Goal: Task Accomplishment & Management: Manage account settings

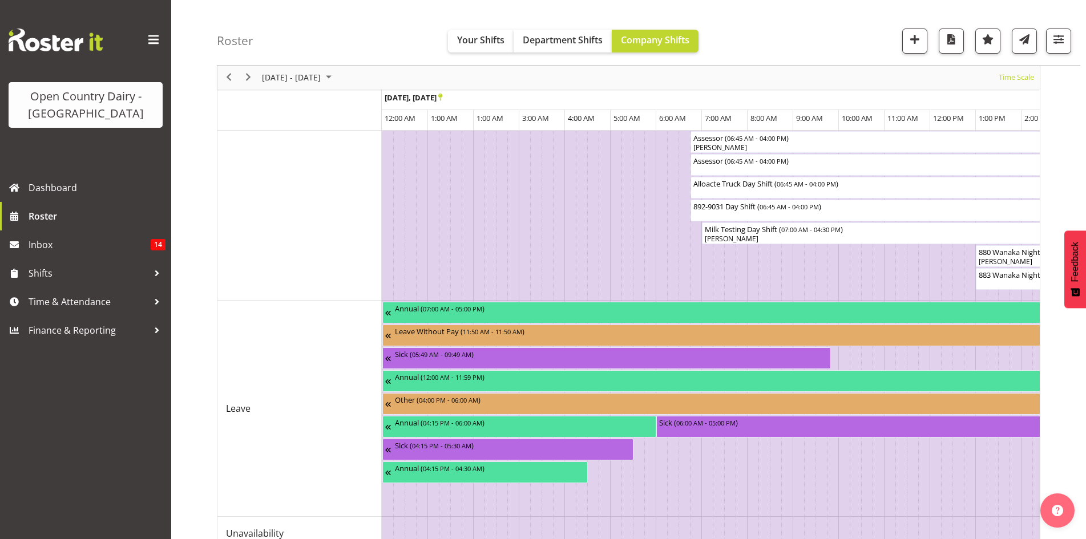
scroll to position [812, 0]
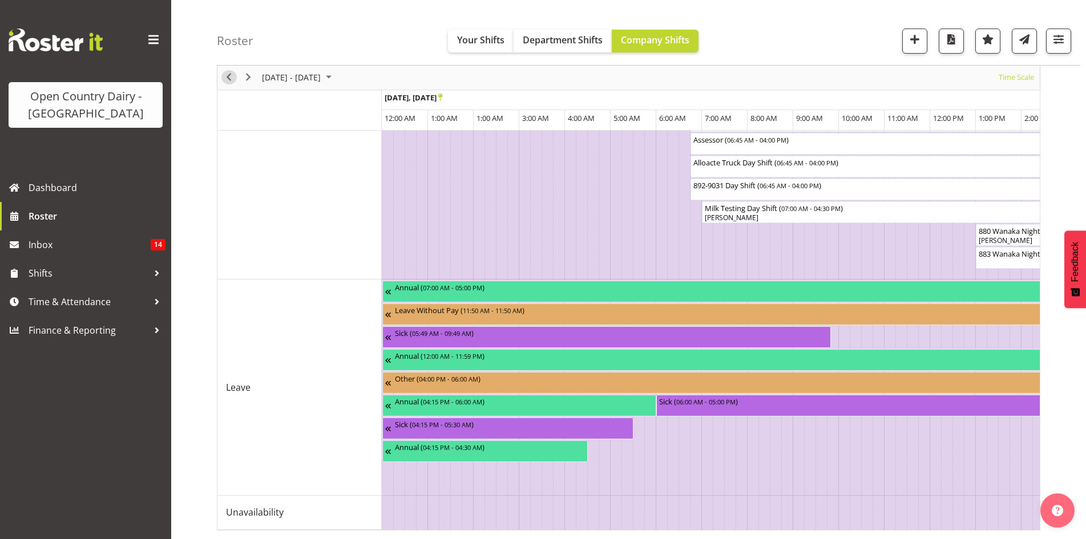
click at [225, 78] on span "Previous" at bounding box center [229, 78] width 14 height 14
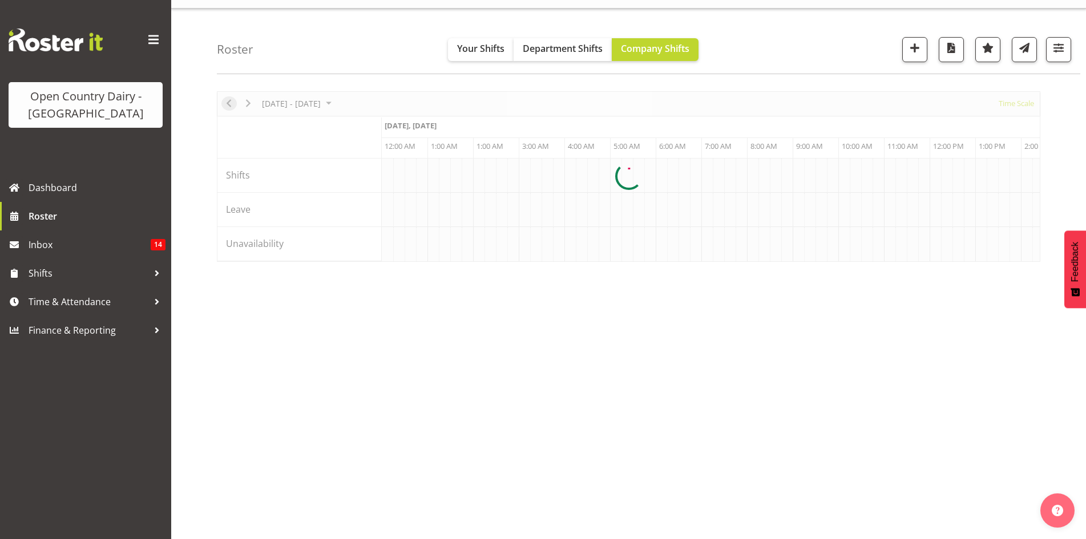
scroll to position [22, 0]
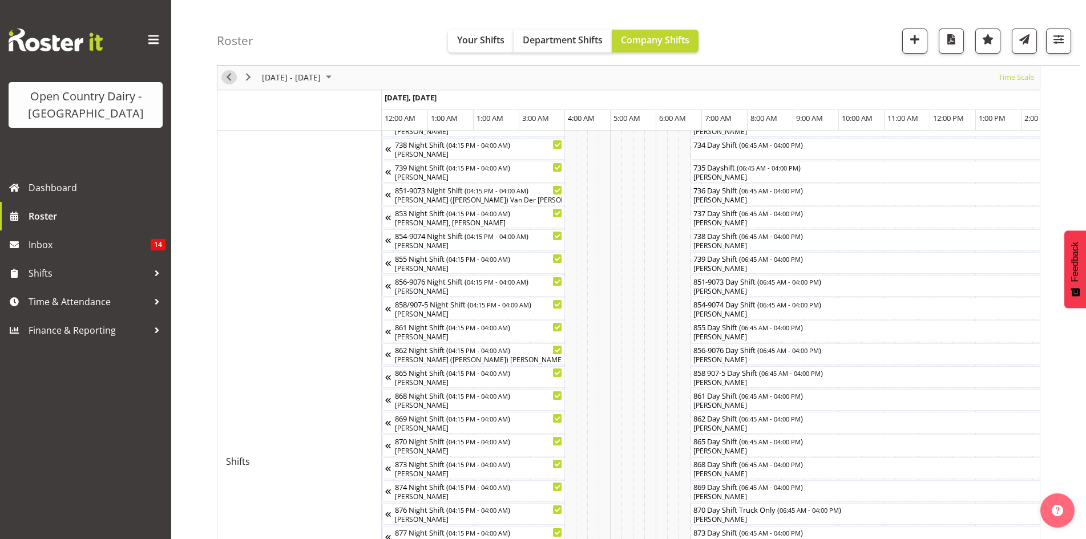
scroll to position [456, 0]
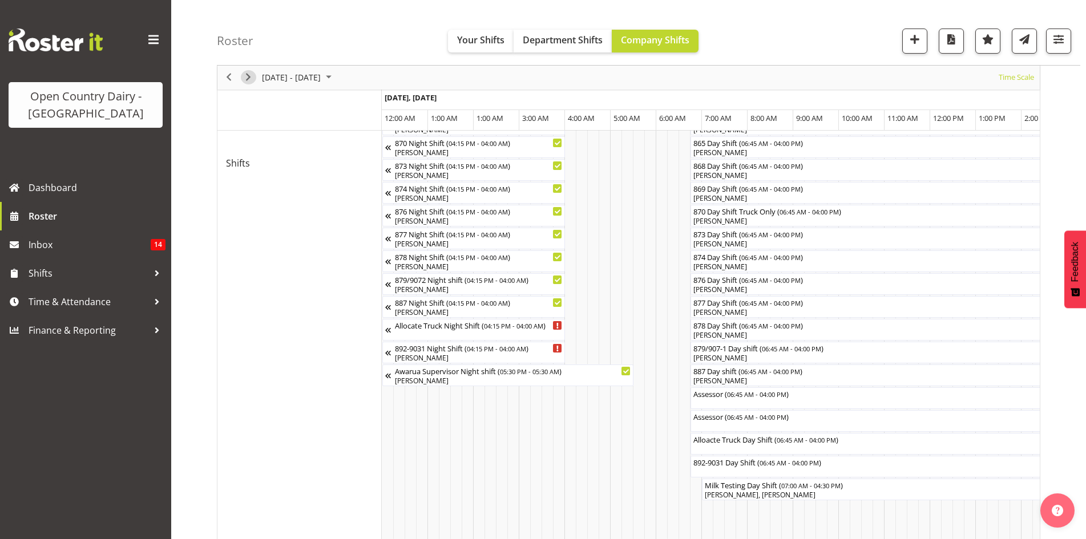
click at [249, 74] on span "Next" at bounding box center [248, 78] width 14 height 14
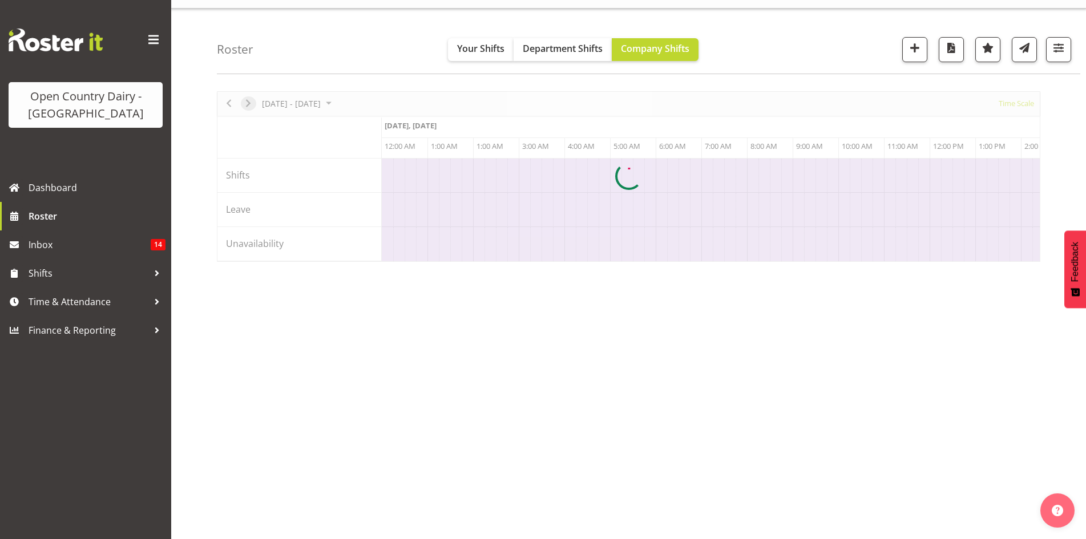
scroll to position [22, 0]
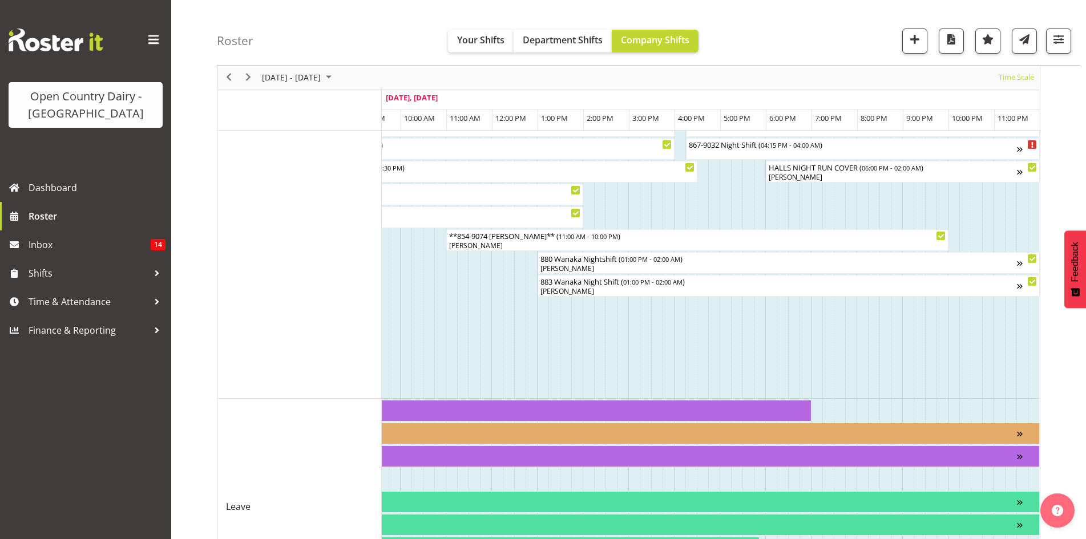
scroll to position [470, 0]
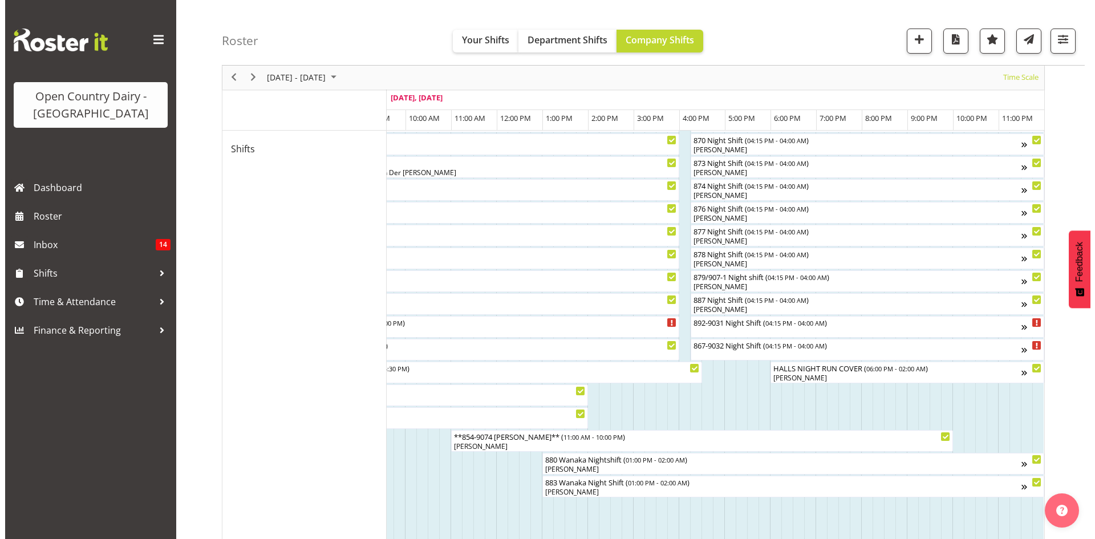
scroll to position [470, 0]
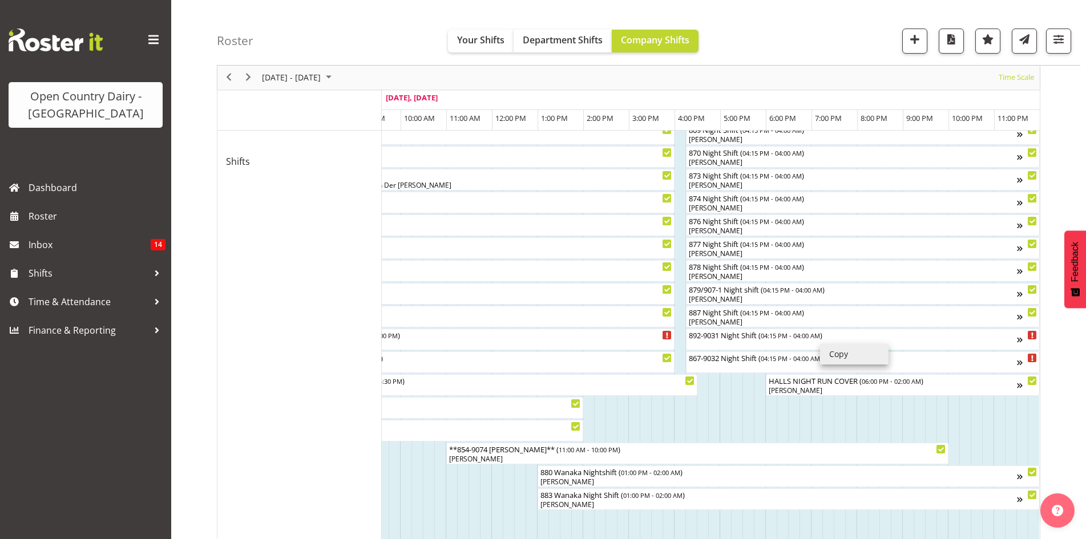
click at [830, 350] on li "Copy" at bounding box center [854, 354] width 68 height 21
click at [814, 338] on span "04:15 PM - 04:00 AM" at bounding box center [789, 334] width 59 height 9
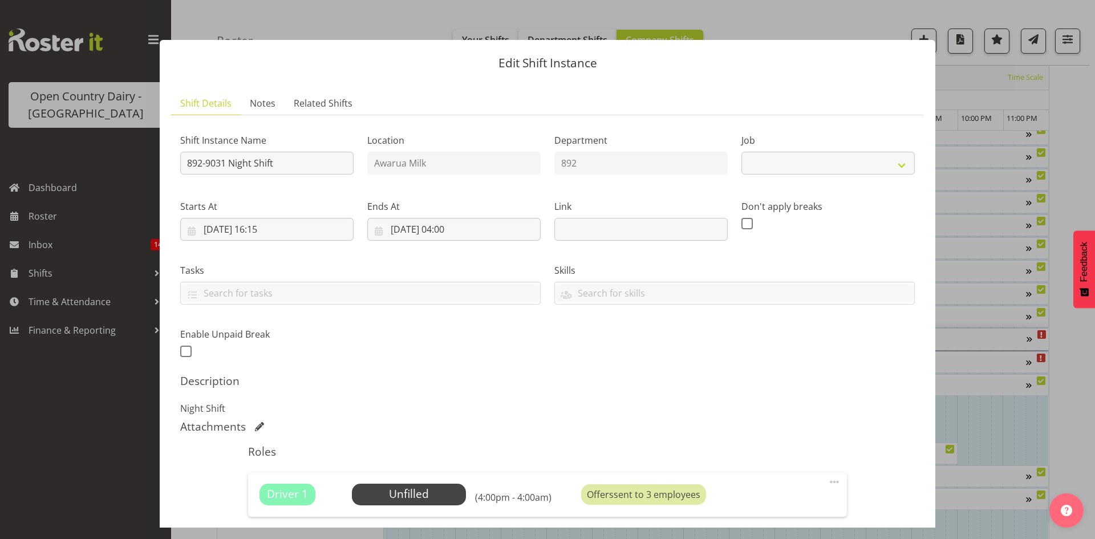
scroll to position [0, 7003]
select select "10670"
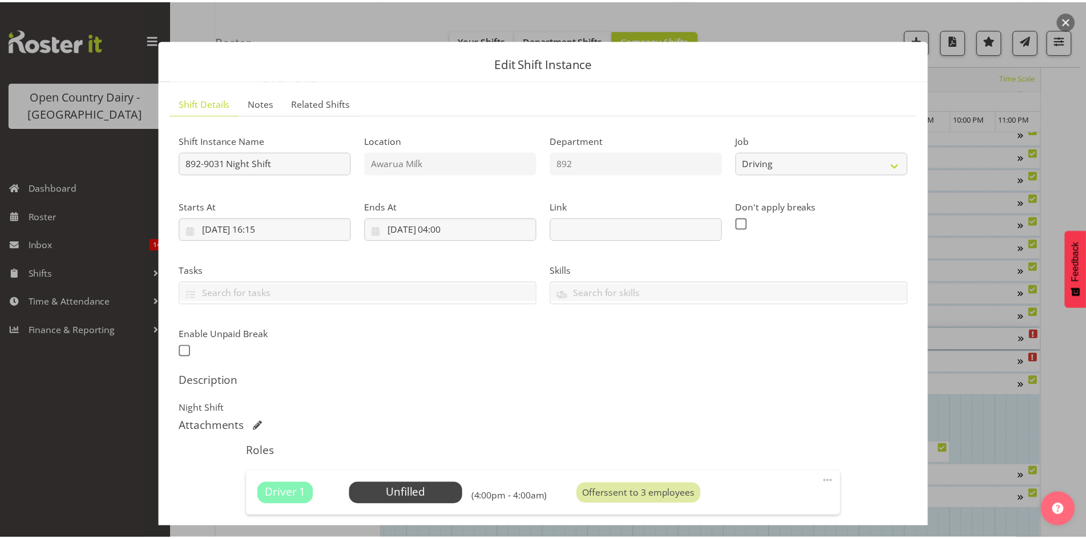
scroll to position [57, 0]
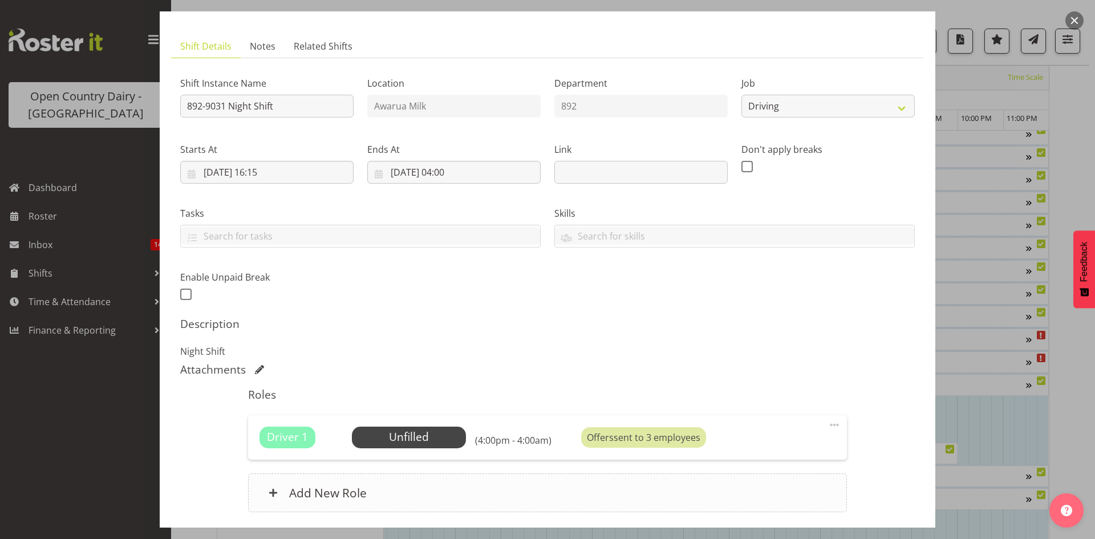
click at [407, 486] on div "Add New Role" at bounding box center [547, 493] width 599 height 39
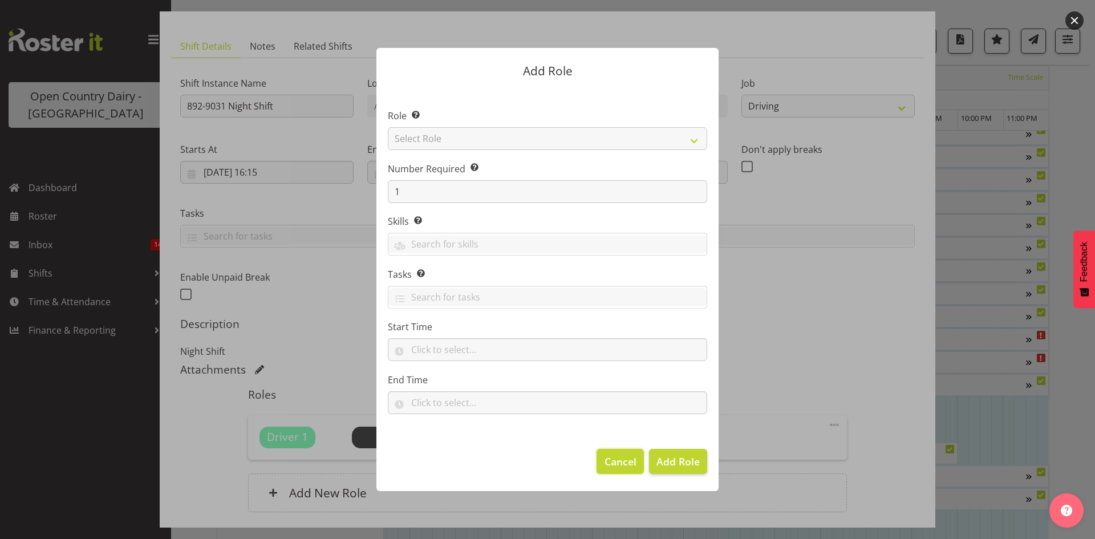
click at [621, 464] on span "Cancel" at bounding box center [621, 461] width 32 height 15
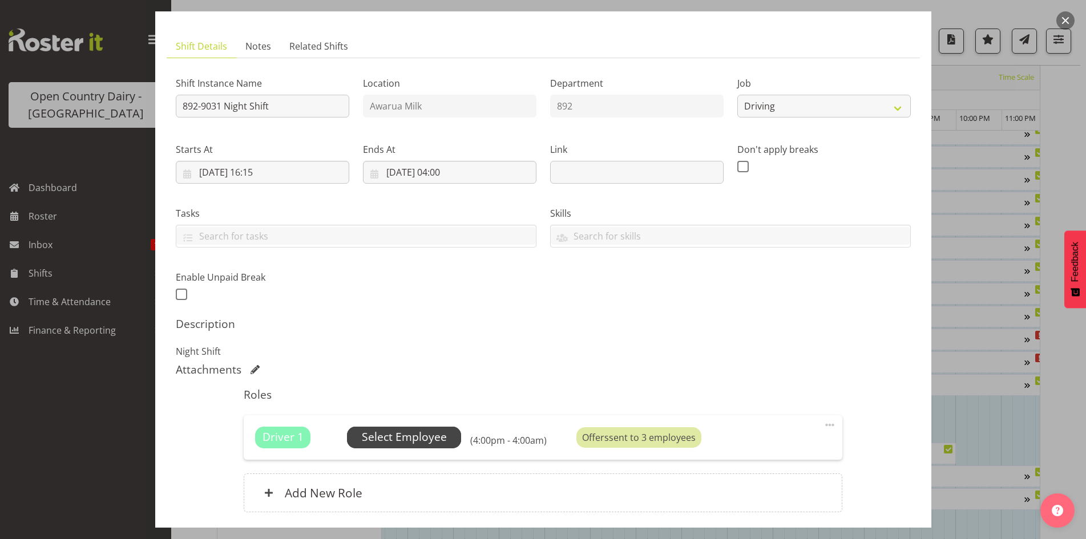
click at [420, 437] on span "Select Employee" at bounding box center [404, 437] width 85 height 17
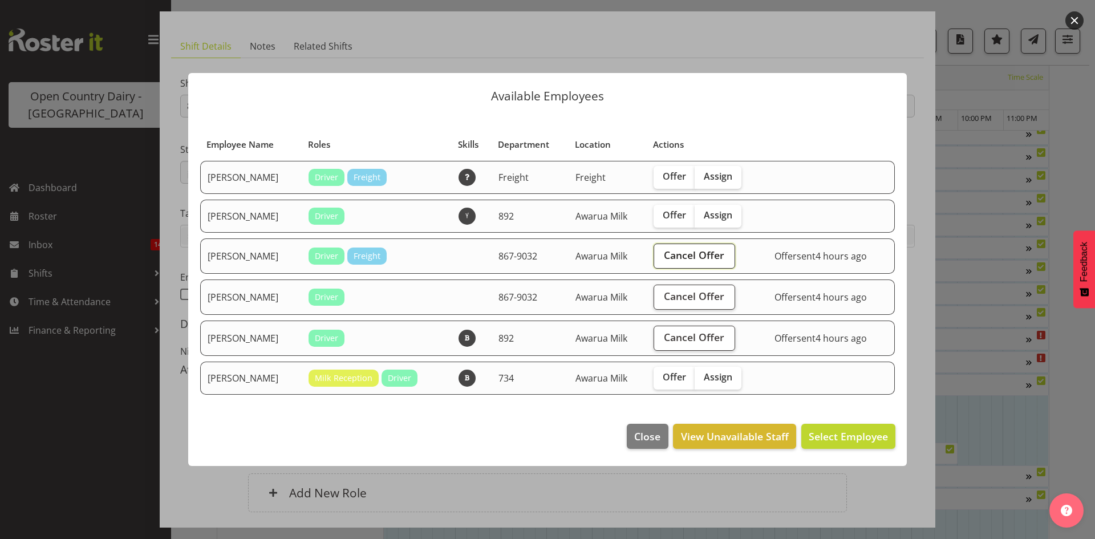
click at [698, 258] on span "Cancel Offer" at bounding box center [694, 255] width 60 height 15
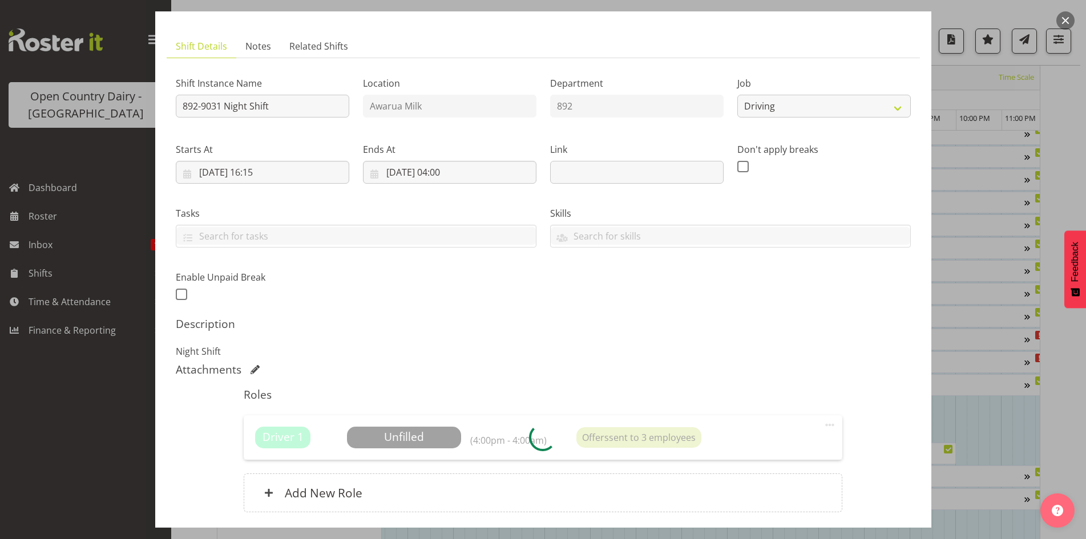
scroll to position [22, 0]
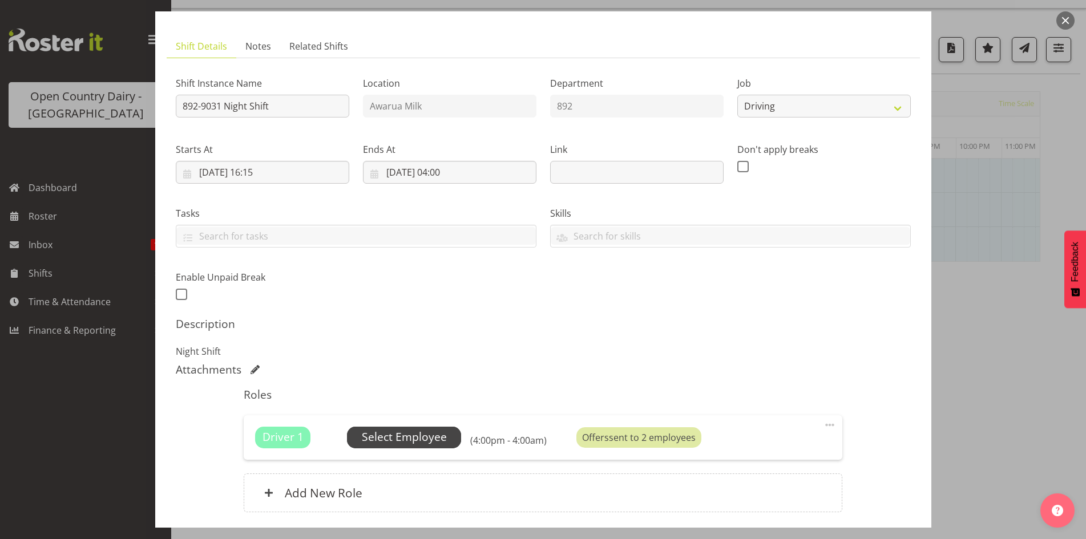
click at [405, 439] on span "Select Employee" at bounding box center [404, 437] width 85 height 17
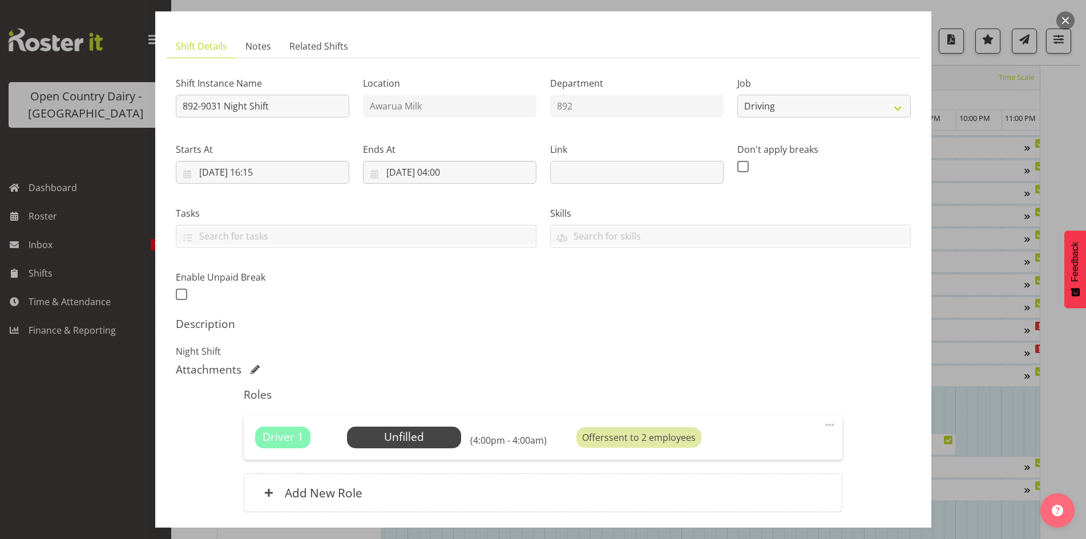
scroll to position [143, 0]
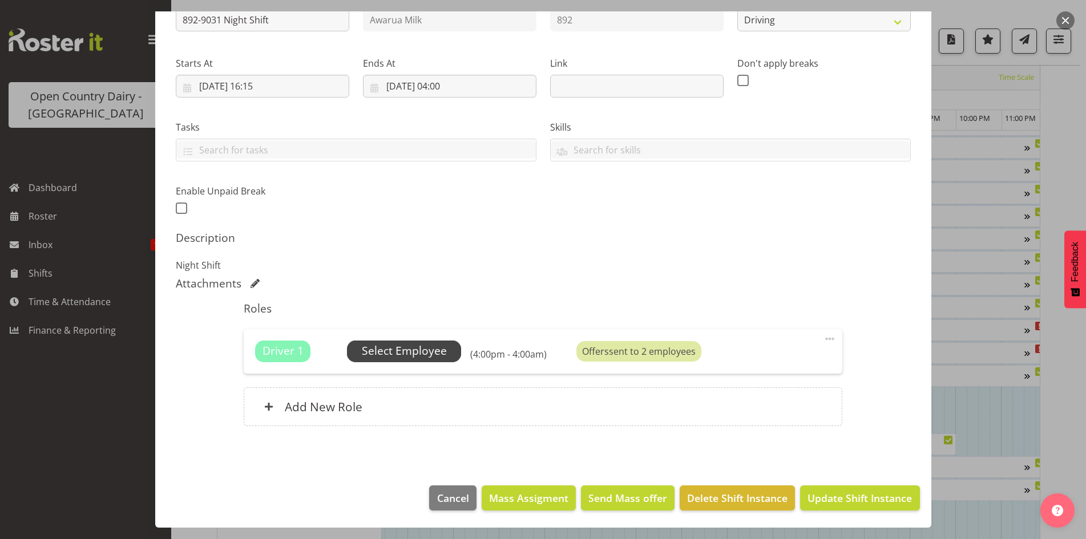
click at [432, 354] on span "Select Employee" at bounding box center [404, 351] width 85 height 17
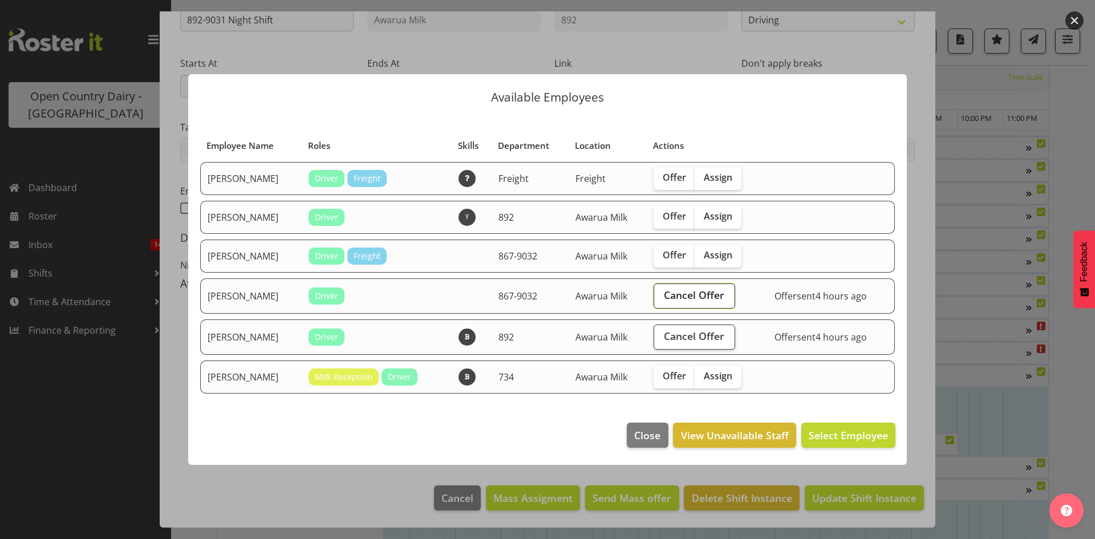
click at [690, 306] on button "Cancel Offer" at bounding box center [695, 296] width 82 height 25
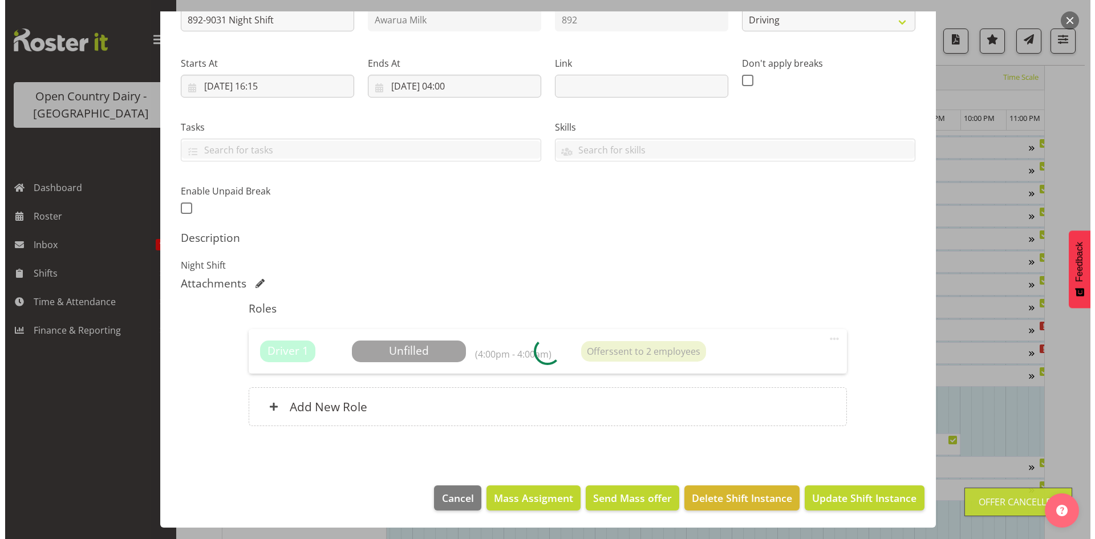
scroll to position [22, 0]
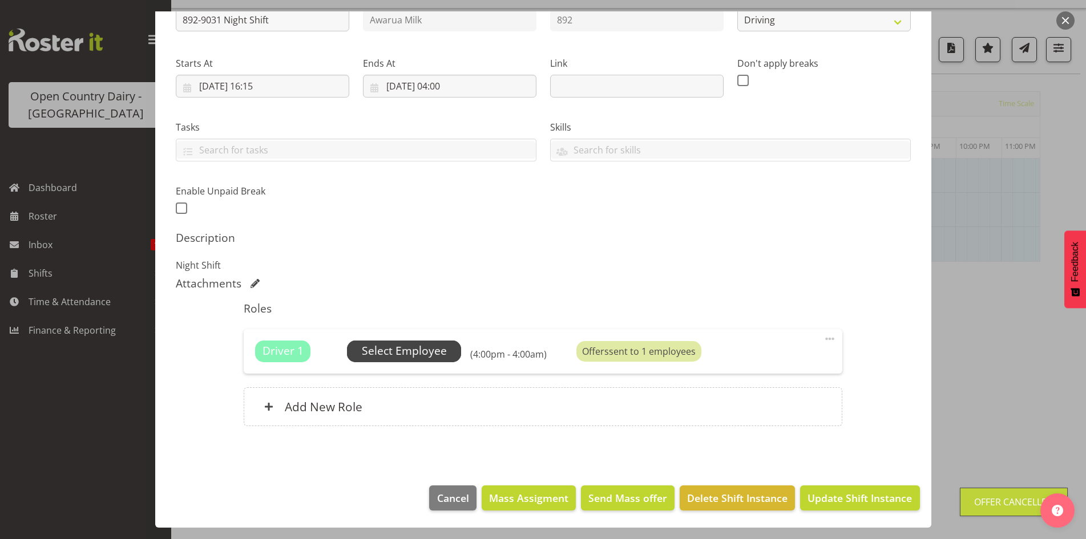
click at [442, 353] on span "Select Employee" at bounding box center [404, 351] width 85 height 17
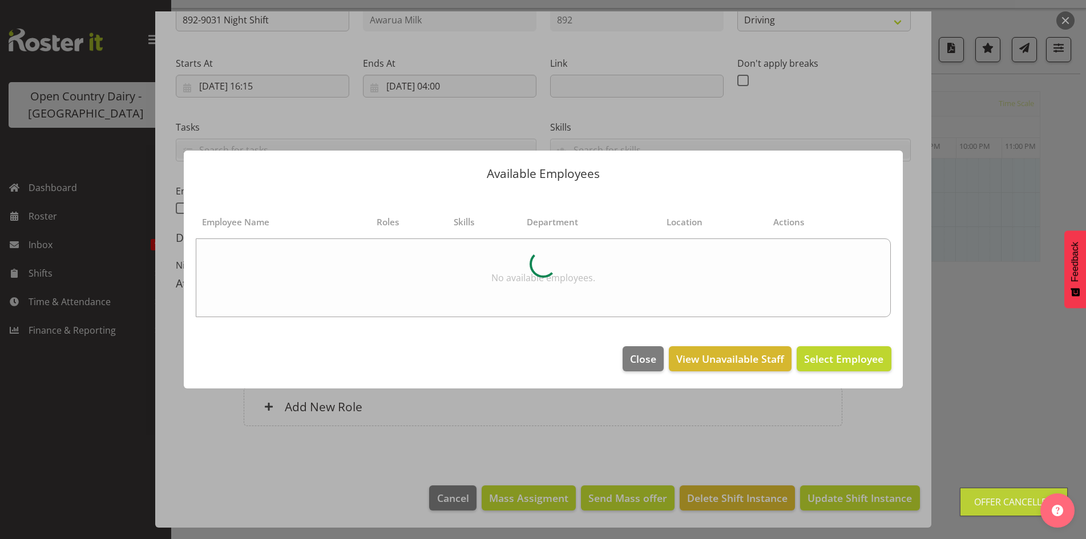
scroll to position [0, 7003]
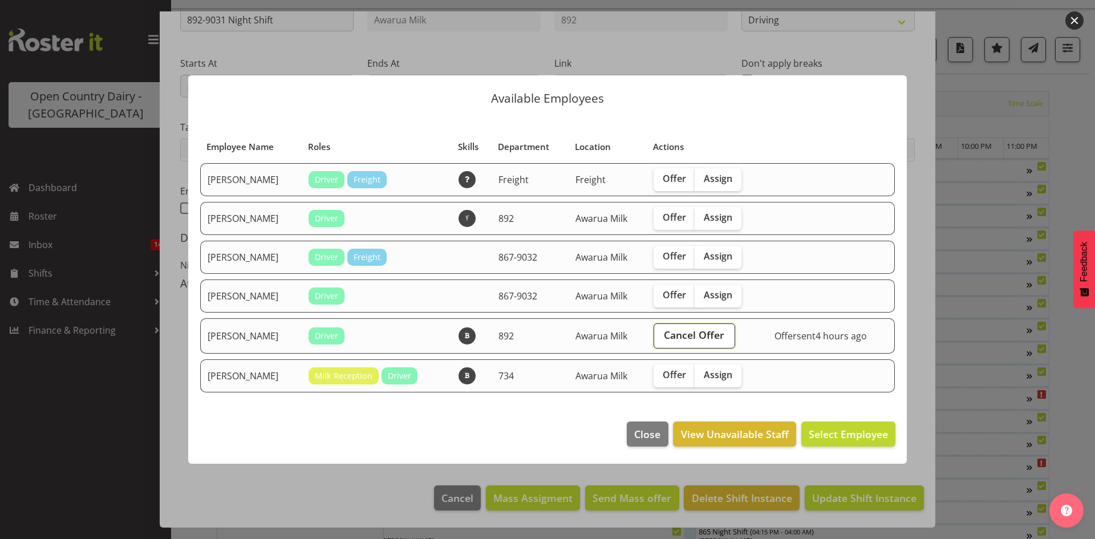
click at [692, 328] on span "Cancel Offer" at bounding box center [694, 334] width 60 height 15
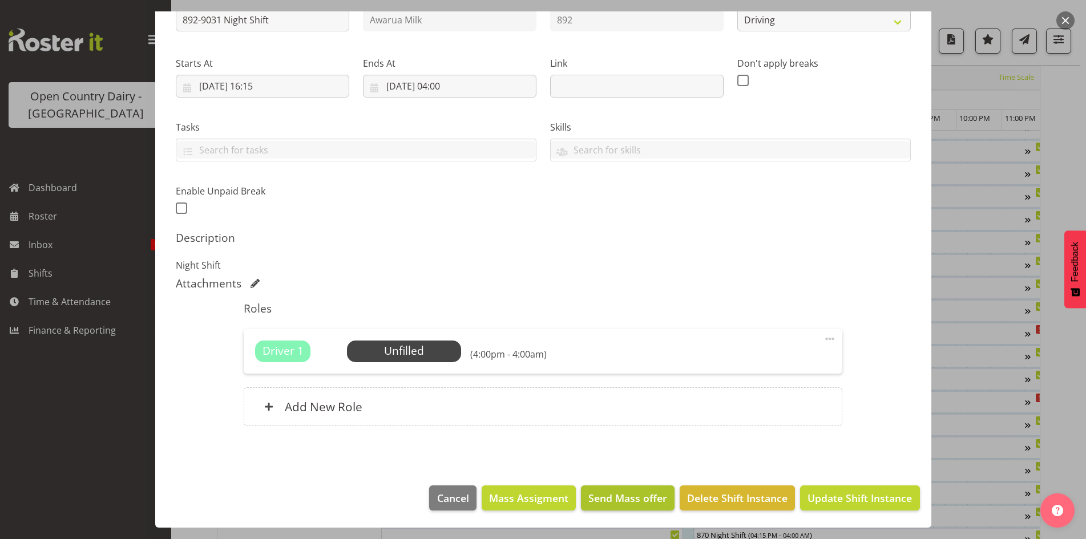
scroll to position [114, 0]
click at [464, 507] on button "Cancel" at bounding box center [452, 498] width 47 height 25
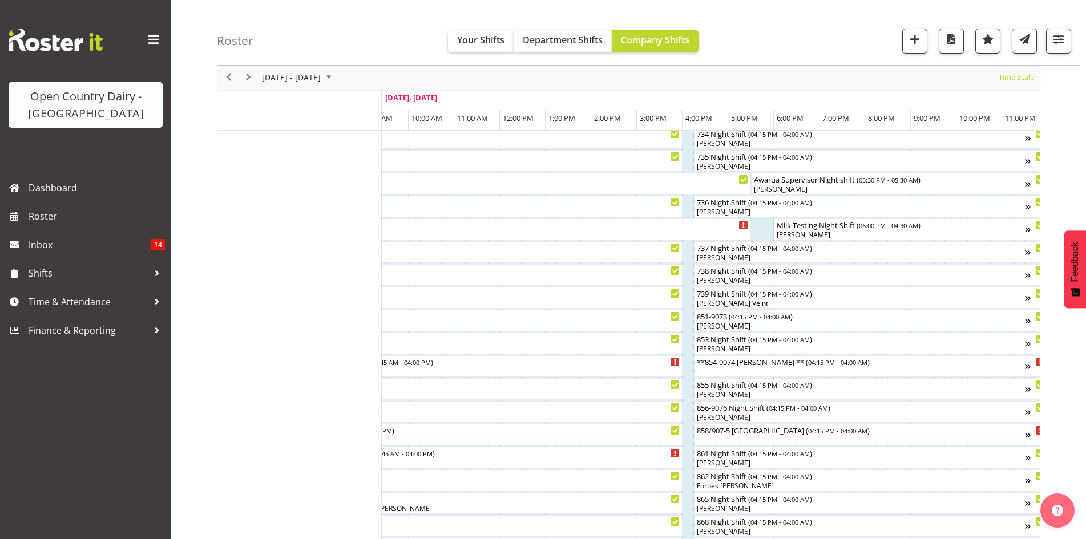
scroll to position [0, 0]
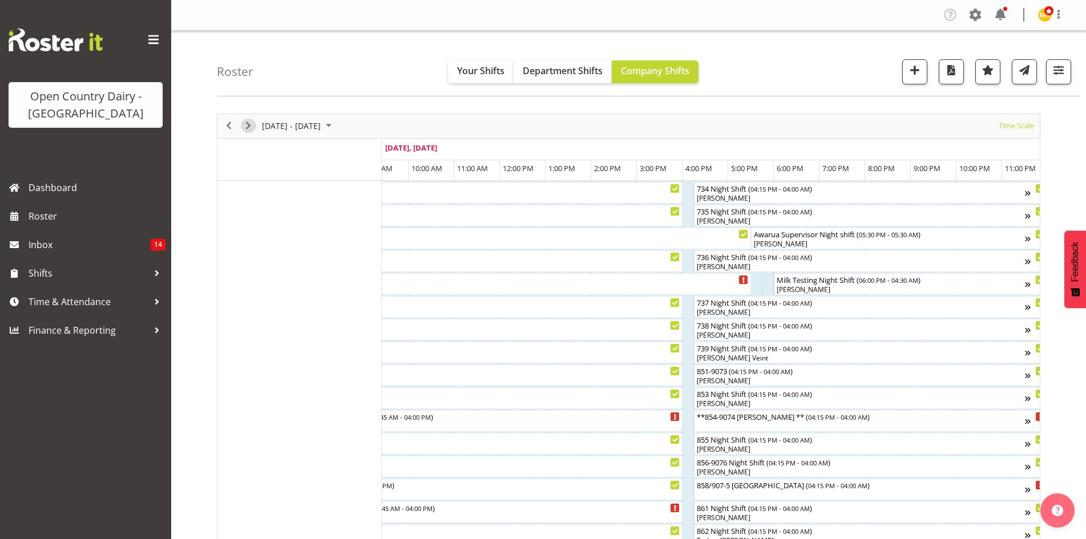
click at [247, 122] on span "Next" at bounding box center [248, 126] width 14 height 14
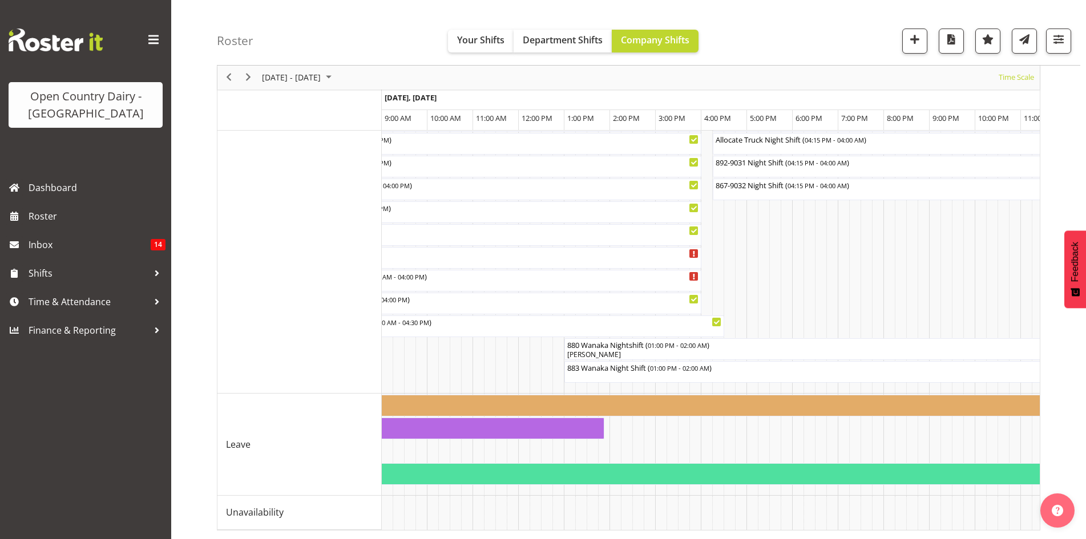
drag, startPoint x: 582, startPoint y: 5, endPoint x: 517, endPoint y: 520, distance: 519.8
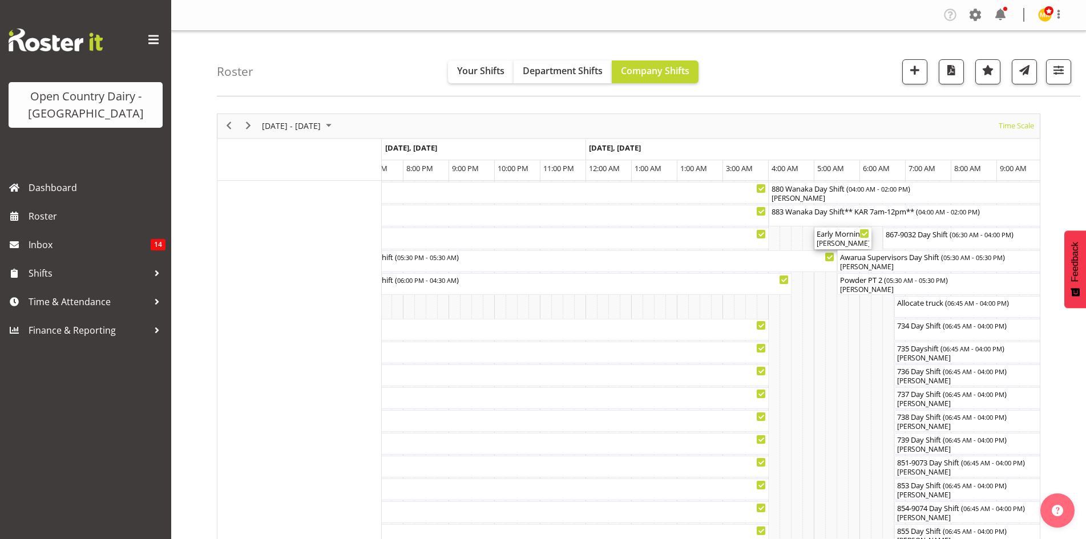
click at [859, 238] on div "Early Morning CIP ( 05:00 AM - 06:15 AM )" at bounding box center [842, 233] width 52 height 11
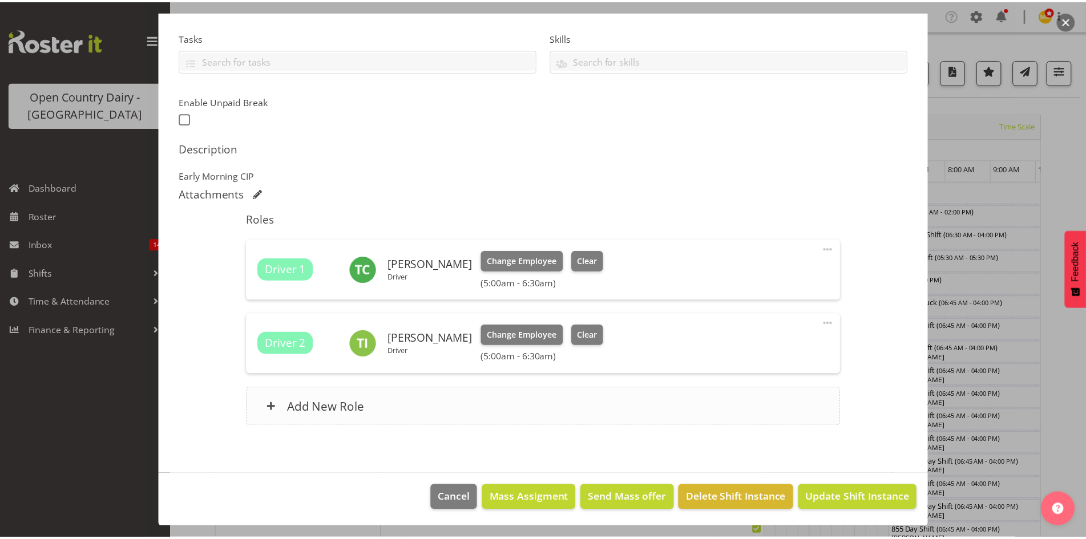
scroll to position [233, 0]
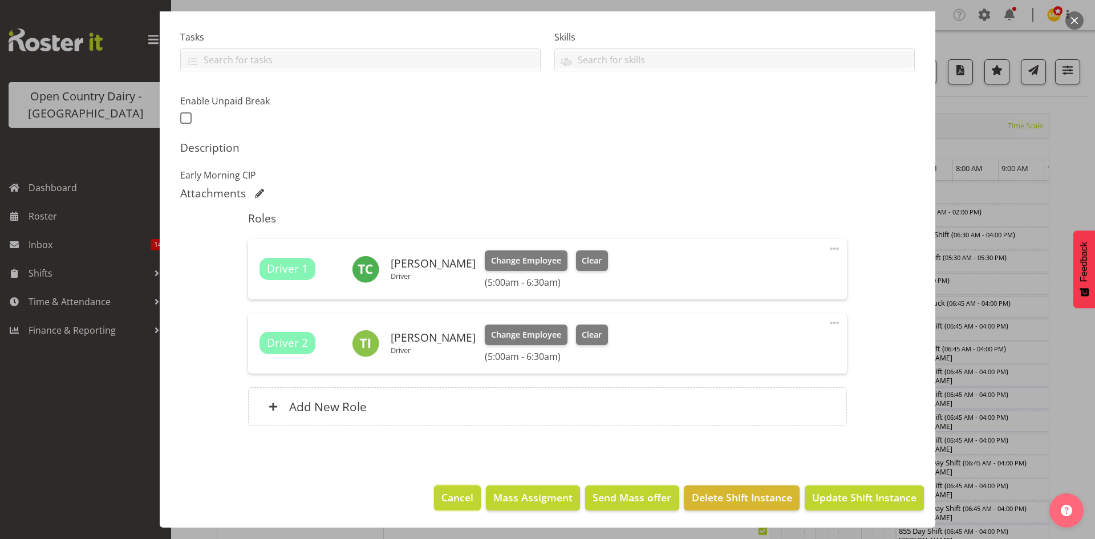
click at [461, 488] on button "Cancel" at bounding box center [457, 498] width 47 height 25
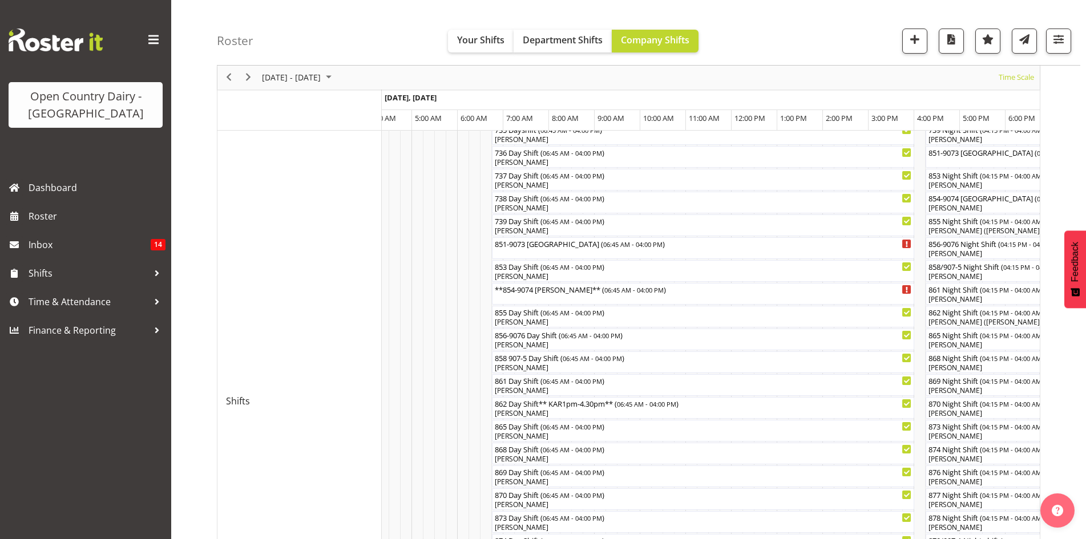
scroll to position [161, 0]
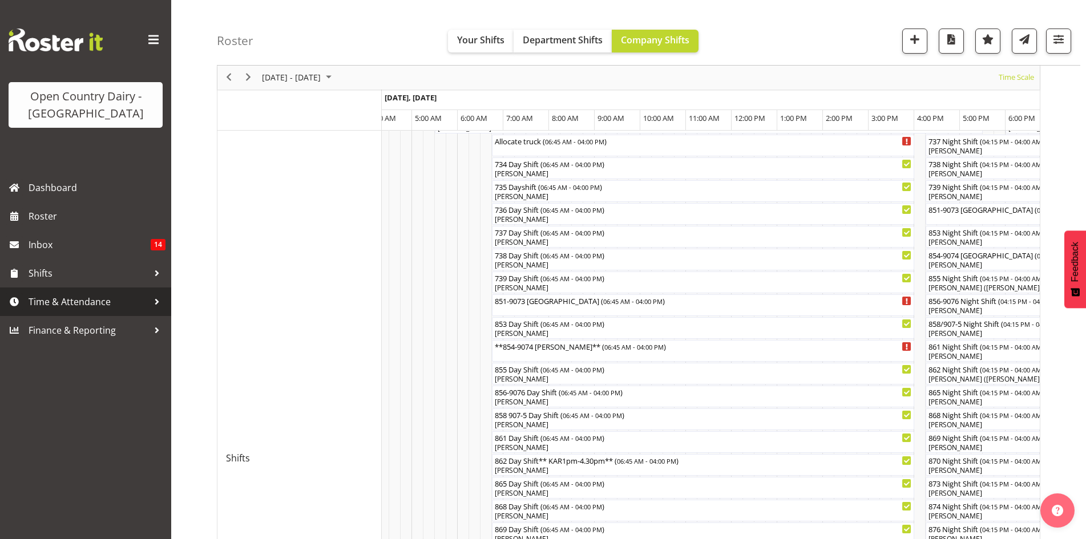
click at [84, 304] on span "Time & Attendance" at bounding box center [89, 301] width 120 height 17
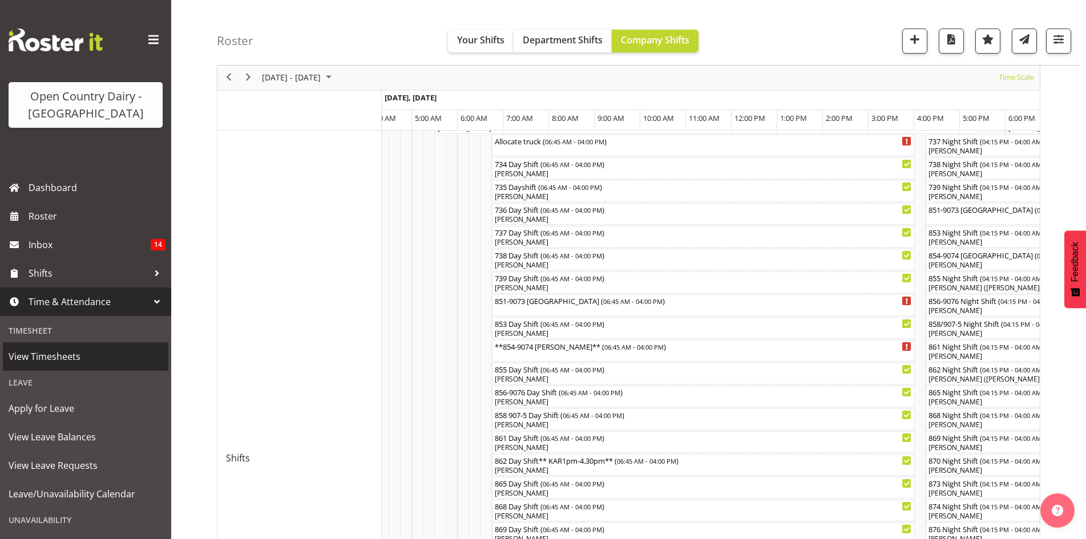
click at [93, 363] on span "View Timesheets" at bounding box center [86, 356] width 154 height 17
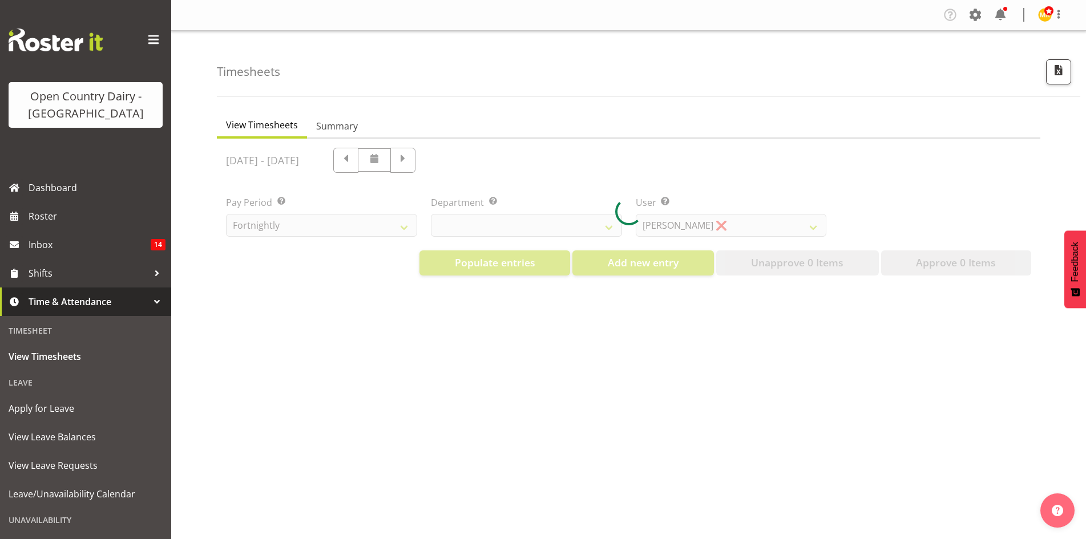
select select "699"
select select "8449"
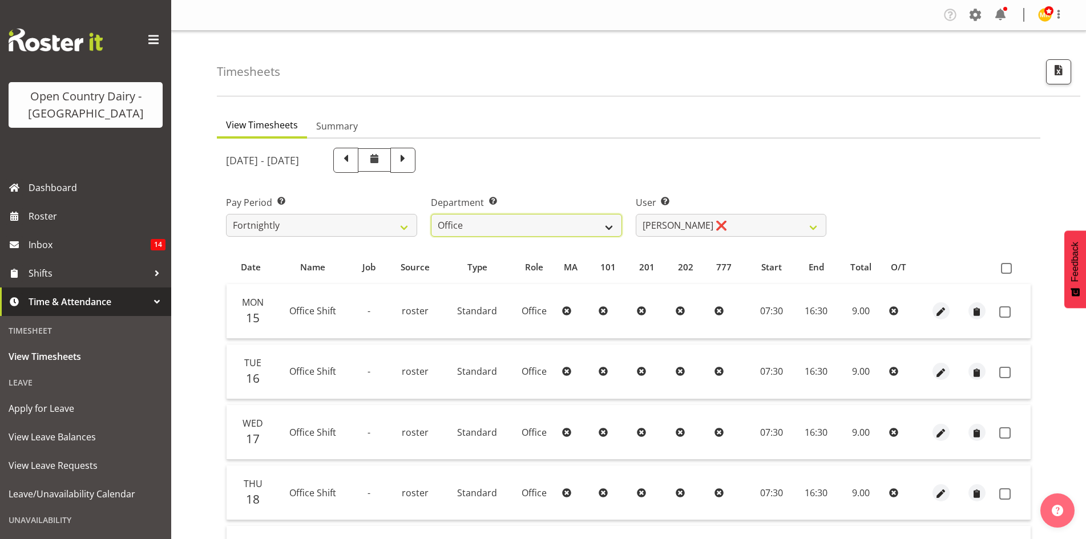
click at [567, 225] on select "734 735 736 737 738 739 851 853 854 855 856 858 861 862 865 867-9032 868 869 87…" at bounding box center [526, 225] width 191 height 23
click at [612, 172] on div "September 15th - September 21st 2025" at bounding box center [526, 160] width 600 height 25
click at [592, 202] on label "Department Select which department you would like to view." at bounding box center [526, 203] width 191 height 14
click at [592, 211] on div "Department Select which department you would like to view. 734 735 736 737 738 …" at bounding box center [526, 216] width 191 height 41
click at [600, 221] on select "734 735 736 737 738 739 851 853 854 855 856 858 861 862 865 867-9032 868 869 87…" at bounding box center [526, 225] width 191 height 23
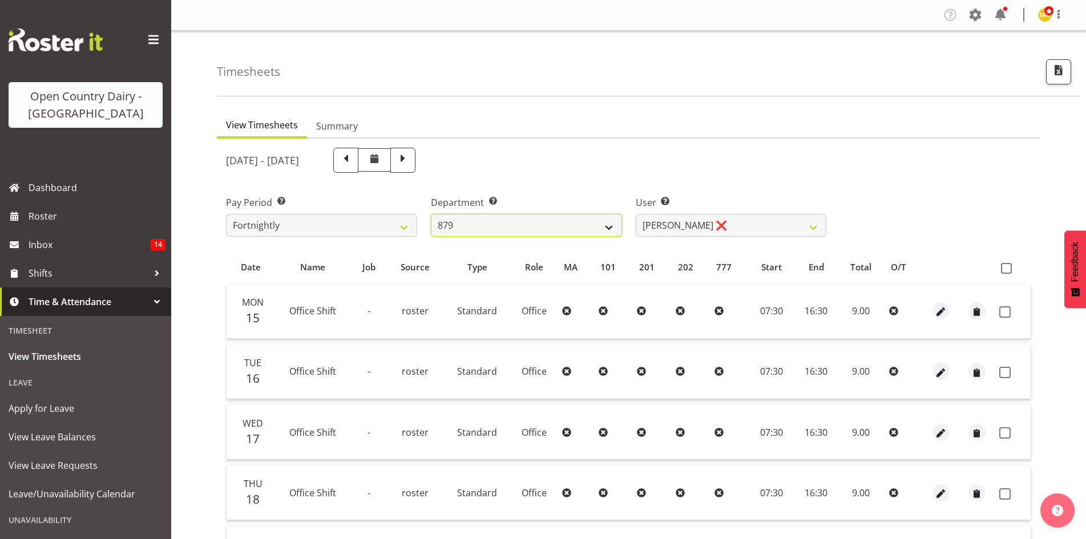
click at [431, 214] on select "734 735 736 737 738 739 851 853 854 855 856 858 861 862 865 867-9032 868 869 87…" at bounding box center [526, 225] width 191 height 23
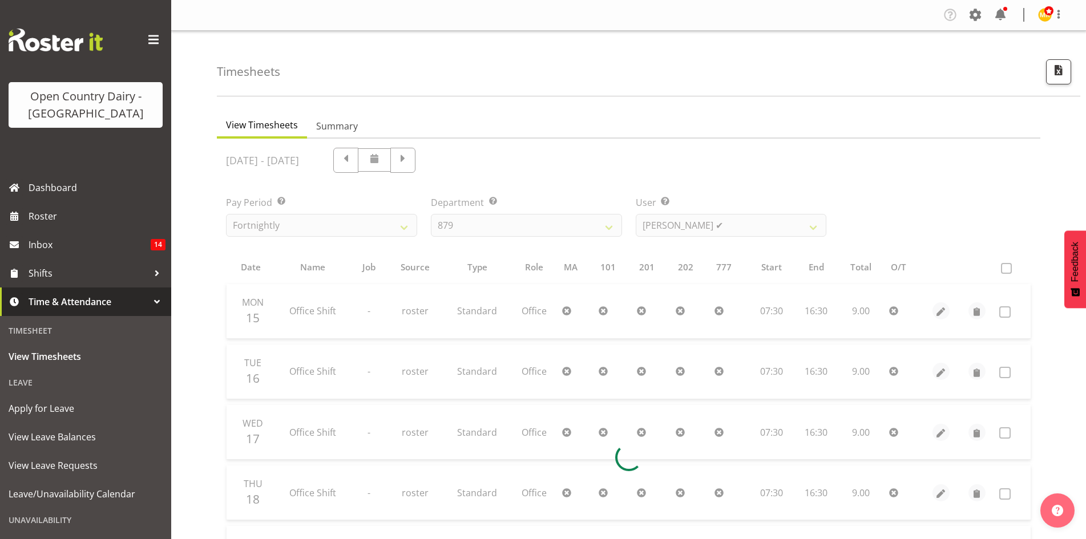
click at [545, 210] on div at bounding box center [628, 458] width 823 height 638
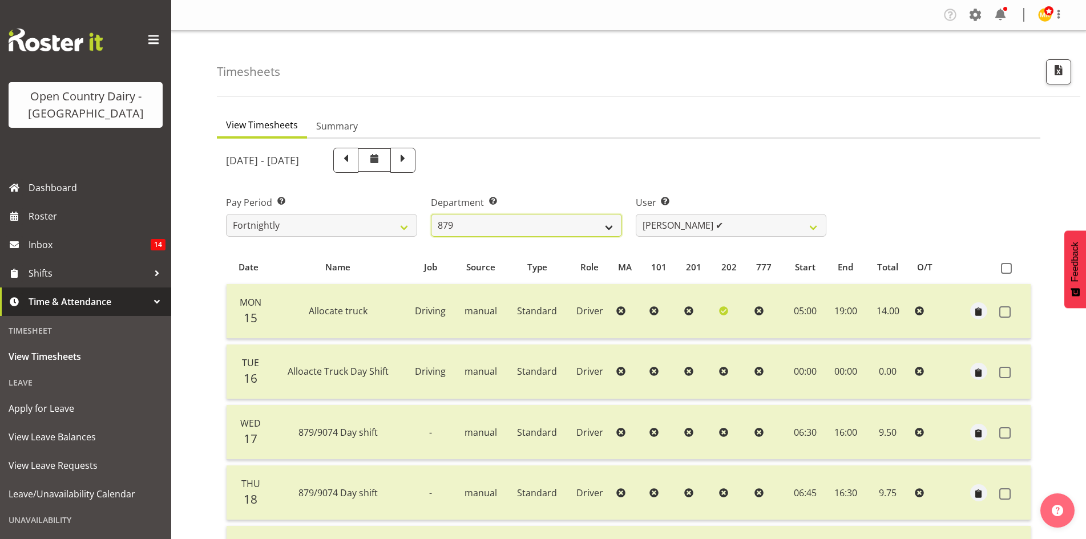
click at [544, 219] on select "734 735 736 737 738 739 851 853 854 855 856 858 861 862 865 867-9032 868 869 87…" at bounding box center [526, 225] width 191 height 23
select select "673"
click at [431, 214] on select "734 735 736 737 738 739 851 853 854 855 856 858 861 862 865 867-9032 868 869 87…" at bounding box center [526, 225] width 191 height 23
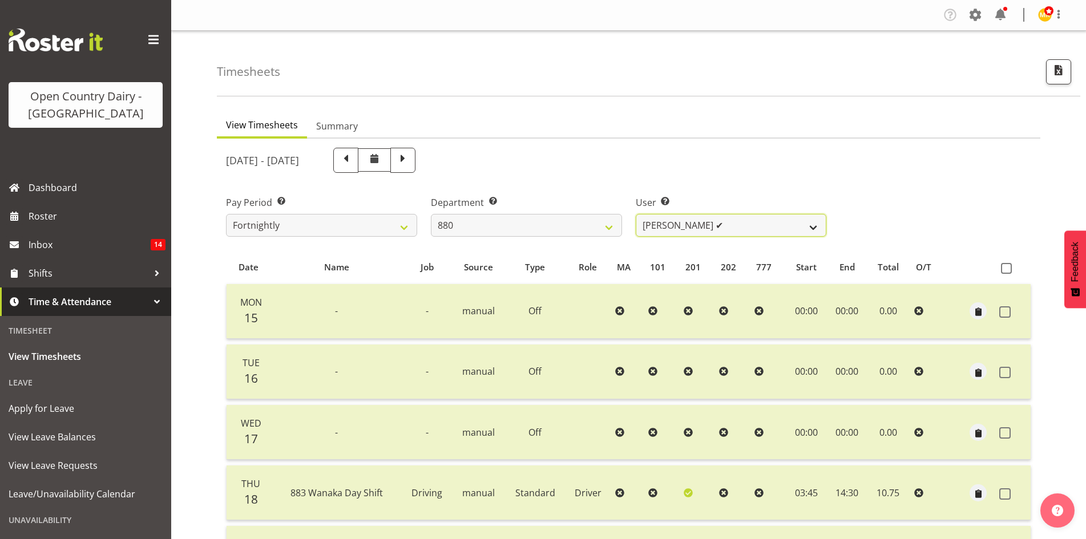
click at [779, 225] on select "Andrew Poole ✔ Philip Shanks ✔ Shaun McNaught ✔ Tania Unahi ✔" at bounding box center [731, 225] width 191 height 23
select select "7476"
click at [636, 214] on select "Andrew Poole ✔ Philip Shanks ✔ Shaun McNaught ✔ Tania Unahi ✔" at bounding box center [731, 225] width 191 height 23
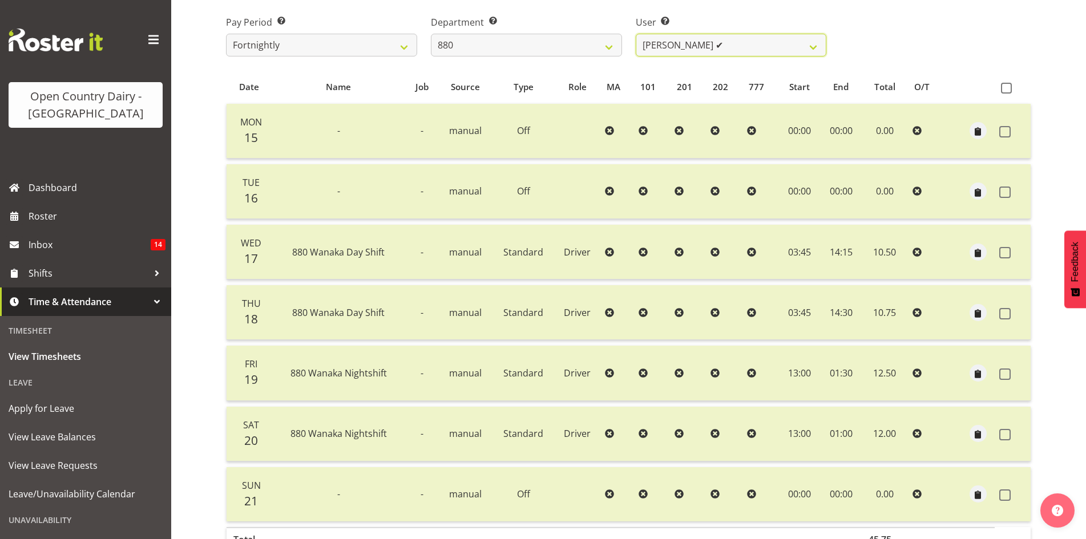
scroll to position [228, 0]
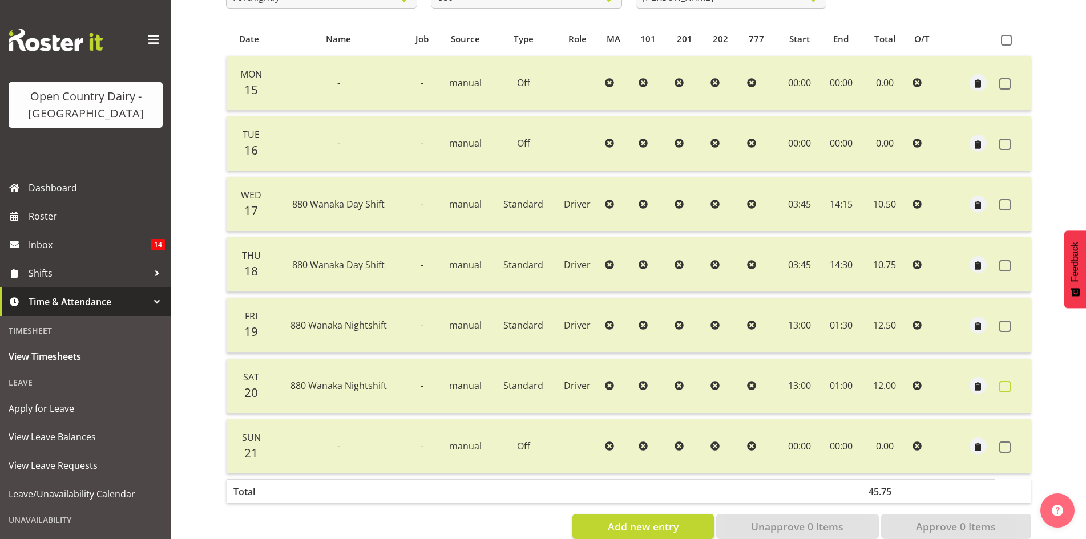
click at [1008, 386] on span at bounding box center [1004, 386] width 11 height 11
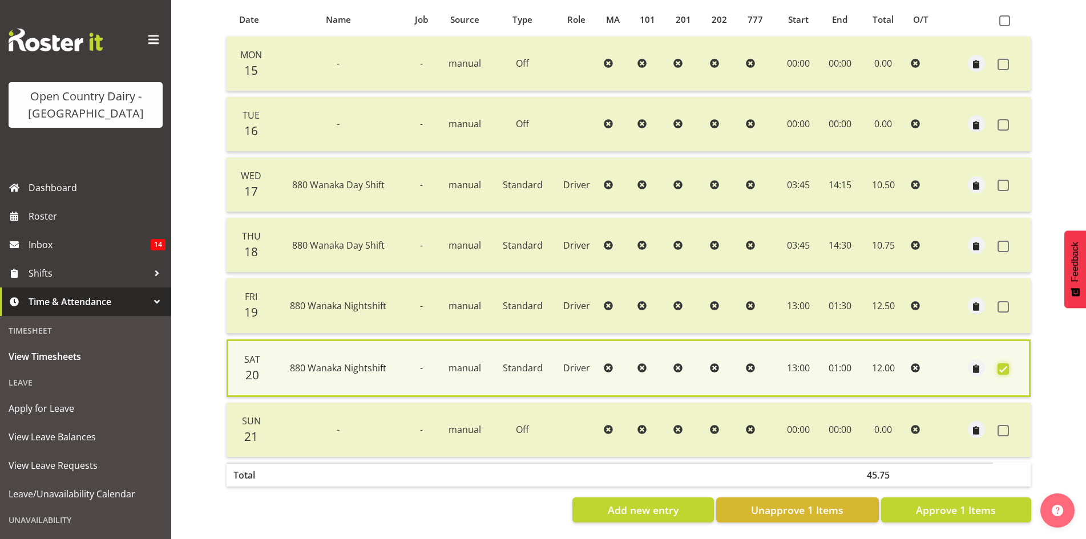
scroll to position [258, 0]
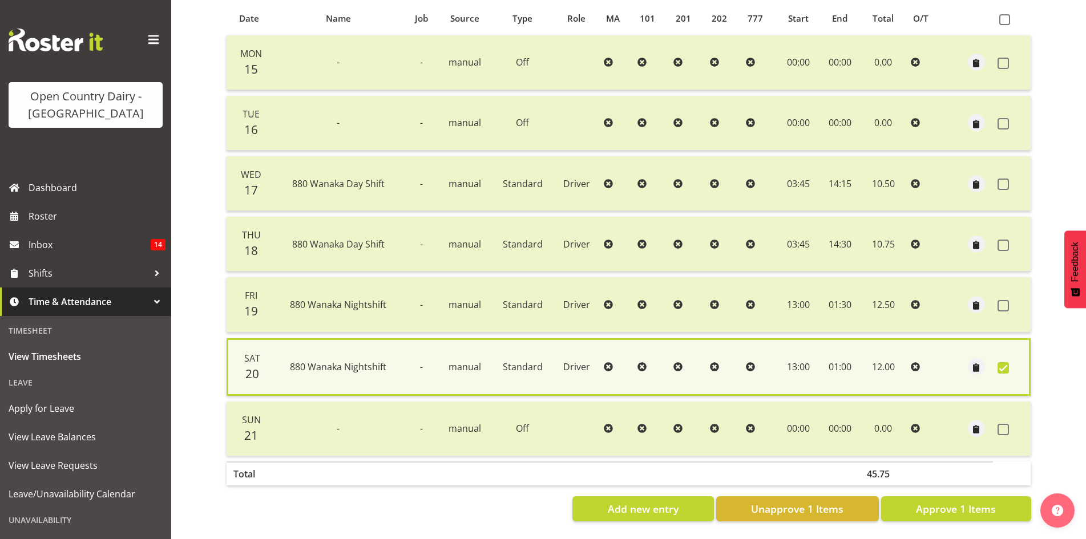
click at [1010, 362] on label at bounding box center [1006, 367] width 18 height 11
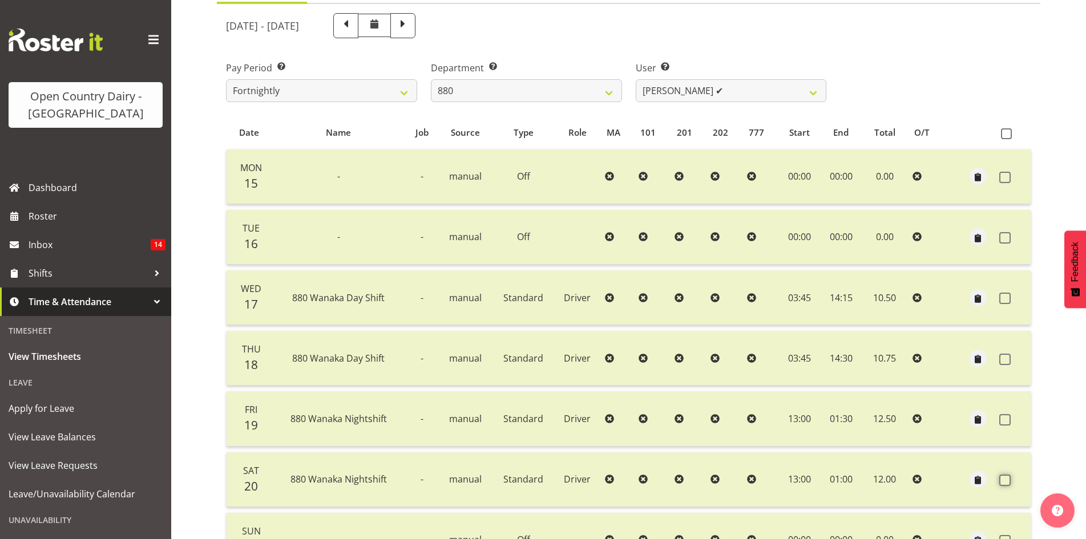
scroll to position [228, 0]
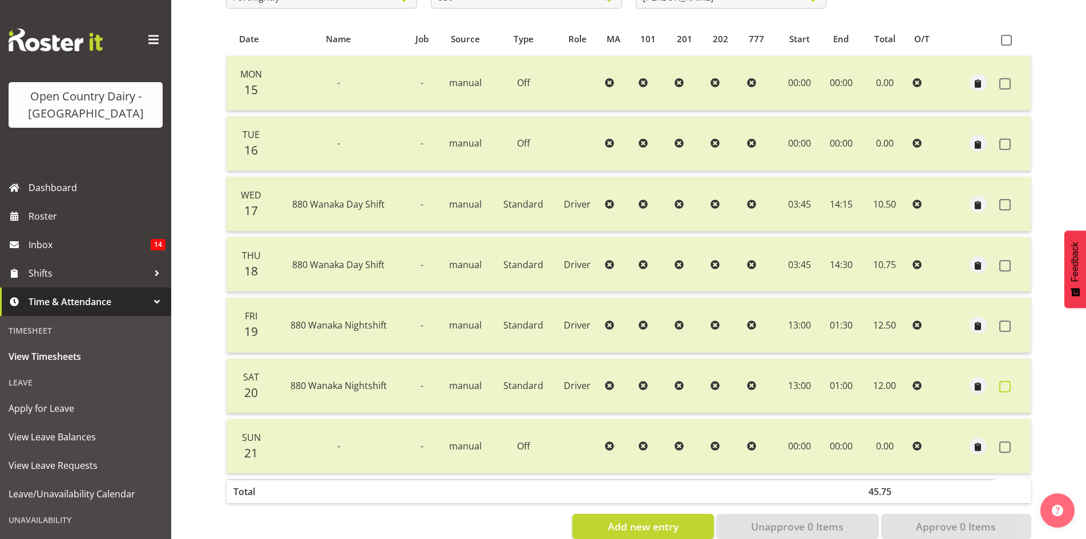
click at [1010, 387] on label at bounding box center [1008, 386] width 18 height 11
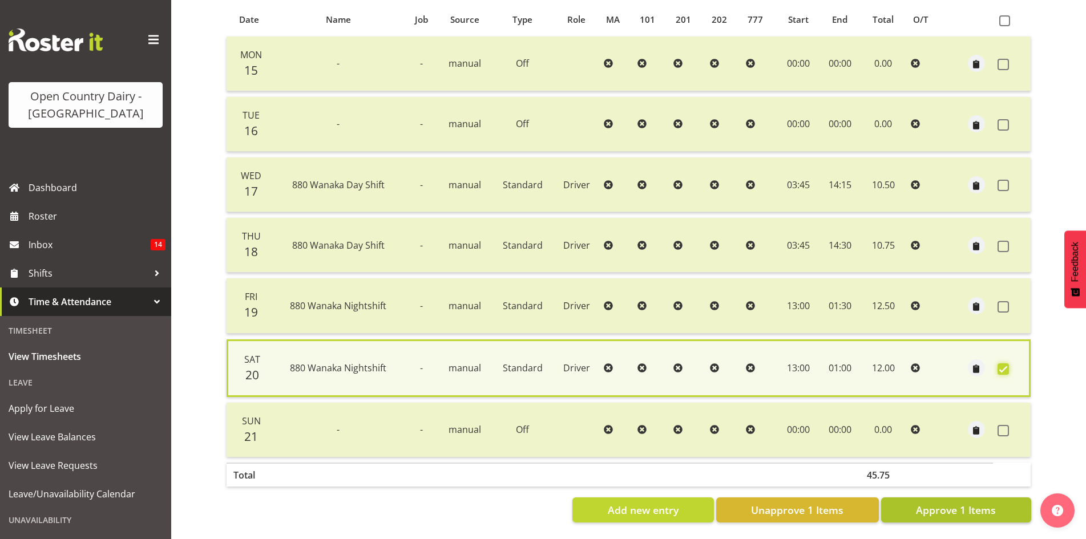
scroll to position [258, 0]
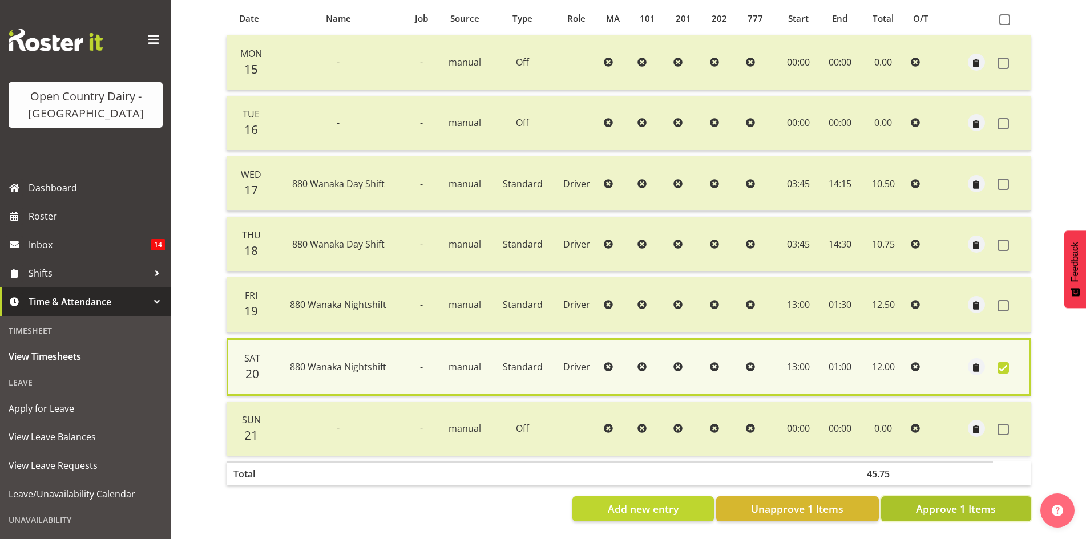
click at [944, 503] on span "Approve 1 Items" at bounding box center [956, 509] width 80 height 15
checkbox input "false"
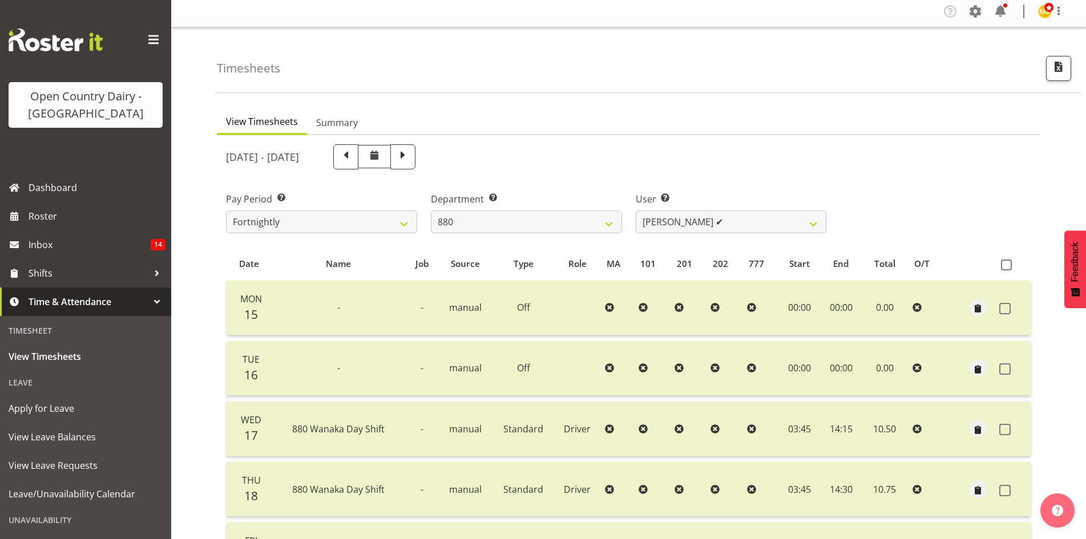
scroll to position [0, 0]
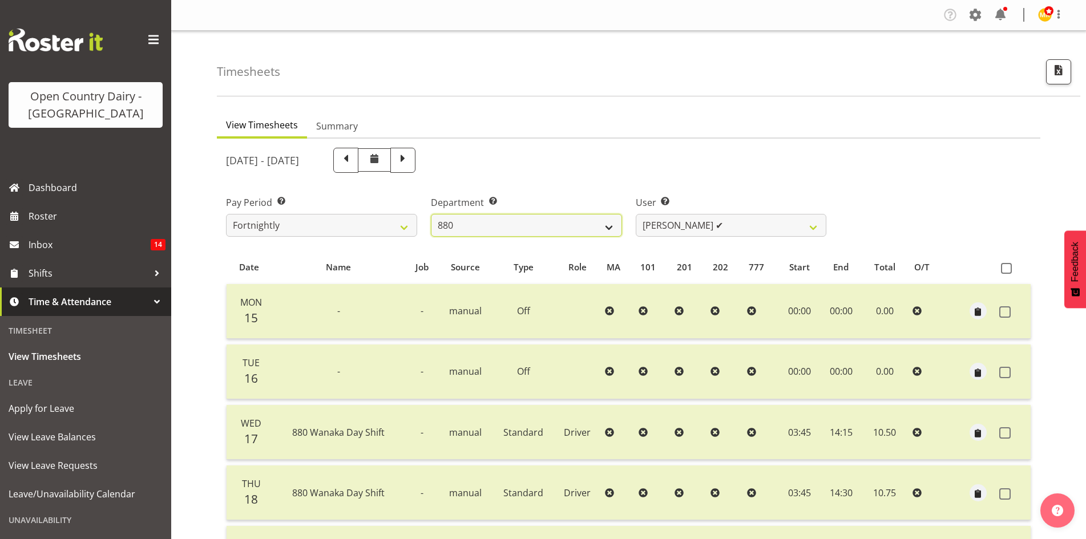
click at [523, 217] on select "734 735 736 737 738 739 851 853 854 855 856 858 861 862 865 867-9032 868 869 87…" at bounding box center [526, 225] width 191 height 23
select select "905"
click at [431, 214] on select "734 735 736 737 738 739 851 853 854 855 856 858 861 862 865 867-9032 868 869 87…" at bounding box center [526, 225] width 191 height 23
select select "11654"
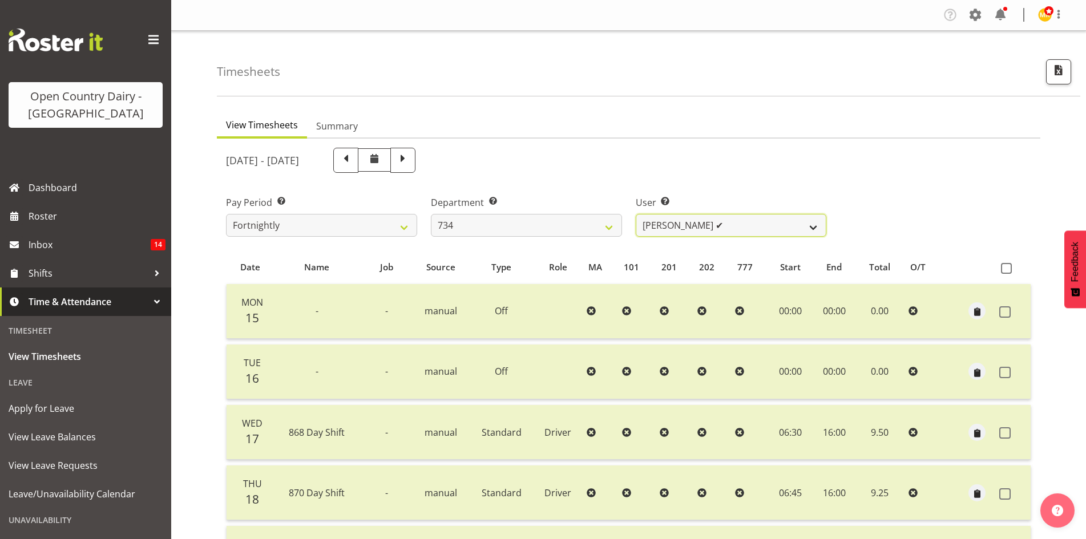
click at [694, 228] on select "Justin Spicer ✔ Ryan Thompson ✔ Tracey Chittock ✔ Zachary Shanks ✔" at bounding box center [731, 225] width 191 height 23
click at [722, 185] on div "User Select user. Note: This is filtered down by the previous two drop-down ite…" at bounding box center [731, 212] width 205 height 64
click at [545, 220] on select "734 735 736 737 738 739 851 853 854 855 856 858 861 862 865 867-9032 868 869 87…" at bounding box center [526, 225] width 191 height 23
select select "682"
click at [431, 214] on select "734 735 736 737 738 739 851 853 854 855 856 858 861 862 865 867-9032 868 869 87…" at bounding box center [526, 225] width 191 height 23
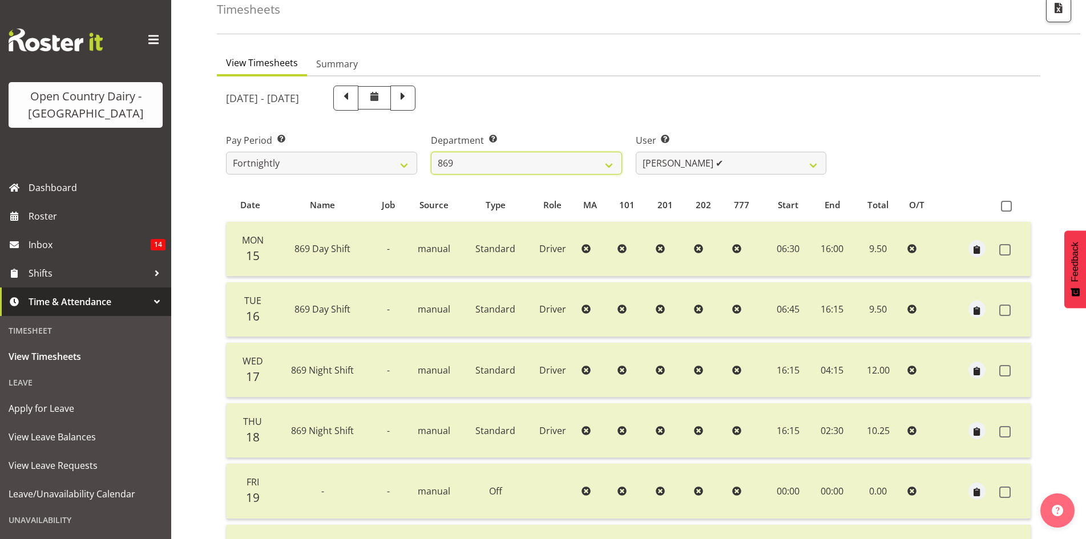
scroll to position [228, 0]
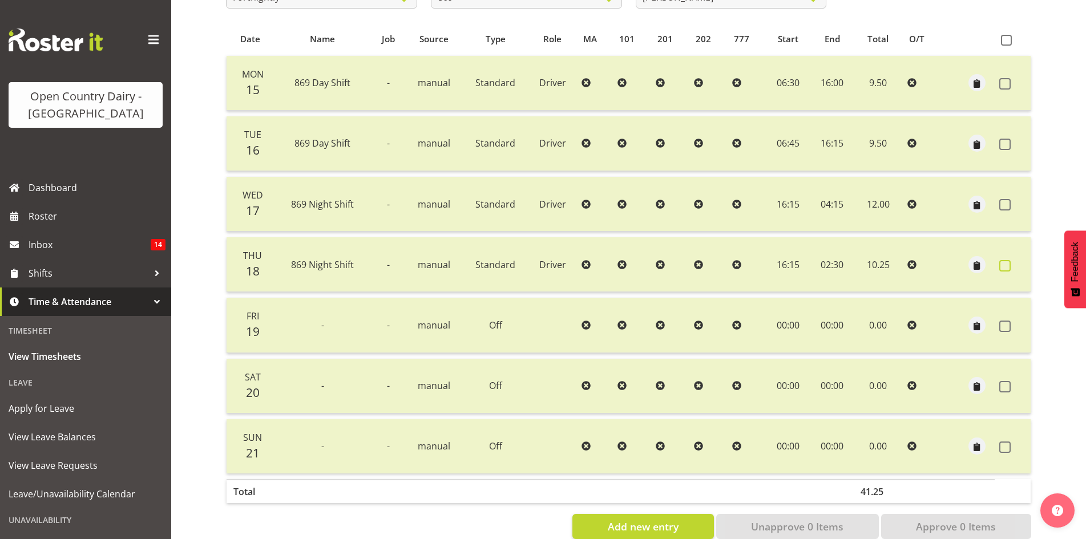
click at [1009, 266] on span at bounding box center [1004, 265] width 11 height 11
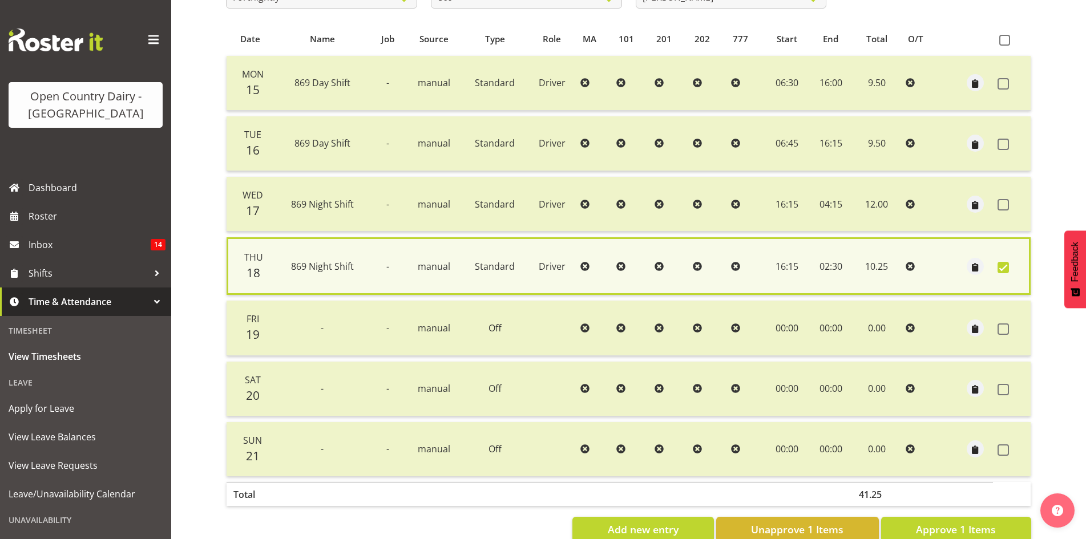
click at [1009, 266] on label at bounding box center [1006, 267] width 18 height 11
checkbox input "false"
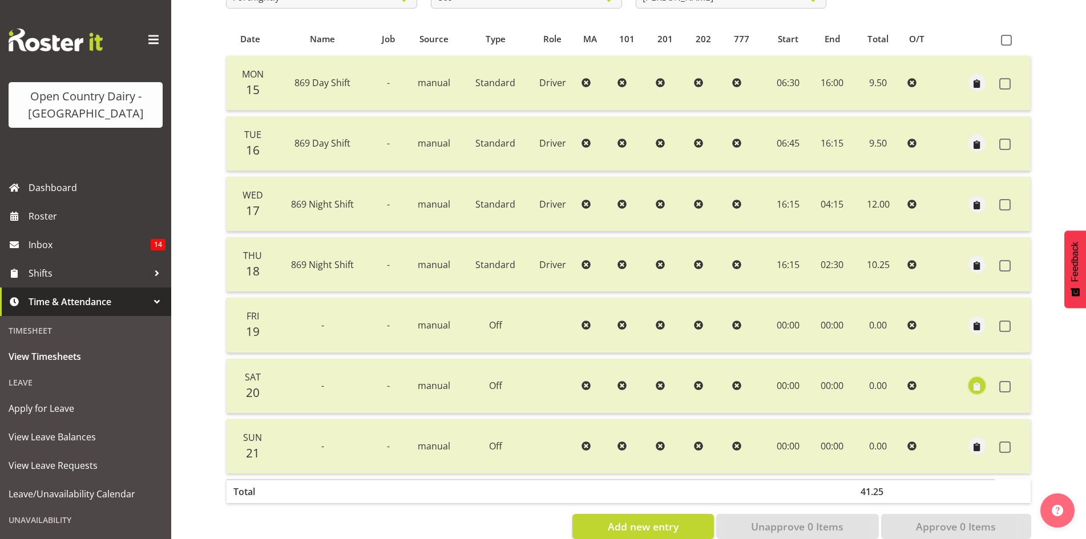
click at [976, 383] on span "button" at bounding box center [976, 387] width 13 height 13
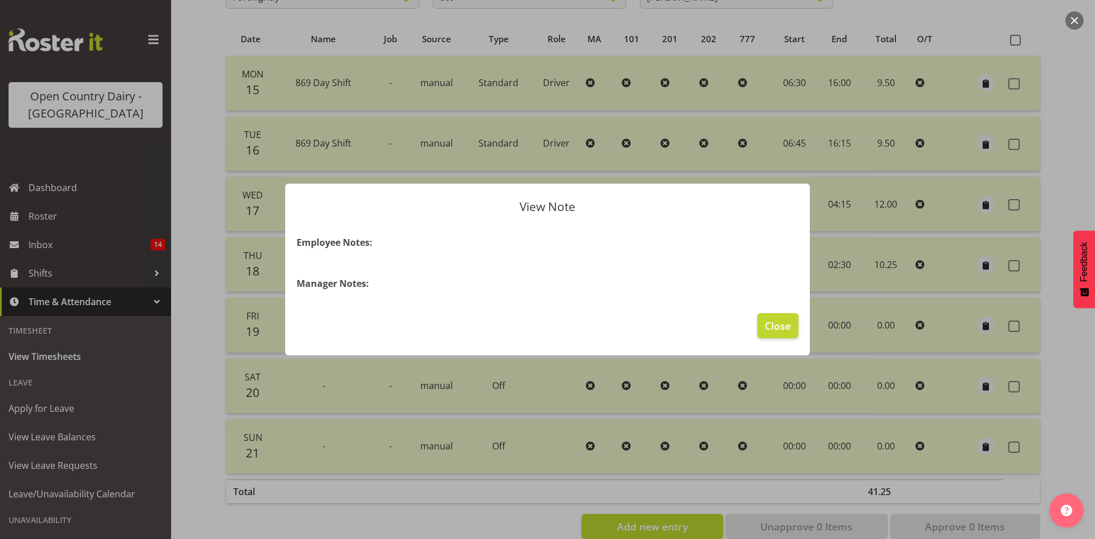
click at [820, 334] on div "View Note Employee Notes: Manager Notes: Close" at bounding box center [547, 269] width 1095 height 539
click at [792, 333] on button "Close" at bounding box center [778, 325] width 41 height 25
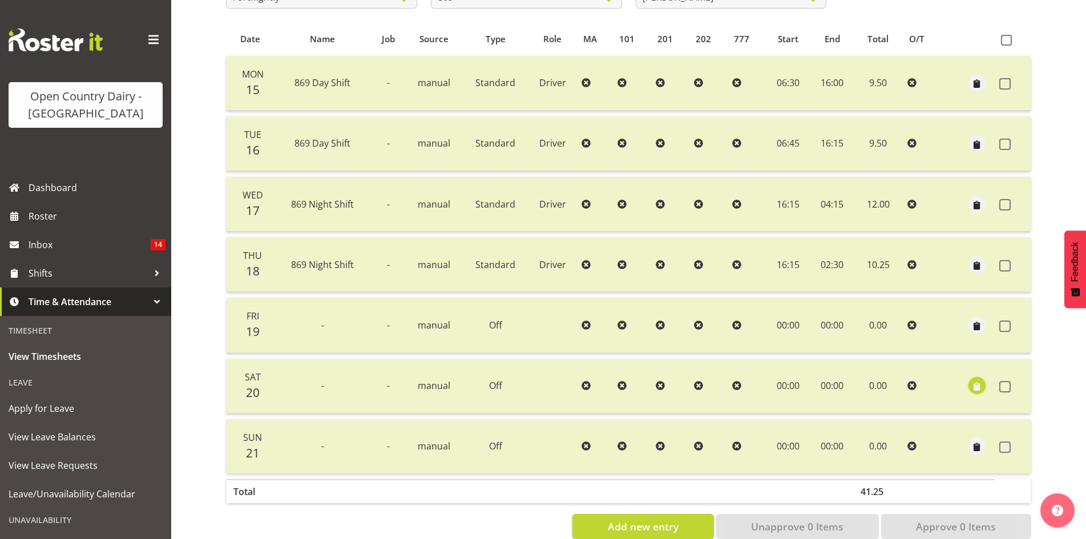
click at [978, 387] on span "button" at bounding box center [976, 387] width 13 height 13
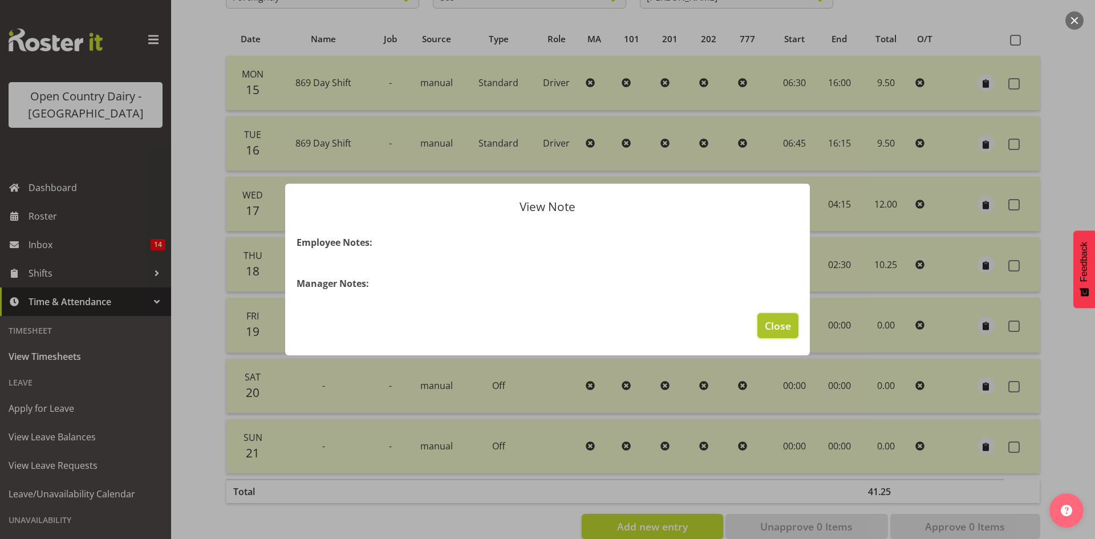
drag, startPoint x: 771, startPoint y: 329, endPoint x: 779, endPoint y: 328, distance: 7.4
click at [772, 328] on span "Close" at bounding box center [778, 325] width 26 height 15
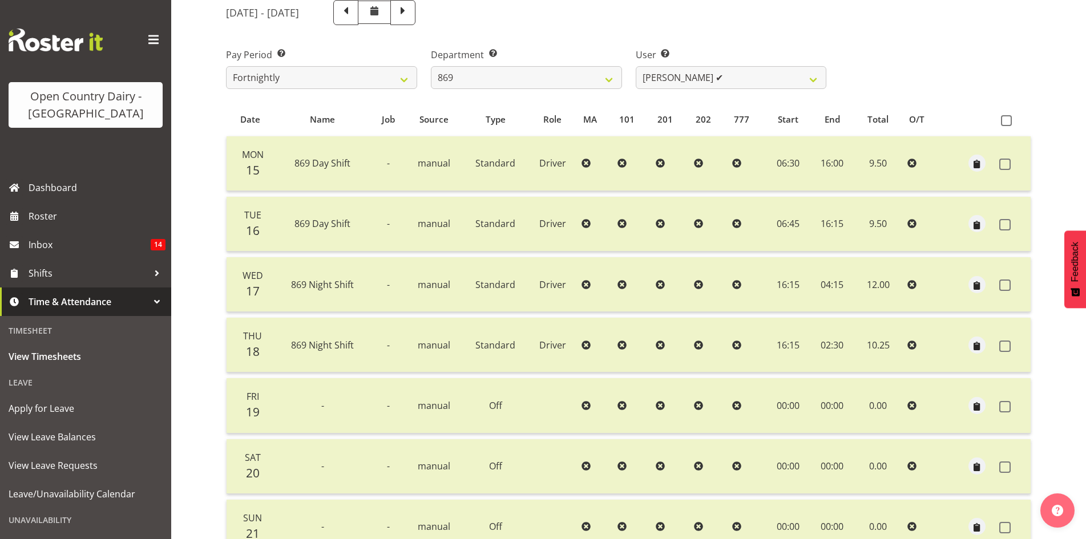
scroll to position [0, 0]
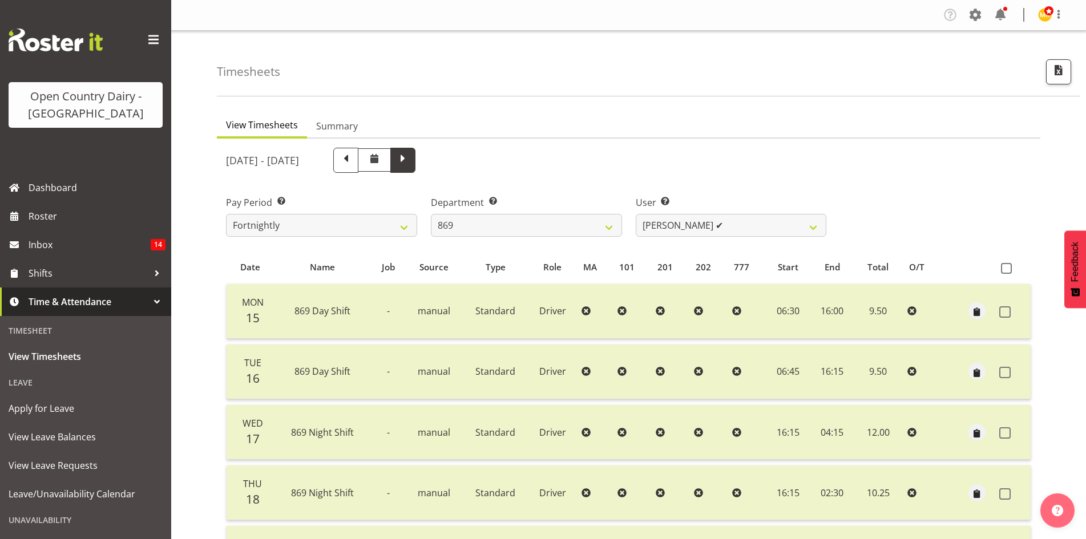
click at [410, 161] on span at bounding box center [402, 159] width 15 height 15
select select
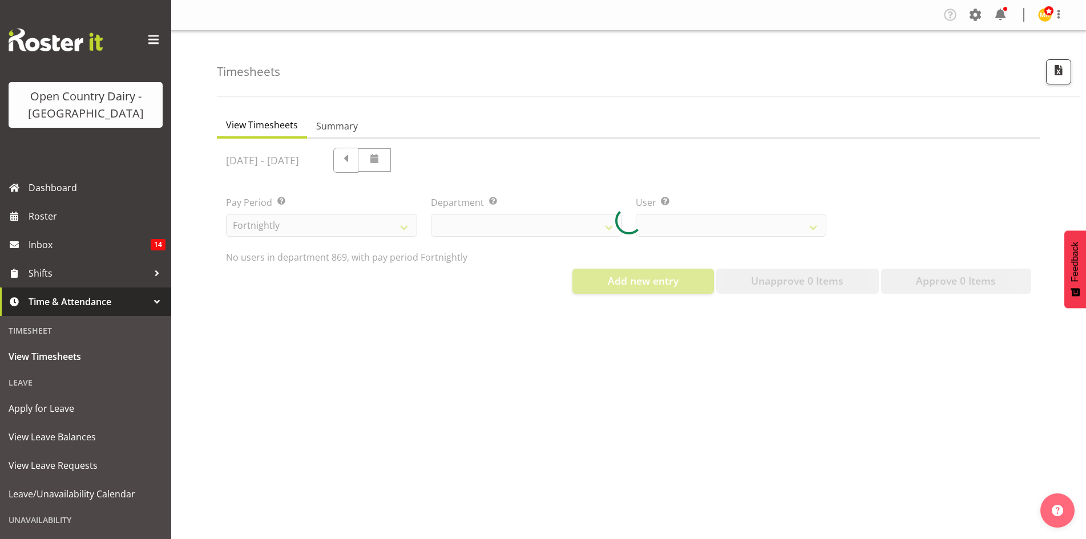
click at [459, 157] on div at bounding box center [628, 221] width 823 height 164
select select "682"
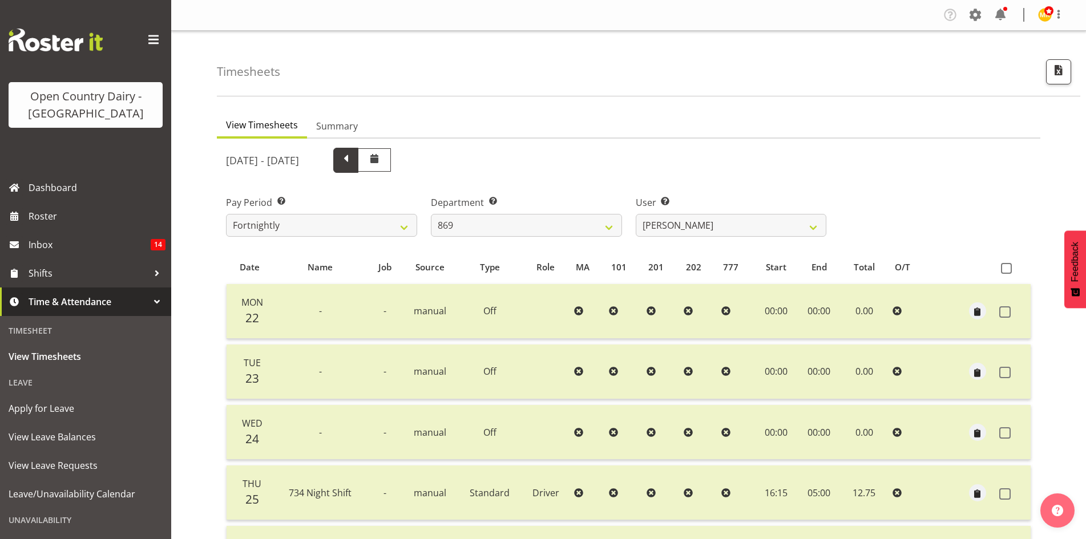
click at [353, 160] on span at bounding box center [345, 159] width 15 height 15
select select
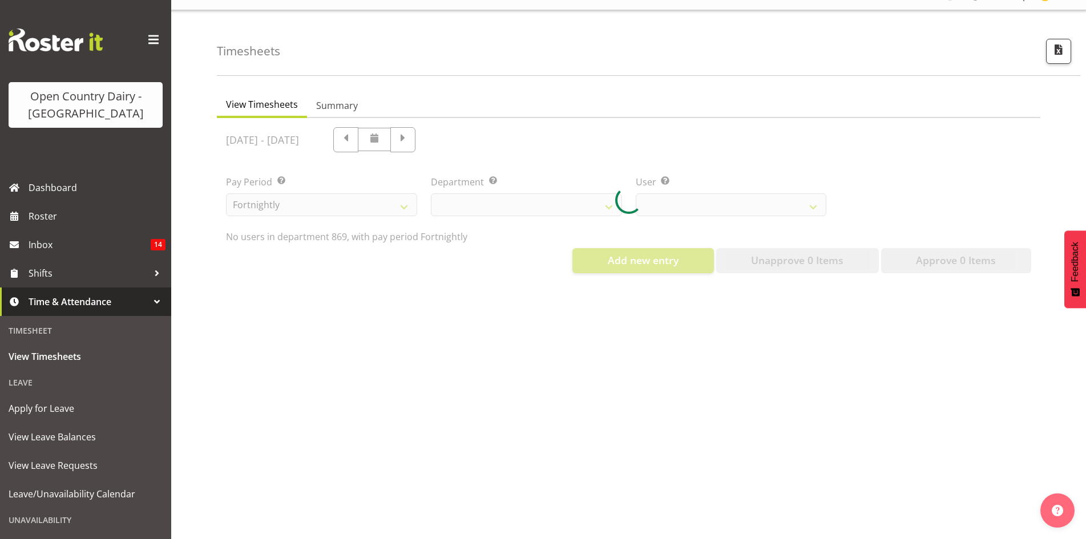
scroll to position [32, 0]
select select "682"
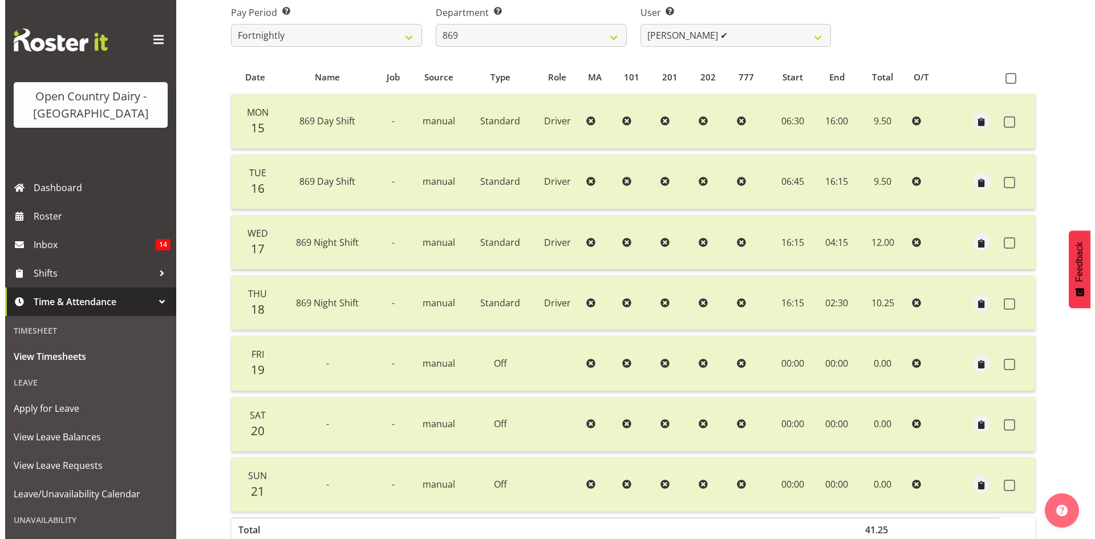
scroll to position [256, 0]
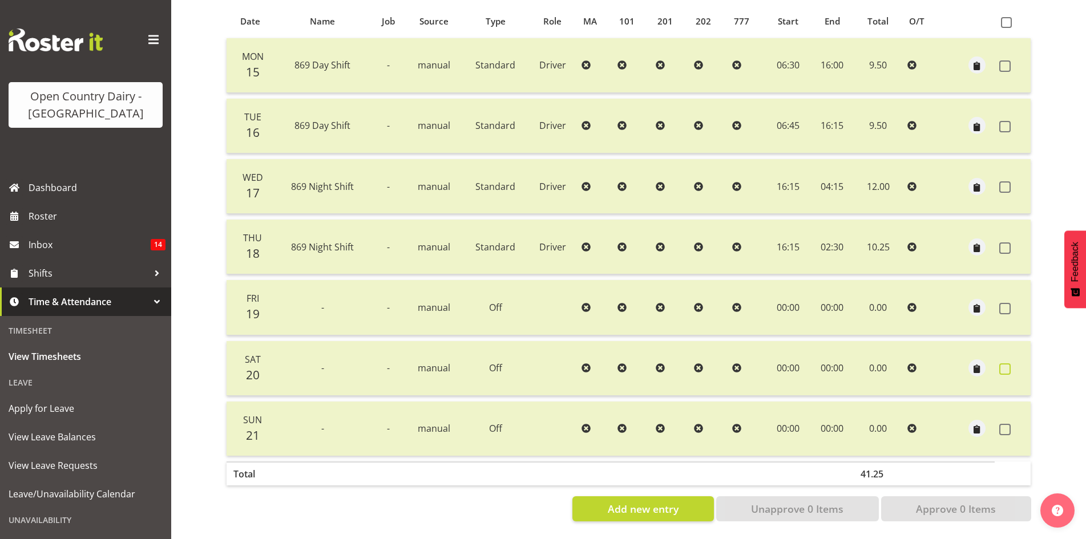
click at [1012, 363] on label at bounding box center [1008, 368] width 18 height 11
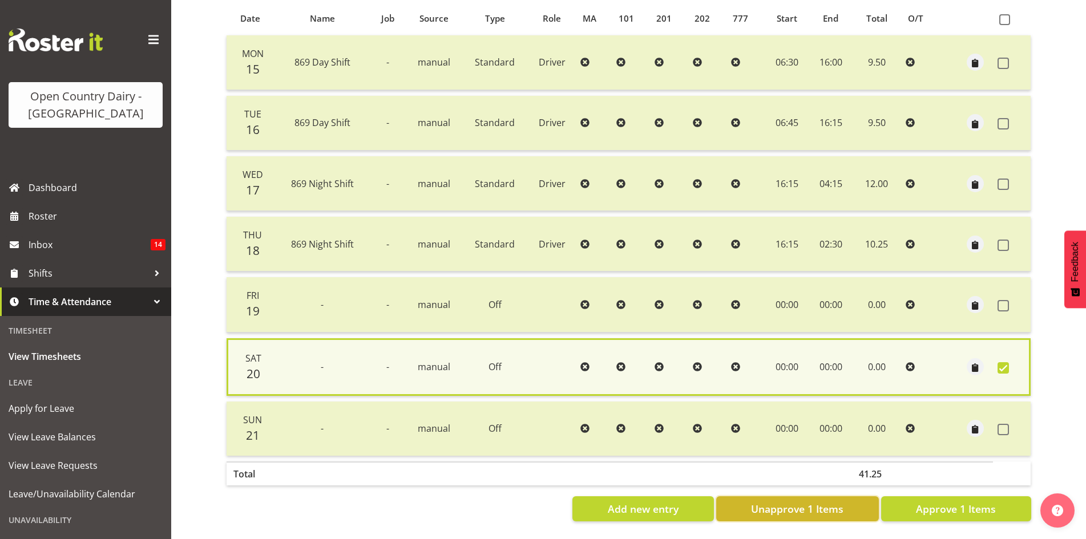
click at [814, 502] on span "Unapprove 1 Items" at bounding box center [797, 509] width 92 height 15
checkbox input "false"
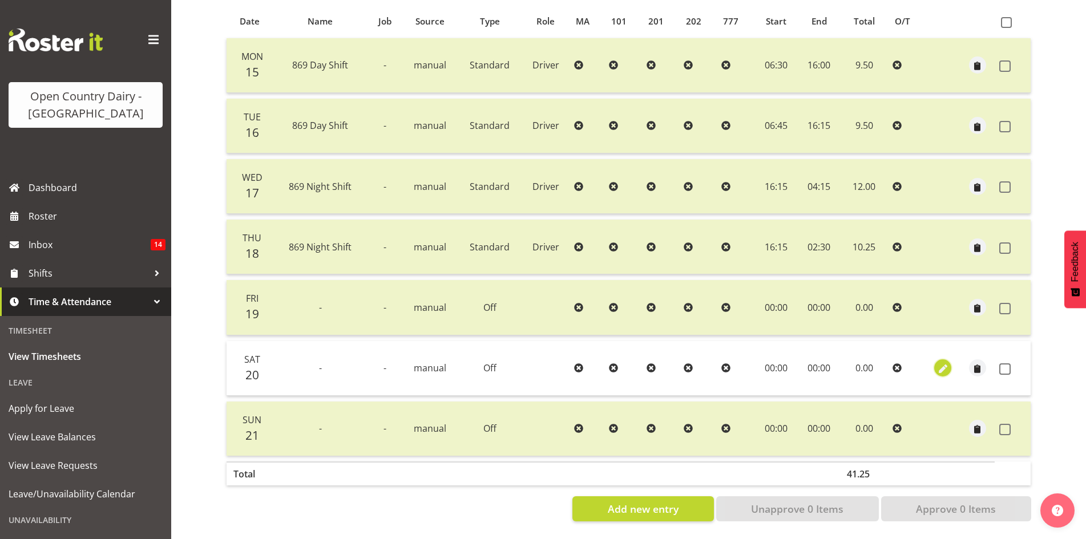
click at [947, 363] on span "button" at bounding box center [942, 369] width 13 height 13
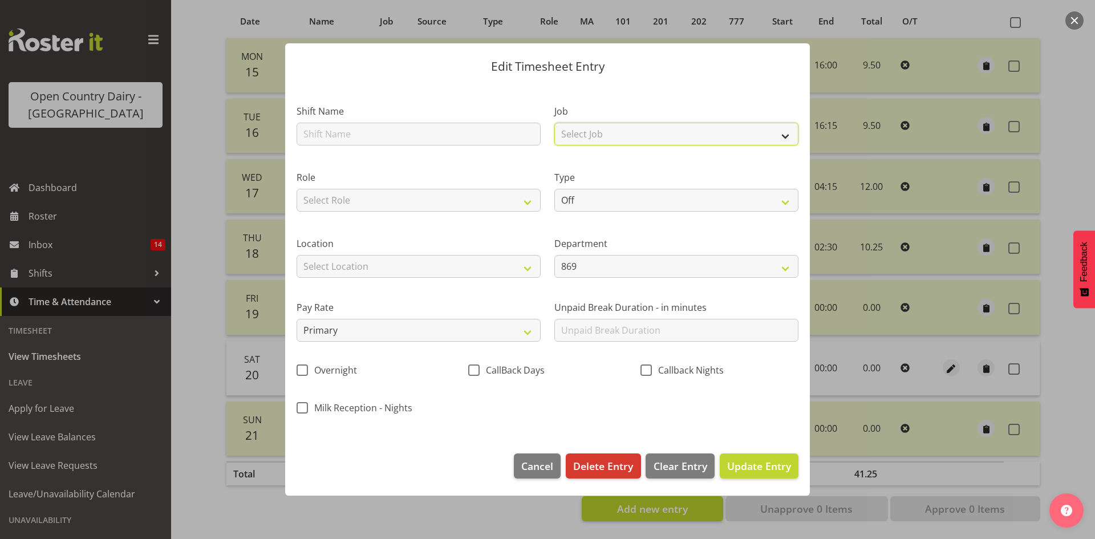
click at [584, 136] on select "Select Job Connecting /unconnecting Trailers Driving Meeting Milk Testing" at bounding box center [677, 134] width 244 height 23
select select "10670"
click at [555, 123] on select "Select Job Connecting /unconnecting Trailers Driving Meeting Milk Testing" at bounding box center [677, 134] width 244 height 23
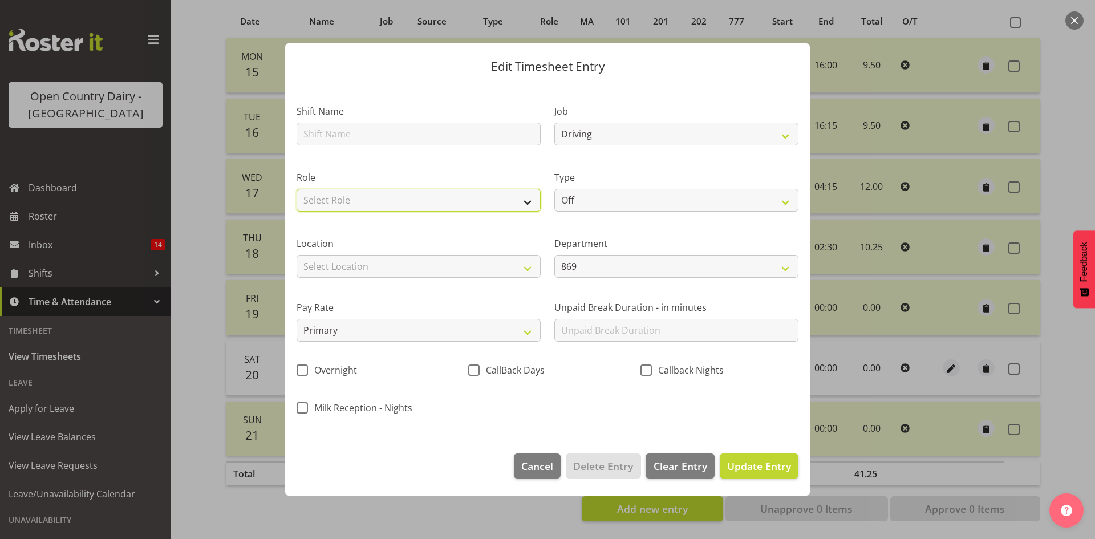
click at [511, 211] on select "Select Role Driver Driver Buddy" at bounding box center [419, 200] width 244 height 23
select select "1154"
click at [297, 189] on select "Select Role Driver Driver Buddy" at bounding box center [419, 200] width 244 height 23
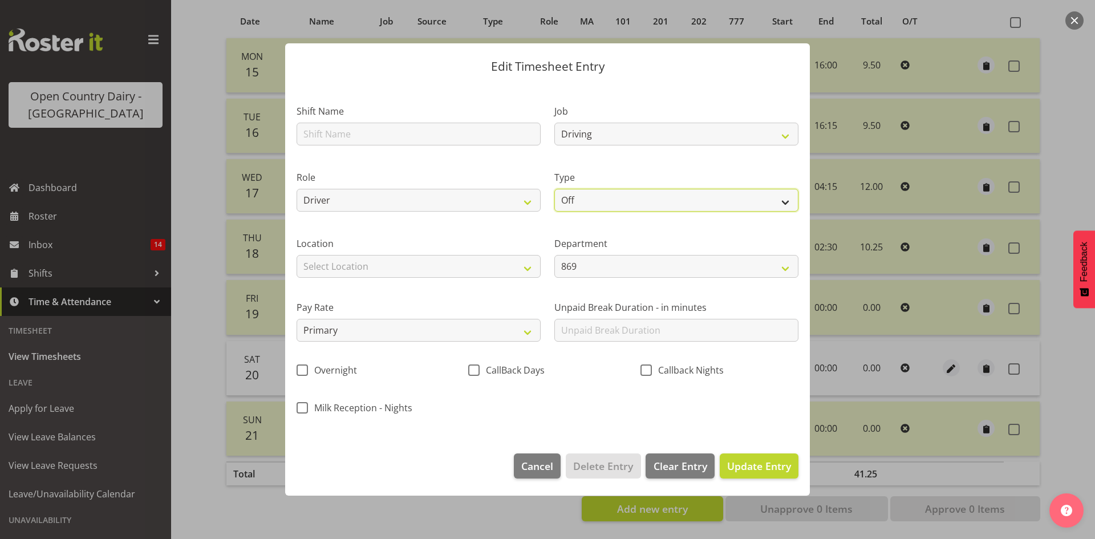
click at [583, 196] on select "Off Standard Public Holiday Public Holiday (Worked) Day In Lieu Annual Leave Si…" at bounding box center [677, 200] width 244 height 23
select select "Standard"
click at [555, 189] on select "Off Standard Public Holiday Public Holiday (Worked) Day In Lieu Annual Leave Si…" at bounding box center [677, 200] width 244 height 23
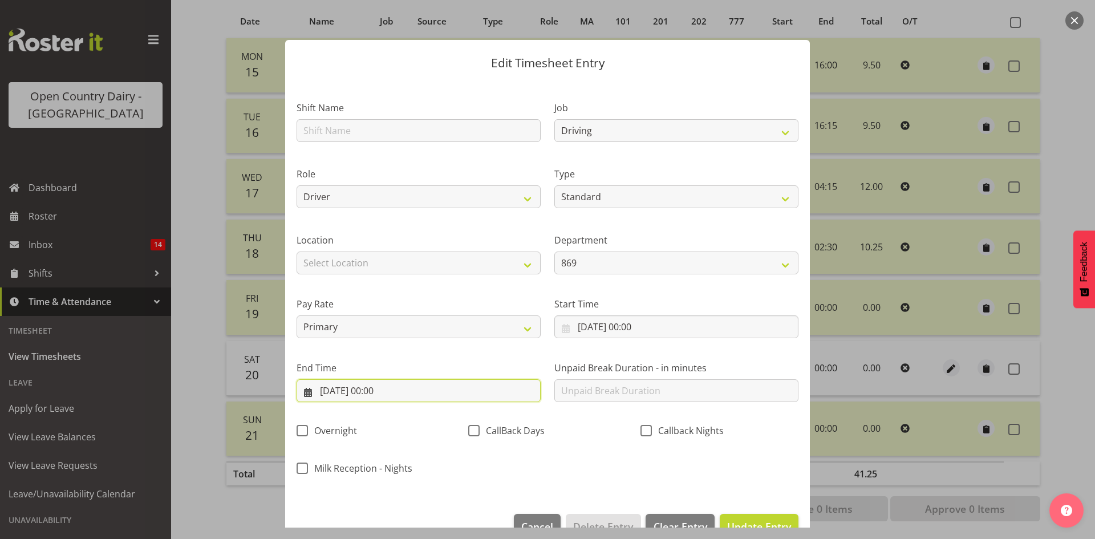
click at [463, 399] on input "20/09/2025, 00:00" at bounding box center [419, 390] width 244 height 23
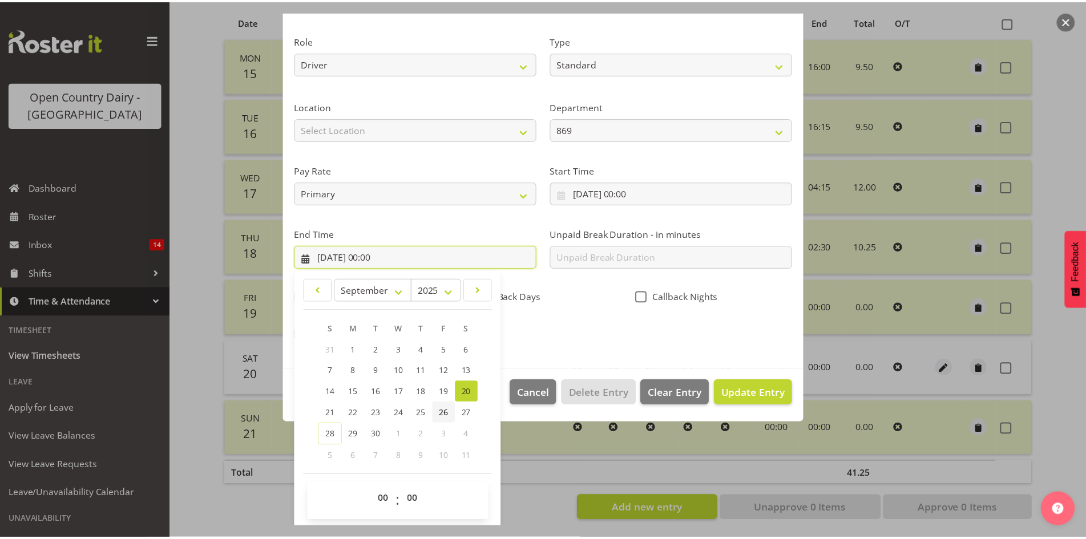
scroll to position [135, 0]
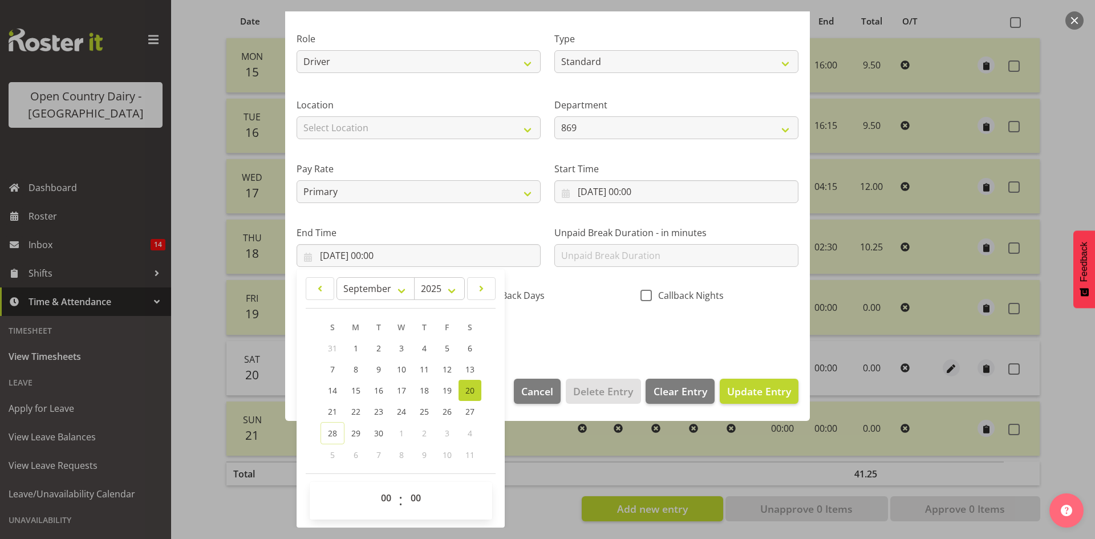
click at [973, 157] on div at bounding box center [547, 269] width 1095 height 539
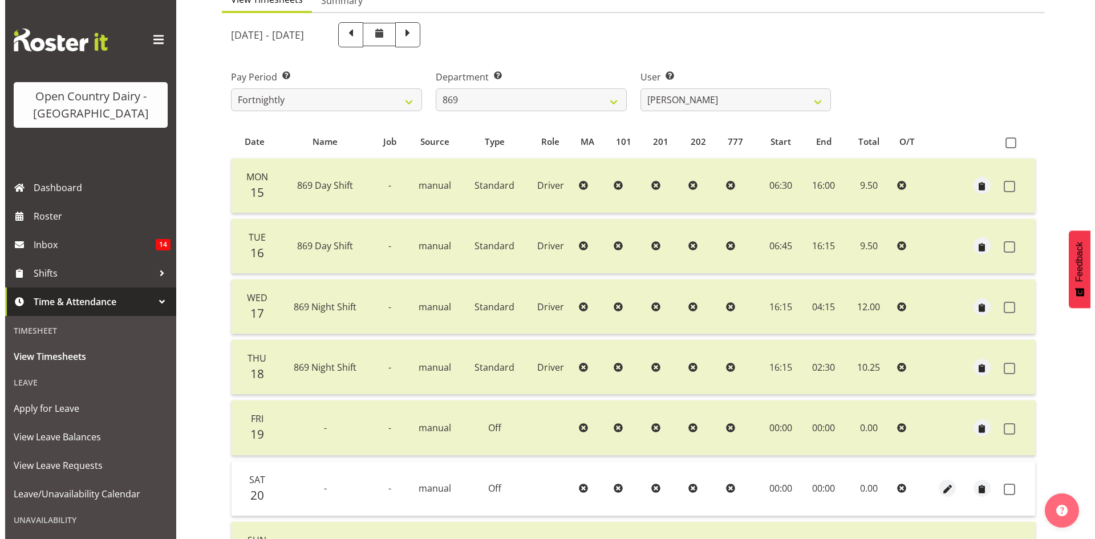
scroll to position [256, 0]
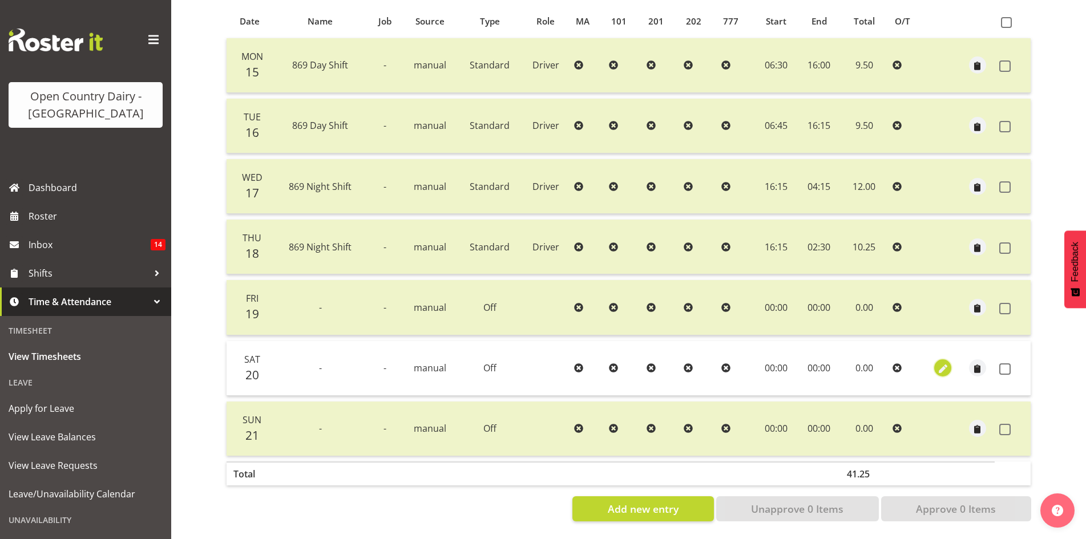
click at [948, 363] on span "button" at bounding box center [942, 369] width 13 height 13
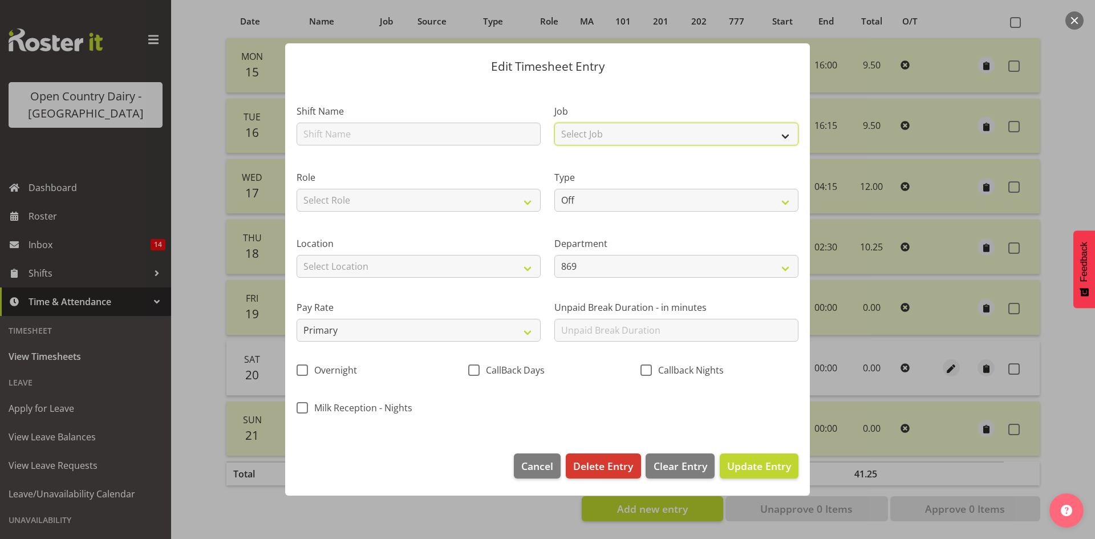
click at [638, 136] on select "Select Job Connecting /unconnecting Trailers Driving Meeting Milk Testing" at bounding box center [677, 134] width 244 height 23
select select "10670"
click at [555, 123] on select "Select Job Connecting /unconnecting Trailers Driving Meeting Milk Testing" at bounding box center [677, 134] width 244 height 23
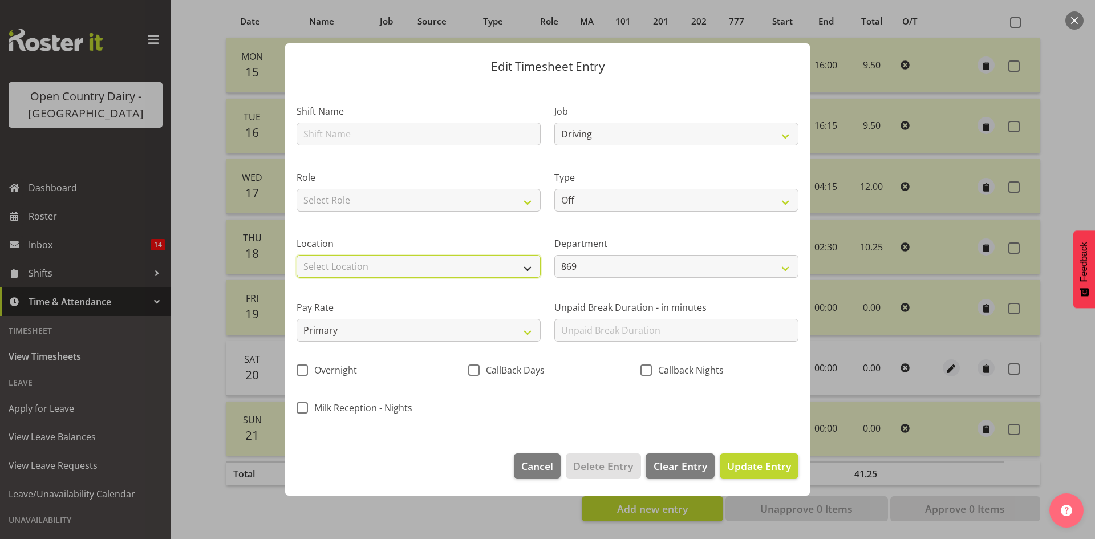
click at [441, 263] on select "Select Location Awarua Milk Awarua Office Freight Horotiu office Waharoa Office…" at bounding box center [419, 266] width 244 height 23
select select "988"
click at [297, 255] on select "Select Location Awarua Milk Awarua Office Freight Horotiu office Waharoa Office…" at bounding box center [419, 266] width 244 height 23
click at [606, 201] on select "Off Standard Public Holiday Public Holiday (Worked) Day In Lieu Annual Leave Si…" at bounding box center [677, 200] width 244 height 23
select select "Standard"
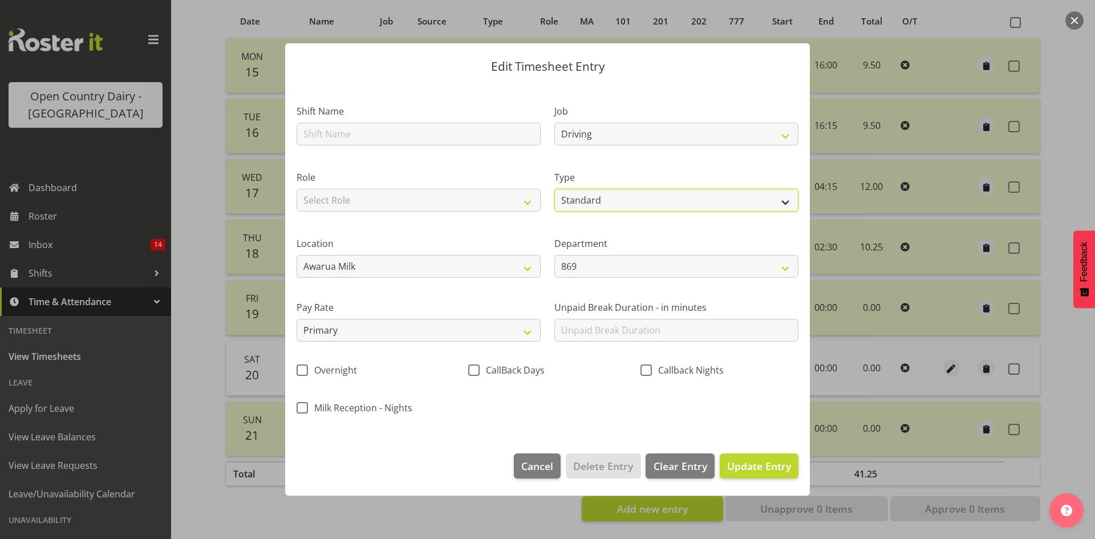
click at [555, 189] on select "Off Standard Public Holiday Public Holiday (Worked) Day In Lieu Annual Leave Si…" at bounding box center [677, 200] width 244 height 23
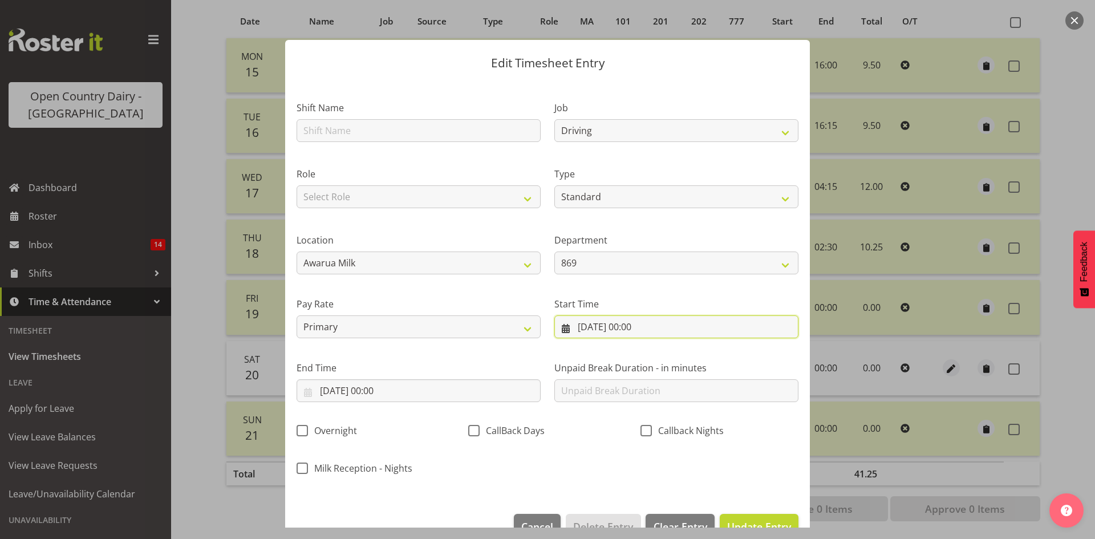
click at [666, 323] on input "20/09/2025, 00:00" at bounding box center [677, 327] width 244 height 23
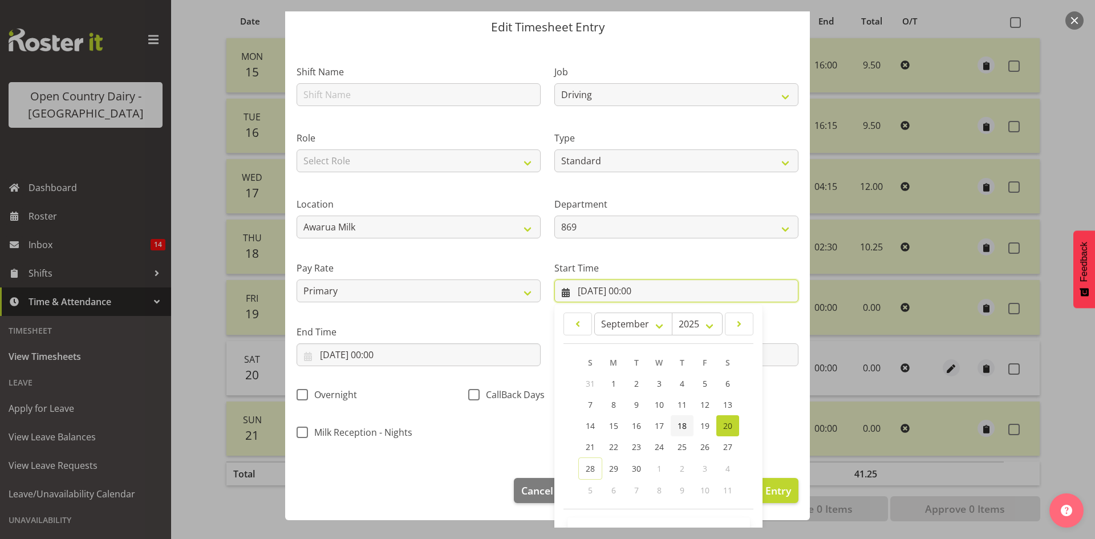
scroll to position [71, 0]
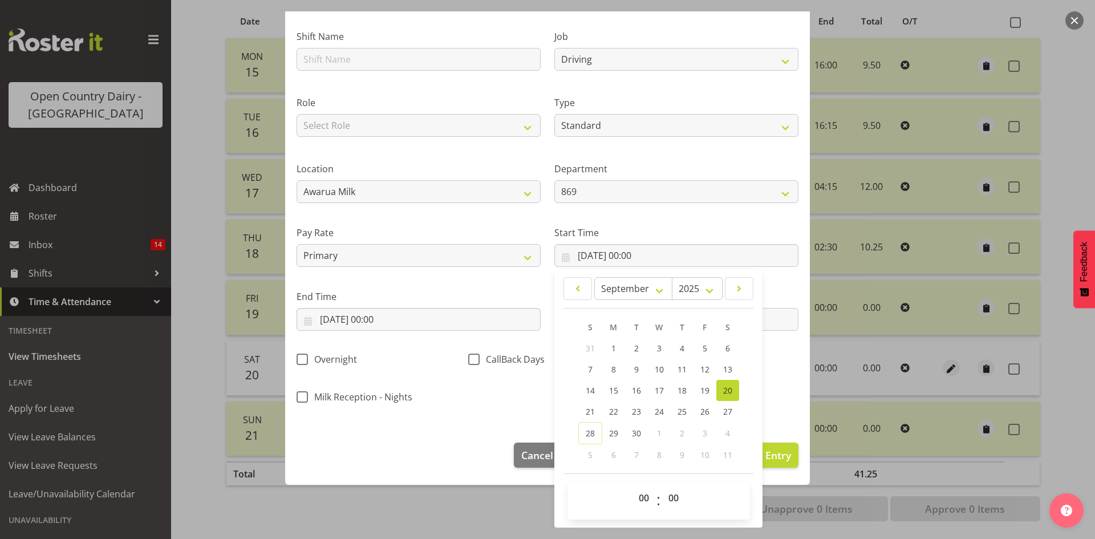
click at [723, 390] on span "20" at bounding box center [727, 390] width 9 height 11
click at [430, 314] on input "20/09/2025, 00:00" at bounding box center [419, 319] width 244 height 23
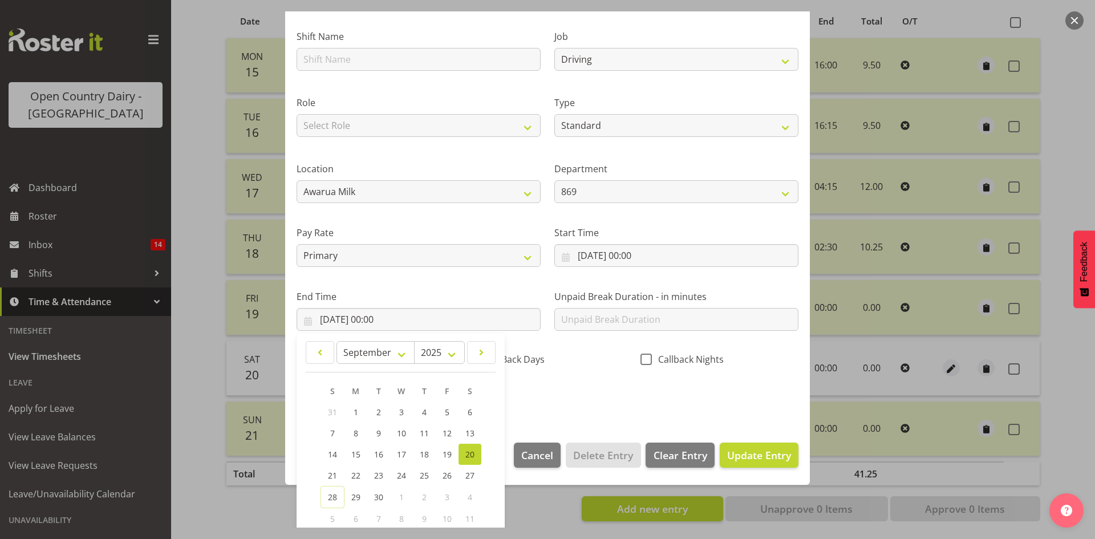
click at [439, 296] on label "End Time" at bounding box center [419, 297] width 244 height 14
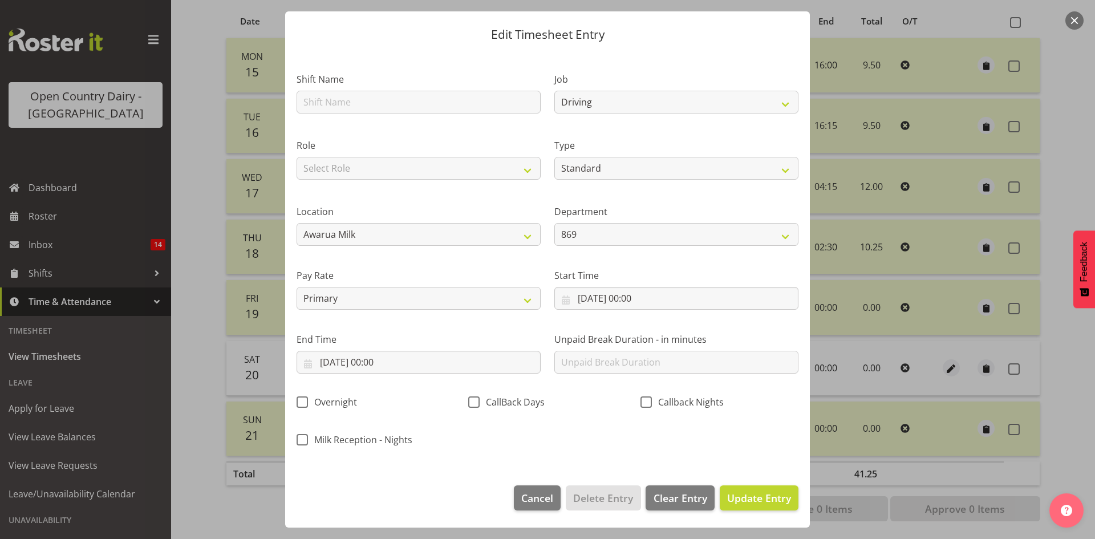
scroll to position [29, 0]
click at [663, 299] on input "20/09/2025, 00:00" at bounding box center [677, 298] width 244 height 23
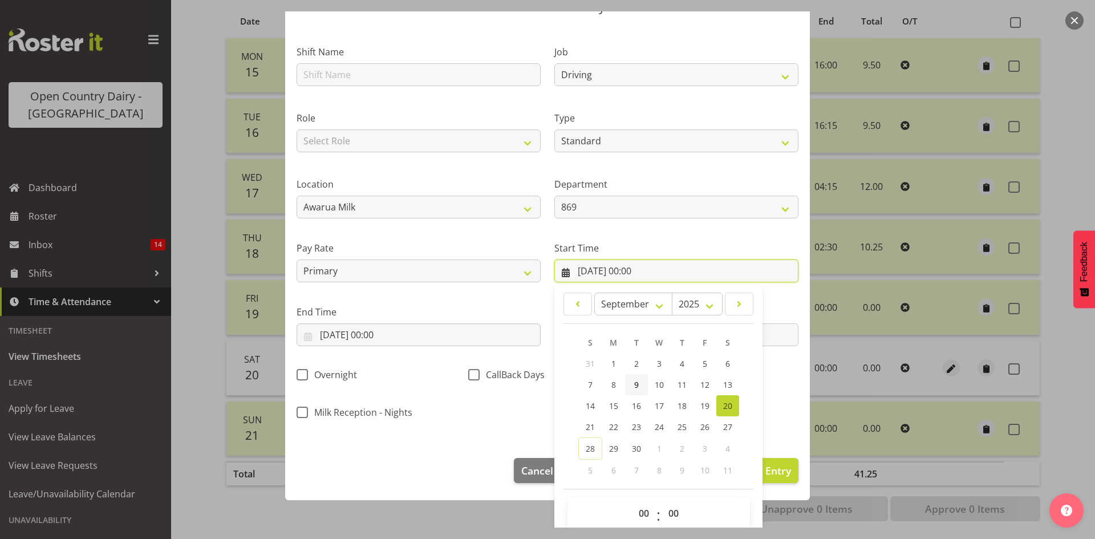
scroll to position [71, 0]
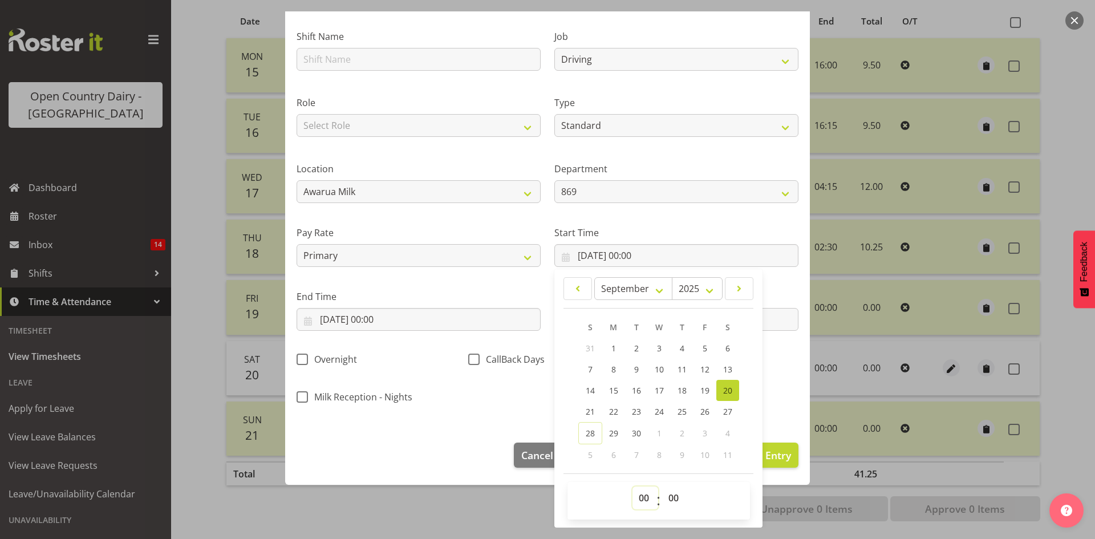
click at [640, 497] on select "00 01 02 03 04 05 06 07 08 09 10 11 12 13 14 15 16 17 18 19 20 21 22 23" at bounding box center [646, 498] width 26 height 23
select select "4"
click at [633, 487] on select "00 01 02 03 04 05 06 07 08 09 10 11 12 13 14 15 16 17 18 19 20 21 22 23" at bounding box center [646, 498] width 26 height 23
type input "20/09/2025, 04:00"
click at [674, 496] on select "00 01 02 03 04 05 06 07 08 09 10 11 12 13 14 15 16 17 18 19 20 21 22 23 24 25 2…" at bounding box center [675, 498] width 26 height 23
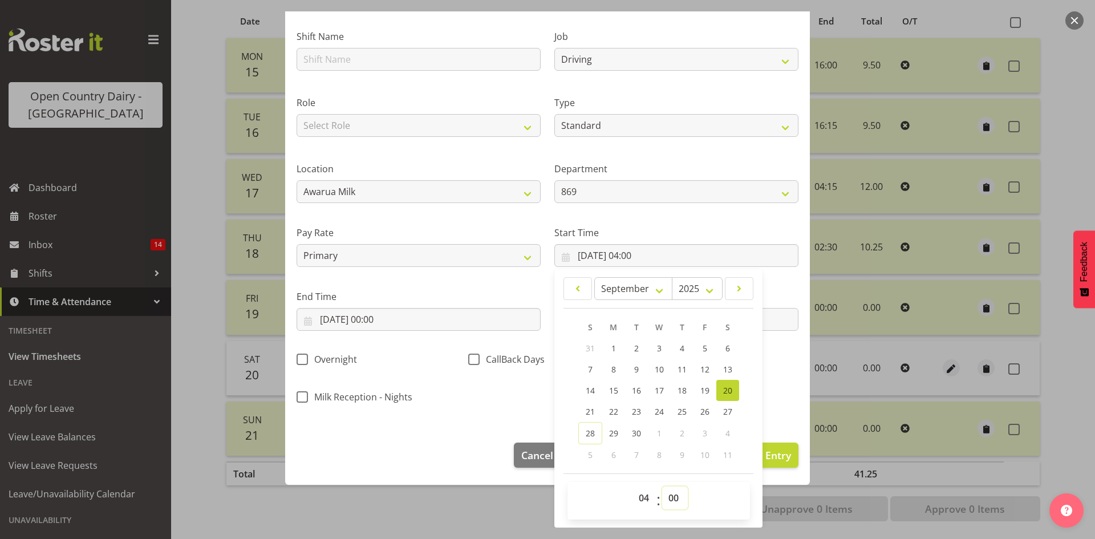
select select "15"
click at [662, 487] on select "00 01 02 03 04 05 06 07 08 09 10 11 12 13 14 15 16 17 18 19 20 21 22 23 24 25 2…" at bounding box center [675, 498] width 26 height 23
type input "20/09/2025, 04:15"
click at [516, 398] on div "Shift Name Job Connecting /unconnecting Trailers Driving Meeting Milk Testing R…" at bounding box center [548, 213] width 516 height 399
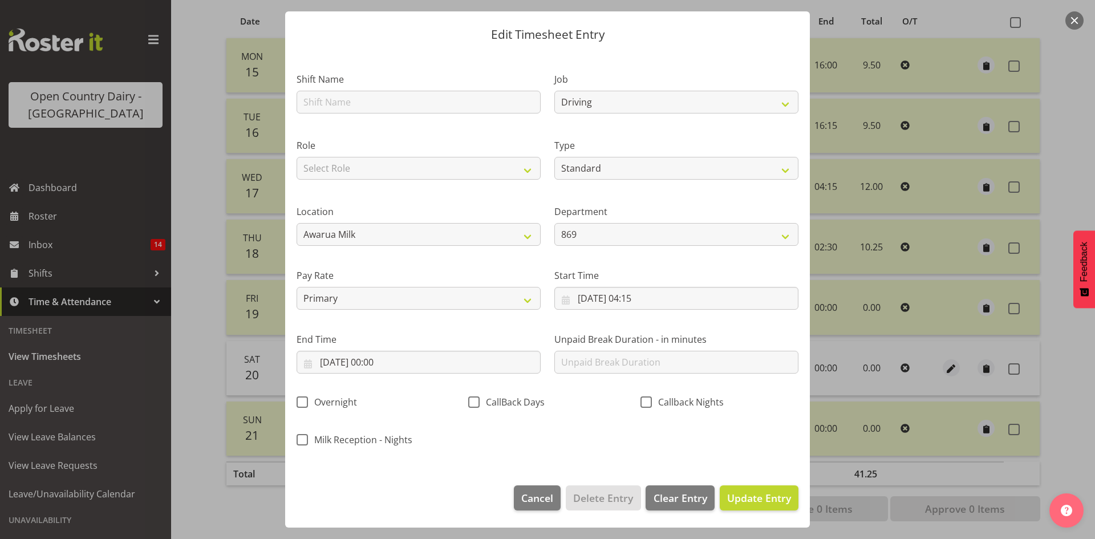
scroll to position [29, 0]
click at [435, 363] on input "20/09/2025, 00:00" at bounding box center [419, 362] width 244 height 23
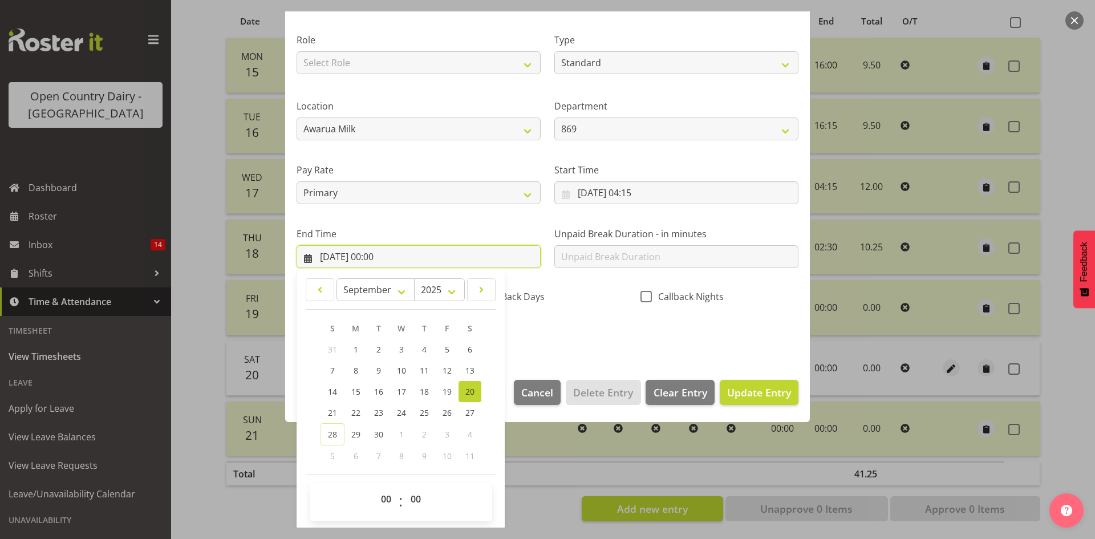
scroll to position [135, 0]
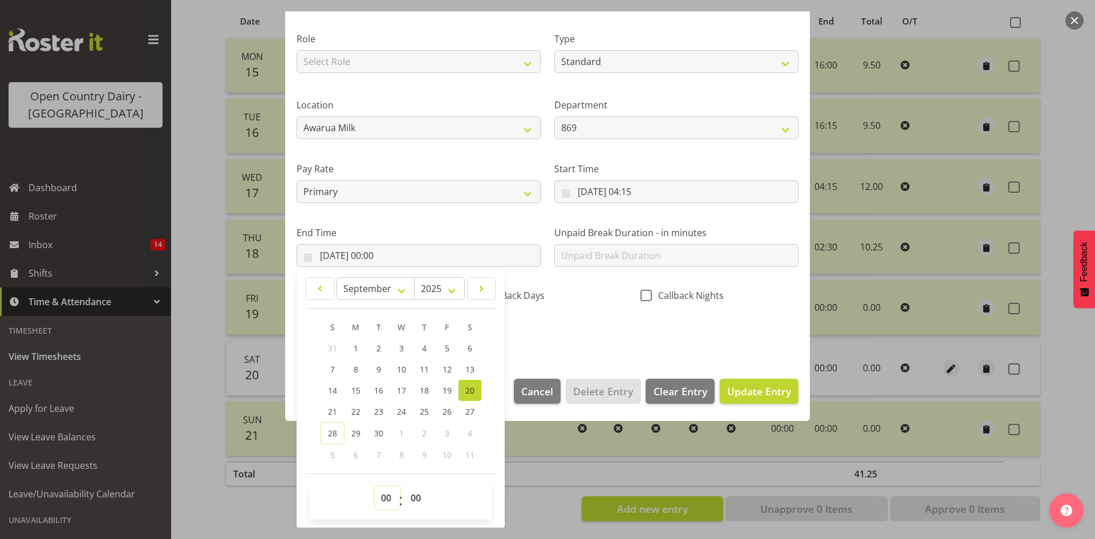
click at [387, 501] on select "00 01 02 03 04 05 06 07 08 09 10 11 12 13 14 15 16 17 18 19 20 21 22 23" at bounding box center [388, 498] width 26 height 23
select select "5"
click at [375, 487] on select "00 01 02 03 04 05 06 07 08 09 10 11 12 13 14 15 16 17 18 19 20 21 22 23" at bounding box center [388, 498] width 26 height 23
type input "20/09/2025, 05:00"
click at [416, 501] on select "00 01 02 03 04 05 06 07 08 09 10 11 12 13 14 15 16 17 18 19 20 21 22 23 24 25 2…" at bounding box center [418, 498] width 26 height 23
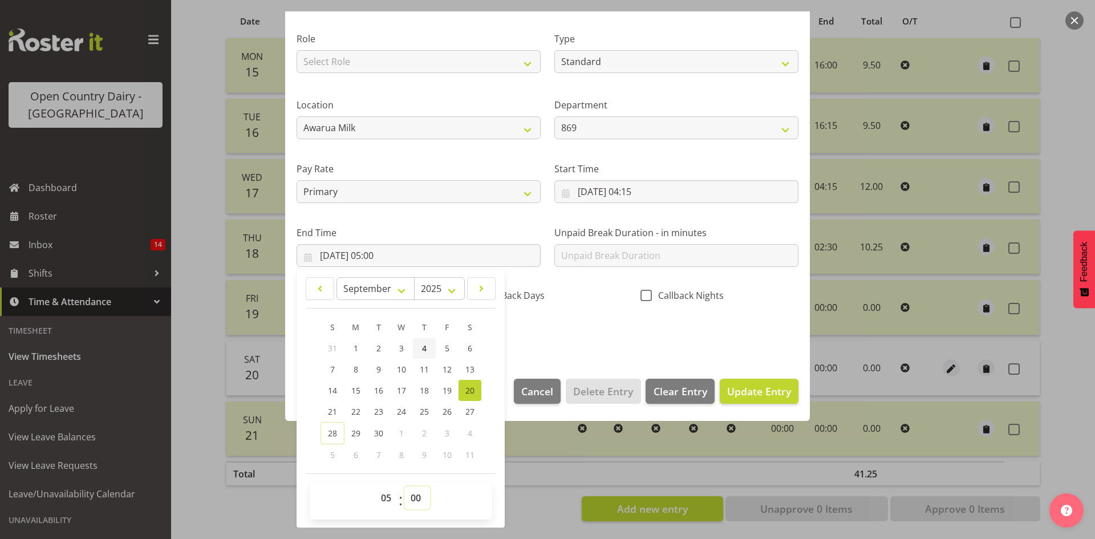
select select "15"
click at [405, 487] on select "00 01 02 03 04 05 06 07 08 09 10 11 12 13 14 15 16 17 18 19 20 21 22 23 24 25 2…" at bounding box center [418, 498] width 26 height 23
type input "20/09/2025, 05:15"
click at [563, 313] on div "Shift Name Job Connecting /unconnecting Trailers Driving Meeting Milk Testing R…" at bounding box center [548, 149] width 516 height 399
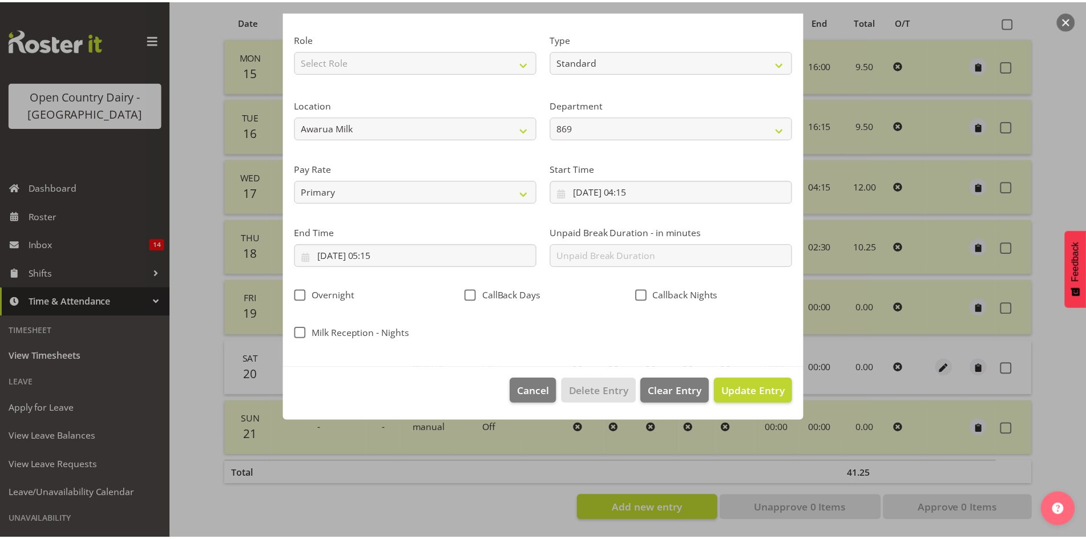
scroll to position [29, 0]
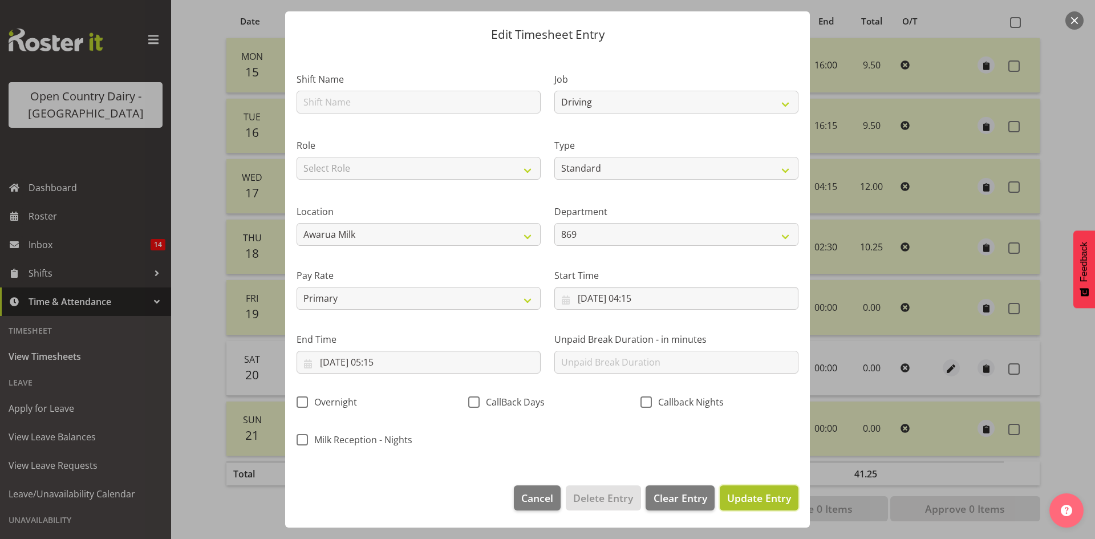
click at [736, 495] on span "Update Entry" at bounding box center [759, 498] width 64 height 14
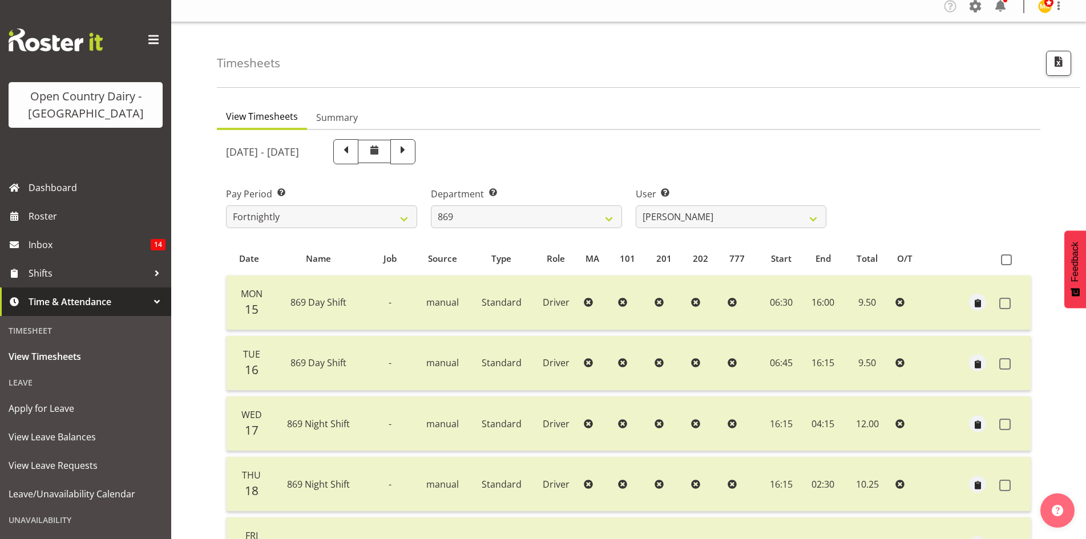
scroll to position [0, 0]
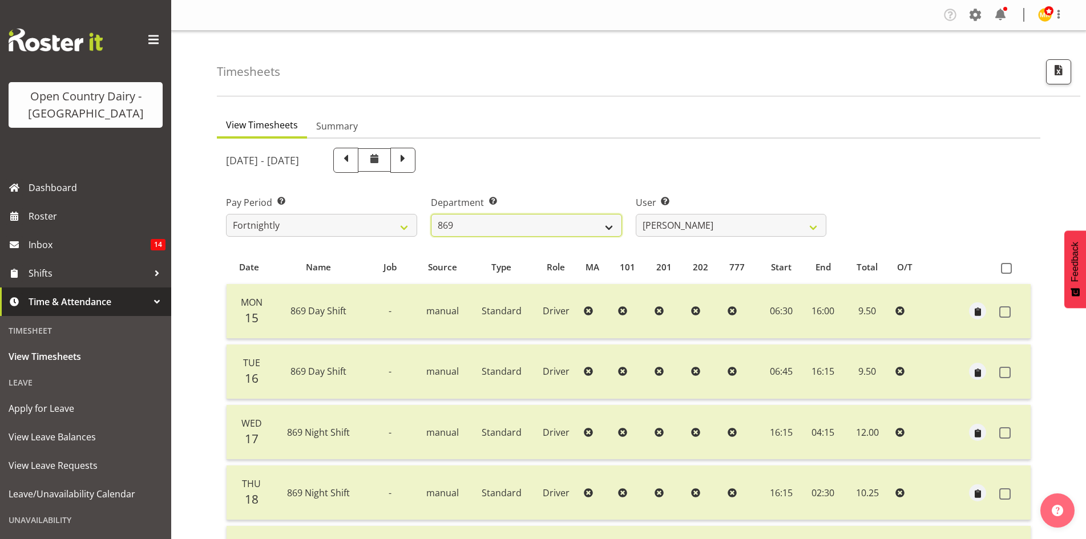
click at [572, 228] on select "734 735 736 737 738 739 851 853 854 855 856 858 861 862 865 867-9032 868 869 87…" at bounding box center [526, 225] width 191 height 23
click at [431, 214] on select "734 735 736 737 738 739 851 853 854 855 856 858 861 862 865 867-9032 868 869 87…" at bounding box center [526, 225] width 191 height 23
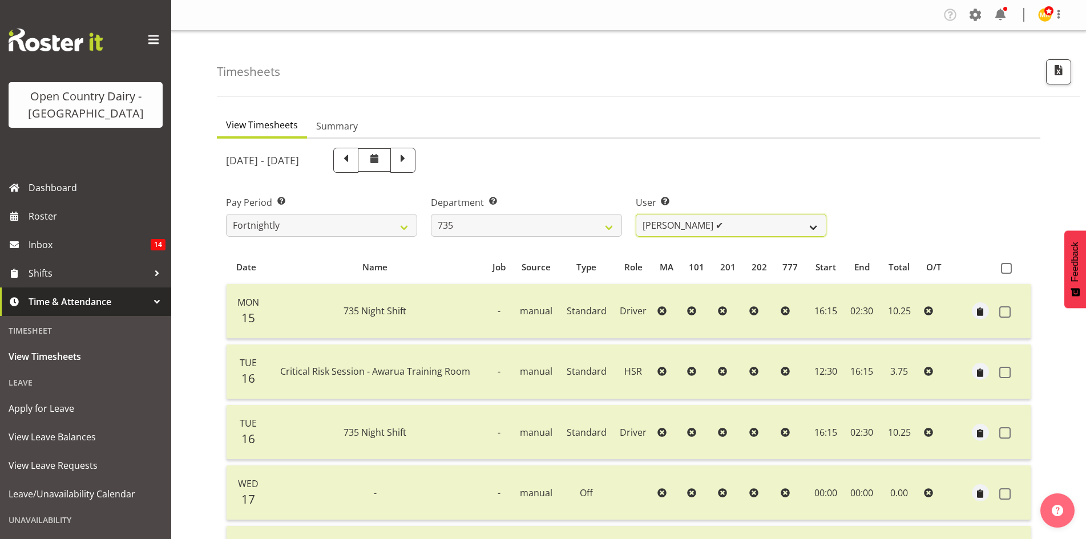
click at [733, 228] on select "Brian Neas ✔ Cherie Williams ❌ Christopher Sutherland ✔ Stuart Craig ✔" at bounding box center [731, 225] width 191 height 23
click at [567, 210] on div "Department Select which department you would like to view. 734 735 736 737 738 …" at bounding box center [526, 216] width 191 height 41
click at [559, 220] on select "734 735 736 737 738 739 851 853 854 855 856 858 861 862 865 867-9032 868 869 87…" at bounding box center [526, 225] width 191 height 23
select select "905"
click at [431, 214] on select "734 735 736 737 738 739 851 853 854 855 856 858 861 862 865 867-9032 868 869 87…" at bounding box center [526, 225] width 191 height 23
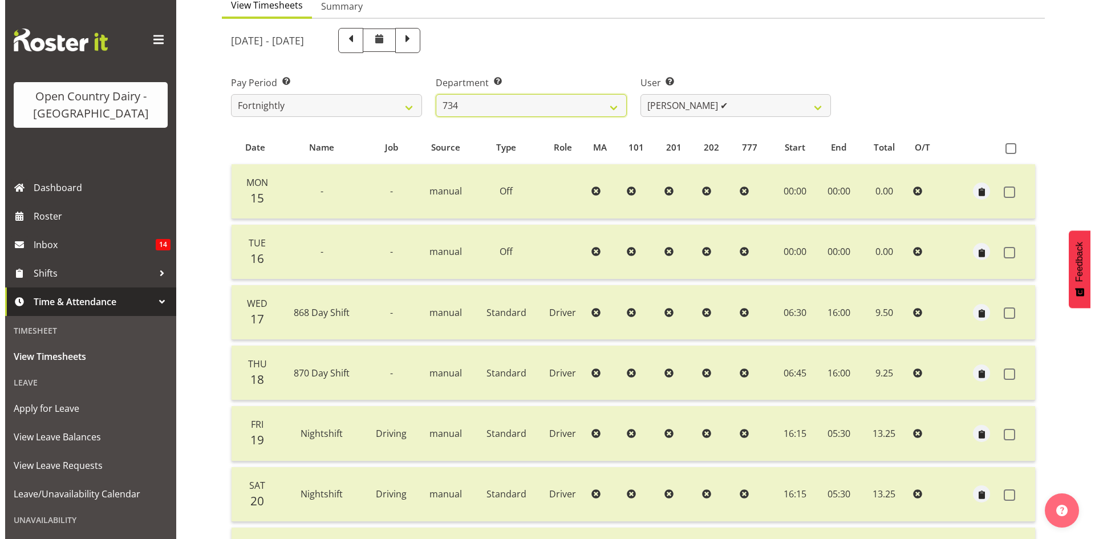
scroll to position [256, 0]
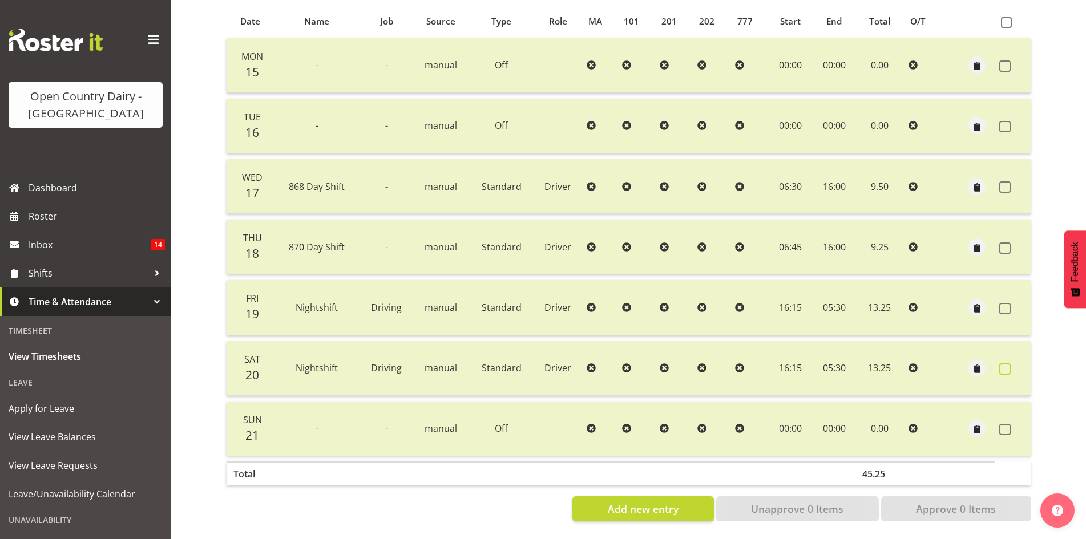
click at [1008, 363] on span at bounding box center [1004, 368] width 11 height 11
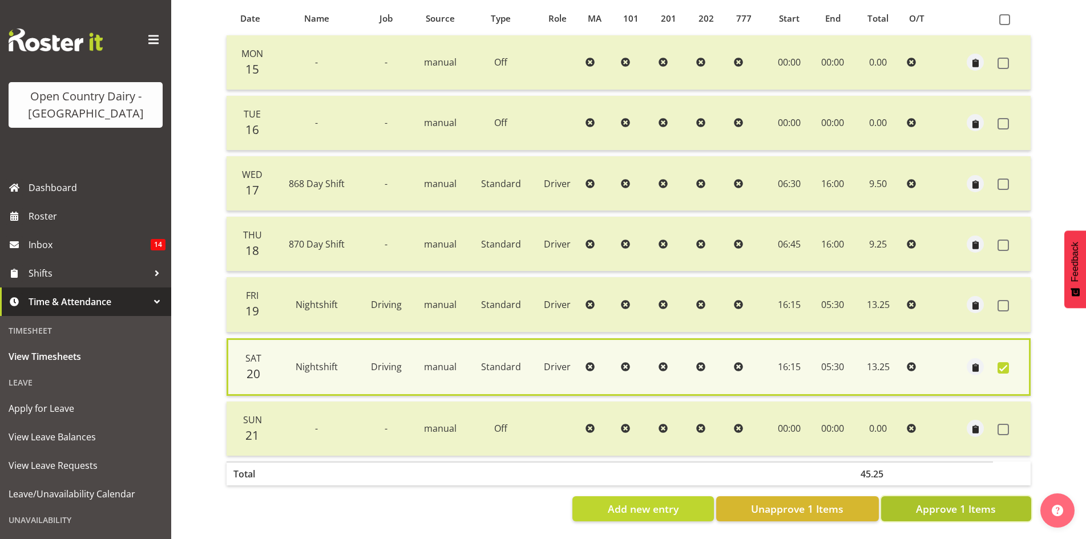
click at [974, 506] on span "Approve 1 Items" at bounding box center [956, 509] width 80 height 15
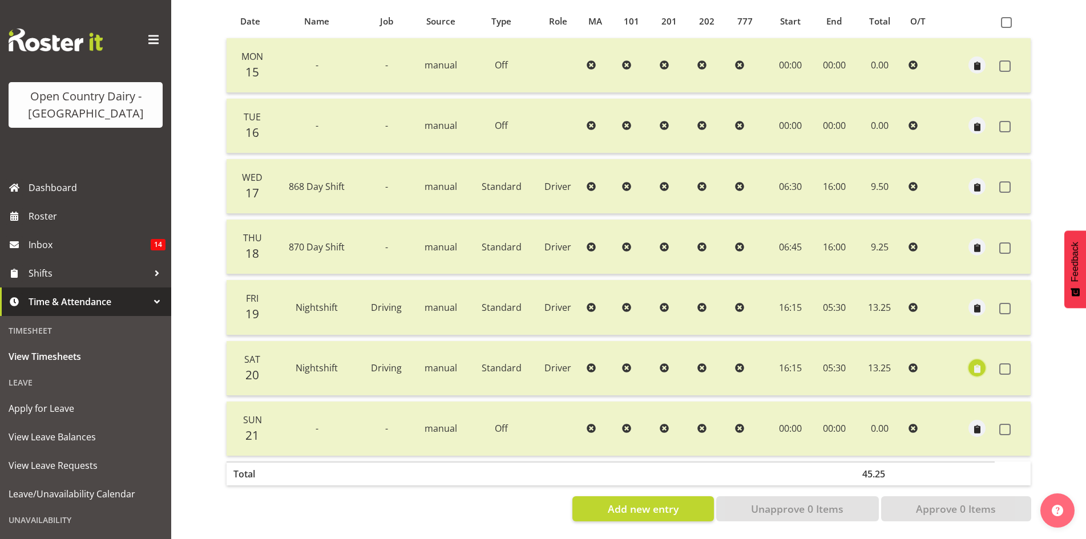
click at [981, 363] on span "button" at bounding box center [976, 369] width 13 height 13
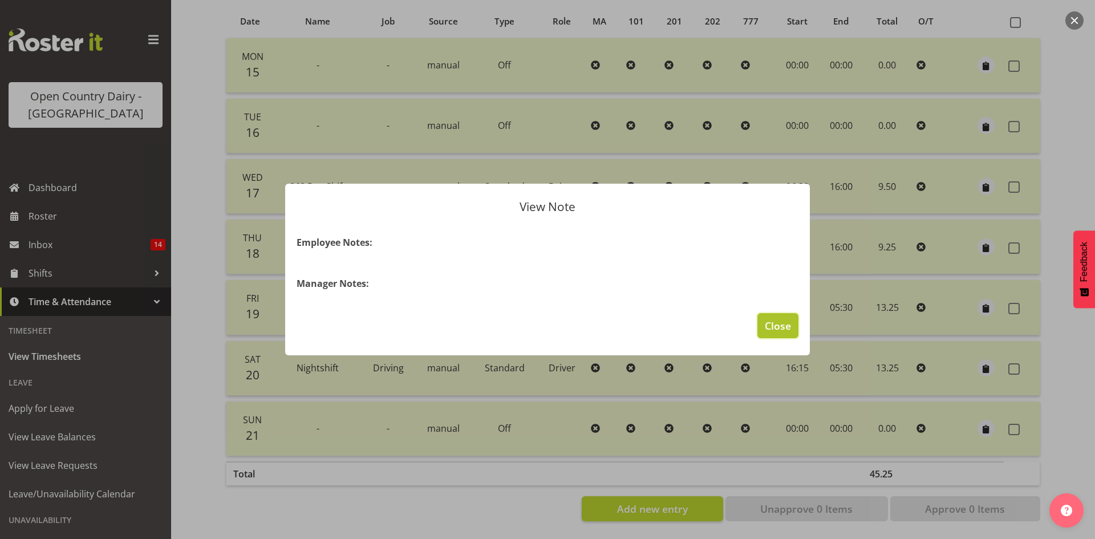
click at [773, 335] on button "Close" at bounding box center [778, 325] width 41 height 25
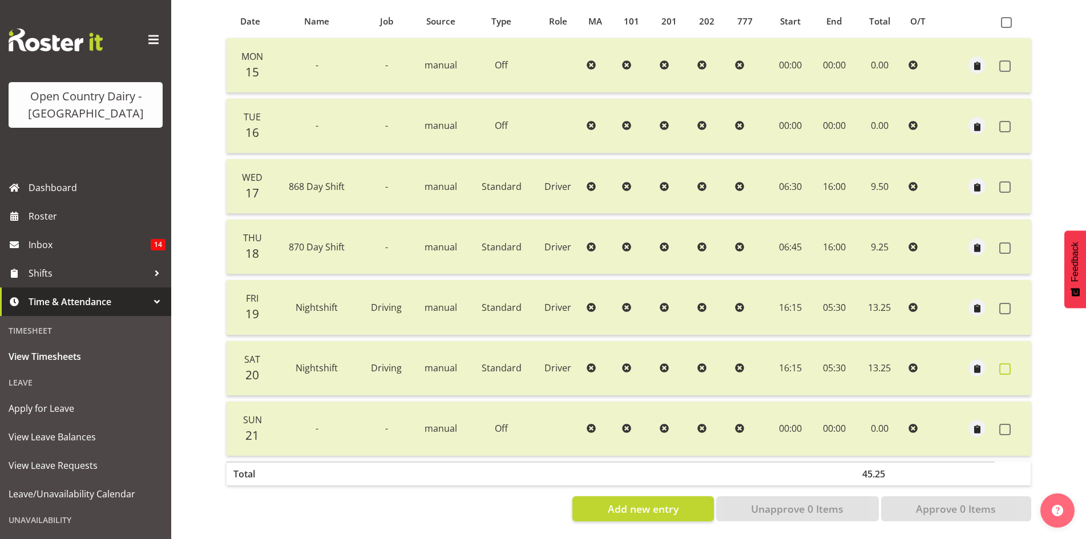
click at [1006, 363] on span at bounding box center [1004, 368] width 11 height 11
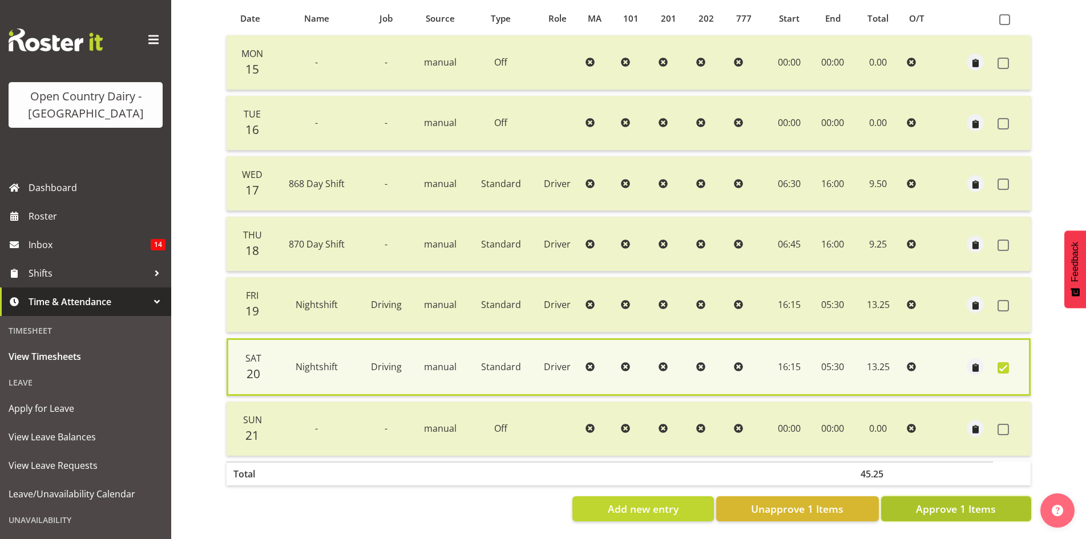
click at [952, 504] on span "Approve 1 Items" at bounding box center [956, 509] width 80 height 15
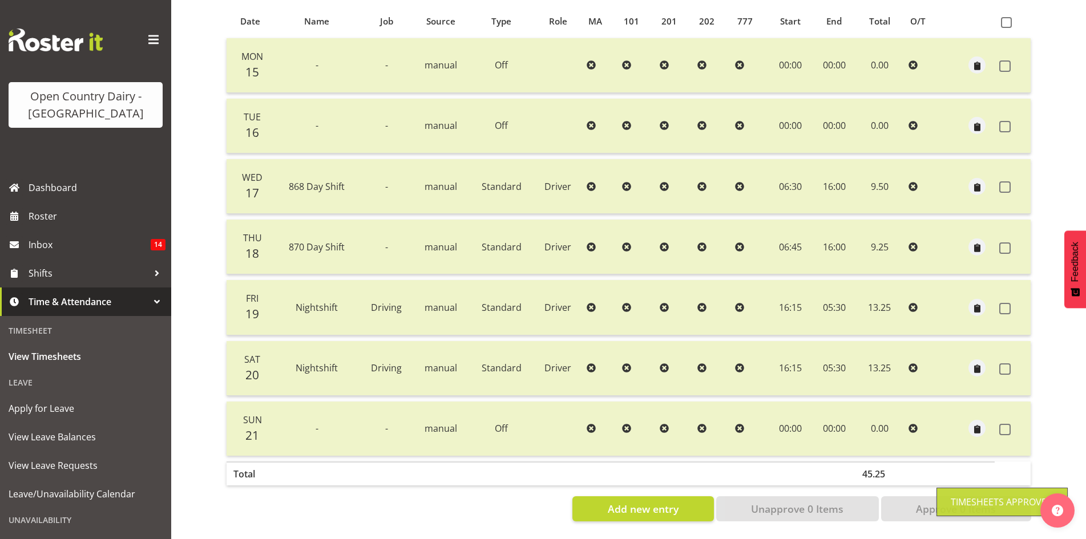
click at [1005, 363] on span at bounding box center [1004, 368] width 11 height 11
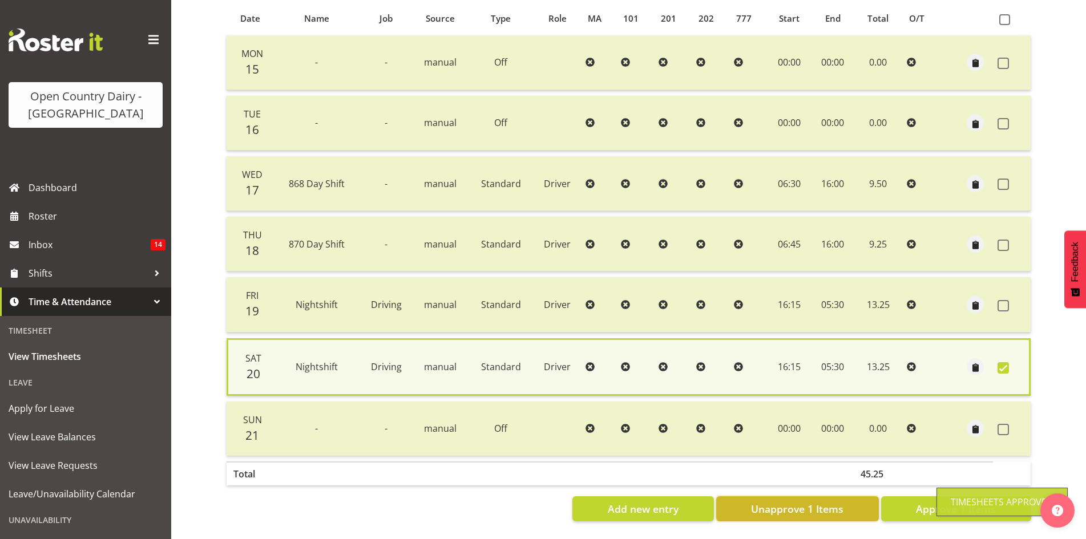
click at [794, 507] on span "Unapprove 1 Items" at bounding box center [797, 509] width 92 height 15
checkbox input "false"
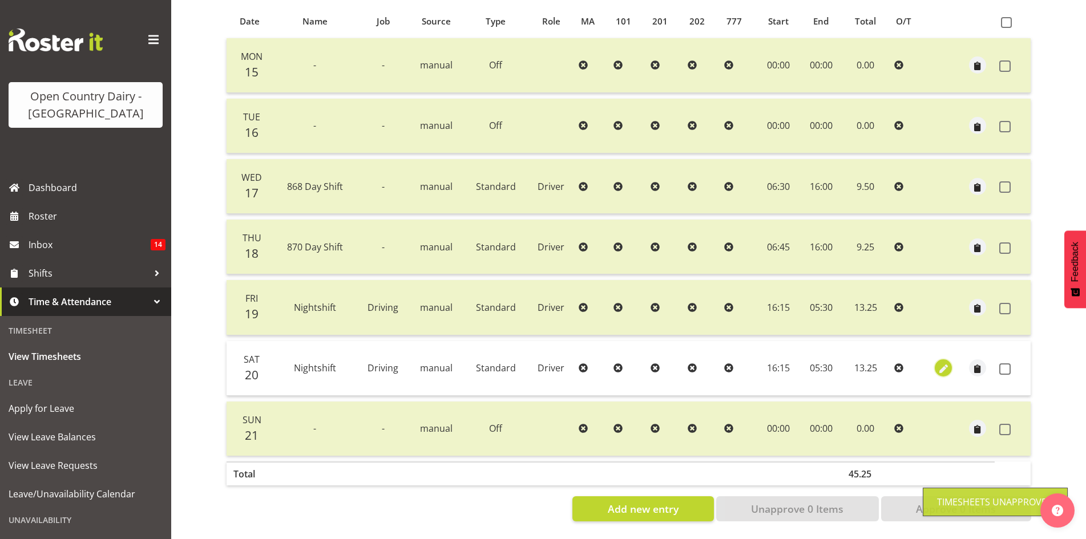
click at [939, 363] on span "button" at bounding box center [943, 369] width 13 height 13
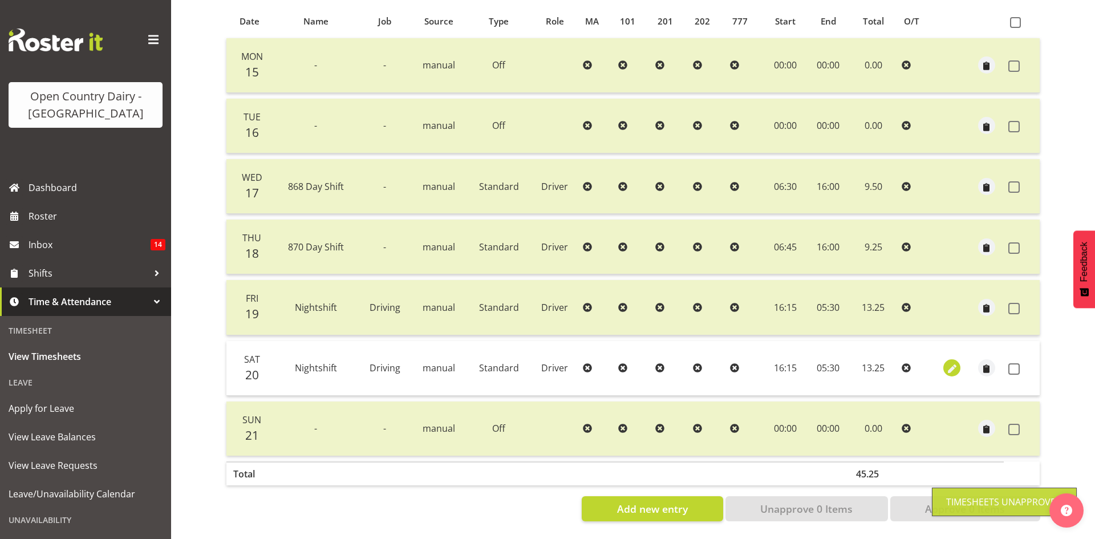
select select "Standard"
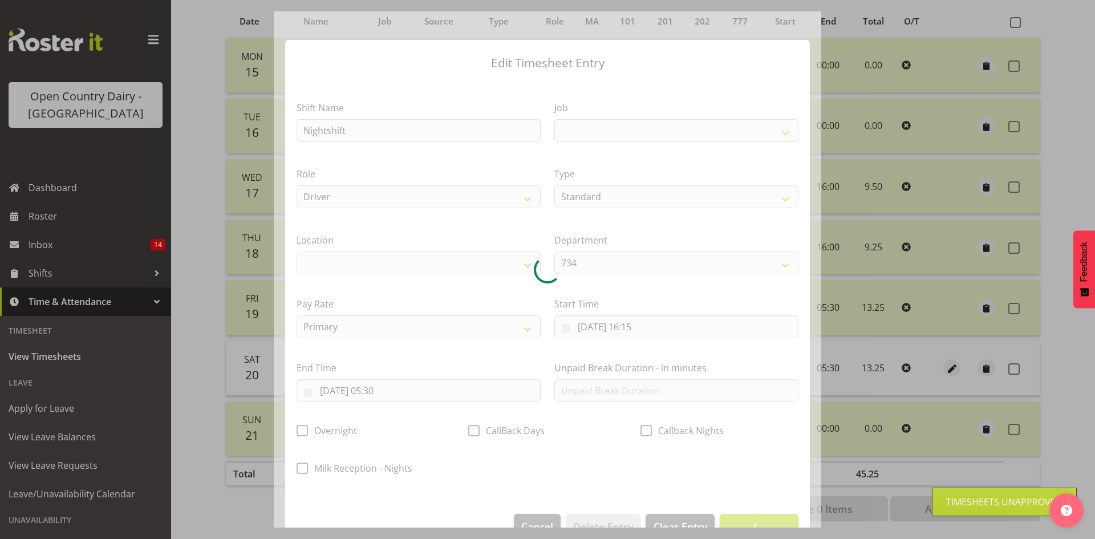
select select
select select "10670"
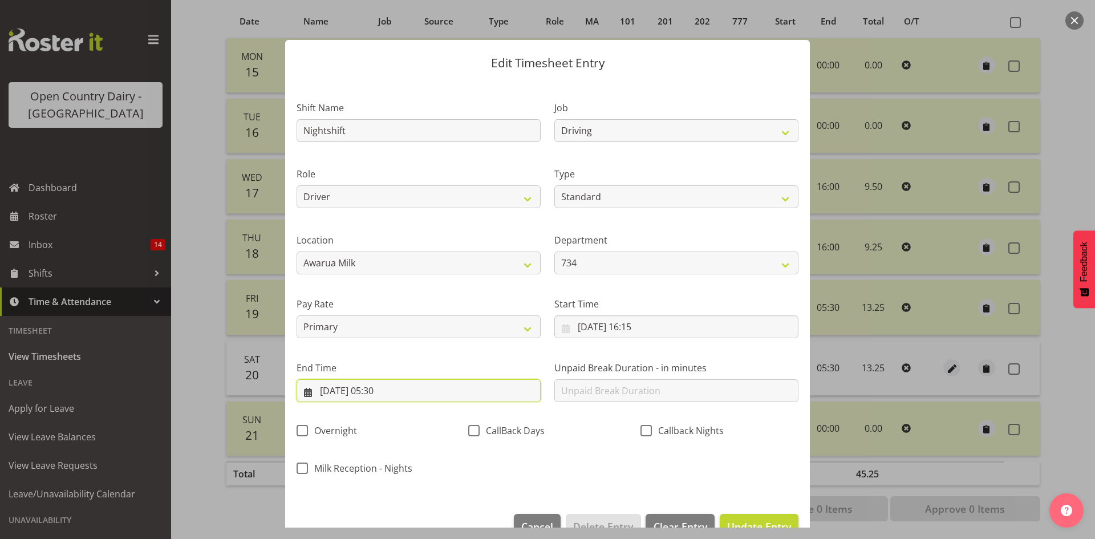
click at [389, 399] on input "21/09/2025, 05:30" at bounding box center [419, 390] width 244 height 23
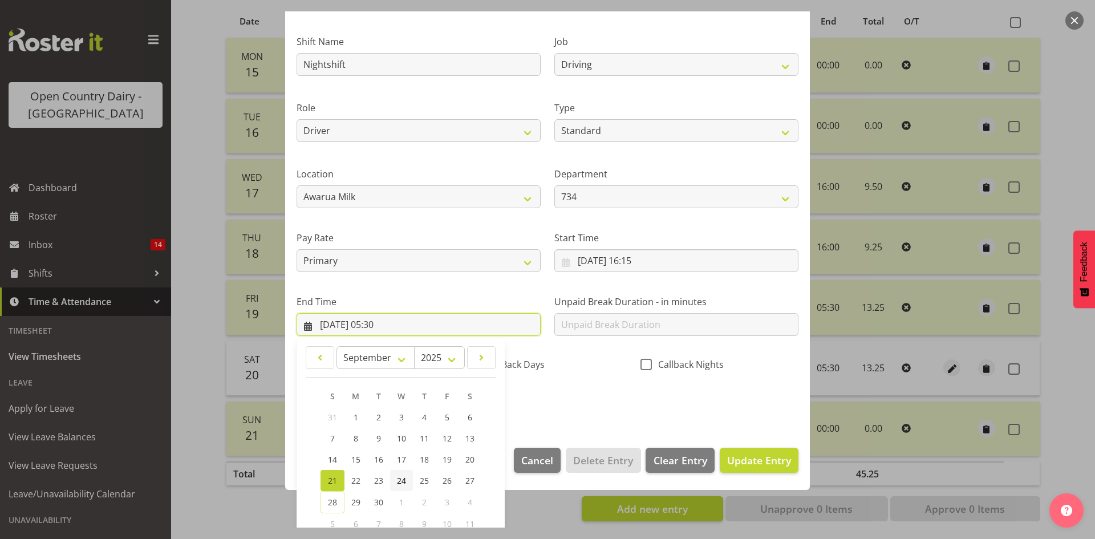
scroll to position [135, 0]
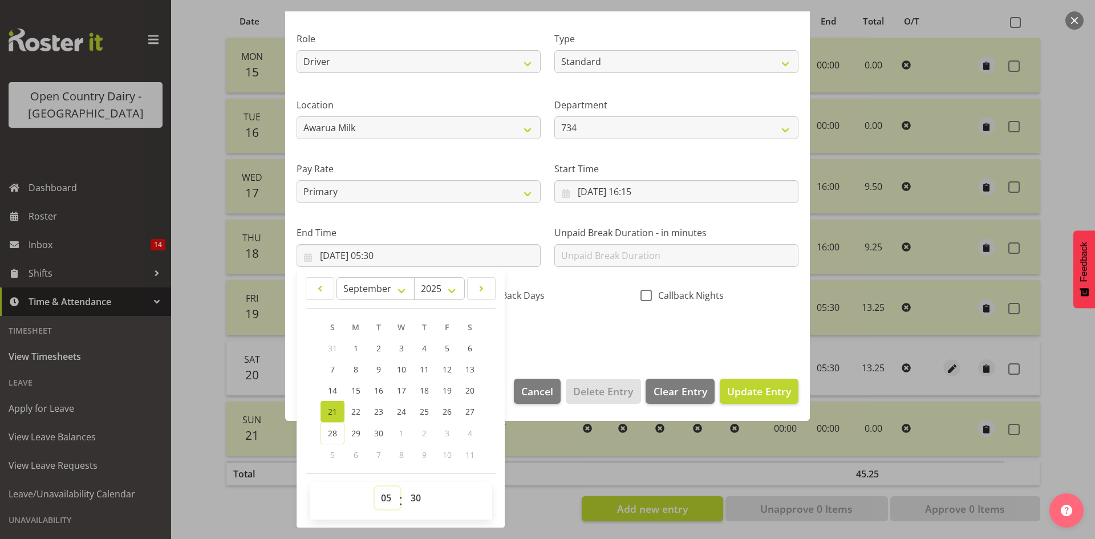
click at [391, 498] on select "00 01 02 03 04 05 06 07 08 09 10 11 12 13 14 15 16 17 18 19 20 21 22 23" at bounding box center [388, 498] width 26 height 23
select select "6"
click at [375, 487] on select "00 01 02 03 04 05 06 07 08 09 10 11 12 13 14 15 16 17 18 19 20 21 22 23" at bounding box center [388, 498] width 26 height 23
type input "21/09/2025, 06:30"
click at [412, 499] on select "00 01 02 03 04 05 06 07 08 09 10 11 12 13 14 15 16 17 18 19 20 21 22 23 24 25 2…" at bounding box center [418, 498] width 26 height 23
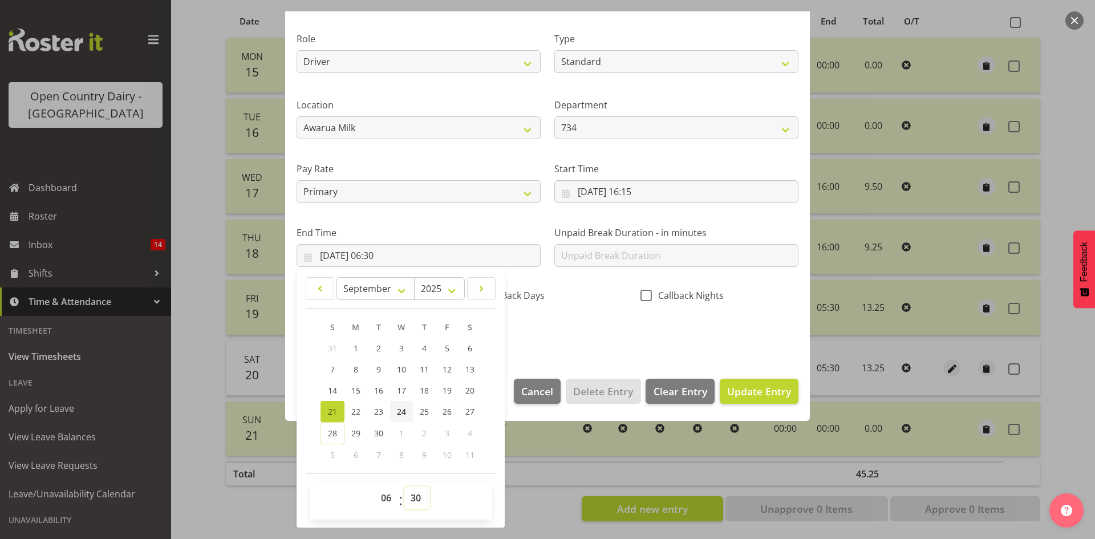
select select "0"
click at [405, 487] on select "00 01 02 03 04 05 06 07 08 09 10 11 12 13 14 15 16 17 18 19 20 21 22 23 24 25 2…" at bounding box center [418, 498] width 26 height 23
type input "21/09/2025, 06:00"
click at [522, 337] on div "Shift Name Nightshift Job Connecting /unconnecting Trailers Driving Meeting Mil…" at bounding box center [548, 149] width 516 height 399
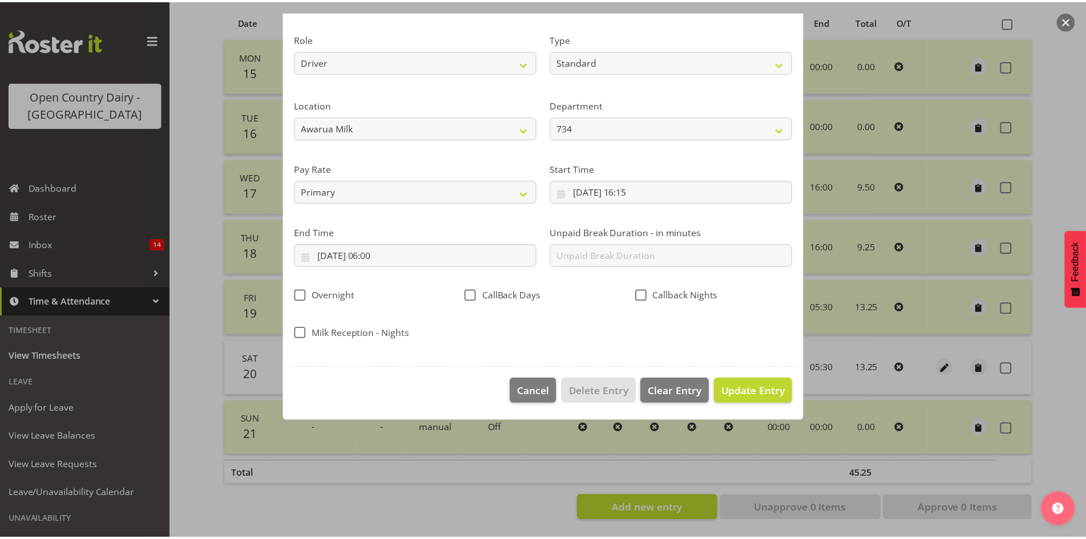
scroll to position [29, 0]
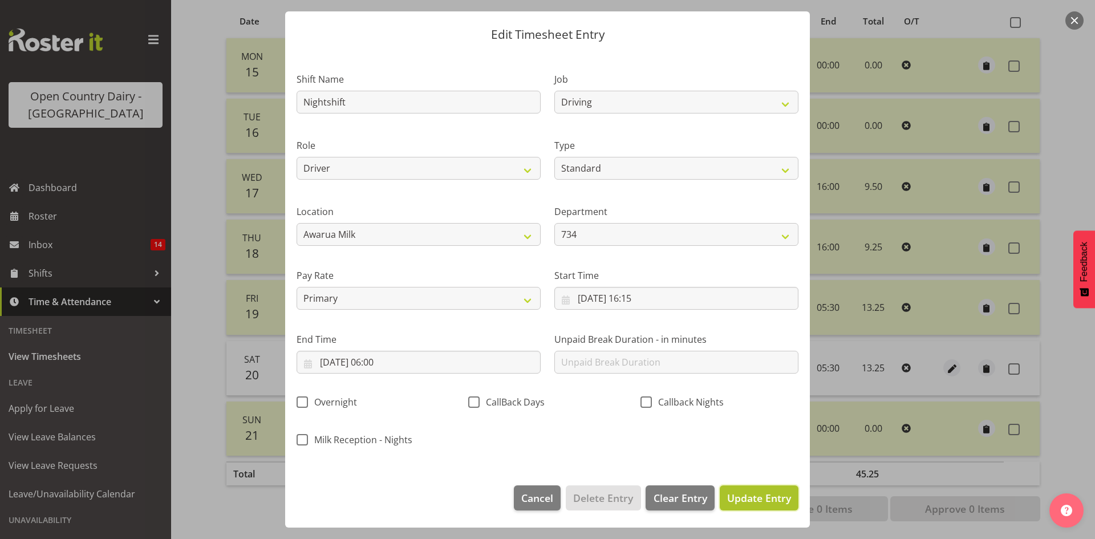
click at [750, 502] on span "Update Entry" at bounding box center [759, 498] width 64 height 14
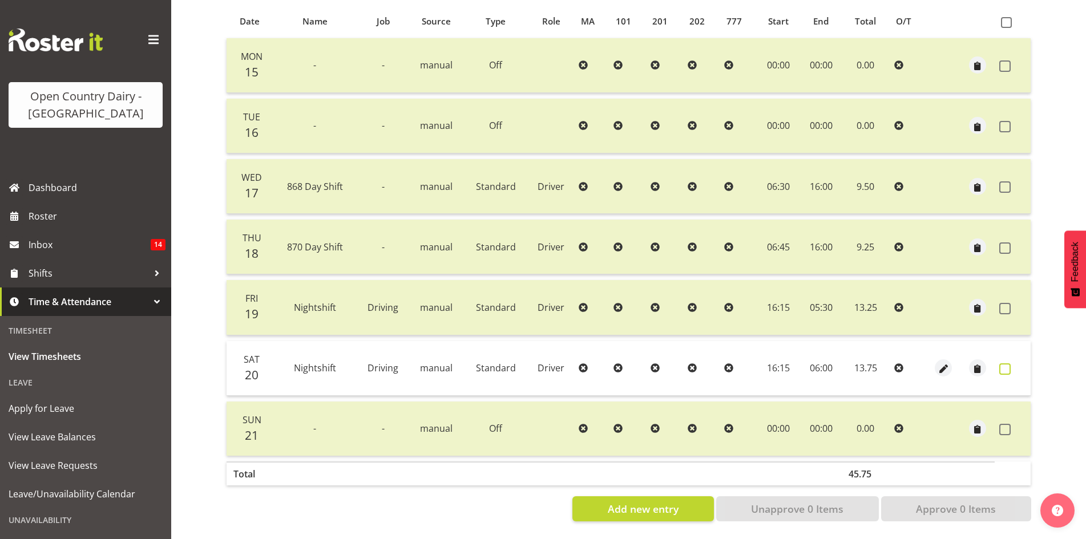
click at [1011, 363] on label at bounding box center [1008, 368] width 18 height 11
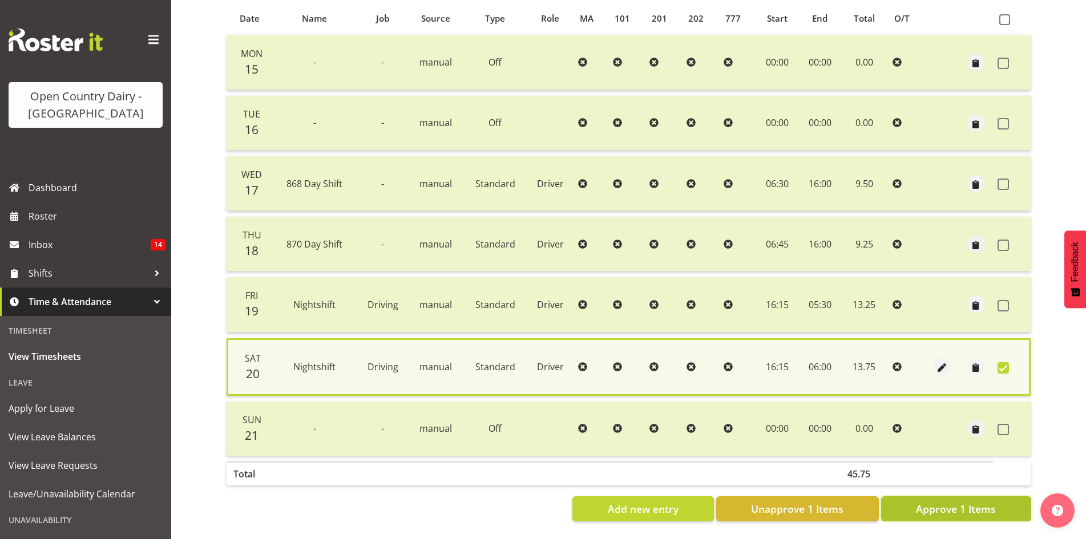
click at [956, 502] on span "Approve 1 Items" at bounding box center [956, 509] width 80 height 15
checkbox input "false"
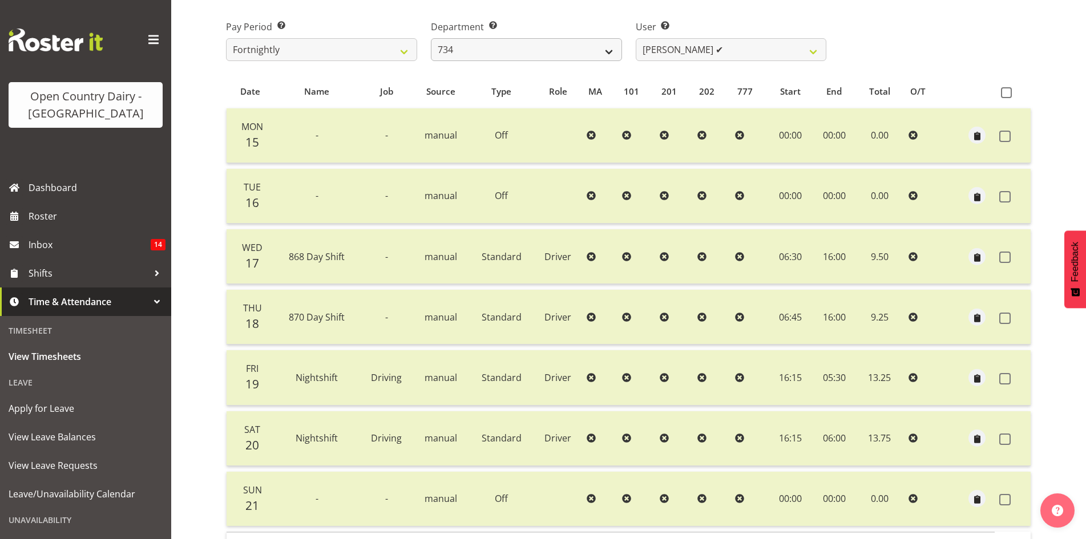
scroll to position [27, 0]
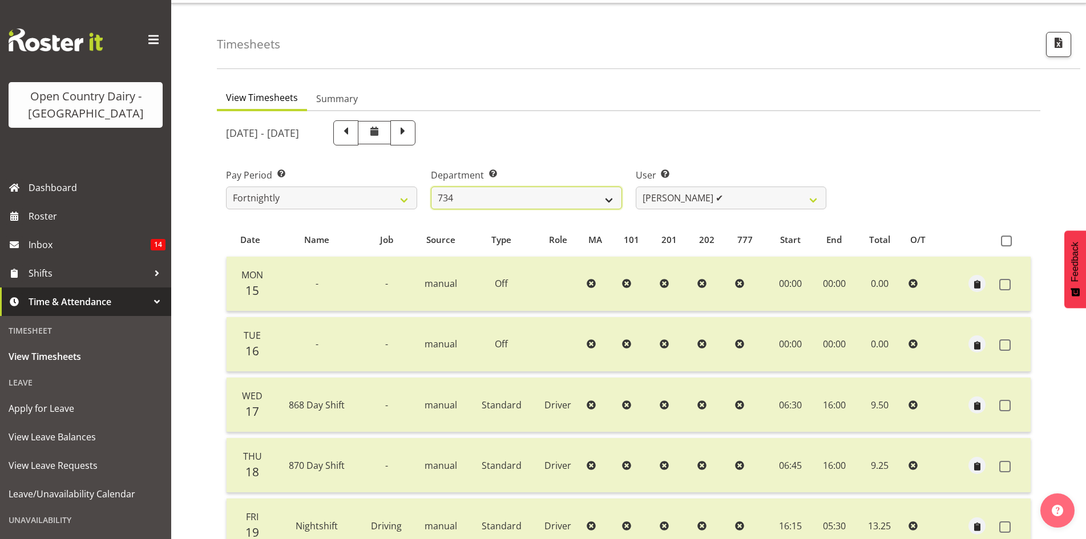
click at [584, 193] on select "734 735 736 737 738 739 851 853 854 855 856 858 861 862 865 867-9032 868 869 87…" at bounding box center [526, 198] width 191 height 23
select select "906"
click at [431, 187] on select "734 735 736 737 738 739 851 853 854 855 856 858 861 862 865 867-9032 868 869 87…" at bounding box center [526, 198] width 191 height 23
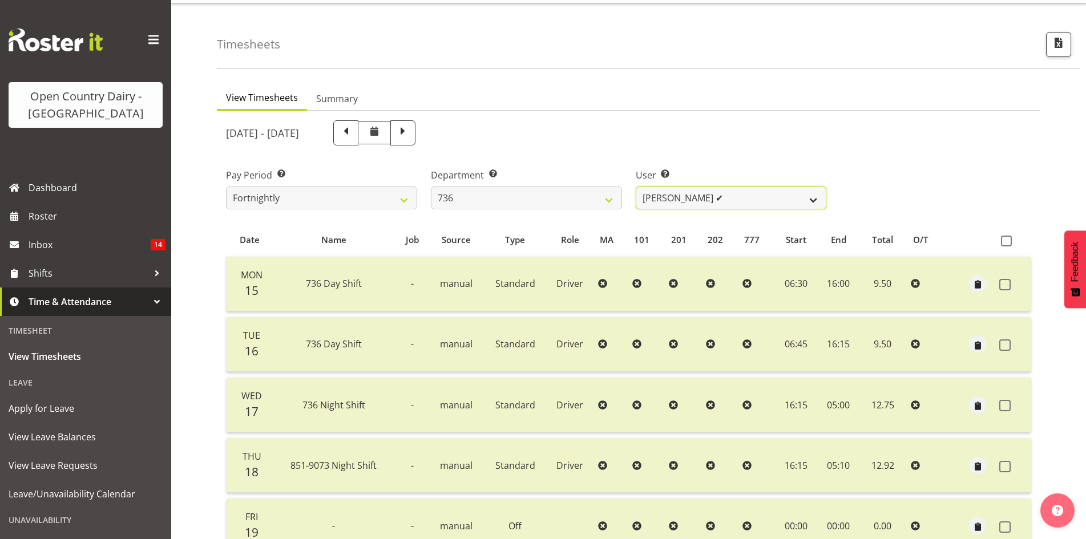
click at [765, 207] on select "Andy Van Brecht ✔ Gavin Hamilton ❌ Jamie Seaton ✔ Kerrod Ward ✔" at bounding box center [731, 198] width 191 height 23
select select "7434"
click at [636, 187] on select "Andy Van Brecht ✔ Gavin Hamilton ❌ Jamie Seaton ✔ Kerrod Ward ✔" at bounding box center [731, 198] width 191 height 23
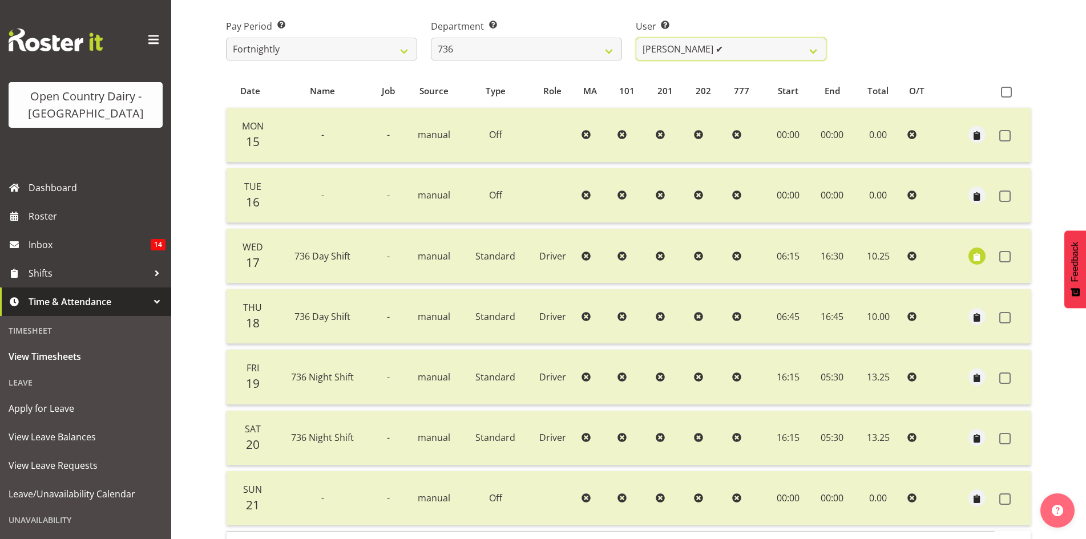
scroll to position [256, 0]
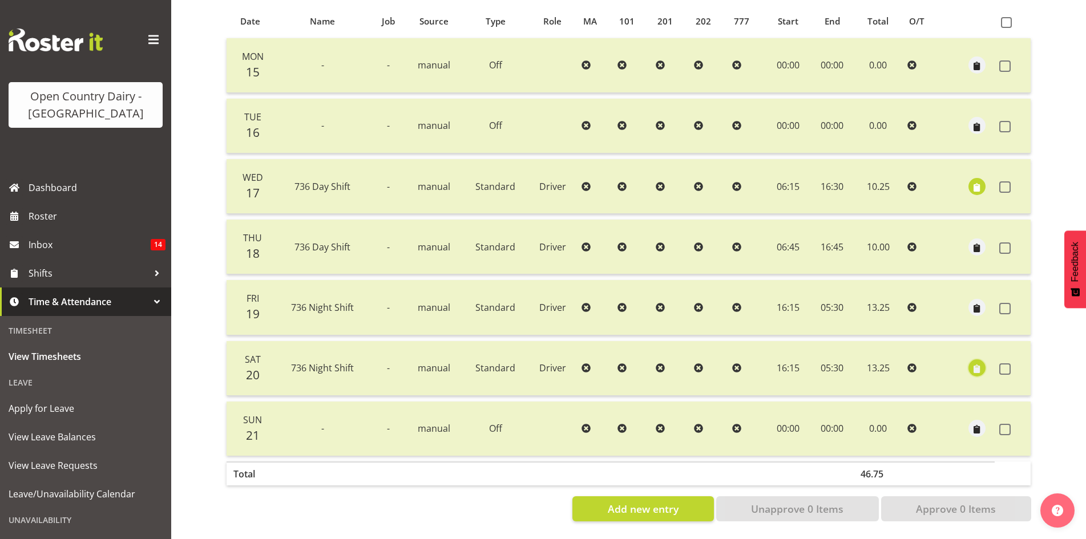
click at [973, 363] on span "button" at bounding box center [976, 369] width 13 height 13
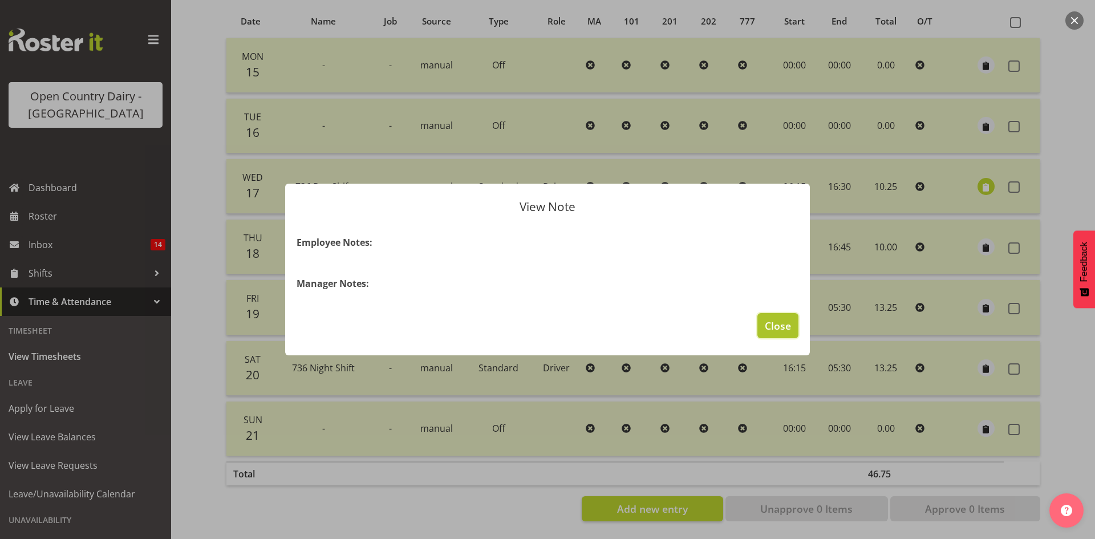
click at [795, 330] on button "Close" at bounding box center [778, 325] width 41 height 25
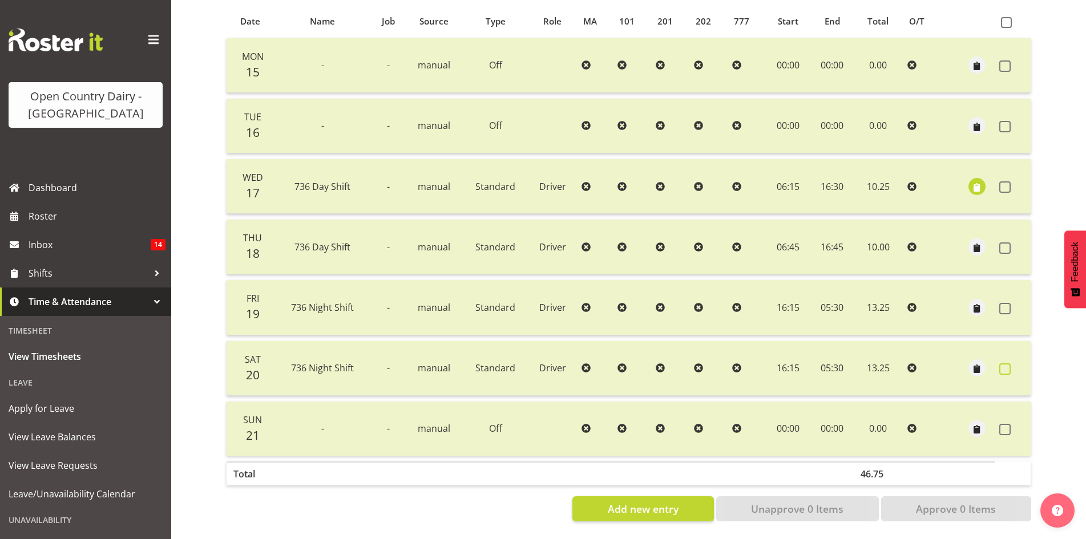
click at [1000, 363] on span at bounding box center [1004, 368] width 11 height 11
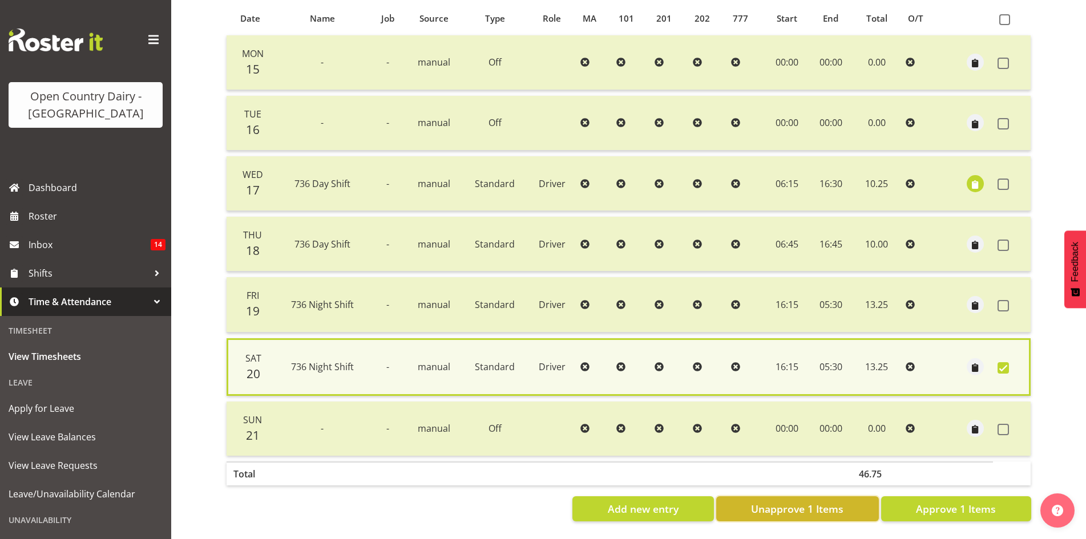
click at [805, 502] on span "Unapprove 1 Items" at bounding box center [797, 509] width 92 height 15
checkbox input "false"
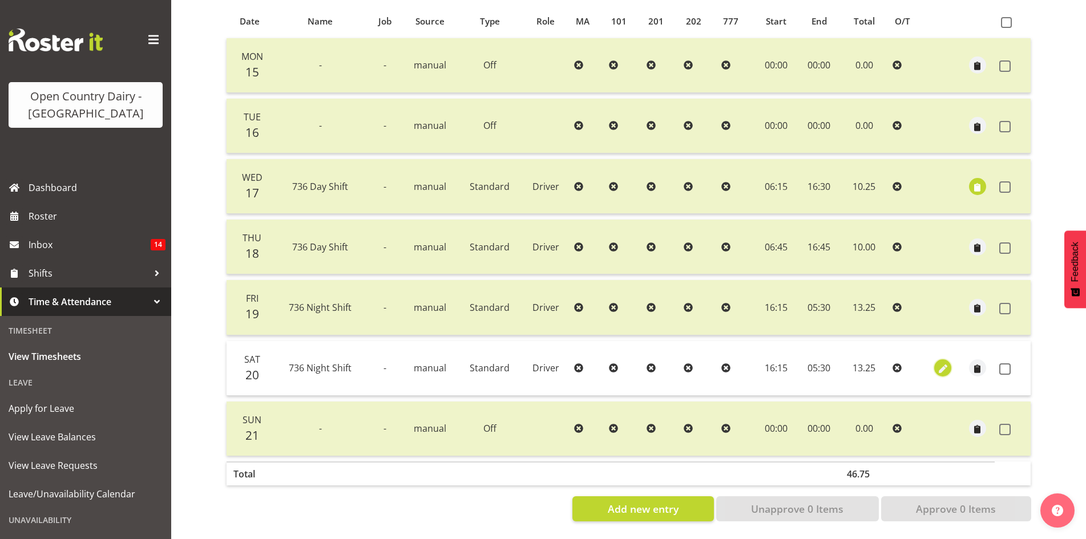
click at [936, 363] on span "button" at bounding box center [942, 369] width 13 height 13
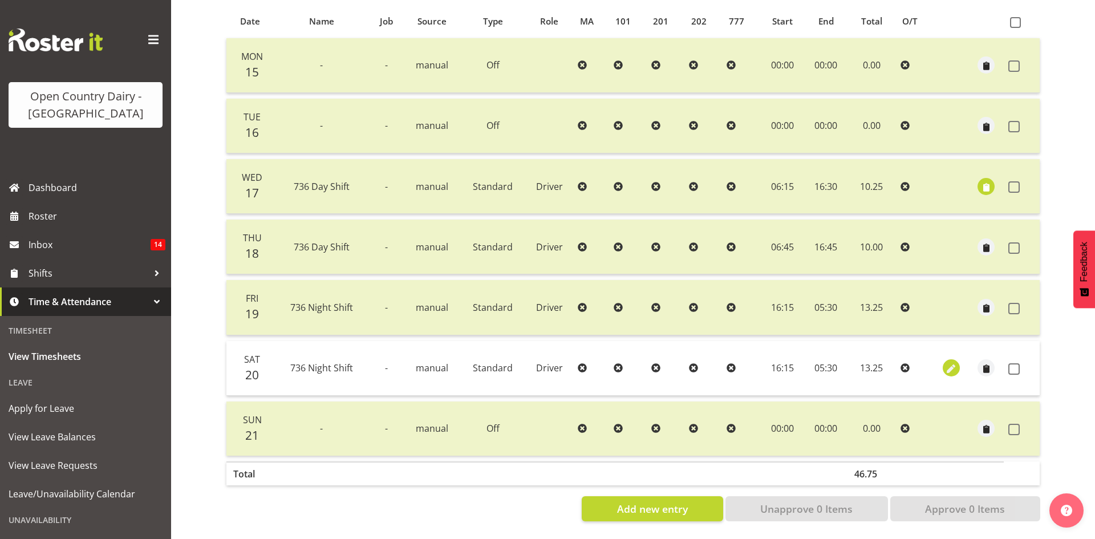
select select "Standard"
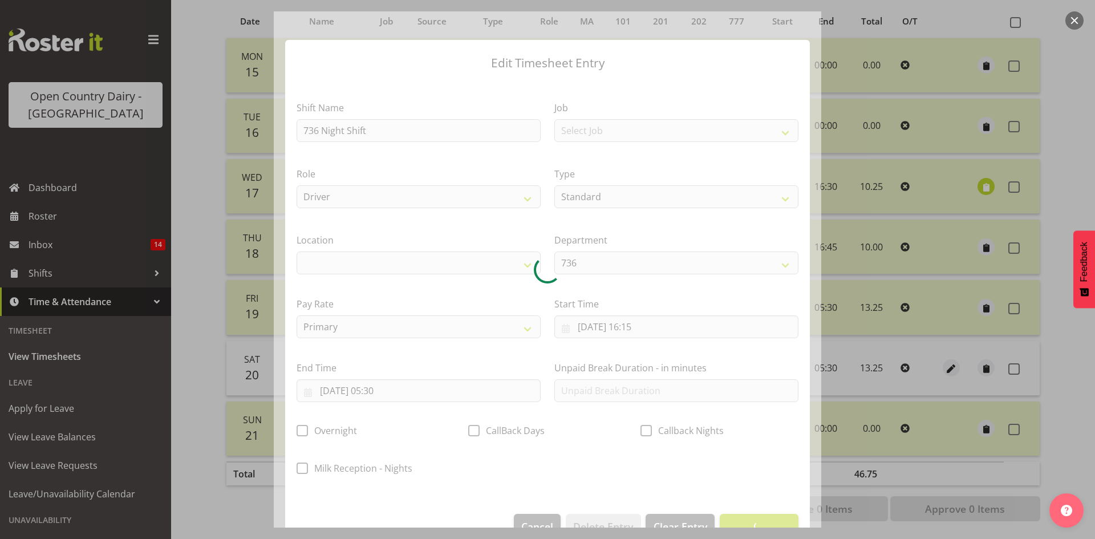
select select
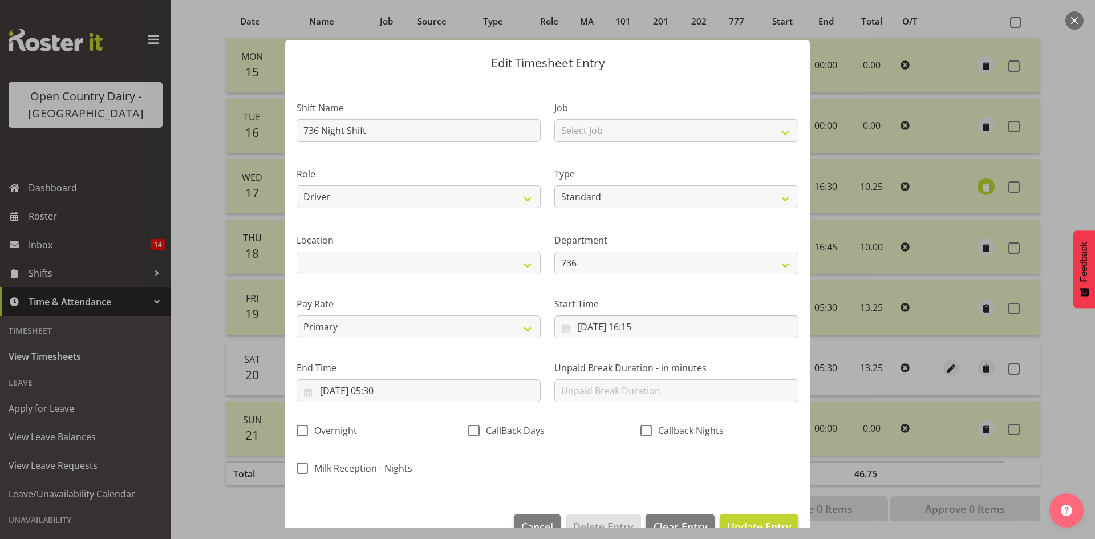
click at [1075, 22] on button "button" at bounding box center [1075, 20] width 18 height 18
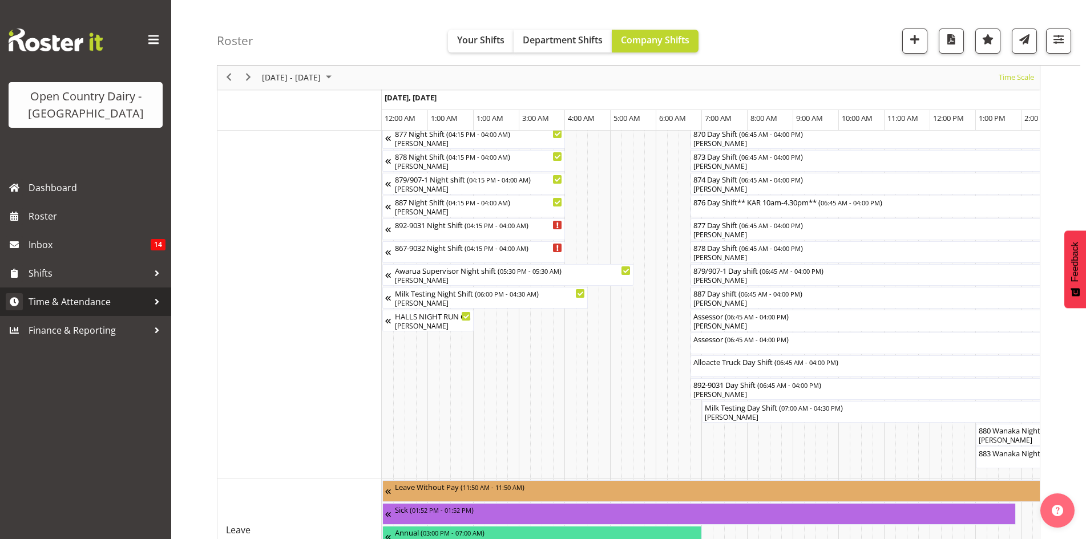
scroll to position [447, 0]
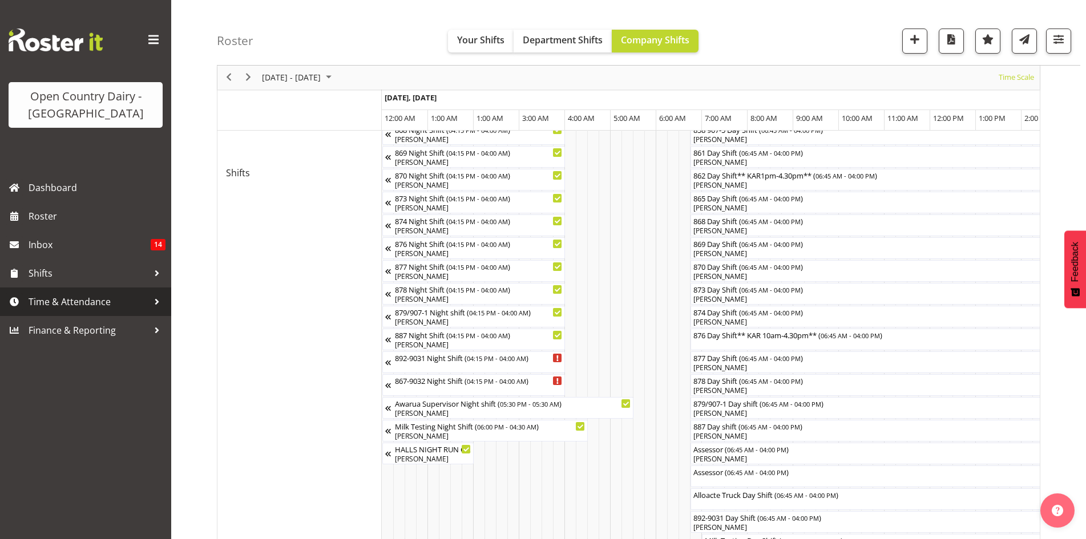
click at [66, 297] on span "Time & Attendance" at bounding box center [89, 301] width 120 height 17
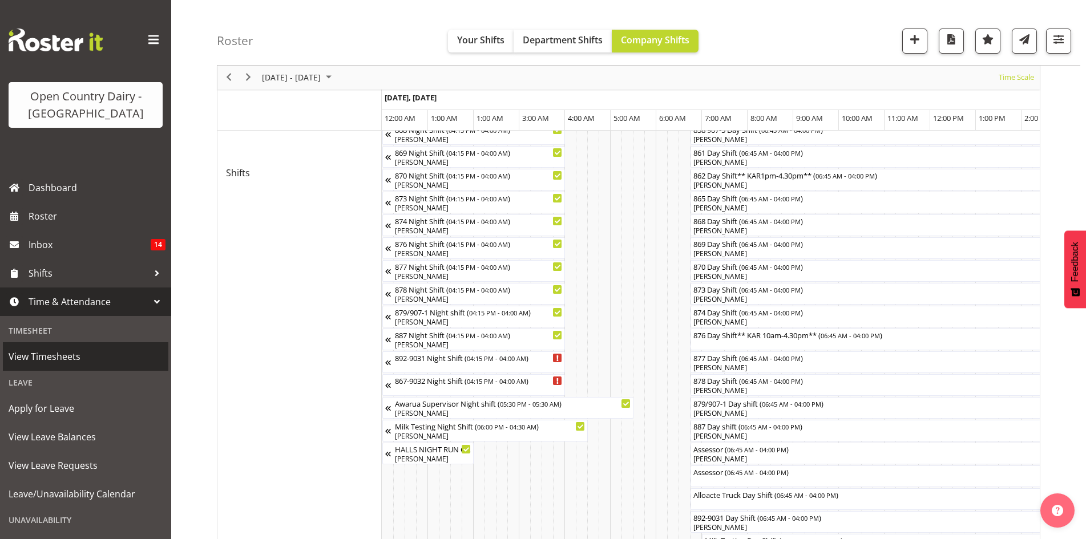
click at [88, 361] on span "View Timesheets" at bounding box center [86, 356] width 154 height 17
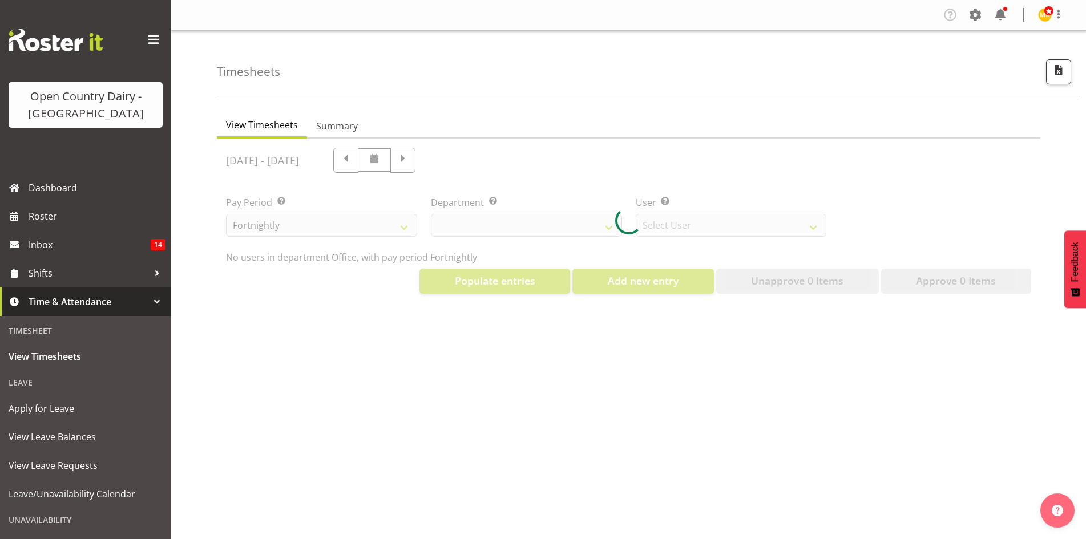
select select "699"
select select "8449"
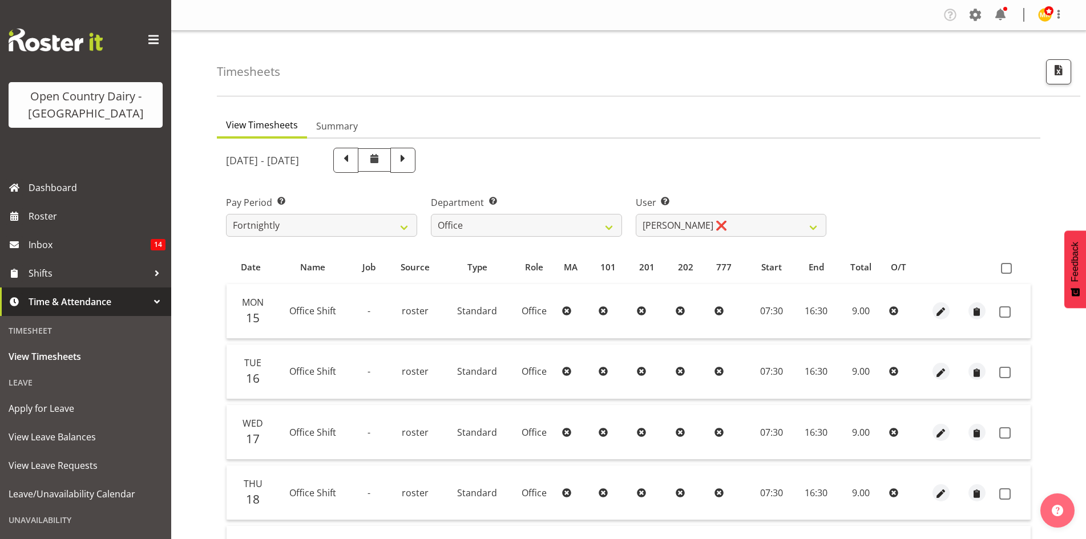
click at [410, 161] on span at bounding box center [402, 159] width 15 height 15
select select
click at [616, 225] on select "734 735 736 737 738 739 851 853 854 855 856 858 861 862 865 867-9032 868 869 87…" at bounding box center [526, 225] width 191 height 23
click at [431, 214] on select "734 735 736 737 738 739 851 853 854 855 856 858 861 862 865 867-9032 868 869 87…" at bounding box center [526, 225] width 191 height 23
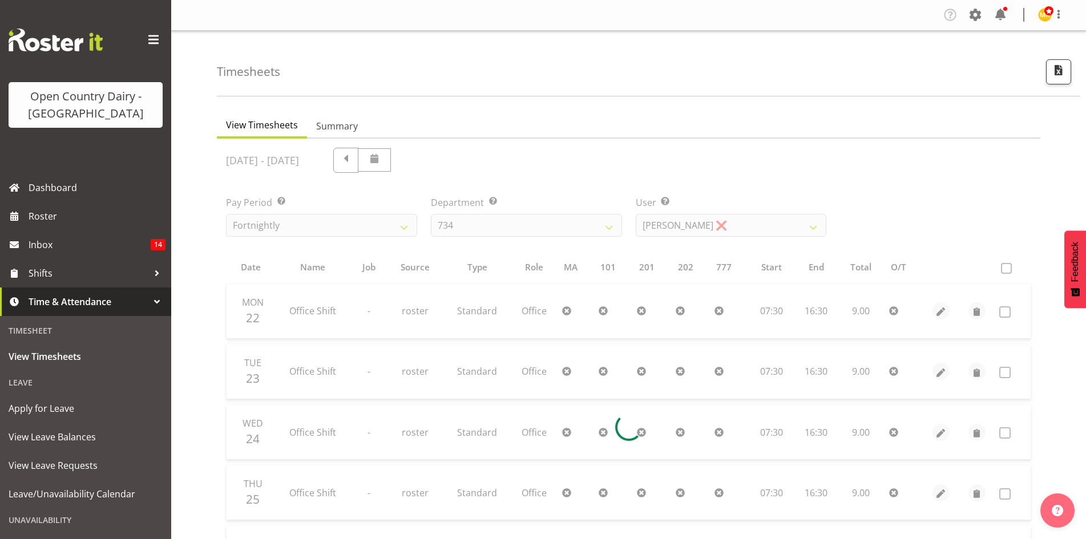
click at [734, 213] on div at bounding box center [628, 427] width 823 height 577
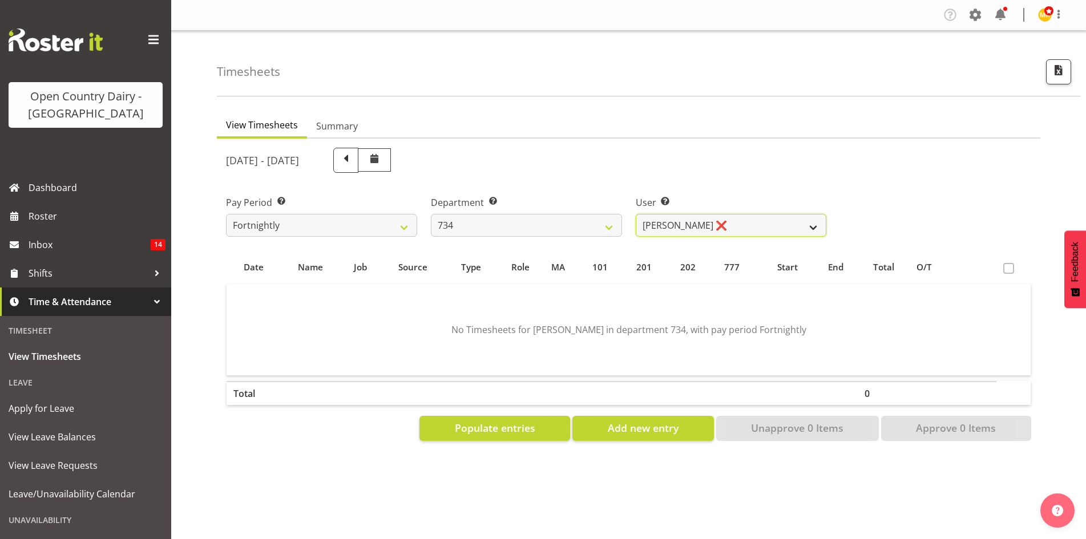
click at [733, 228] on select "[PERSON_NAME] ❌ [PERSON_NAME] ❌ [PERSON_NAME] ❌ [PERSON_NAME] ❌" at bounding box center [731, 225] width 191 height 23
click at [745, 161] on div "[DATE] - [DATE]" at bounding box center [526, 160] width 600 height 25
click at [562, 209] on div "Department Select which department you would like to view. 734 735 736 737 738 …" at bounding box center [526, 216] width 191 height 41
click at [559, 217] on select "734 735 736 737 738 739 851 853 854 855 856 858 861 862 865 867-9032 868 869 87…" at bounding box center [526, 225] width 191 height 23
select select "906"
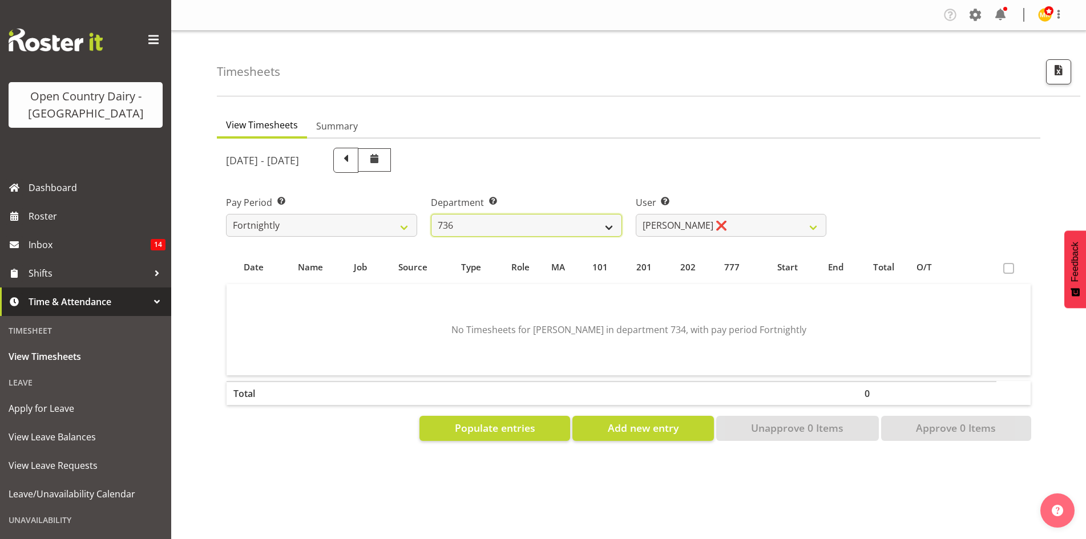
click at [431, 214] on select "734 735 736 737 738 739 851 853 854 855 856 858 861 862 865 867-9032 868 869 87…" at bounding box center [526, 225] width 191 height 23
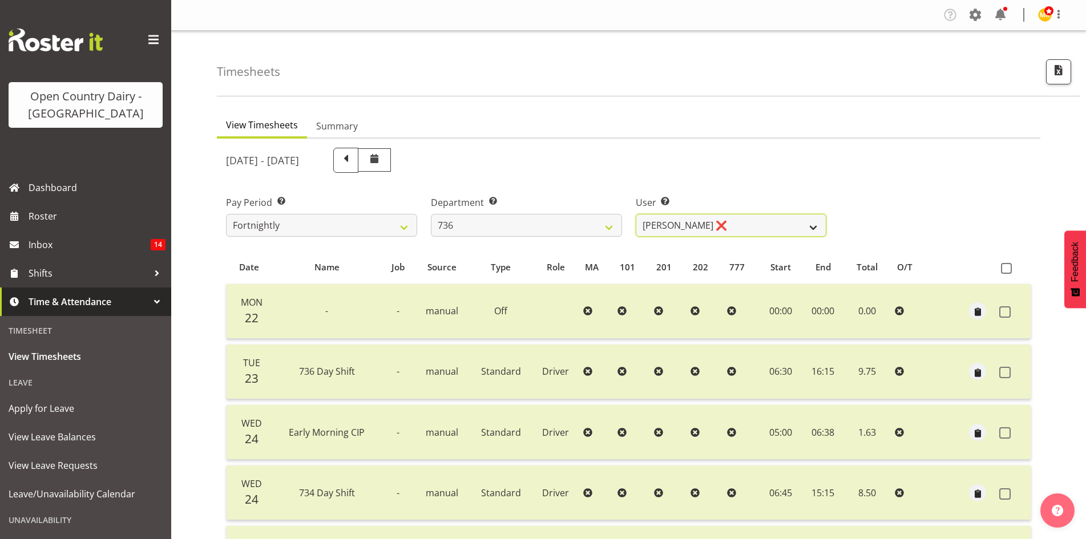
click at [709, 233] on select "[PERSON_NAME] ❌ [PERSON_NAME] ❌ [PERSON_NAME] ❌ [PERSON_NAME] ❌" at bounding box center [731, 225] width 191 height 23
select select "7434"
click at [636, 214] on select "[PERSON_NAME] ❌ [PERSON_NAME] ❌ [PERSON_NAME] ❌ [PERSON_NAME] ❌" at bounding box center [731, 225] width 191 height 23
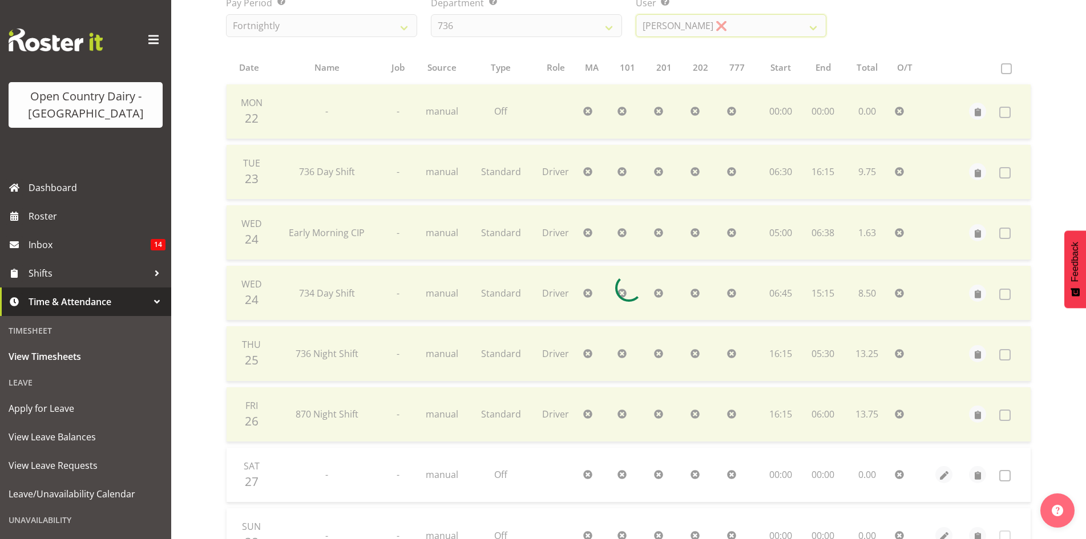
scroll to position [256, 0]
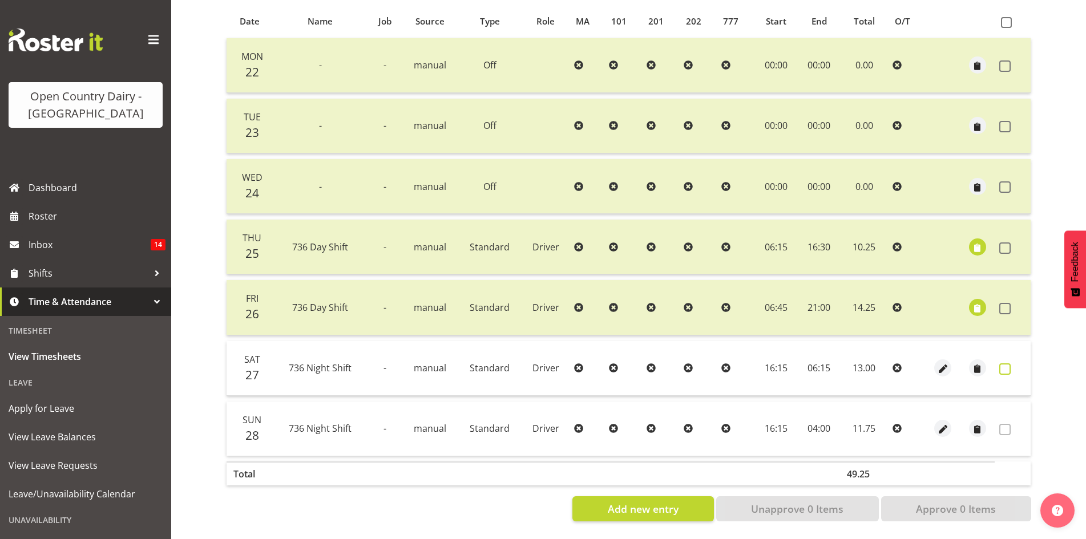
click at [1010, 363] on span at bounding box center [1004, 368] width 11 height 11
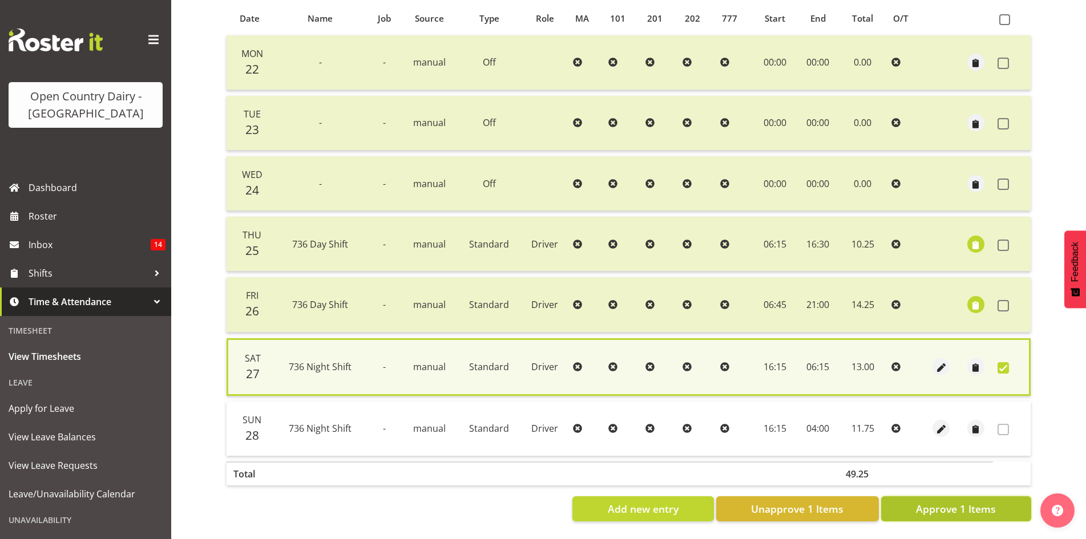
click at [956, 502] on span "Approve 1 Items" at bounding box center [956, 509] width 80 height 15
checkbox input "false"
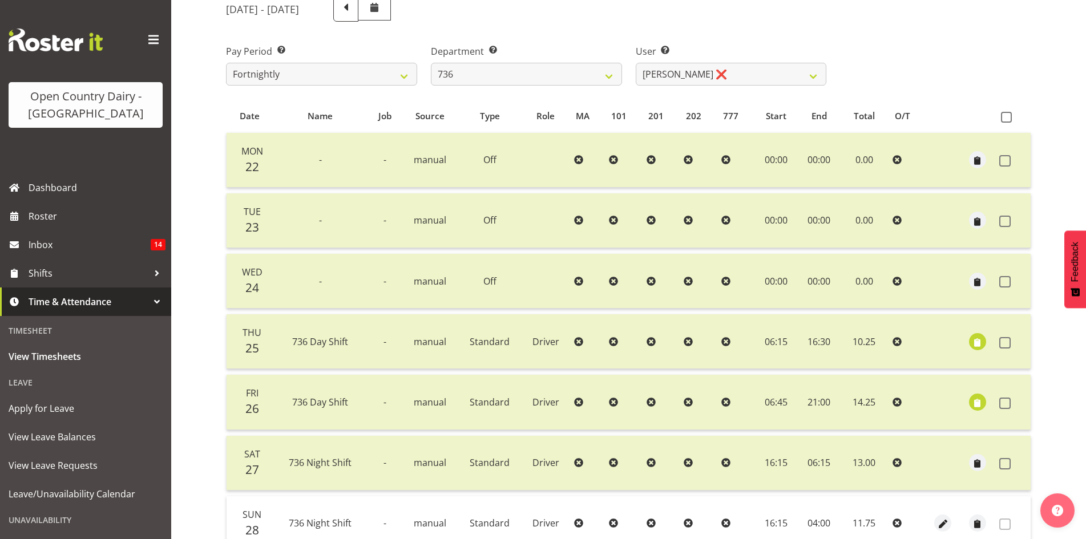
scroll to position [27, 0]
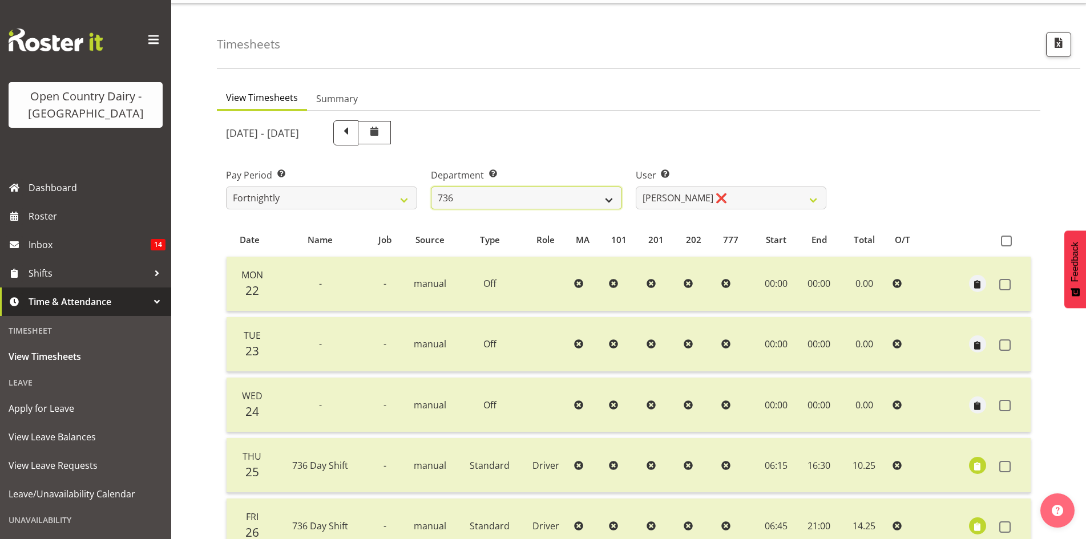
click at [543, 192] on select "734 735 736 737 738 739 851 853 854 855 856 858 861 862 865 867-9032 868 869 87…" at bounding box center [526, 198] width 191 height 23
select select "903"
click at [431, 187] on select "734 735 736 737 738 739 851 853 854 855 856 858 861 862 865 867-9032 868 869 87…" at bounding box center [526, 198] width 191 height 23
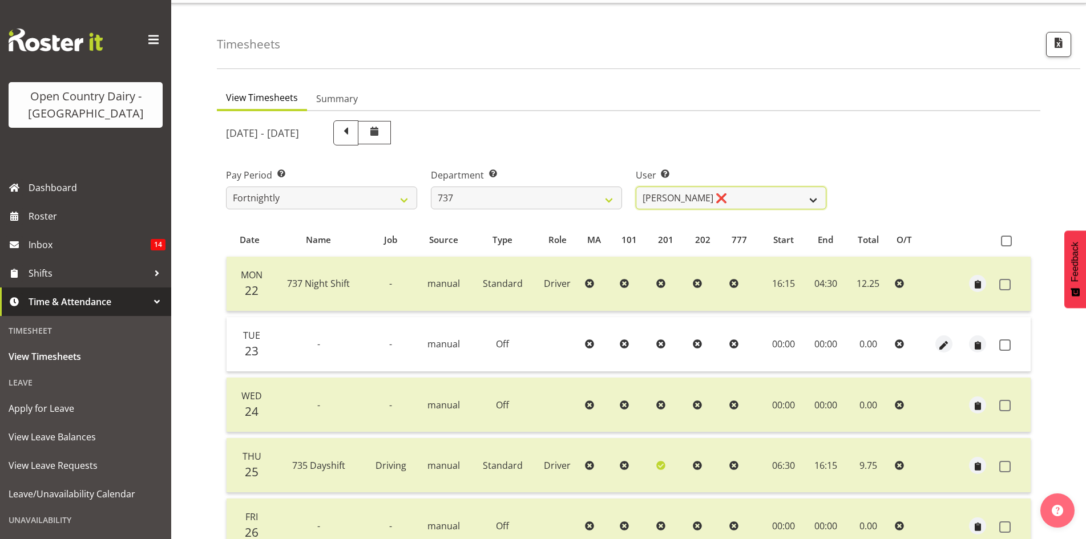
click at [771, 197] on select "[PERSON_NAME] ❌ [PERSON_NAME] ❌ [PERSON_NAME] ❌ [PERSON_NAME] ❌" at bounding box center [731, 198] width 191 height 23
select select "11648"
click at [636, 187] on select "[PERSON_NAME] ❌ [PERSON_NAME] ❌ [PERSON_NAME] ❌ [PERSON_NAME] ❌" at bounding box center [731, 198] width 191 height 23
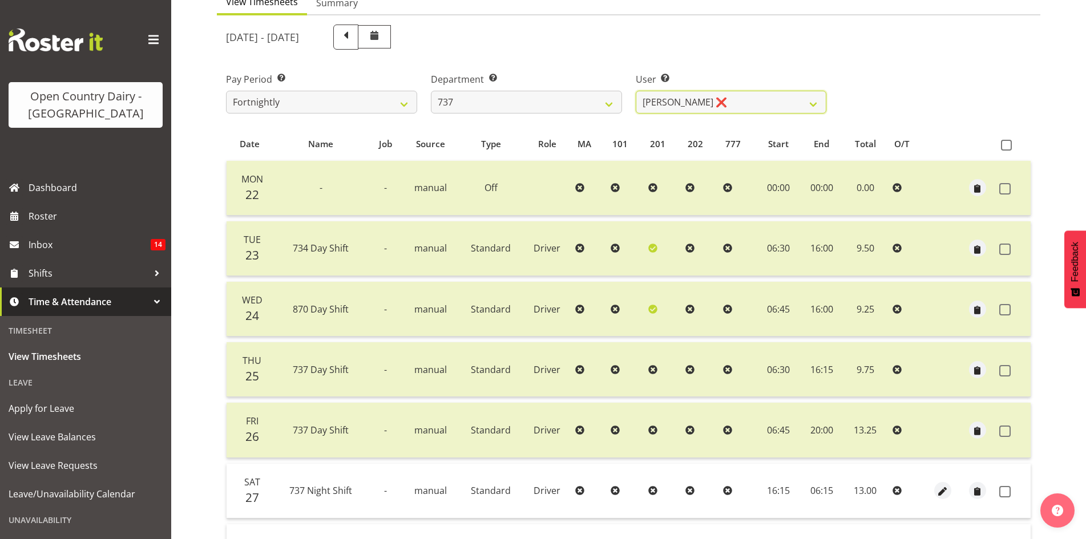
scroll to position [199, 0]
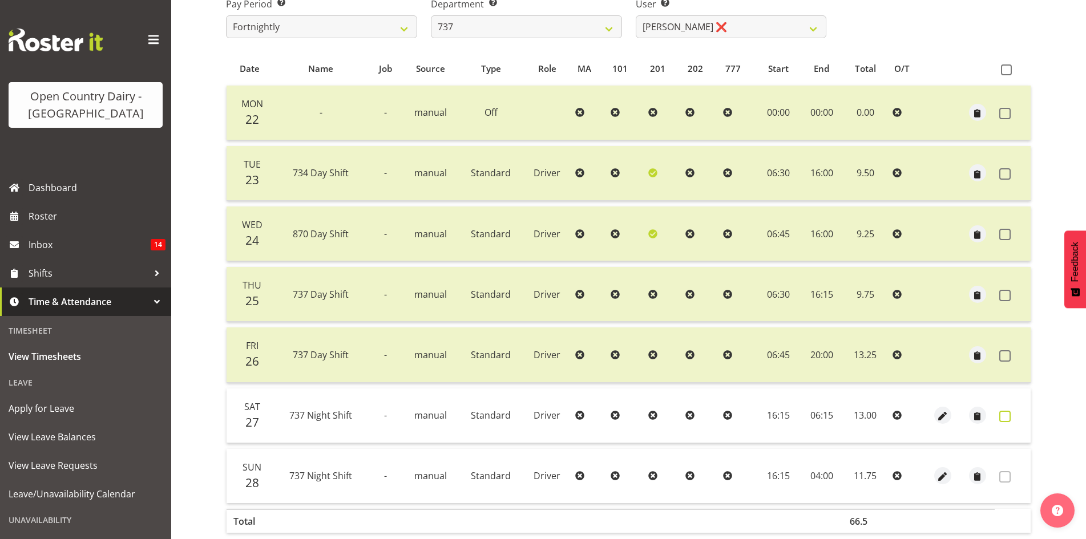
click at [1010, 420] on label at bounding box center [1008, 416] width 18 height 11
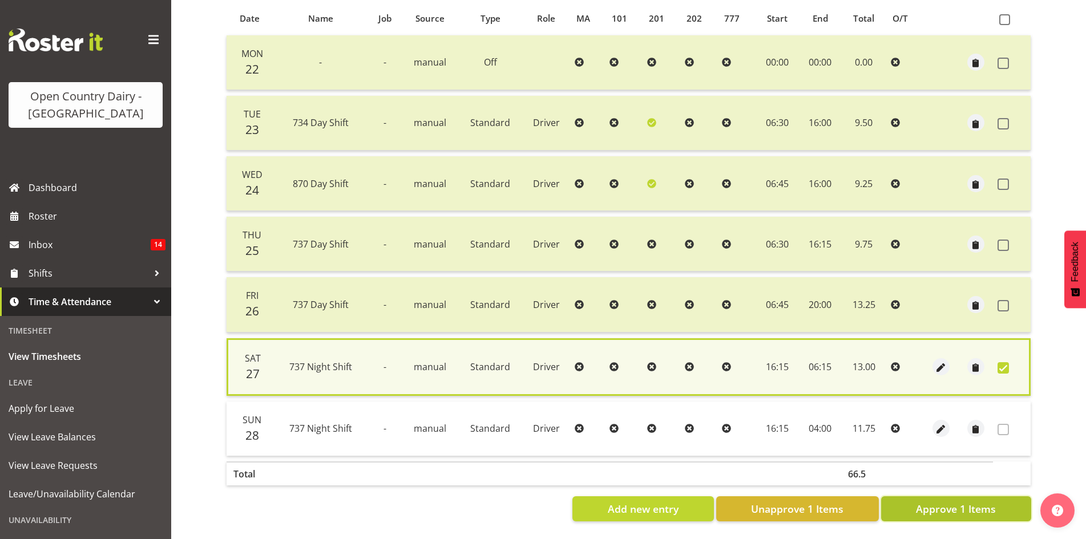
click at [974, 509] on button "Approve 1 Items" at bounding box center [956, 508] width 150 height 25
checkbox input "false"
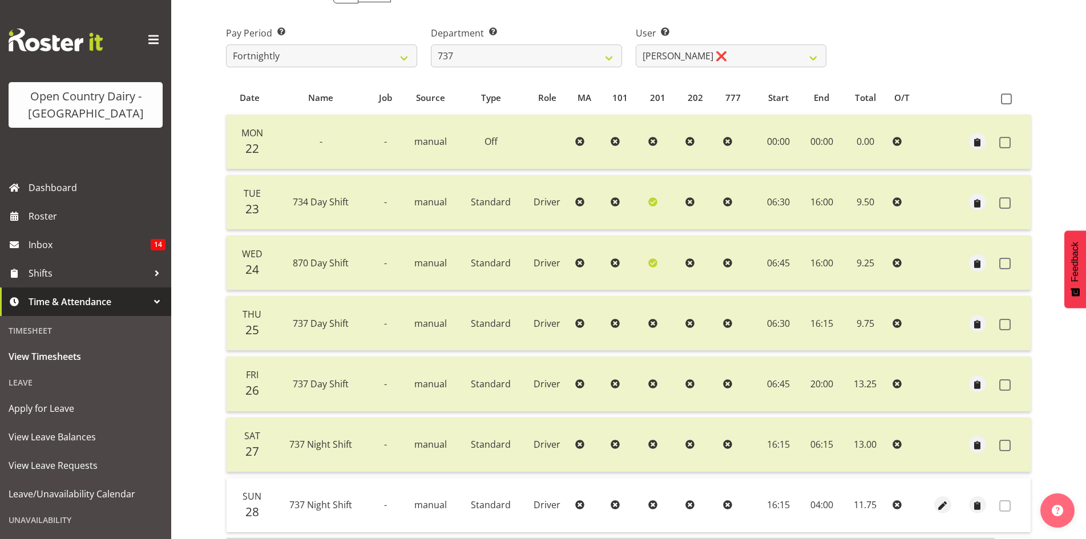
scroll to position [27, 0]
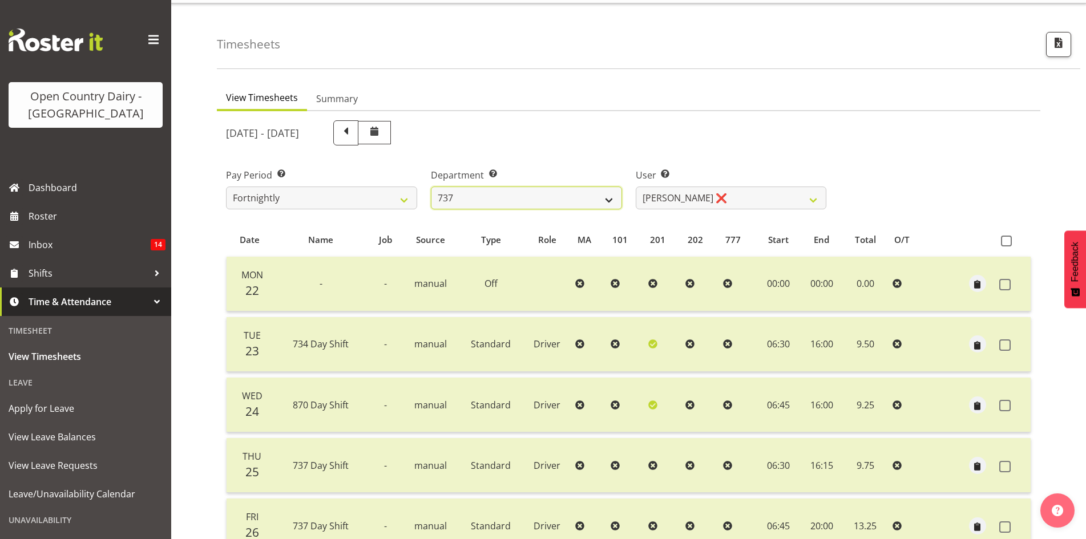
click at [576, 195] on select "734 735 736 737 738 739 851 853 854 855 856 858 861 862 865 867-9032 868 869 87…" at bounding box center [526, 198] width 191 height 23
select select "904"
click at [431, 187] on select "734 735 736 737 738 739 851 853 854 855 856 858 861 862 865 867-9032 868 869 87…" at bounding box center [526, 198] width 191 height 23
click at [754, 215] on div "User Select user. Note: This is filtered down by the previous two drop-down ite…" at bounding box center [731, 184] width 205 height 64
click at [753, 185] on div "User Select user. Note: This is filtered down by the previous two drop-down ite…" at bounding box center [731, 188] width 191 height 41
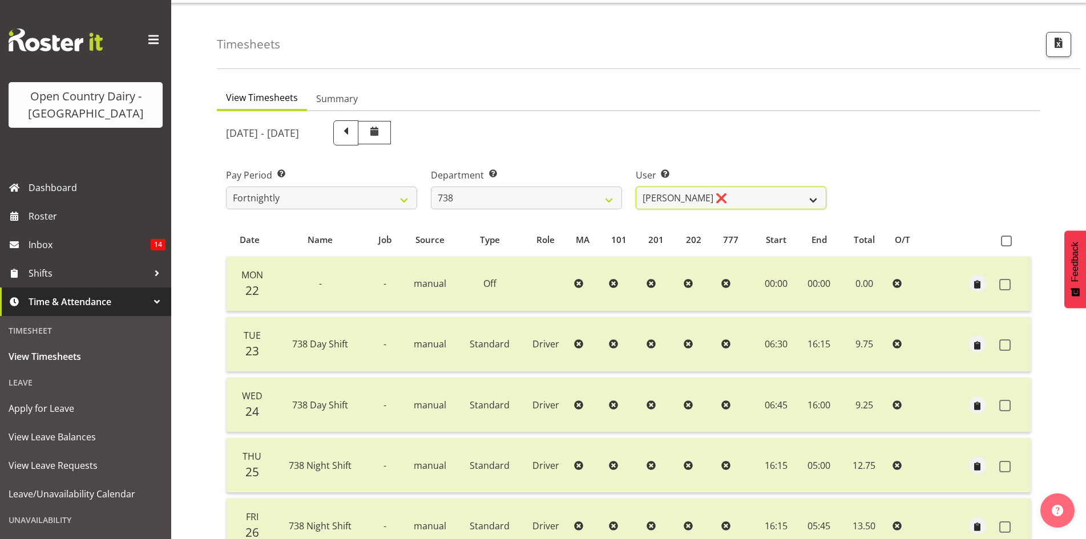
click at [754, 195] on select "[PERSON_NAME] ❌ [PERSON_NAME] ❌ [PERSON_NAME] ❌ [PERSON_NAME] ❌" at bounding box center [731, 198] width 191 height 23
select select "10093"
click at [636, 187] on select "[PERSON_NAME] ❌ [PERSON_NAME] ❌ [PERSON_NAME] ❌ [PERSON_NAME] ❌" at bounding box center [731, 198] width 191 height 23
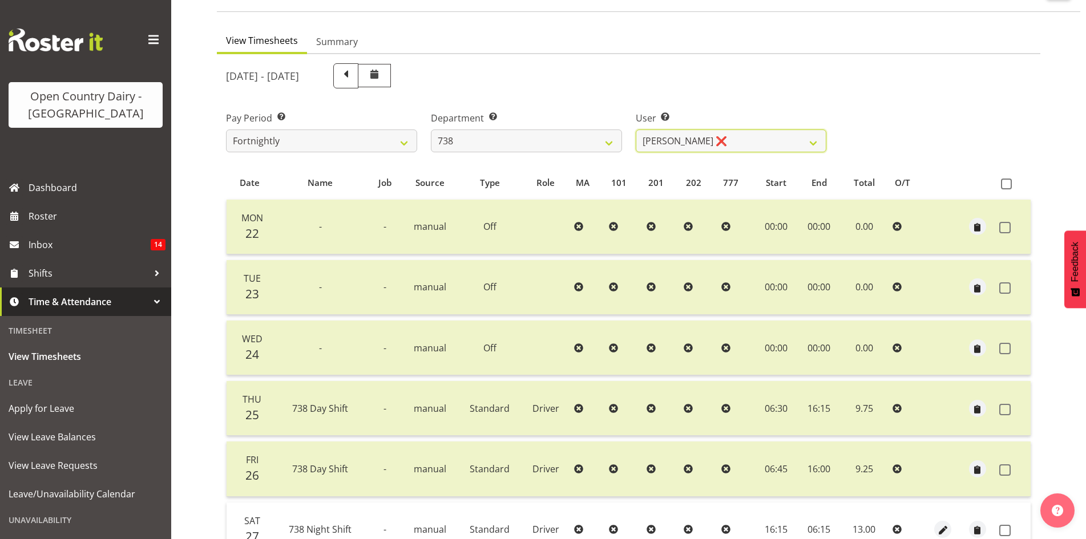
scroll to position [256, 0]
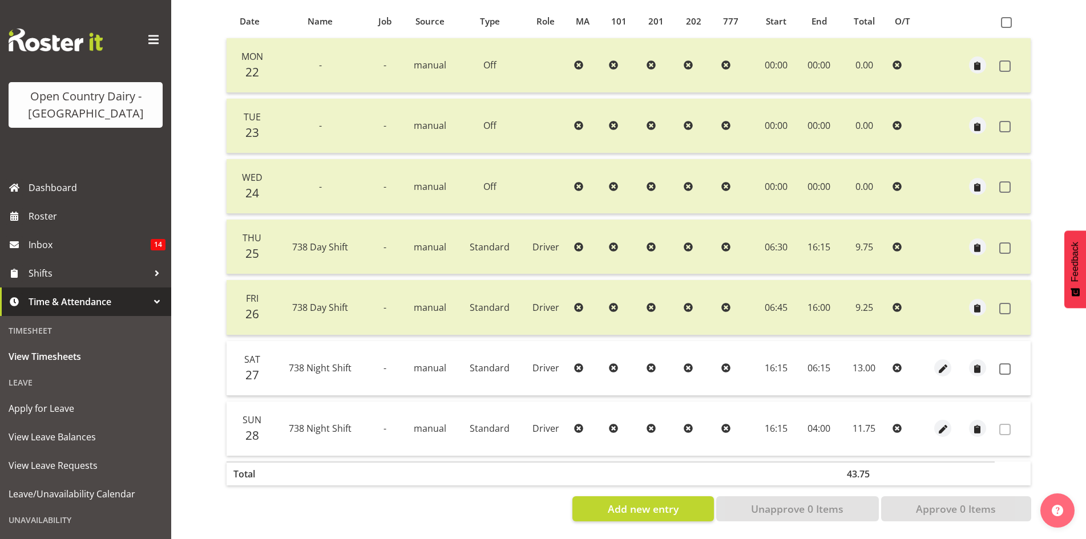
click at [998, 355] on td at bounding box center [1012, 368] width 36 height 55
click at [1006, 343] on td at bounding box center [1012, 368] width 36 height 55
click at [1006, 375] on td at bounding box center [1012, 368] width 36 height 55
click at [1006, 365] on span at bounding box center [1004, 368] width 11 height 11
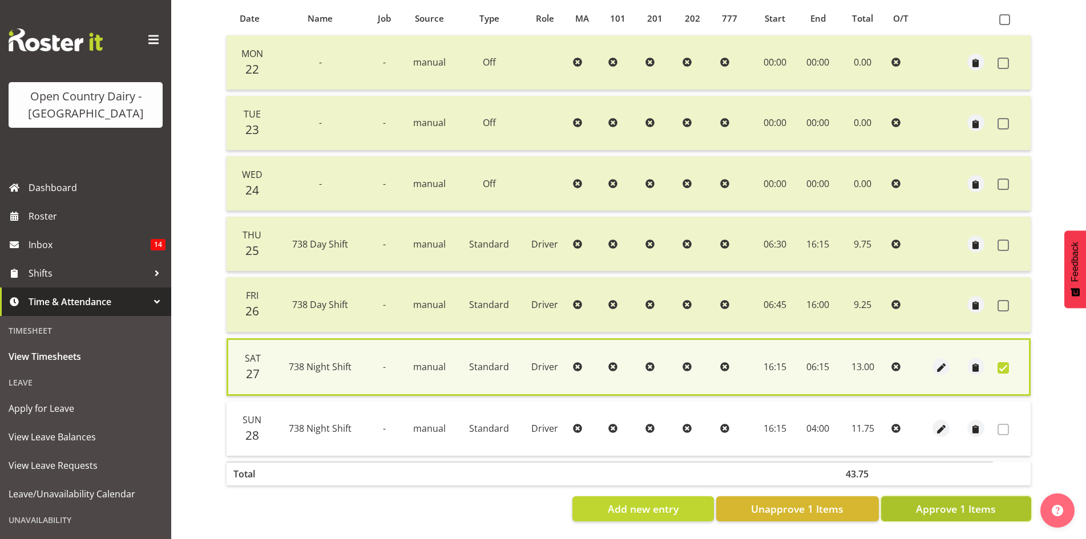
click at [972, 502] on span "Approve 1 Items" at bounding box center [956, 509] width 80 height 15
checkbox input "false"
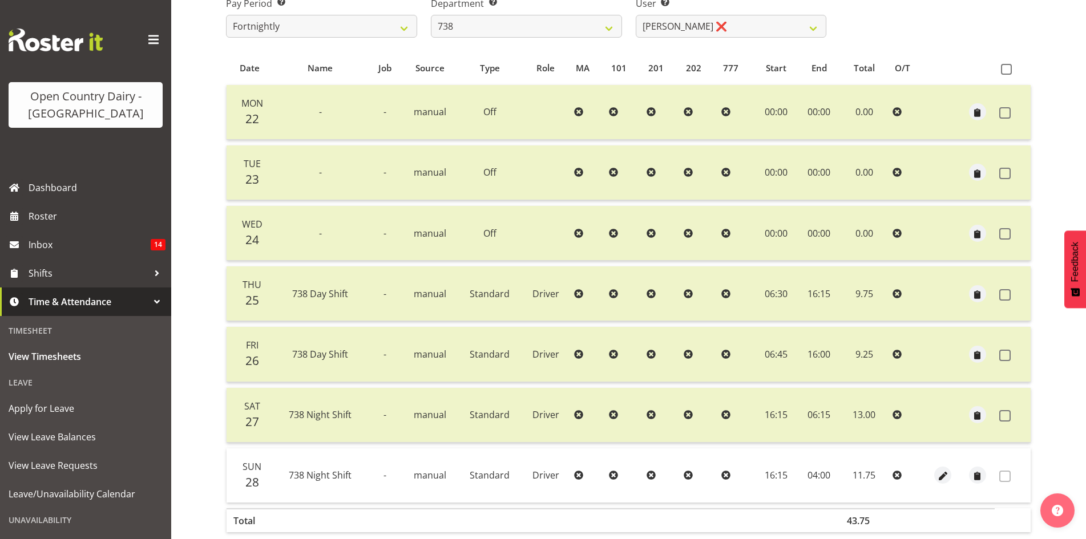
scroll to position [27, 0]
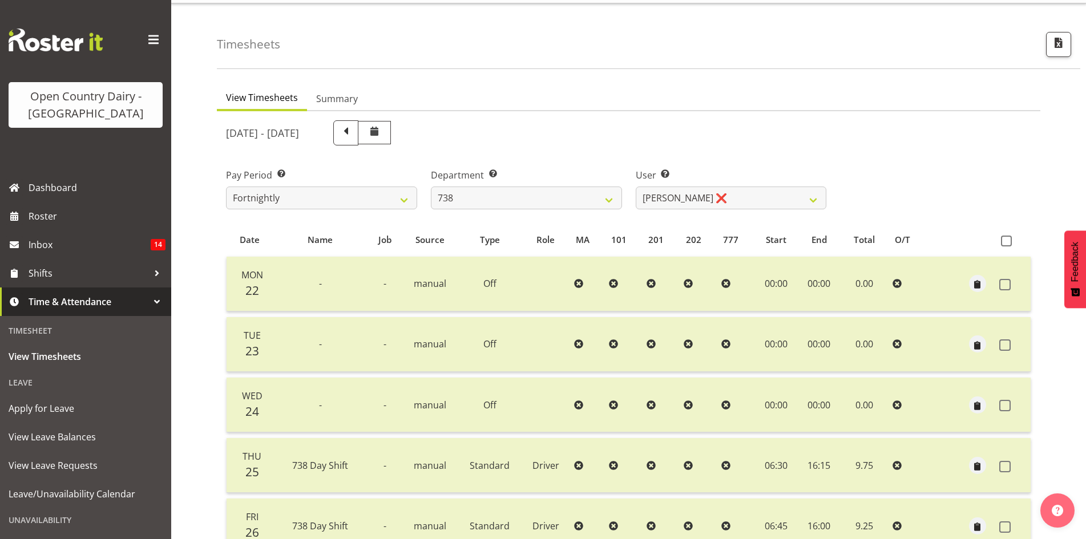
click at [504, 221] on div "[DATE] - [DATE] Pay Period Select which pay period you would like to view. Fort…" at bounding box center [628, 427] width 805 height 626
click at [510, 188] on select "734 735 736 737 738 739 851 853 854 855 856 858 861 862 865 867-9032 868 869 87…" at bounding box center [526, 198] width 191 height 23
select select "902"
click at [431, 187] on select "734 735 736 737 738 739 851 853 854 855 856 858 861 862 865 867-9032 868 869 87…" at bounding box center [526, 198] width 191 height 23
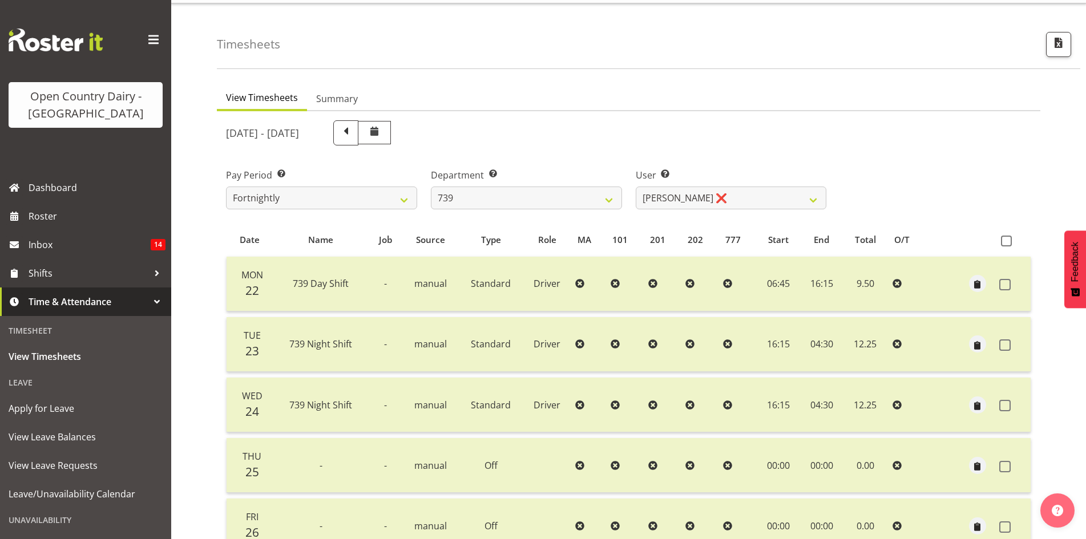
click at [737, 208] on div at bounding box center [628, 430] width 823 height 638
click at [736, 203] on select "[PERSON_NAME] ❌ [PERSON_NAME] ❌ [PERSON_NAME] ❌ [PERSON_NAME] Veint ❌" at bounding box center [731, 198] width 191 height 23
select select "9757"
click at [636, 187] on select "[PERSON_NAME] ❌ [PERSON_NAME] ❌ [PERSON_NAME] ❌ [PERSON_NAME] Veint ❌" at bounding box center [731, 198] width 191 height 23
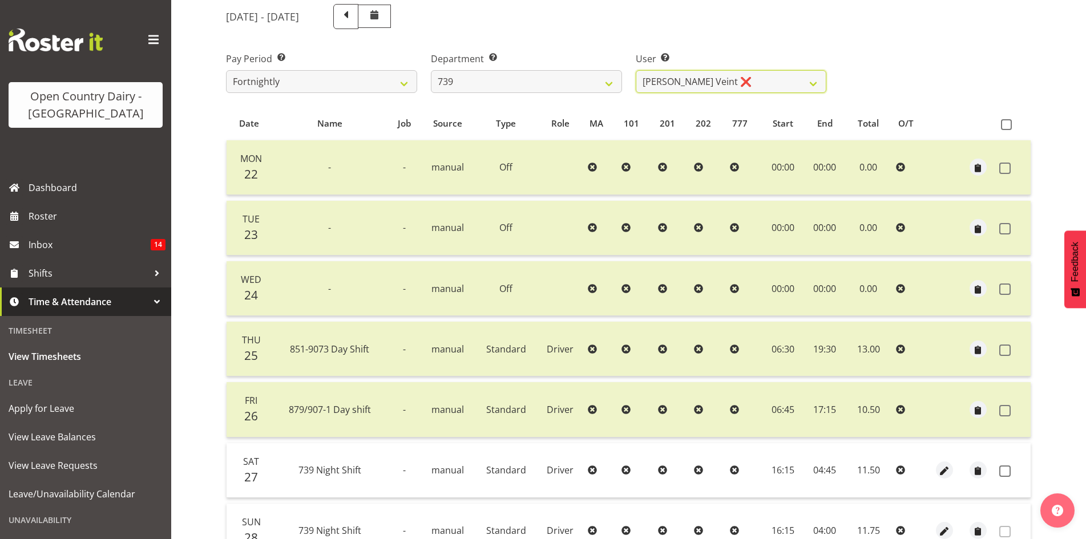
scroll to position [256, 0]
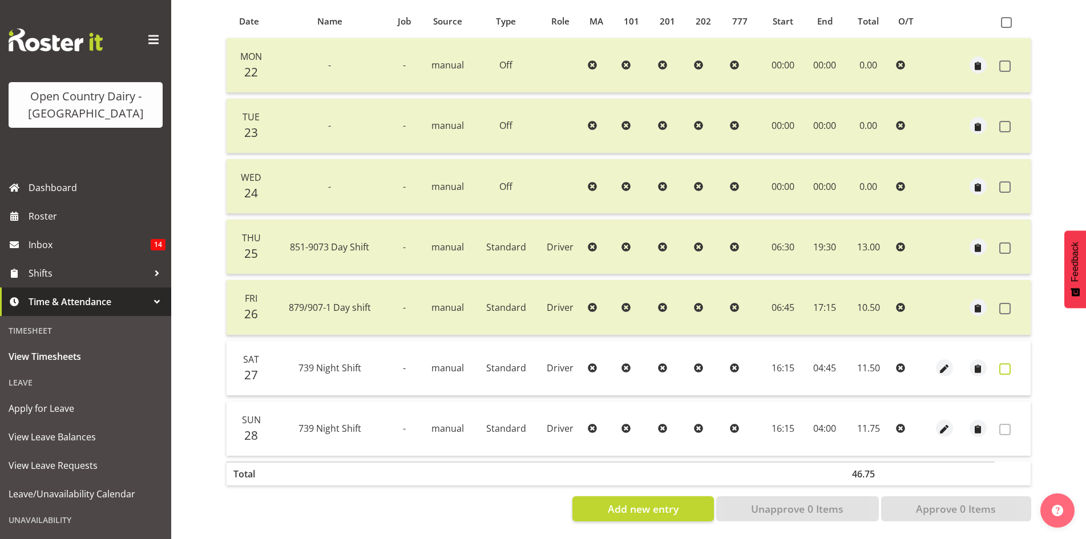
click at [1008, 363] on span at bounding box center [1004, 368] width 11 height 11
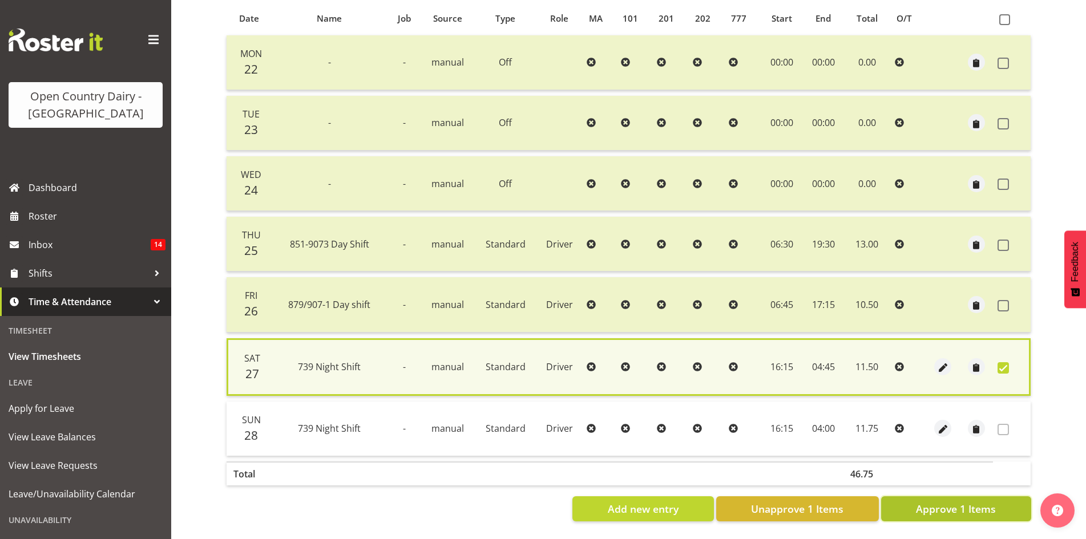
click at [956, 502] on span "Approve 1 Items" at bounding box center [956, 509] width 80 height 15
checkbox input "false"
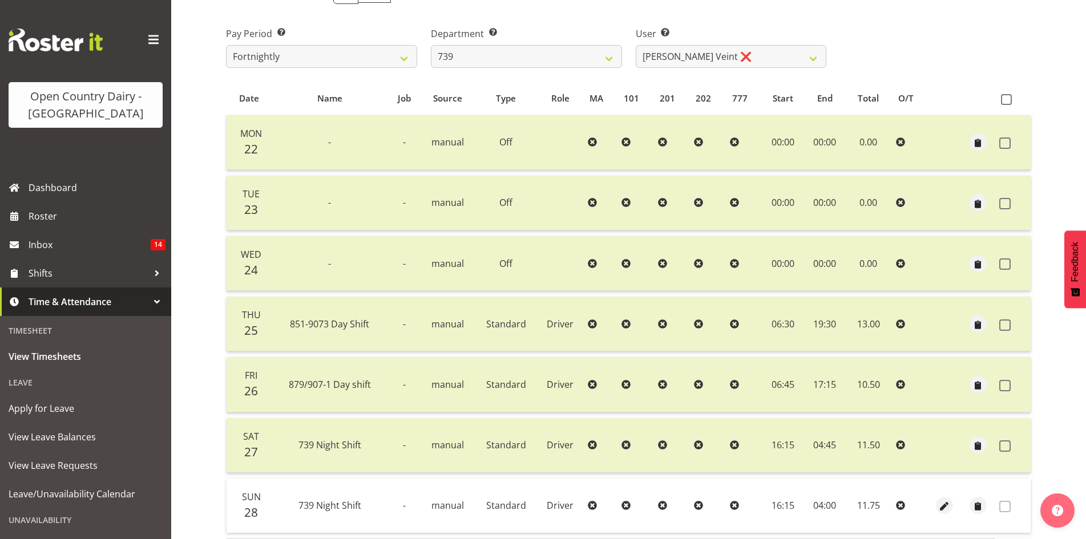
scroll to position [84, 0]
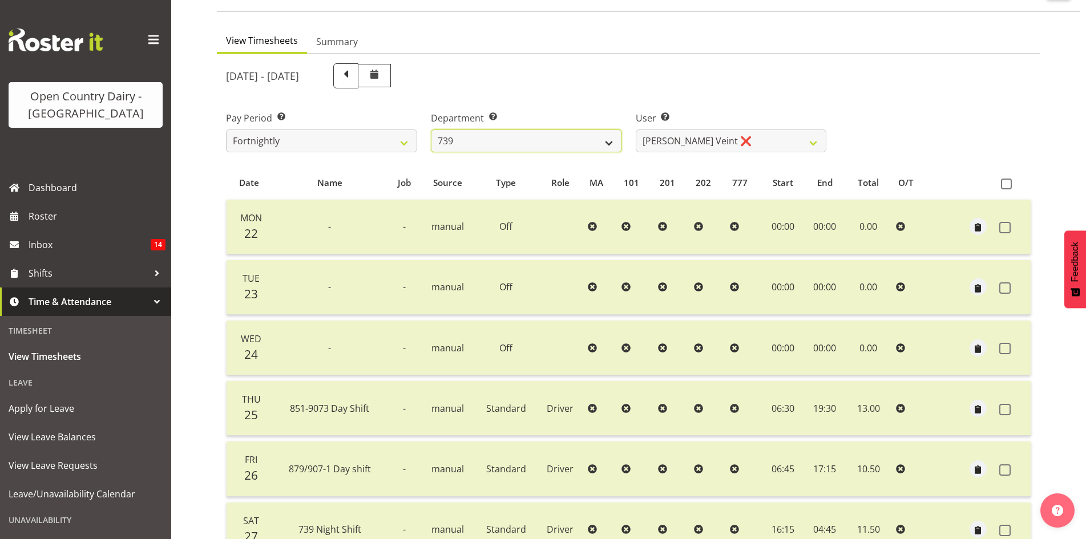
click at [559, 147] on select "734 735 736 737 738 739 851 853 854 855 856 858 861 862 865 867-9032 868 869 87…" at bounding box center [526, 141] width 191 height 23
click at [673, 59] on div "[DATE] - [DATE]" at bounding box center [526, 75] width 614 height 39
click at [520, 139] on select "734 735 736 737 738 739 851 853 854 855 856 858 861 862 865 867-9032 868 869 87…" at bounding box center [526, 141] width 191 height 23
select select "669"
click at [431, 130] on select "734 735 736 737 738 739 851 853 854 855 856 858 861 862 865 867-9032 868 869 87…" at bounding box center [526, 141] width 191 height 23
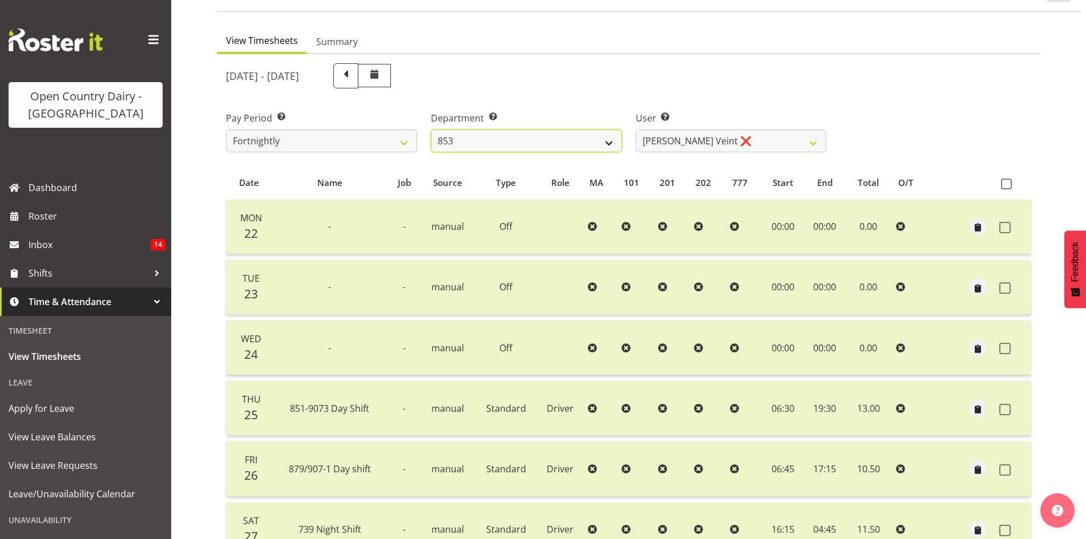
select select "7394"
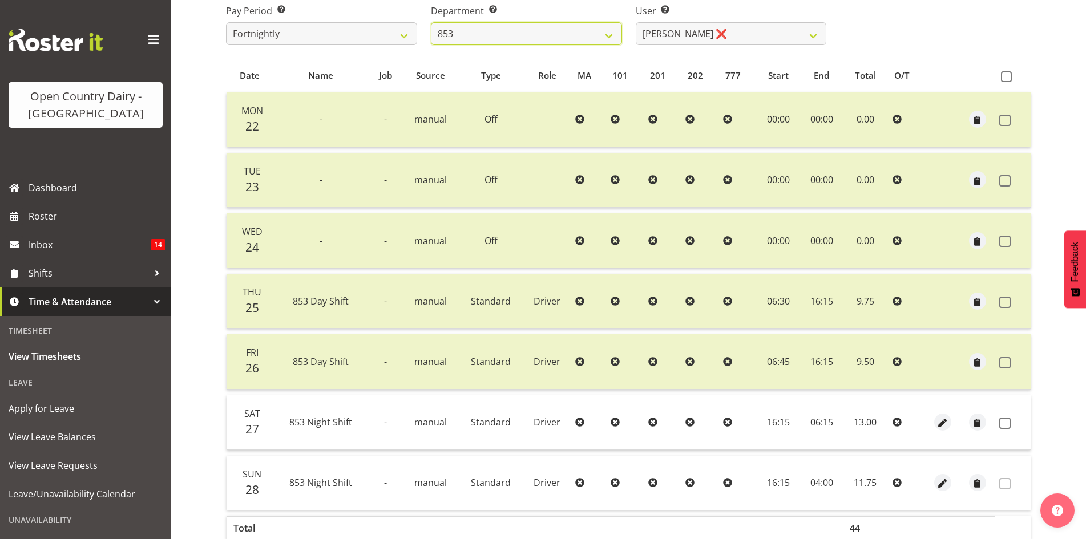
scroll to position [256, 0]
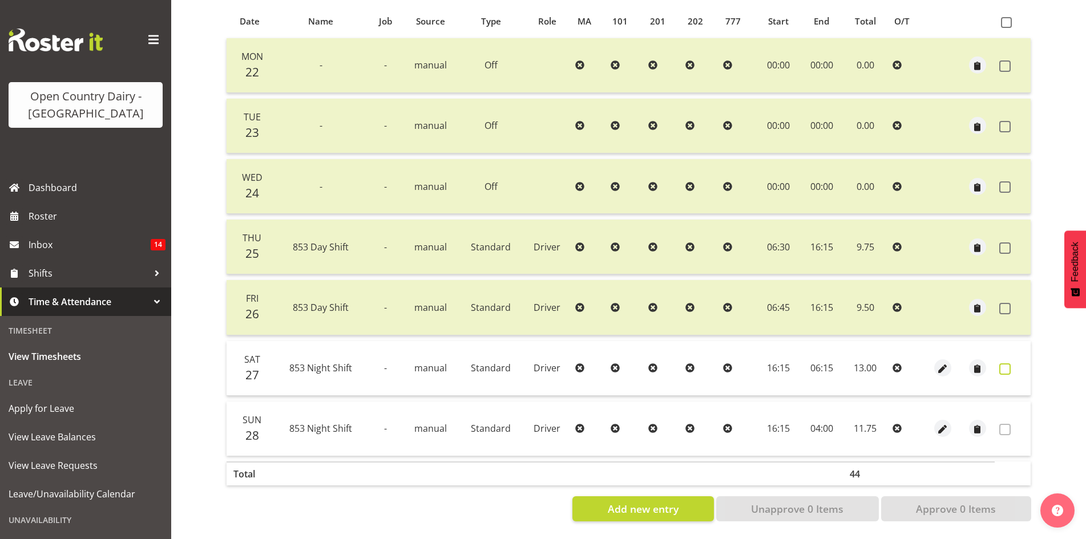
click at [1009, 363] on span at bounding box center [1004, 368] width 11 height 11
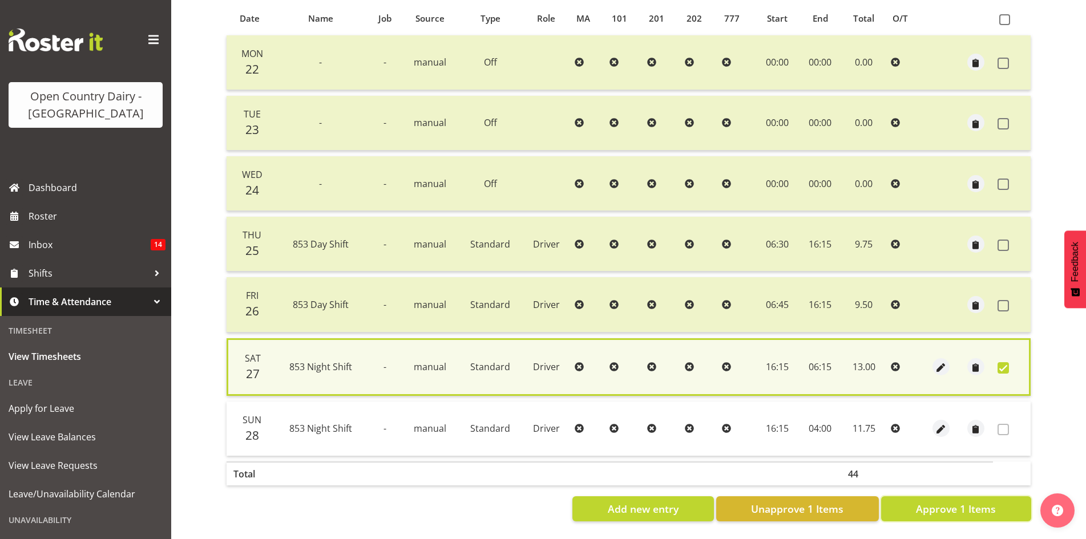
click at [963, 502] on span "Approve 1 Items" at bounding box center [956, 509] width 80 height 15
checkbox input "false"
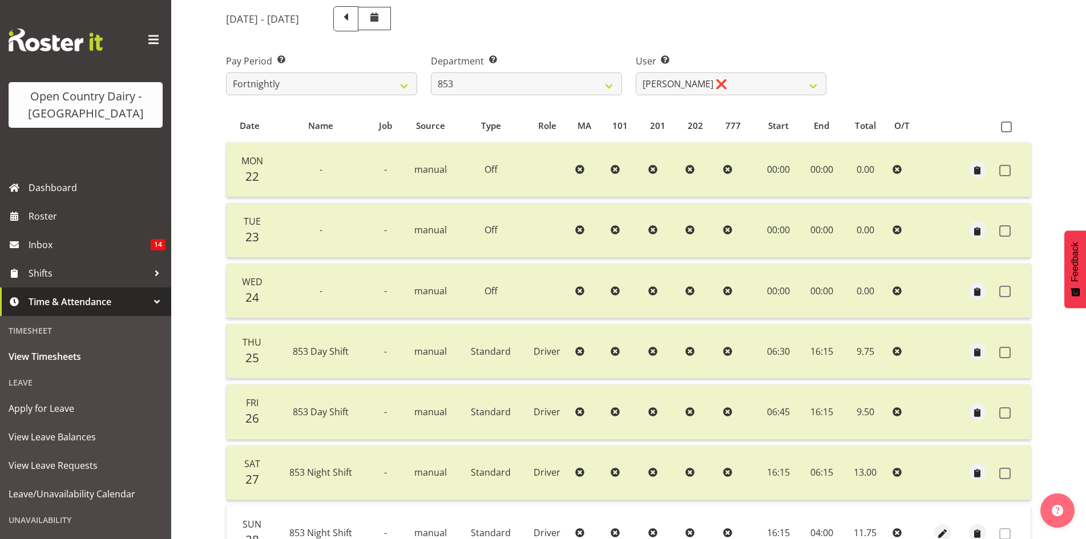
scroll to position [0, 0]
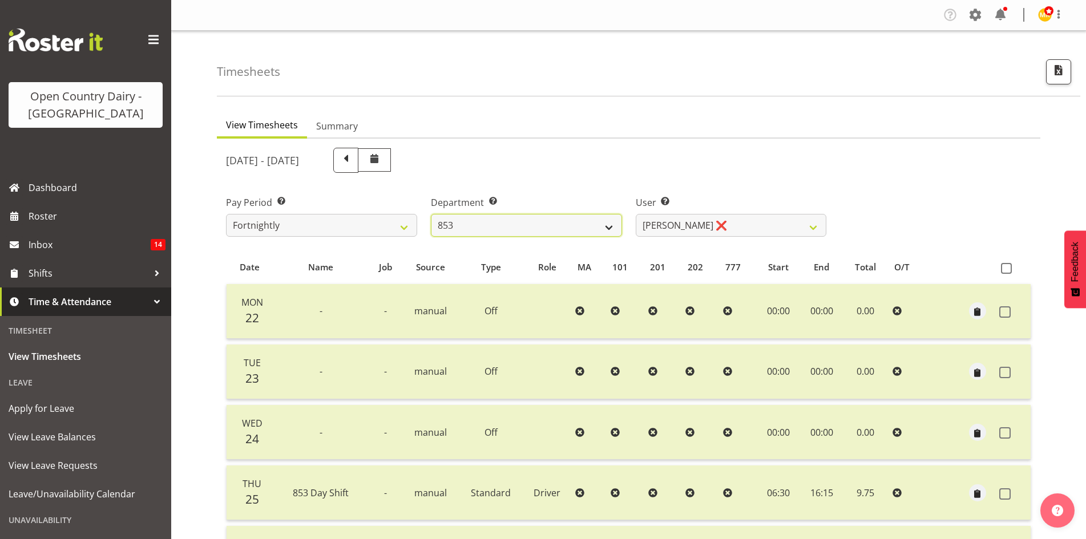
click at [577, 232] on select "734 735 736 737 738 739 851 853 854 855 856 858 861 862 865 867-9032 868 869 87…" at bounding box center [526, 225] width 191 height 23
click at [577, 217] on select "734 735 736 737 738 739 851 853 854 855 856 858 861 862 865 867-9032 868 869 87…" at bounding box center [526, 225] width 191 height 23
click at [431, 214] on select "734 735 736 737 738 739 851 853 854 855 856 858 861 862 865 867-9032 868 869 87…" at bounding box center [526, 225] width 191 height 23
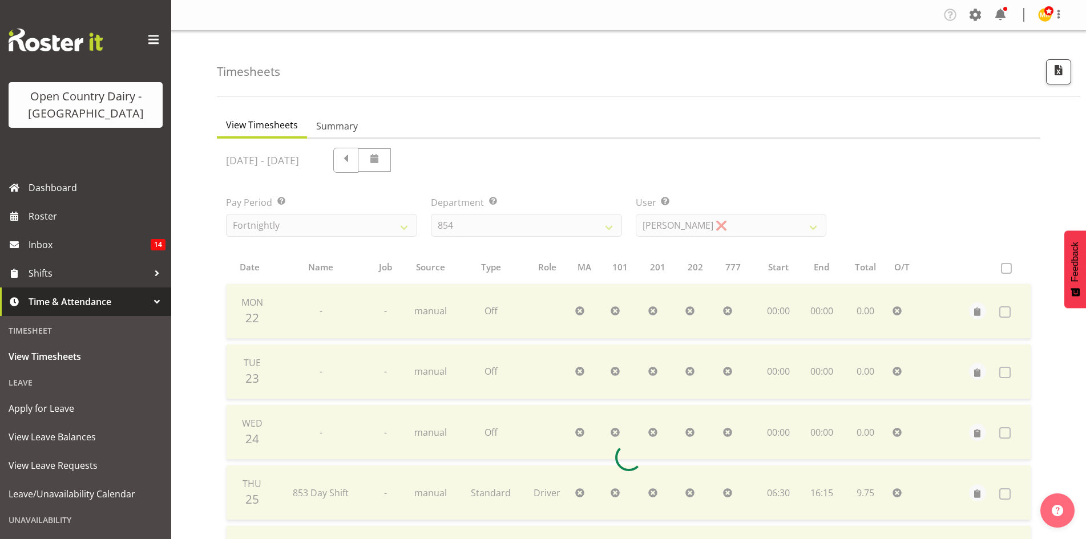
click at [503, 226] on div at bounding box center [628, 458] width 823 height 638
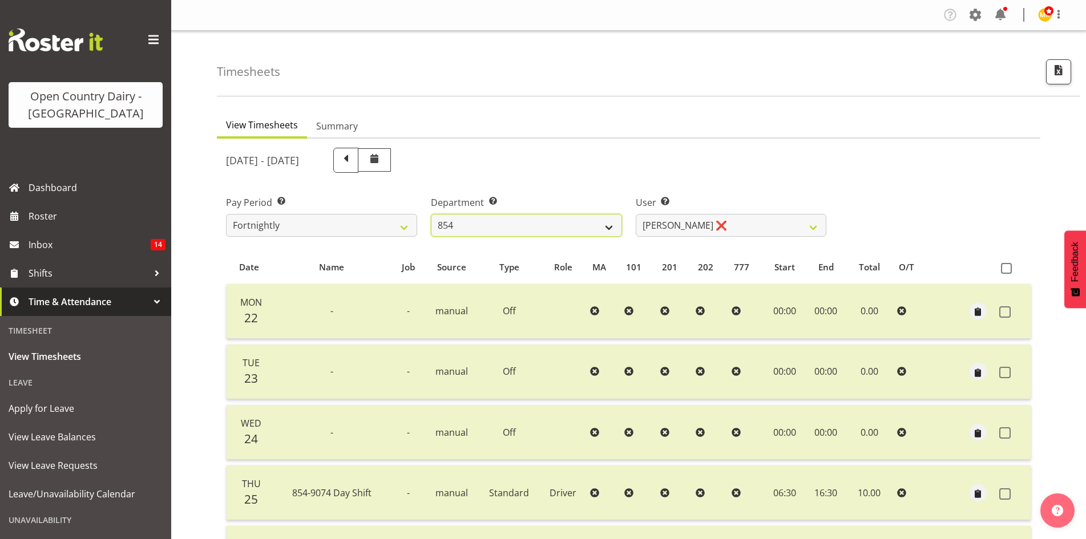
click at [509, 225] on select "734 735 736 737 738 739 851 853 854 855 856 858 861 862 865 867-9032 868 869 87…" at bounding box center [526, 225] width 191 height 23
click at [431, 214] on select "734 735 736 737 738 739 851 853 854 855 856 858 861 862 865 867-9032 868 869 87…" at bounding box center [526, 225] width 191 height 23
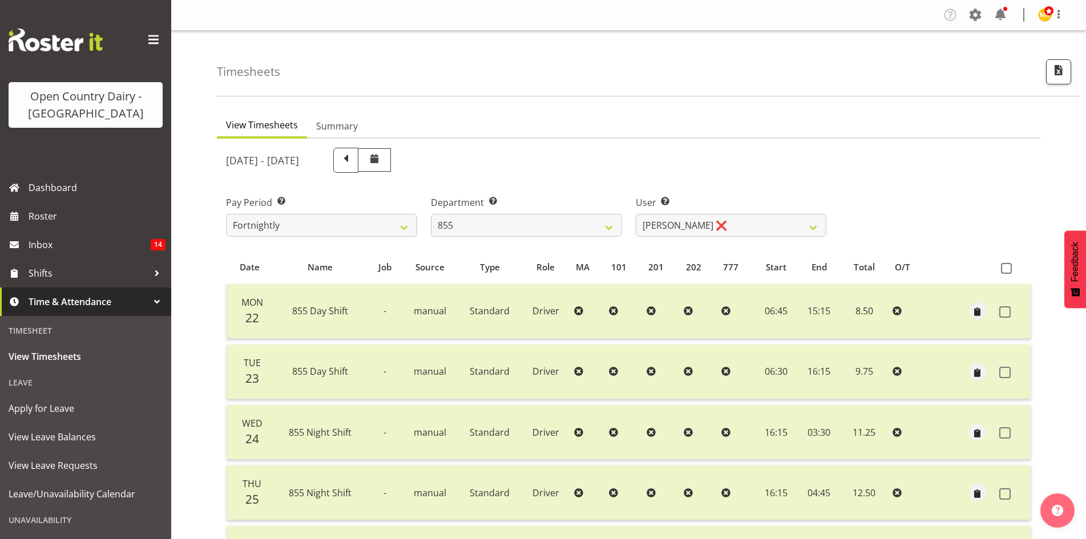
click at [741, 232] on div "[DATE] - [DATE] Pay Period Select which pay period you would like to view. Fort…" at bounding box center [628, 454] width 805 height 626
click at [741, 232] on select "[PERSON_NAME] ❌ [PERSON_NAME] ❌ [PERSON_NAME] ❌" at bounding box center [731, 225] width 191 height 23
click at [741, 134] on ul "View Timesheets Summary" at bounding box center [628, 126] width 823 height 25
click at [531, 223] on select "734 735 736 737 738 739 851 853 854 855 856 858 861 862 865 867-9032 868 869 87…" at bounding box center [526, 225] width 191 height 23
select select "692"
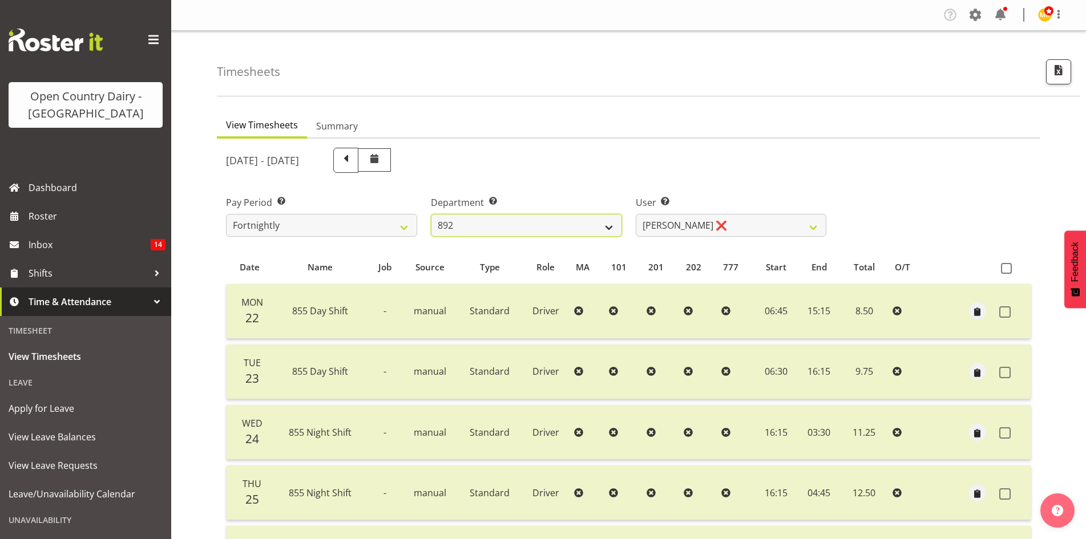
click at [431, 214] on select "734 735 736 737 738 739 851 853 854 855 856 858 861 862 865 867-9032 868 869 87…" at bounding box center [526, 225] width 191 height 23
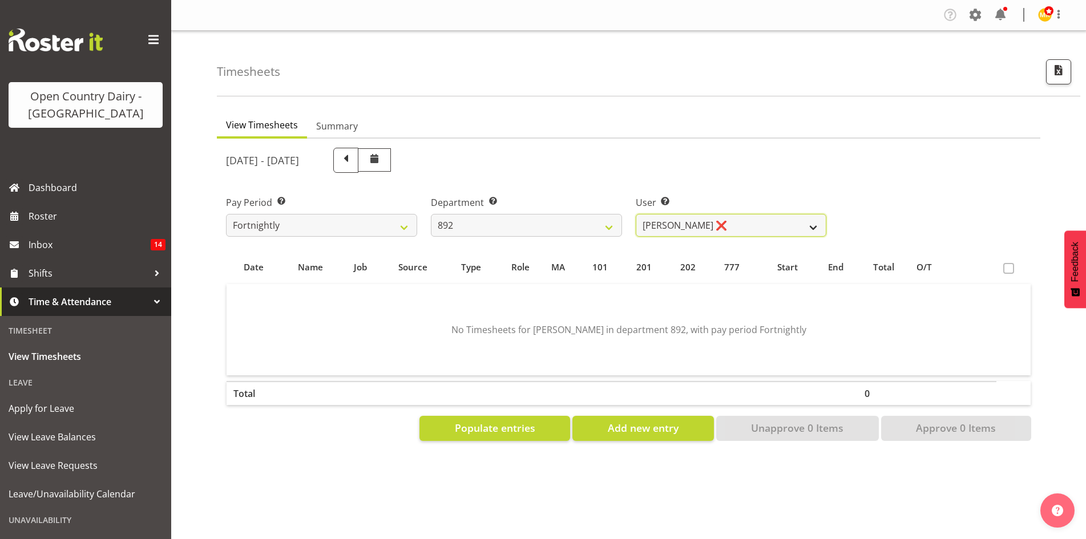
click at [702, 221] on select "[PERSON_NAME] ❌ [PERSON_NAME] ❌ [PERSON_NAME] ❌ [PERSON_NAME] ❌ [PERSON_NAME] ❌" at bounding box center [731, 225] width 191 height 23
select select "11651"
click at [636, 214] on select "[PERSON_NAME] ❌ [PERSON_NAME] ❌ [PERSON_NAME] ❌ [PERSON_NAME] ❌ [PERSON_NAME] ❌" at bounding box center [731, 225] width 191 height 23
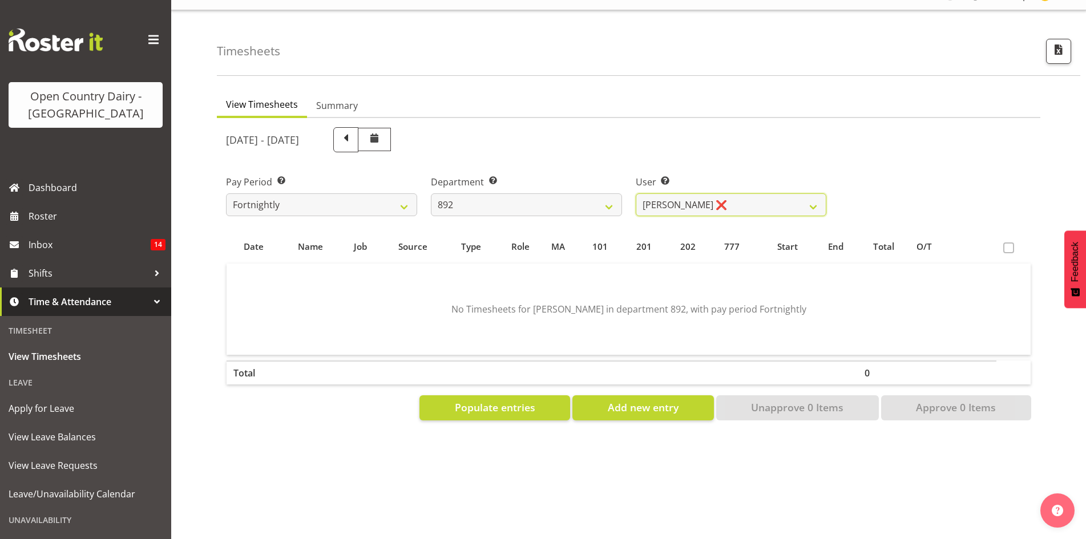
scroll to position [32, 0]
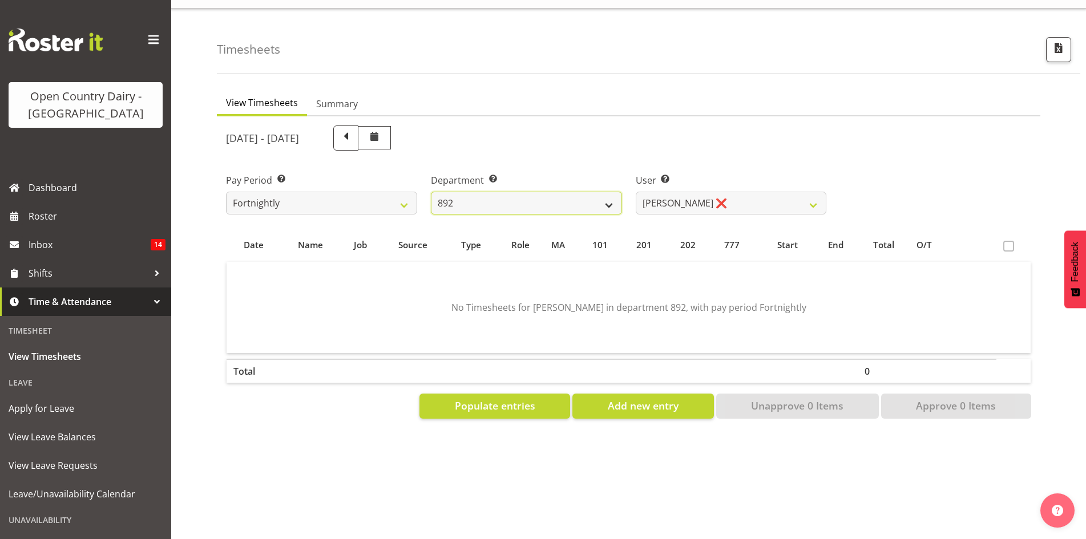
click at [528, 192] on select "734 735 736 737 738 739 851 853 854 855 856 858 861 862 865 867-9032 868 869 87…" at bounding box center [526, 203] width 191 height 23
select select "675"
click at [431, 192] on select "734 735 736 737 738 739 851 853 854 855 856 858 861 862 865 867-9032 868 869 87…" at bounding box center [526, 203] width 191 height 23
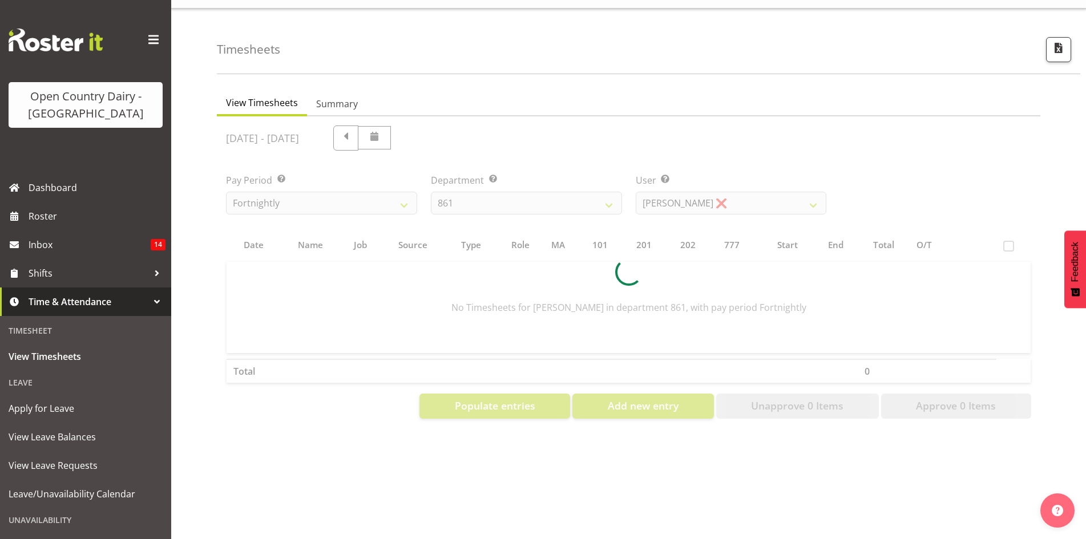
click at [718, 191] on div at bounding box center [628, 272] width 823 height 312
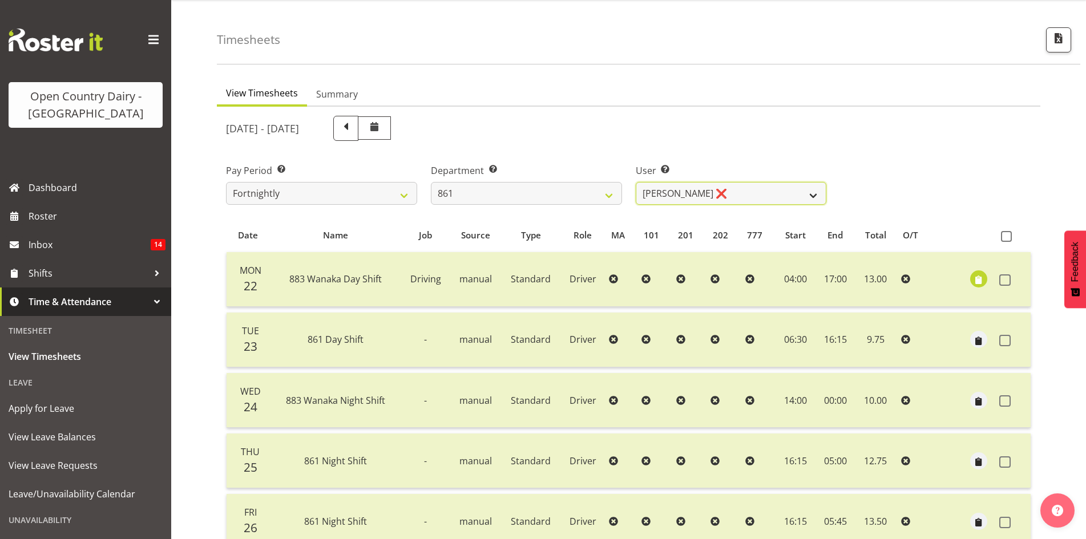
click at [718, 191] on select "[PERSON_NAME] ❌ [PERSON_NAME] ❌ [PERSON_NAME] ❌" at bounding box center [731, 193] width 191 height 23
select select "7460"
click at [636, 182] on select "[PERSON_NAME] ❌ [PERSON_NAME] ❌ [PERSON_NAME] ❌" at bounding box center [731, 193] width 191 height 23
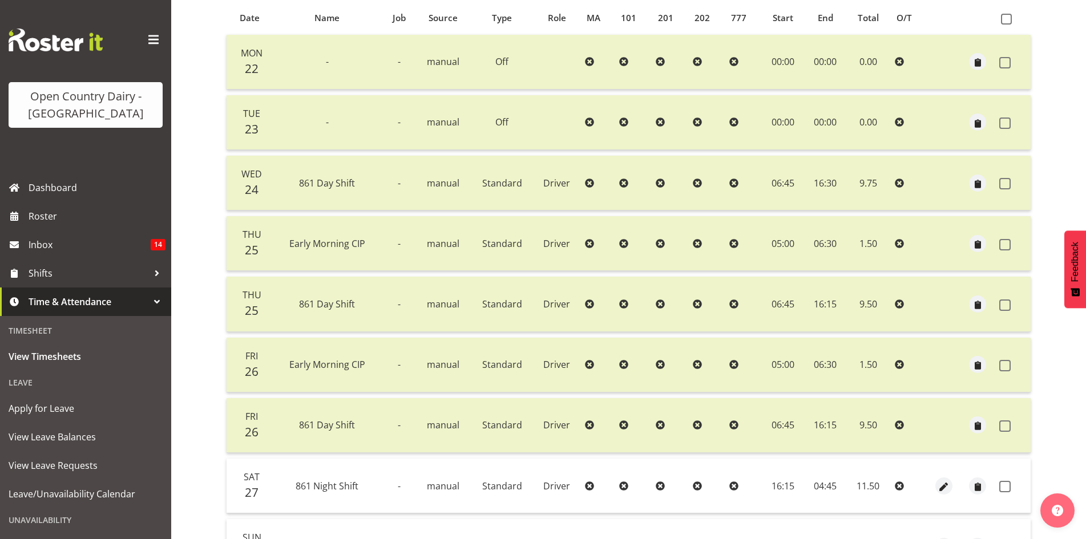
scroll to position [317, 0]
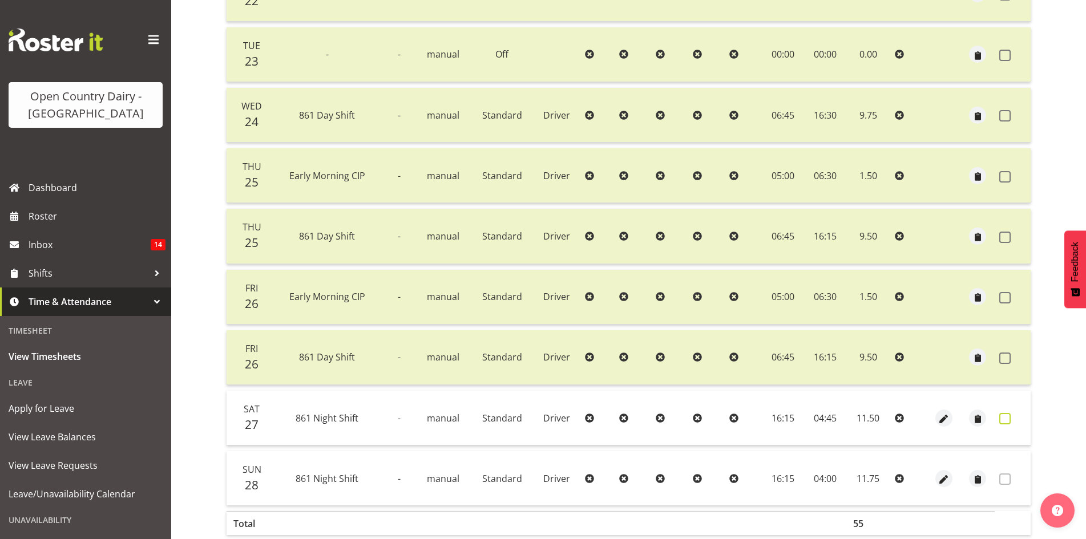
click at [1006, 423] on span at bounding box center [1004, 418] width 11 height 11
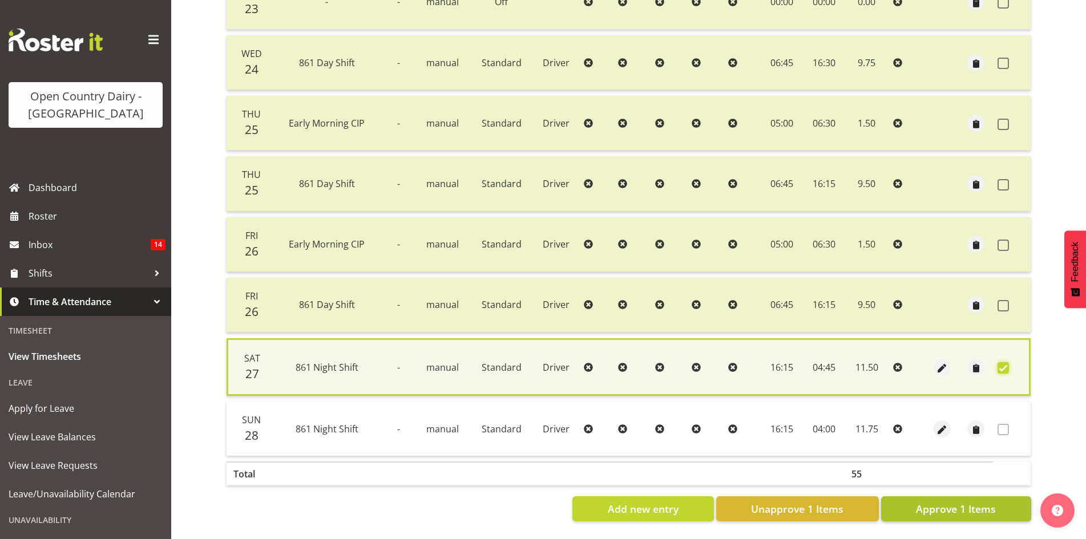
scroll to position [379, 0]
click at [985, 502] on span "Approve 1 Items" at bounding box center [956, 509] width 80 height 15
checkbox input "false"
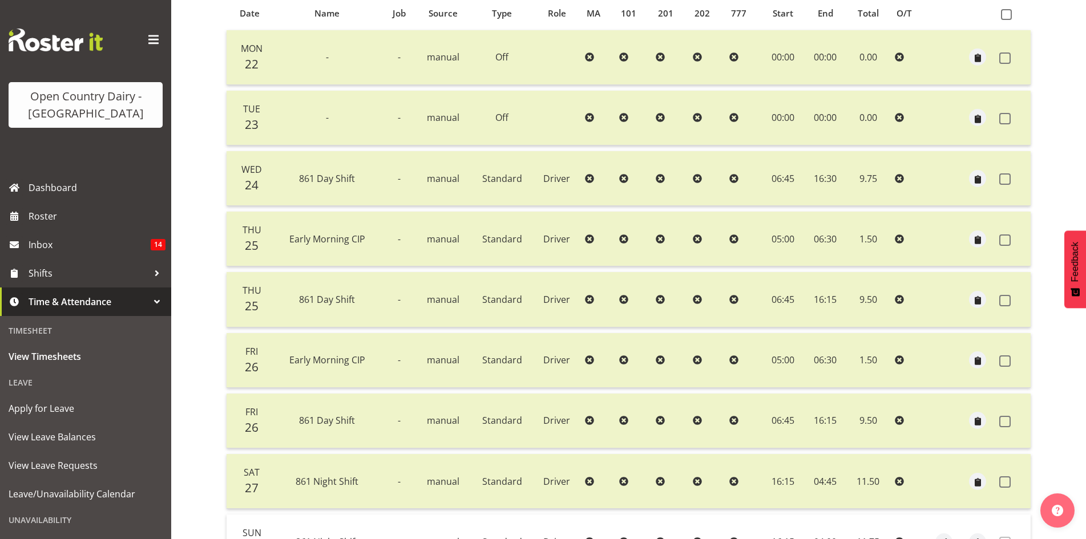
scroll to position [148, 0]
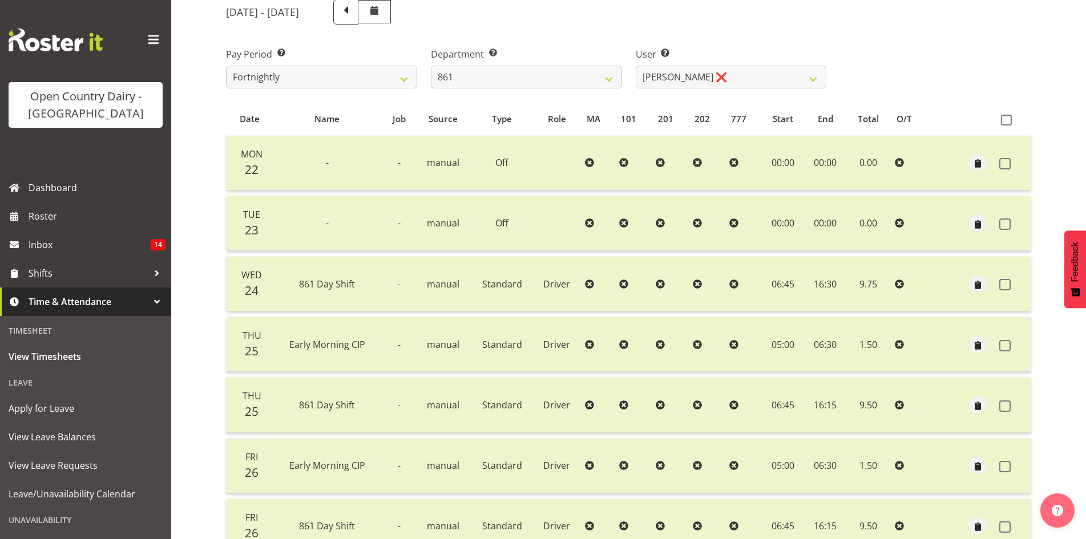
click at [513, 91] on div "Department Select which department you would like to view. 734 735 736 737 738 …" at bounding box center [526, 63] width 205 height 64
click at [516, 78] on select "734 735 736 737 738 739 851 853 854 855 856 858 861 862 865 867-9032 868 869 87…" at bounding box center [526, 77] width 191 height 23
select select "676"
click at [431, 66] on select "734 735 736 737 738 739 851 853 854 855 856 858 861 862 865 867-9032 868 869 87…" at bounding box center [526, 77] width 191 height 23
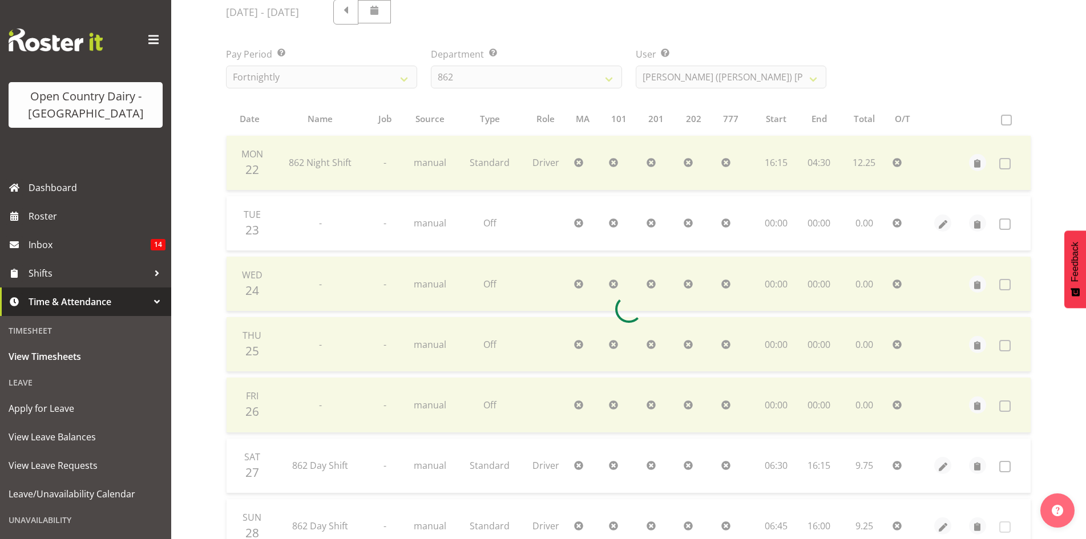
click at [697, 74] on div "[DATE] - [DATE] Pay Period Select which pay period you would like to view. Fort…" at bounding box center [628, 306] width 805 height 626
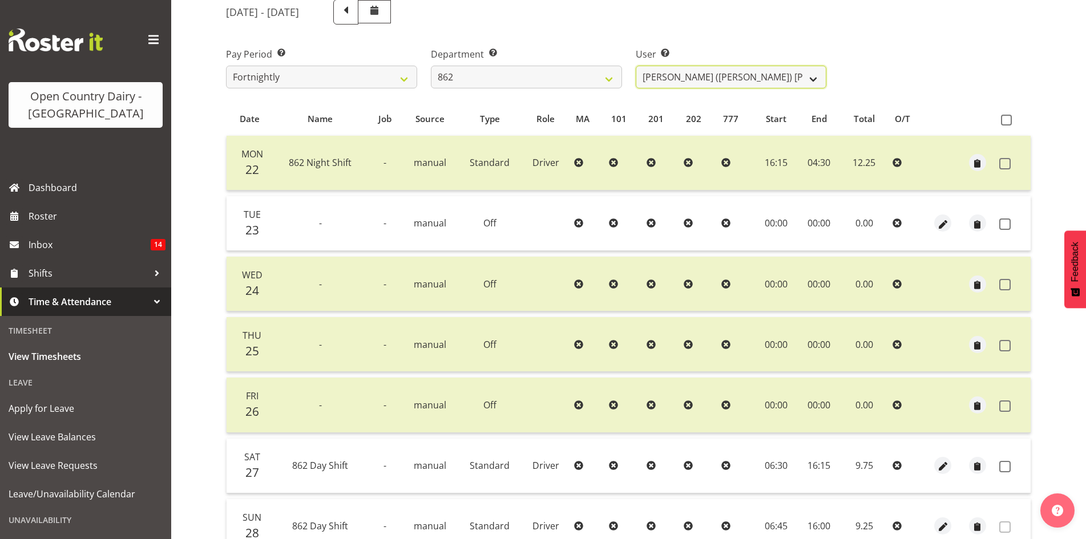
click at [697, 74] on select "[PERSON_NAME] ([PERSON_NAME]) [PERSON_NAME] ❌ [PERSON_NAME] ❌ Forbes [PERSON_NA…" at bounding box center [731, 77] width 191 height 23
select select "10208"
click at [636, 66] on select "[PERSON_NAME] ([PERSON_NAME]) [PERSON_NAME] ❌ [PERSON_NAME] ❌ Forbes [PERSON_NA…" at bounding box center [731, 77] width 191 height 23
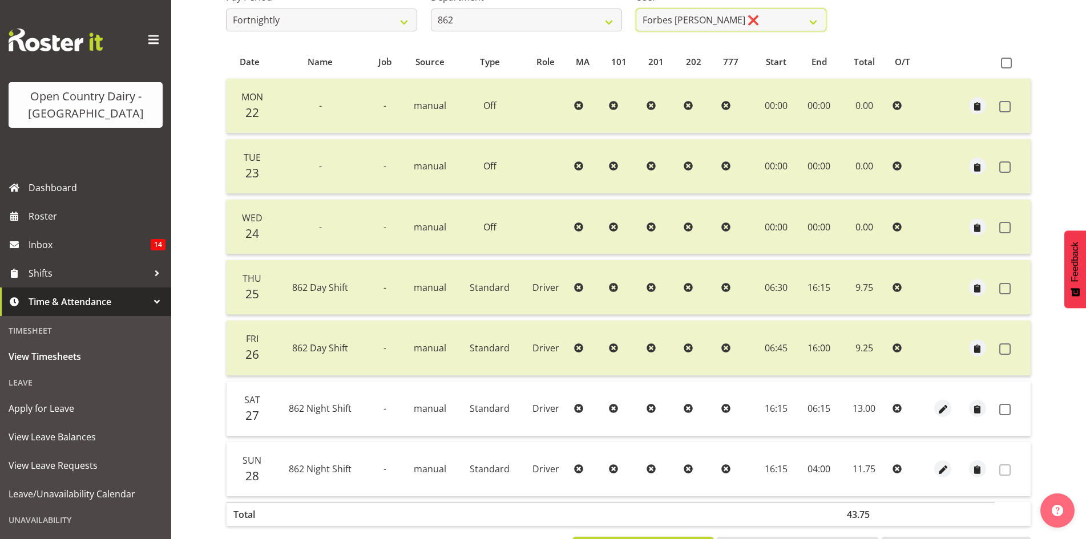
scroll to position [256, 0]
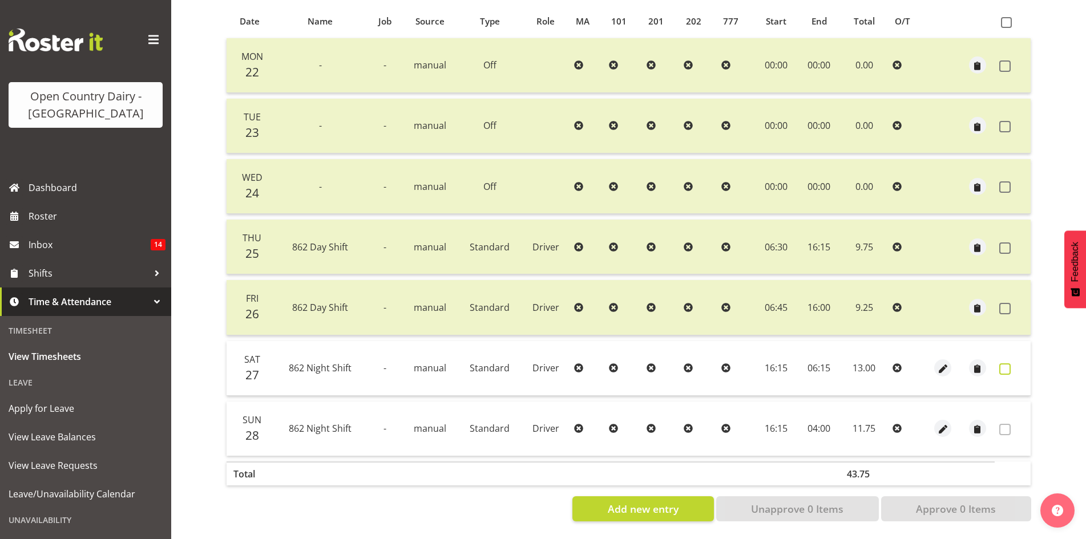
click at [1006, 363] on span at bounding box center [1004, 368] width 11 height 11
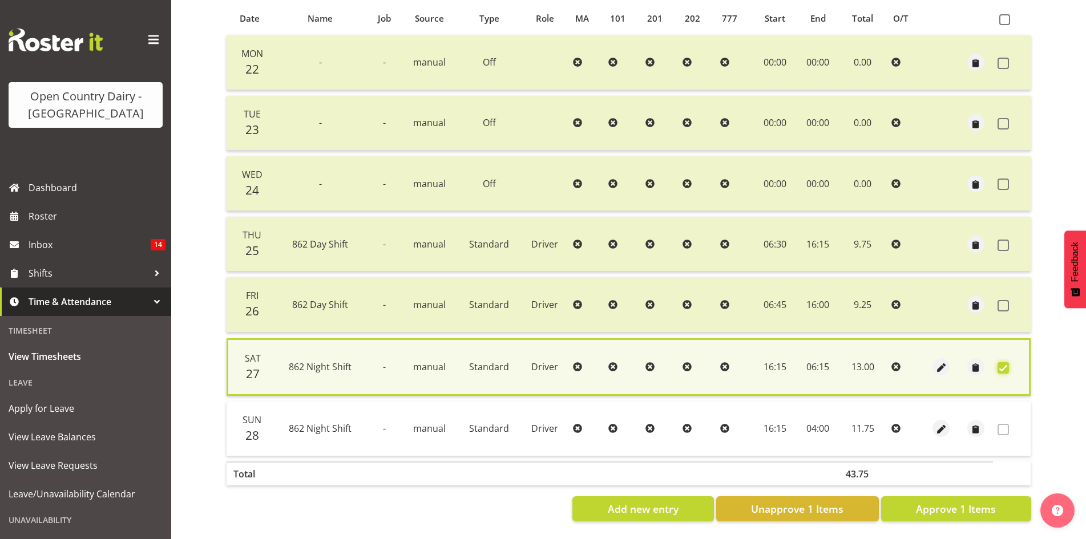
scroll to position [258, 0]
click at [963, 502] on span "Approve 1 Items" at bounding box center [956, 509] width 80 height 15
checkbox input "false"
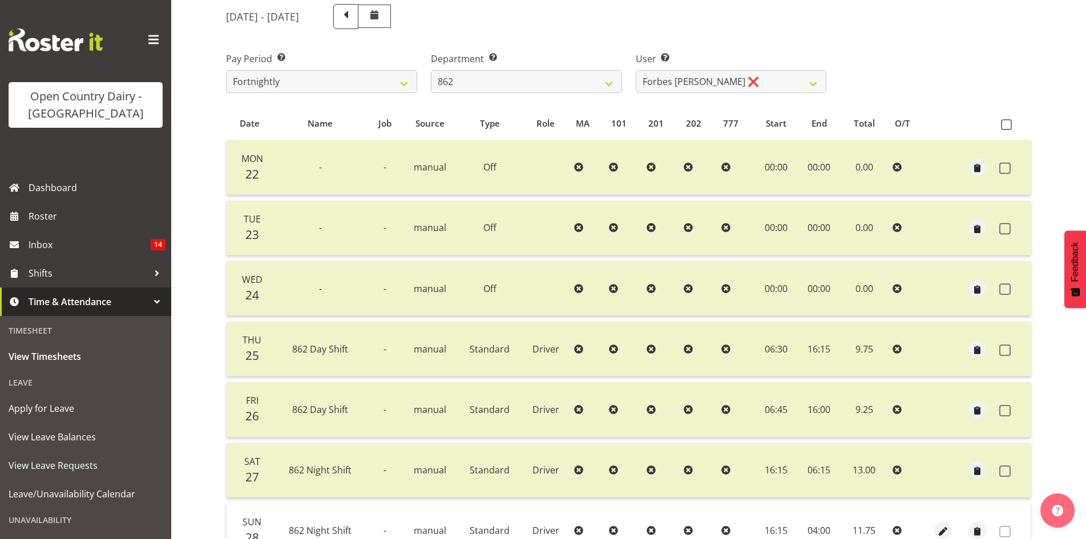
scroll to position [141, 0]
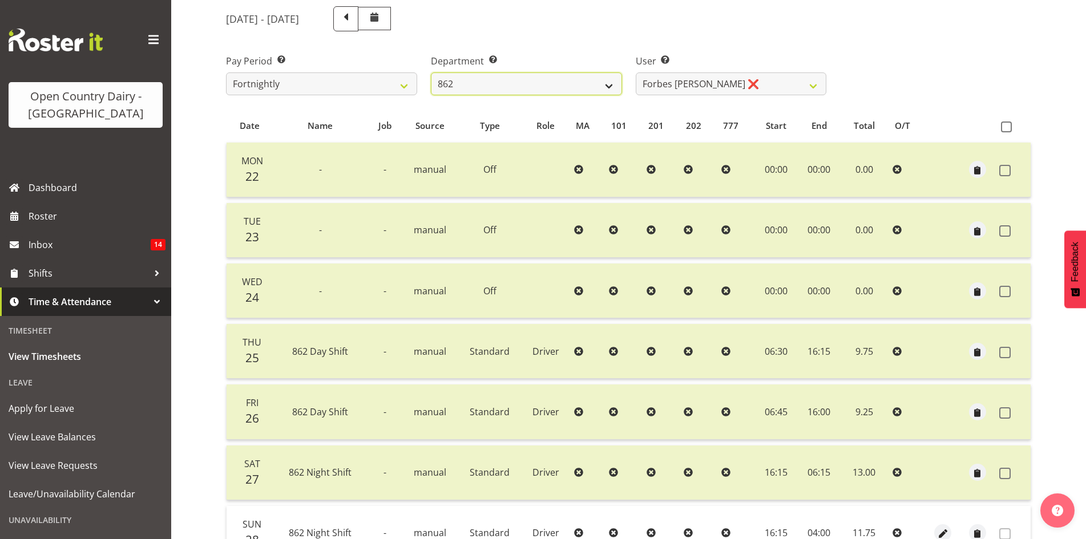
click at [529, 83] on select "734 735 736 737 738 739 851 853 854 855 856 858 861 862 865 867-9032 868 869 87…" at bounding box center [526, 83] width 191 height 23
select select "678"
click at [431, 72] on select "734 735 736 737 738 739 851 853 854 855 856 858 861 862 865 867-9032 868 869 87…" at bounding box center [526, 83] width 191 height 23
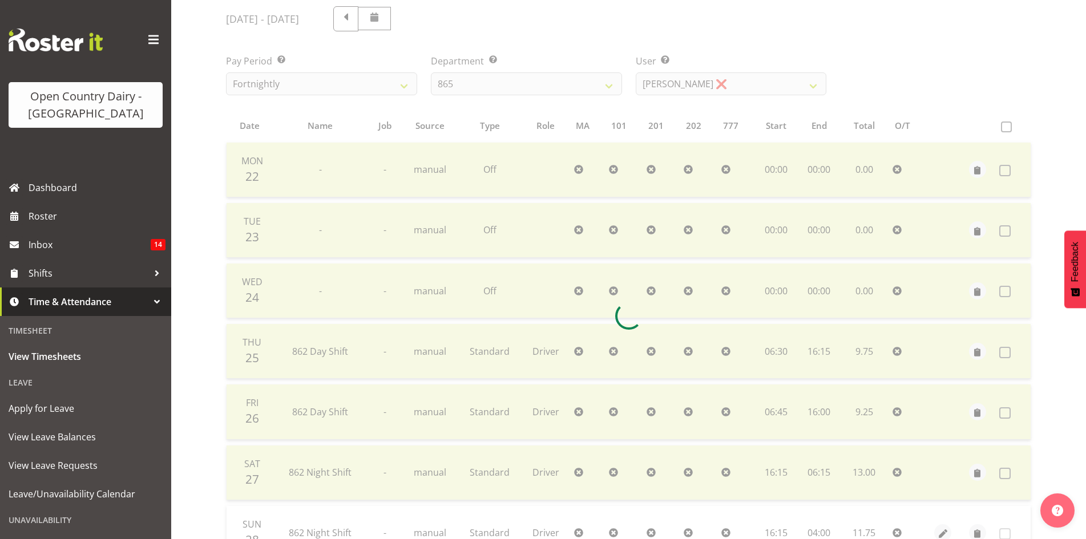
click at [721, 89] on div at bounding box center [628, 316] width 823 height 638
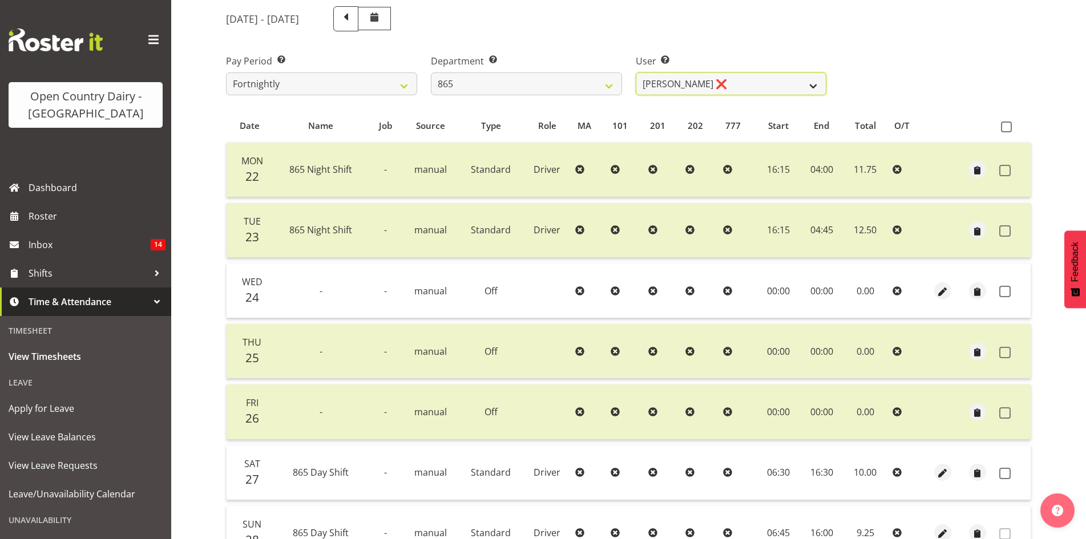
click at [722, 85] on select "[PERSON_NAME] ❌ [PERSON_NAME] ❌ [PERSON_NAME] ❌" at bounding box center [731, 83] width 191 height 23
select select "9760"
click at [636, 72] on select "[PERSON_NAME] ❌ [PERSON_NAME] ❌ [PERSON_NAME] ❌" at bounding box center [731, 83] width 191 height 23
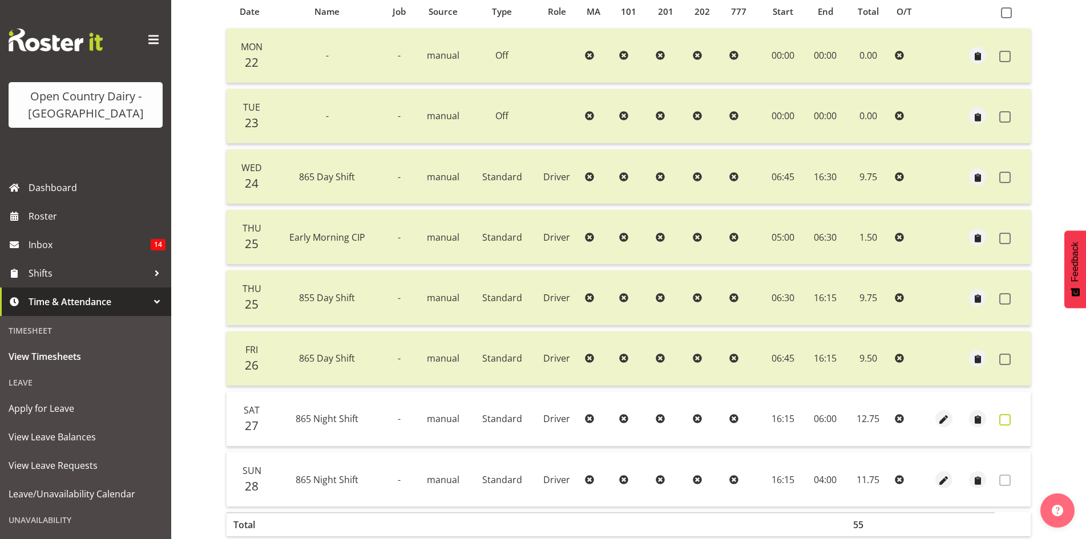
click at [1006, 423] on span at bounding box center [1004, 419] width 11 height 11
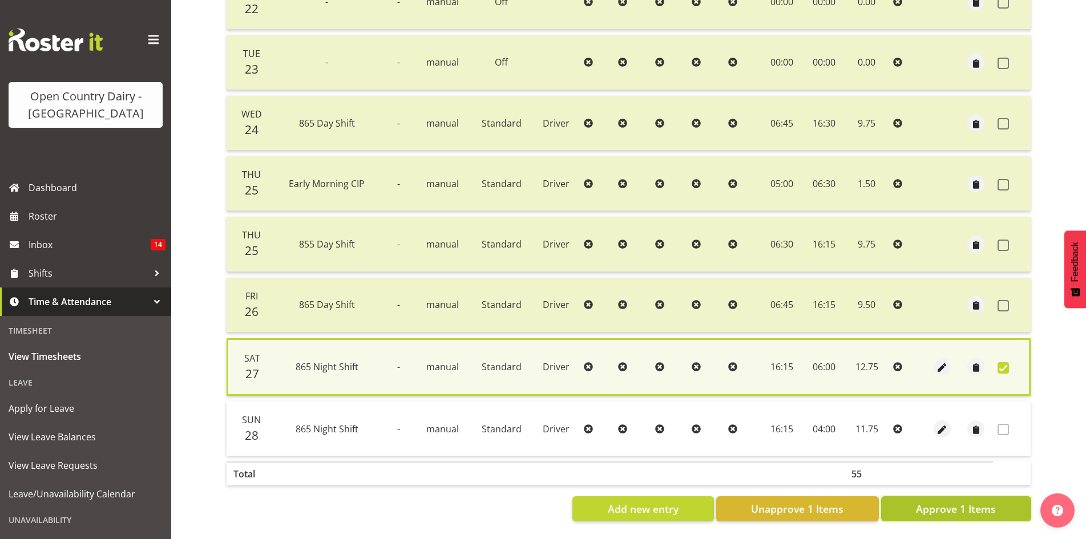
click at [1000, 504] on button "Approve 1 Items" at bounding box center [956, 508] width 150 height 25
checkbox input "false"
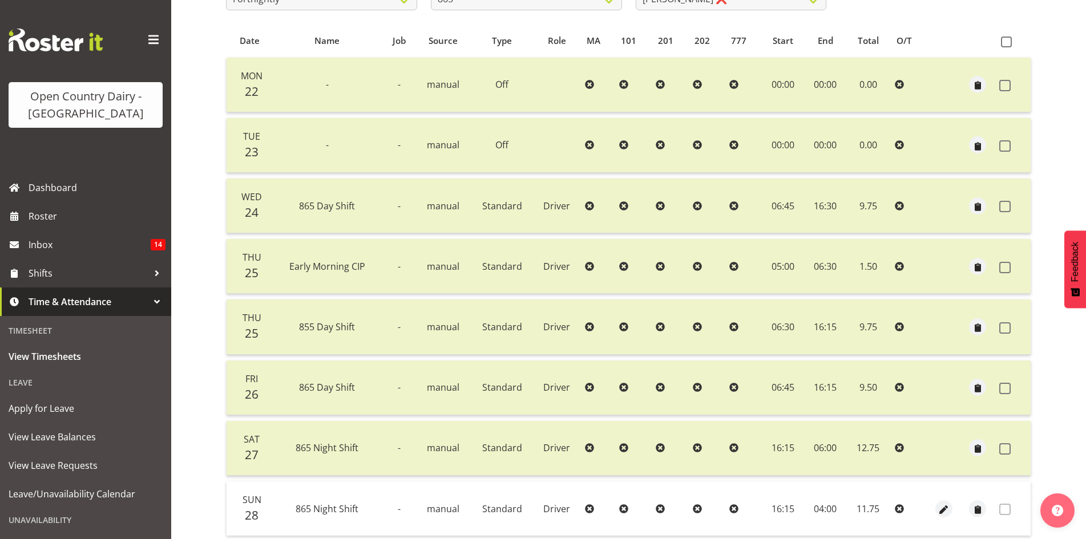
scroll to position [88, 0]
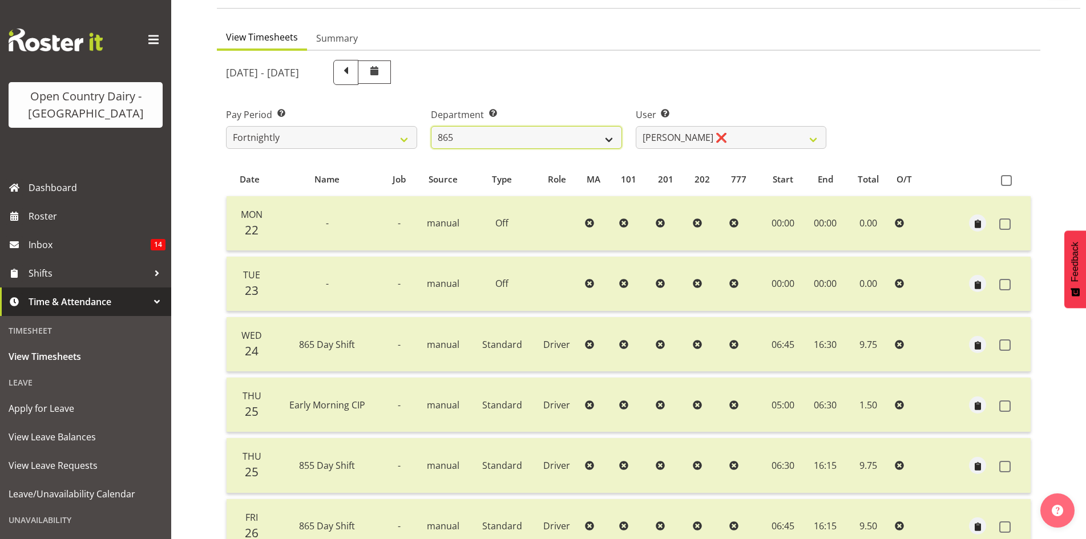
drag, startPoint x: 468, startPoint y: 133, endPoint x: 469, endPoint y: 145, distance: 12.6
click at [468, 133] on select "734 735 736 737 738 739 851 853 854 855 856 858 861 862 865 867-9032 868 869 87…" at bounding box center [526, 137] width 191 height 23
select select "681"
click at [431, 126] on select "734 735 736 737 738 739 851 853 854 855 856 858 861 862 865 867-9032 868 869 87…" at bounding box center [526, 137] width 191 height 23
select select "7377"
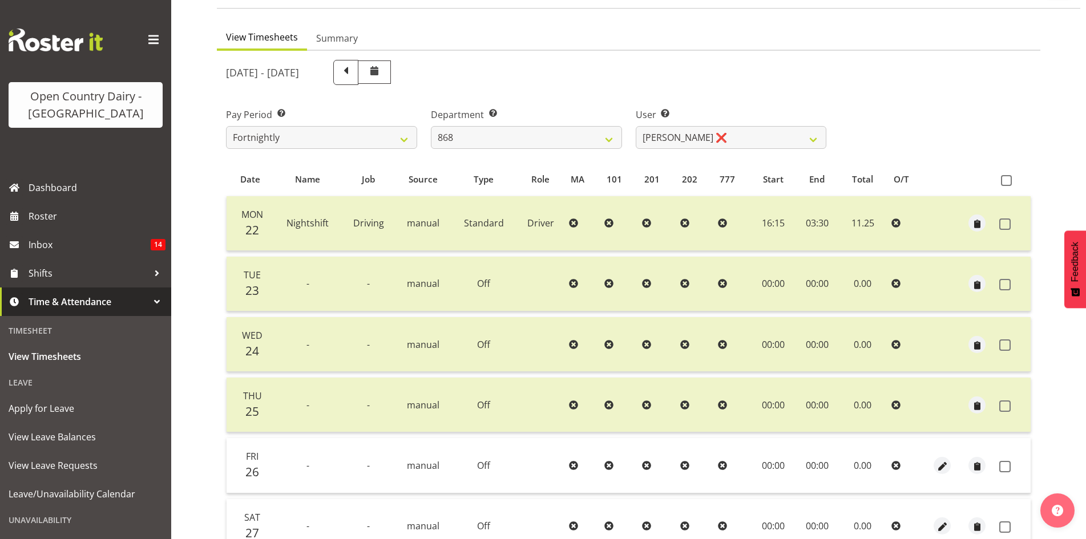
click at [734, 151] on div "User Select user. Note: This is filtered down by the previous two drop-down ite…" at bounding box center [731, 124] width 205 height 64
click at [731, 145] on select "[PERSON_NAME] ❌ [PERSON_NAME] ❌ [PERSON_NAME] ❌ [PERSON_NAME] ❌" at bounding box center [731, 137] width 191 height 23
drag, startPoint x: 731, startPoint y: 87, endPoint x: 725, endPoint y: 92, distance: 8.6
click at [731, 87] on div "[DATE] - [DATE]" at bounding box center [526, 72] width 614 height 39
click at [550, 67] on div "[DATE] - [DATE]" at bounding box center [526, 72] width 600 height 25
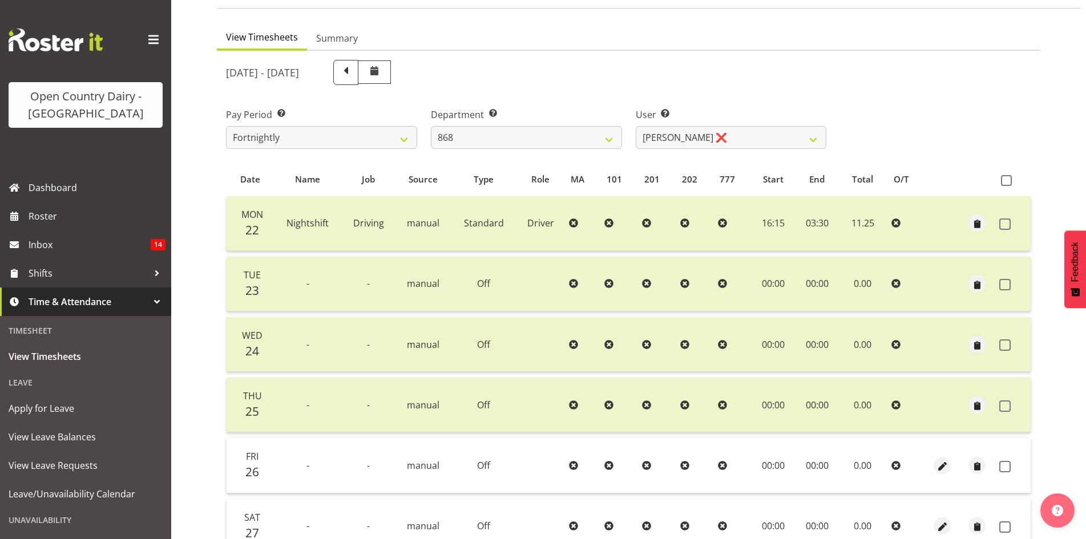
click at [543, 110] on label "Department Select which department you would like to view." at bounding box center [526, 115] width 191 height 14
click at [536, 133] on select "734 735 736 737 738 739 851 853 854 855 856 858 861 862 865 867-9032 868 869 87…" at bounding box center [526, 137] width 191 height 23
click at [431, 126] on select "734 735 736 737 738 739 851 853 854 855 856 858 861 862 865 867-9032 868 869 87…" at bounding box center [526, 137] width 191 height 23
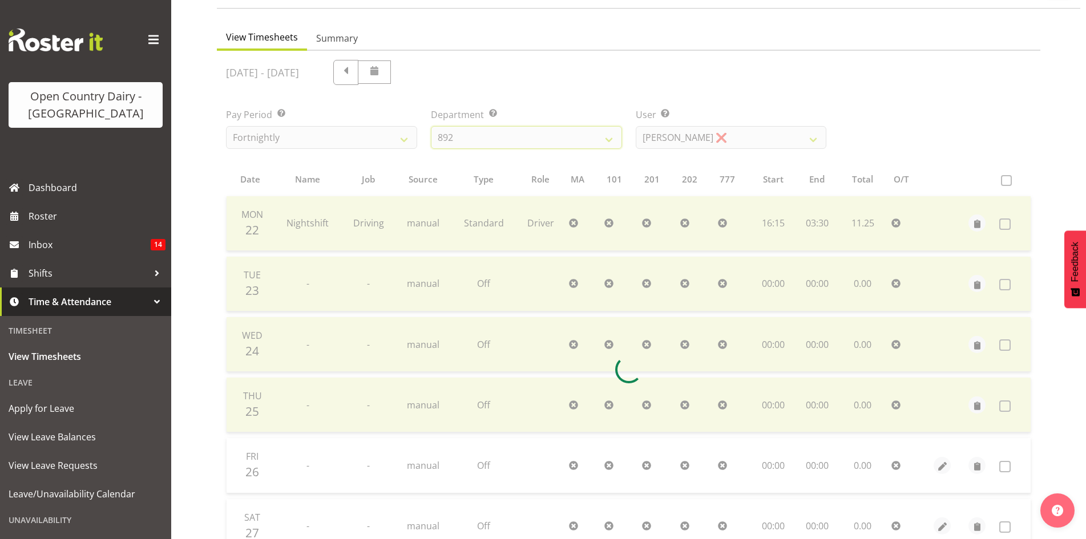
scroll to position [32, 0]
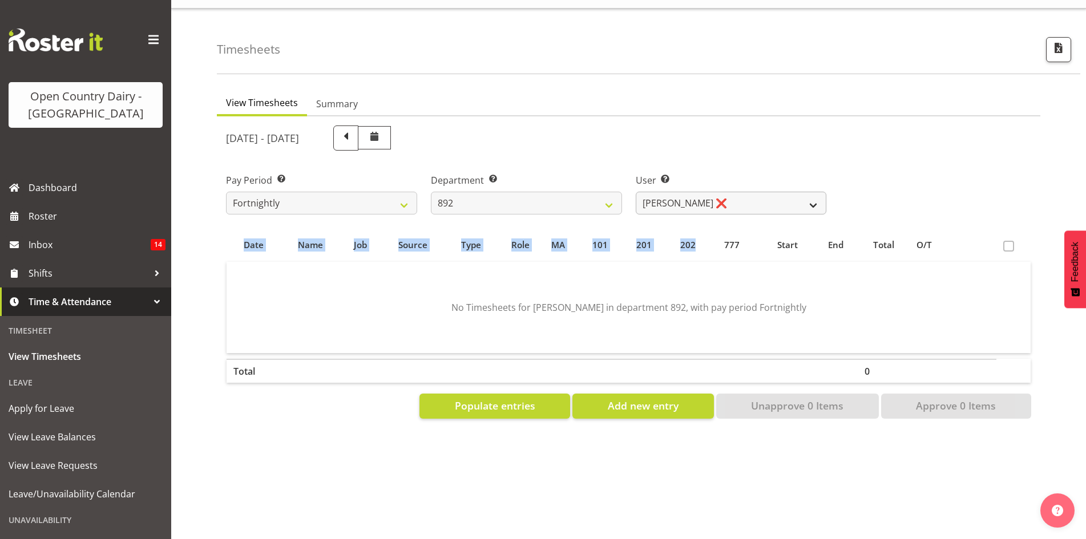
drag, startPoint x: 693, startPoint y: 219, endPoint x: 695, endPoint y: 199, distance: 19.5
click at [693, 213] on div "[DATE] - [DATE] Pay Period Select which pay period you would like to view. Fort…" at bounding box center [628, 269] width 805 height 300
click at [695, 199] on select "[PERSON_NAME] ❌ [PERSON_NAME] ❌ [PERSON_NAME] ❌ [PERSON_NAME] ❌ [PERSON_NAME] ❌" at bounding box center [731, 203] width 191 height 23
drag, startPoint x: 695, startPoint y: 123, endPoint x: 682, endPoint y: 143, distance: 24.1
click at [695, 126] on div "[DATE] - [DATE]" at bounding box center [526, 138] width 600 height 25
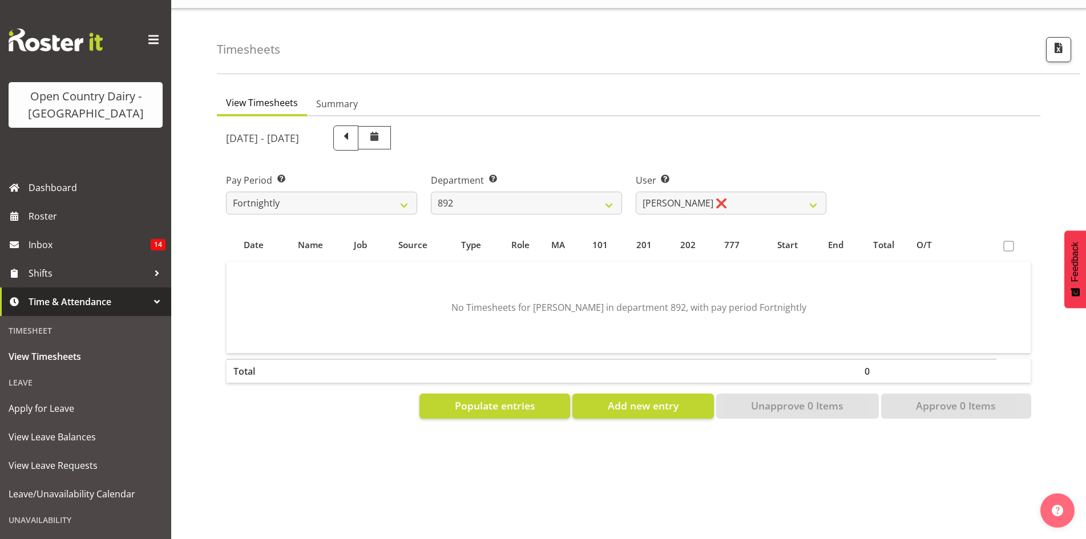
click at [543, 208] on div "Department Select which department you would like to view. 734 735 736 737 738 …" at bounding box center [526, 189] width 205 height 64
click at [540, 192] on select "734 735 736 737 738 739 851 853 854 855 856 858 861 862 865 867-9032 868 869 87…" at bounding box center [526, 203] width 191 height 23
click at [431, 192] on select "734 735 736 737 738 739 851 853 854 855 856 858 861 862 865 867-9032 868 869 87…" at bounding box center [526, 203] width 191 height 23
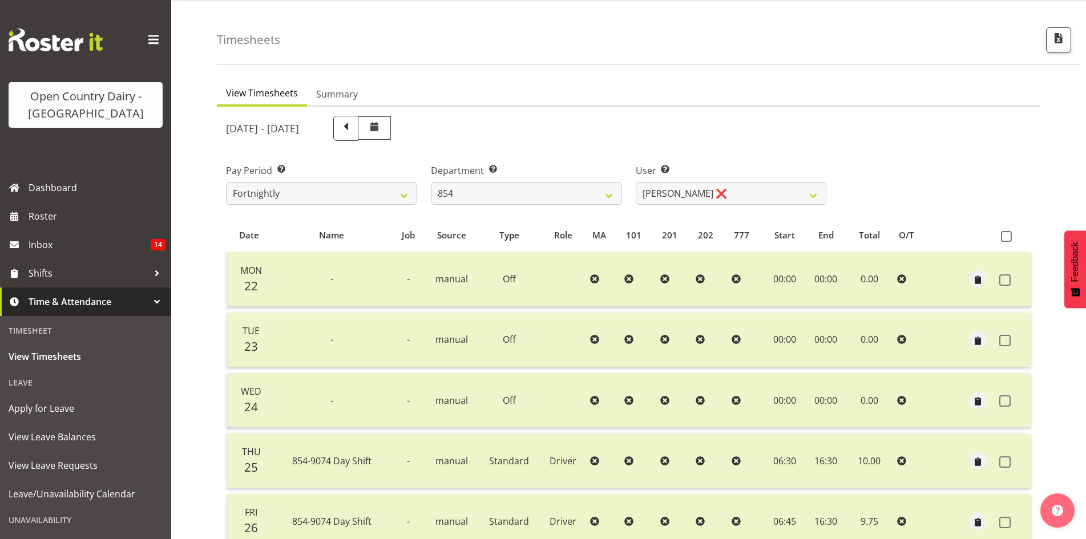
click at [694, 196] on div "[DATE] - [DATE] Pay Period Select which pay period you would like to view. Fort…" at bounding box center [628, 422] width 805 height 626
click at [694, 196] on select "[PERSON_NAME] ❌ [PERSON_NAME] ❌ [PERSON_NAME] ❌ [PERSON_NAME] ❌" at bounding box center [731, 193] width 191 height 23
drag, startPoint x: 690, startPoint y: 155, endPoint x: 581, endPoint y: 194, distance: 115.9
click at [690, 154] on div "User Select user. Note: This is filtered down by the previous two drop-down ite…" at bounding box center [731, 180] width 205 height 64
click at [541, 200] on select "734 735 736 737 738 739 851 853 854 855 856 858 861 862 865 867-9032 868 869 87…" at bounding box center [526, 193] width 191 height 23
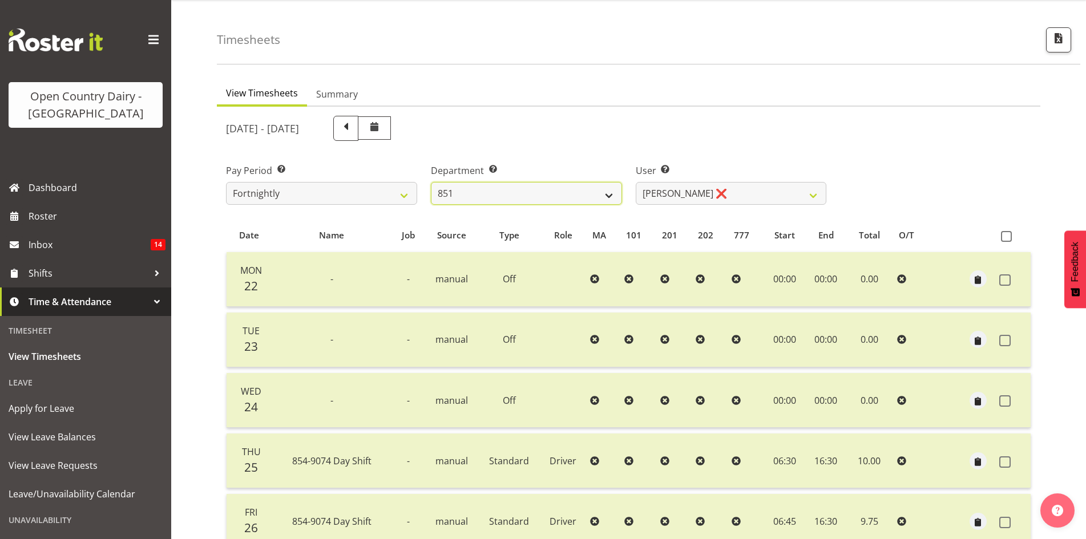
click at [431, 182] on select "734 735 736 737 738 739 851 853 854 855 856 858 861 862 865 867-9032 868 869 87…" at bounding box center [526, 193] width 191 height 23
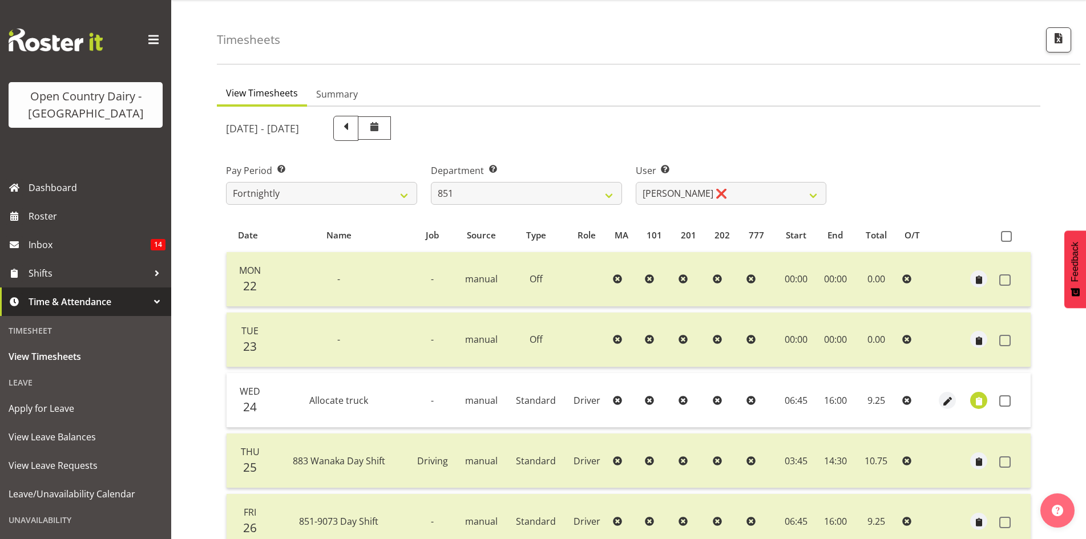
click at [676, 194] on div "[DATE] - [DATE] Pay Period Select which pay period you would like to view. Fort…" at bounding box center [628, 452] width 805 height 687
click at [676, 194] on select "[PERSON_NAME] ❌ [PERSON_NAME] ❌ [PERSON_NAME] ❌" at bounding box center [731, 193] width 191 height 23
click at [674, 152] on div "User Select user. Note: This is filtered down by the previous two drop-down ite…" at bounding box center [731, 180] width 205 height 64
click at [502, 207] on div "Department Select which department you would like to view. 734 735 736 737 738 …" at bounding box center [526, 180] width 205 height 64
click at [505, 190] on select "734 735 736 737 738 739 851 853 854 855 856 858 861 862 865 867-9032 868 869 87…" at bounding box center [526, 193] width 191 height 23
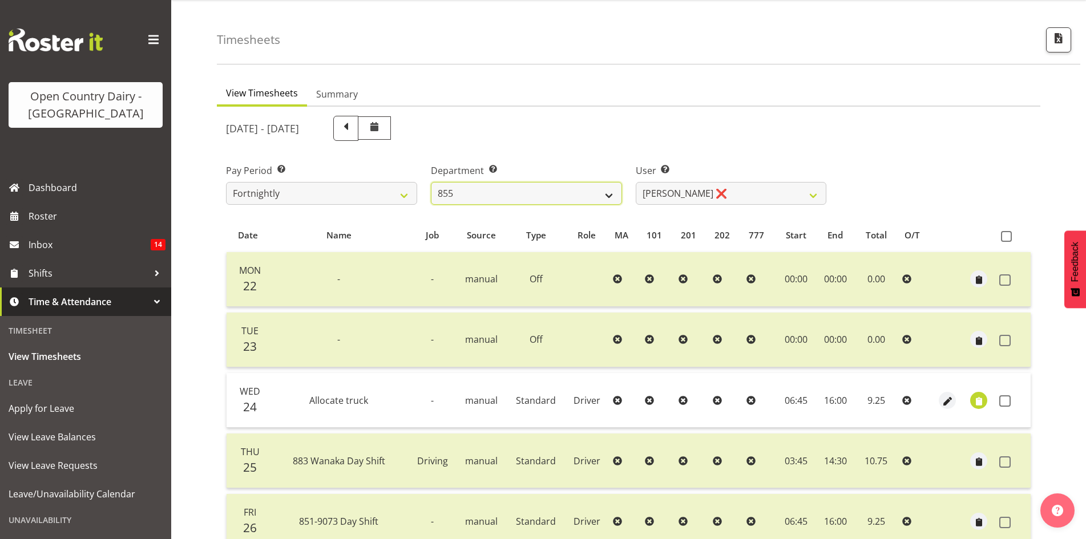
click at [431, 182] on select "734 735 736 737 738 739 851 853 854 855 856 858 861 862 865 867-9032 868 869 87…" at bounding box center [526, 193] width 191 height 23
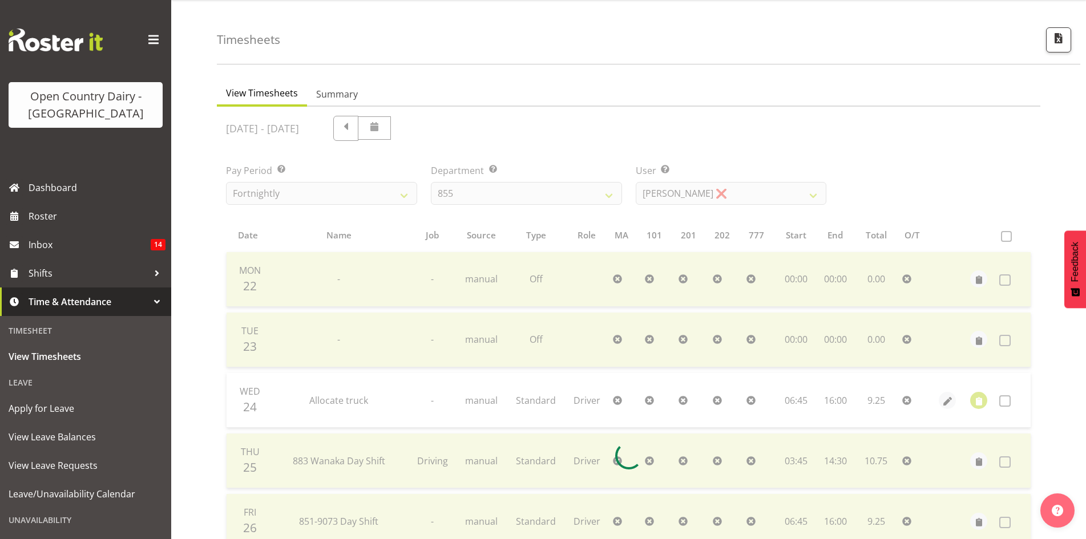
click at [474, 192] on div at bounding box center [628, 456] width 823 height 698
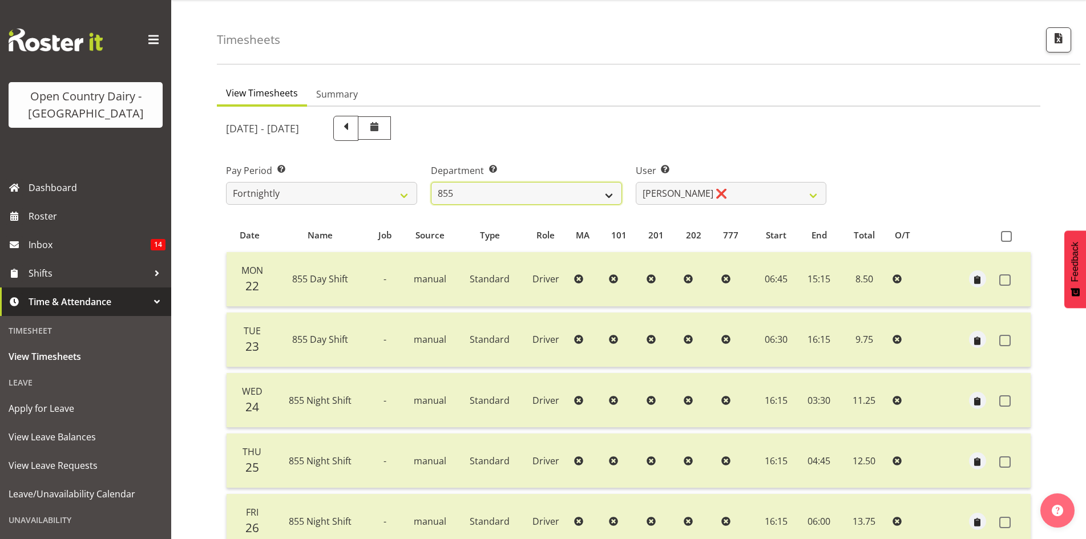
click at [474, 192] on select "734 735 736 737 738 739 851 853 854 855 856 858 861 862 865 867-9032 868 869 87…" at bounding box center [526, 193] width 191 height 23
click at [431, 182] on select "734 735 736 737 738 739 851 853 854 855 856 858 861 862 865 867-9032 868 869 87…" at bounding box center [526, 193] width 191 height 23
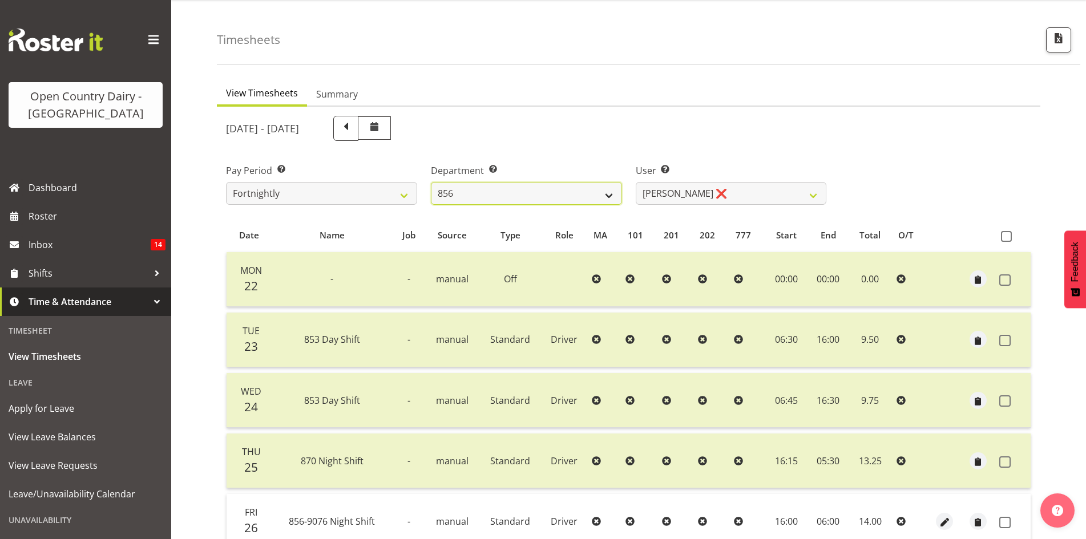
click at [507, 203] on select "734 735 736 737 738 739 851 853 854 855 856 858 861 862 865 867-9032 868 869 87…" at bounding box center [526, 193] width 191 height 23
click at [431, 182] on select "734 735 736 737 738 739 851 853 854 855 856 858 861 862 865 867-9032 868 869 87…" at bounding box center [526, 193] width 191 height 23
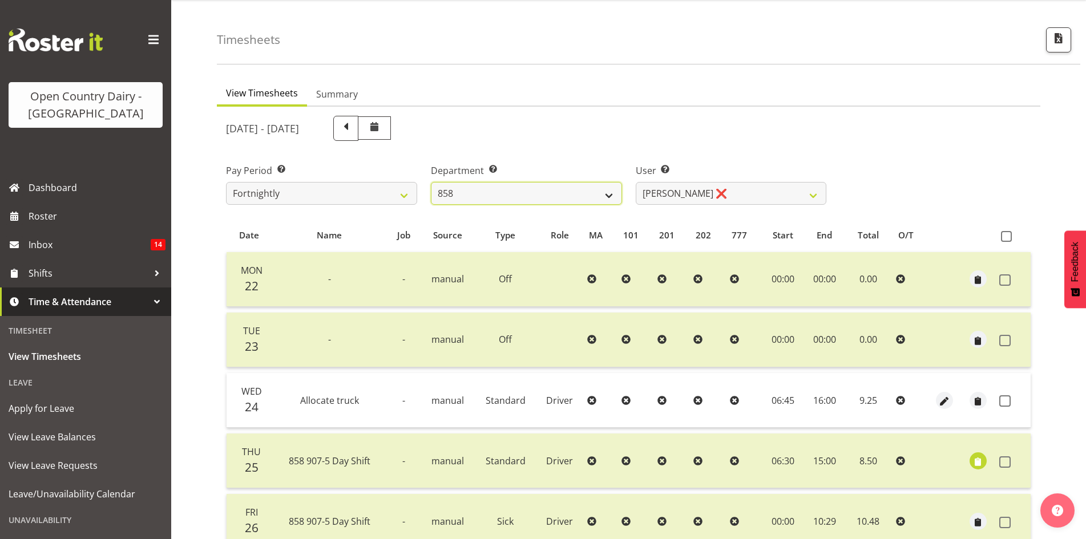
click at [526, 204] on select "734 735 736 737 738 739 851 853 854 855 856 858 861 862 865 867-9032 868 869 87…" at bounding box center [526, 193] width 191 height 23
click at [431, 182] on select "734 735 736 737 738 739 851 853 854 855 856 858 861 862 865 867-9032 868 869 87…" at bounding box center [526, 193] width 191 height 23
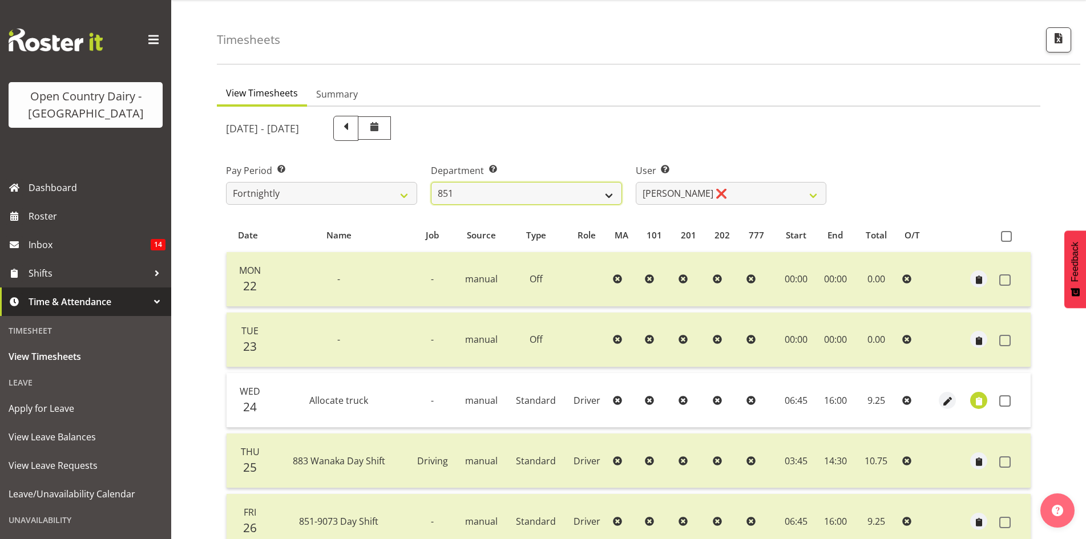
click at [517, 193] on select "734 735 736 737 738 739 851 853 854 855 856 858 861 862 865 867-9032 868 869 87…" at bounding box center [526, 193] width 191 height 23
click at [431, 182] on select "734 735 736 737 738 739 851 853 854 855 856 858 861 862 865 867-9032 868 869 87…" at bounding box center [526, 193] width 191 height 23
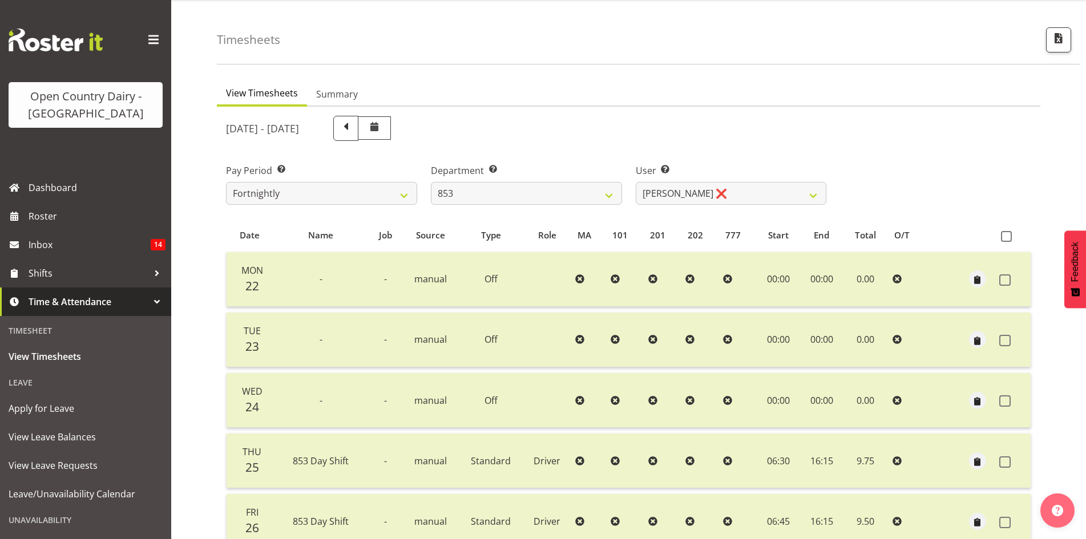
click at [523, 195] on div "[DATE] - [DATE] Pay Period Select which pay period you would like to view. Fort…" at bounding box center [628, 422] width 805 height 626
click at [515, 183] on select "734 735 736 737 738 739 851 853 854 855 856 858 861 862 865 867-9032 868 869 87…" at bounding box center [526, 193] width 191 height 23
click at [431, 182] on select "734 735 736 737 738 739 851 853 854 855 856 858 861 862 865 867-9032 868 869 87…" at bounding box center [526, 193] width 191 height 23
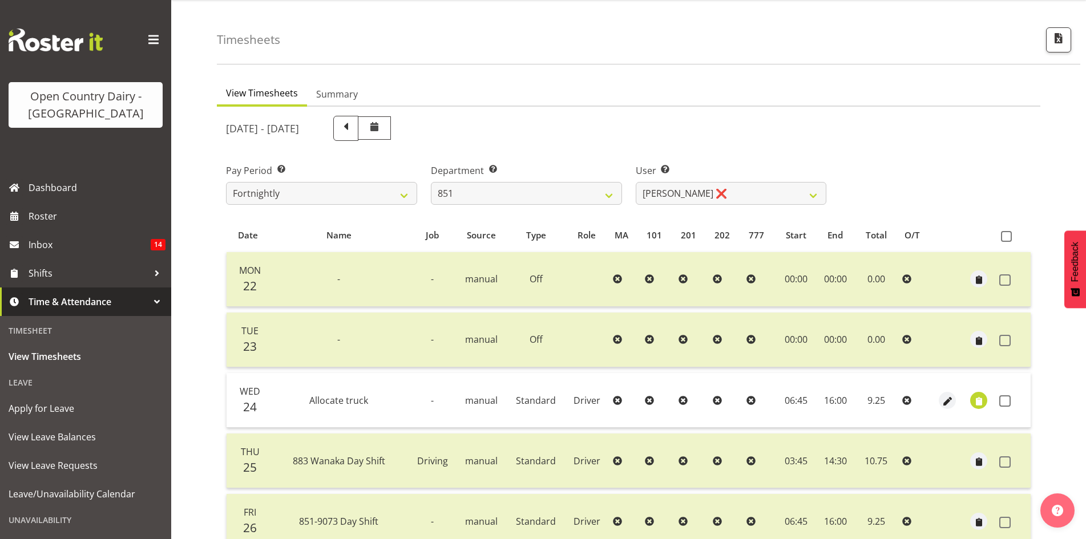
click at [500, 190] on div at bounding box center [628, 456] width 823 height 698
click at [500, 190] on select "734 735 736 737 738 739 851 853 854 855 856 858 861 862 865 867-9032 868 869 87…" at bounding box center [526, 193] width 191 height 23
click at [431, 182] on select "734 735 736 737 738 739 851 853 854 855 856 858 861 862 865 867-9032 868 869 87…" at bounding box center [526, 193] width 191 height 23
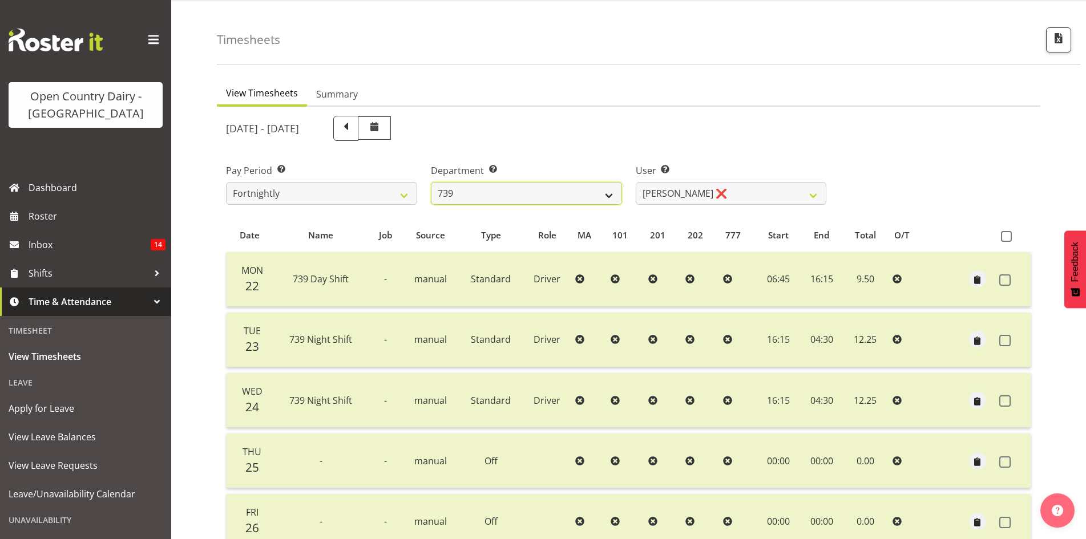
click at [512, 197] on select "734 735 736 737 738 739 851 853 854 855 856 858 861 862 865 867-9032 868 869 87…" at bounding box center [526, 193] width 191 height 23
click at [431, 182] on select "734 735 736 737 738 739 851 853 854 855 856 858 861 862 865 867-9032 868 869 87…" at bounding box center [526, 193] width 191 height 23
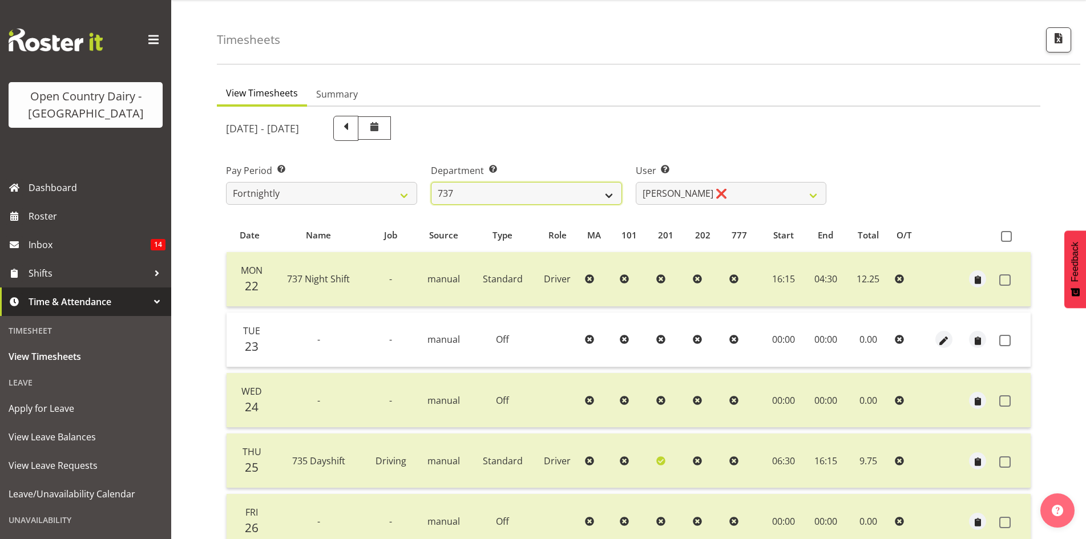
click at [504, 204] on select "734 735 736 737 738 739 851 853 854 855 856 858 861 862 865 867-9032 868 869 87…" at bounding box center [526, 193] width 191 height 23
click at [431, 182] on select "734 735 736 737 738 739 851 853 854 855 856 858 861 862 865 867-9032 868 869 87…" at bounding box center [526, 193] width 191 height 23
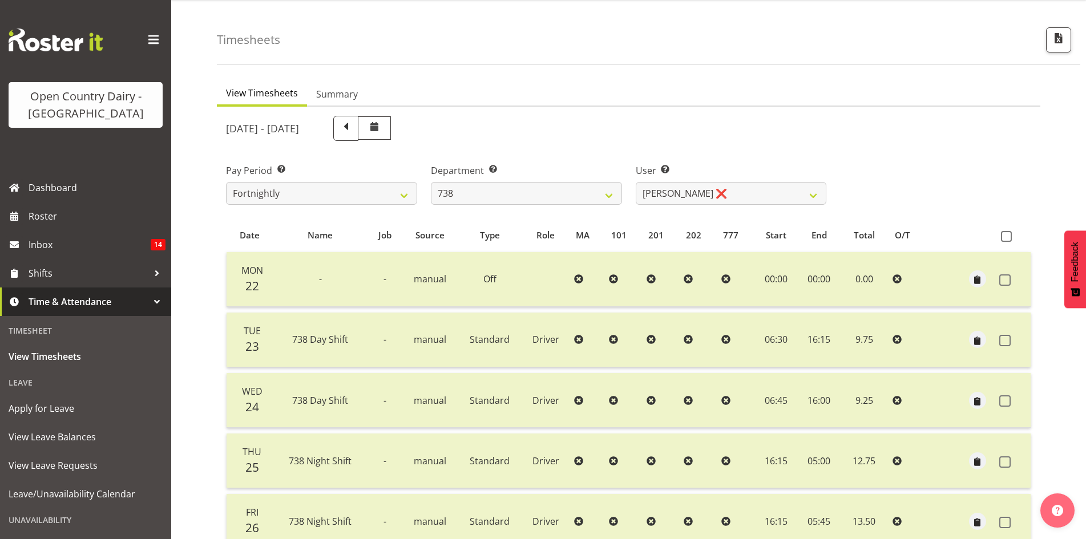
click at [508, 192] on div "[DATE] - [DATE] Pay Period Select which pay period you would like to view. Fort…" at bounding box center [628, 422] width 805 height 626
click at [504, 199] on select "734 735 736 737 738 739 851 853 854 855 856 858 861 862 865 867-9032 868 869 87…" at bounding box center [526, 193] width 191 height 23
click at [431, 182] on select "734 735 736 737 738 739 851 853 854 855 856 858 861 862 865 867-9032 868 869 87…" at bounding box center [526, 193] width 191 height 23
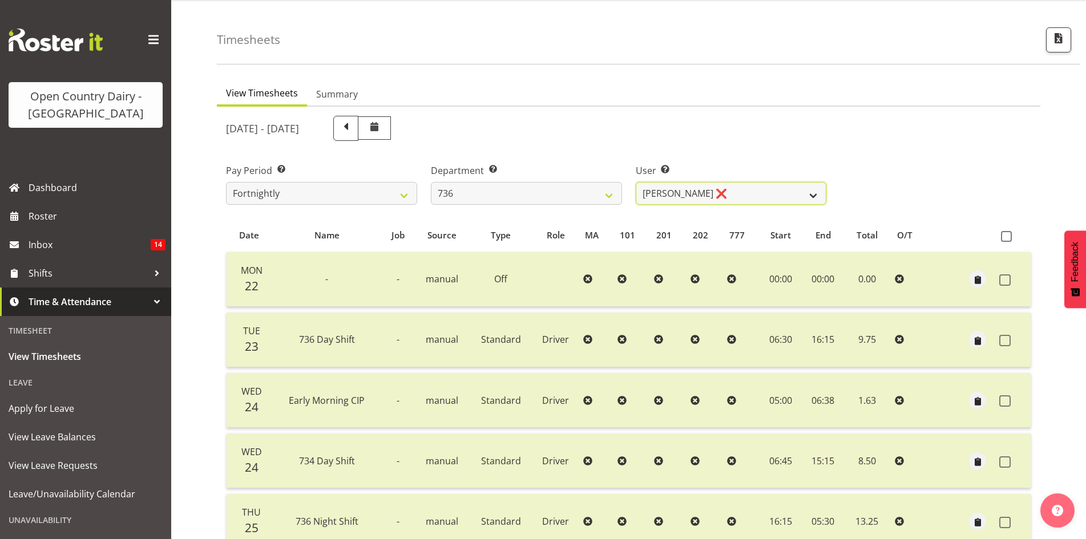
click at [671, 192] on select "[PERSON_NAME] ❌ [PERSON_NAME] ❌ [PERSON_NAME] ❌ [PERSON_NAME] ❌" at bounding box center [731, 193] width 191 height 23
click at [609, 168] on label "Department Select which department you would like to view." at bounding box center [526, 171] width 191 height 14
drag, startPoint x: 581, startPoint y: 203, endPoint x: 575, endPoint y: 199, distance: 7.7
click at [581, 203] on select "734 735 736 737 738 739 851 853 854 855 856 858 861 862 865 867-9032 868 869 87…" at bounding box center [526, 193] width 191 height 23
click at [431, 182] on select "734 735 736 737 738 739 851 853 854 855 856 858 861 862 865 867-9032 868 869 87…" at bounding box center [526, 193] width 191 height 23
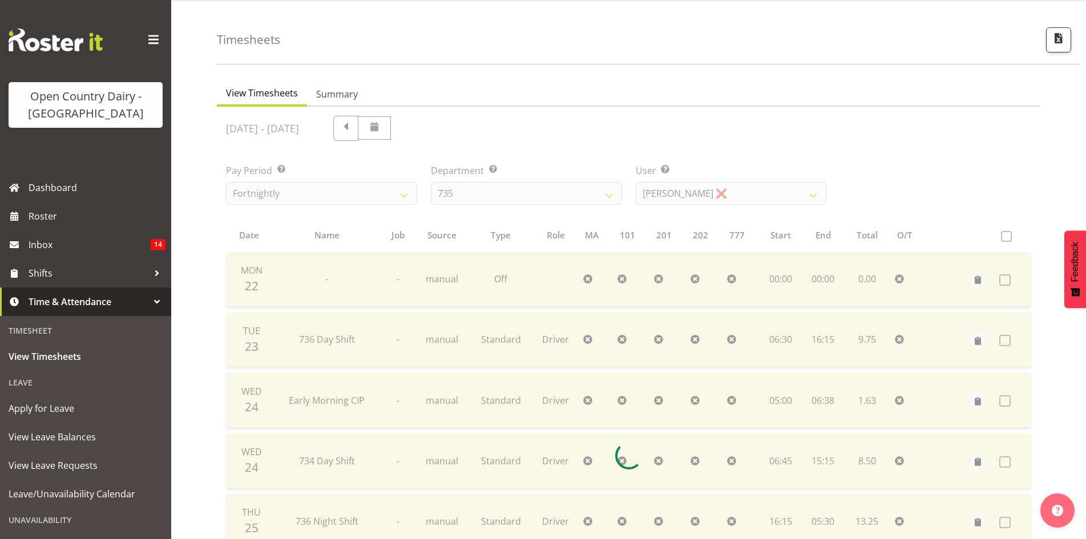
click at [678, 196] on div at bounding box center [628, 456] width 823 height 698
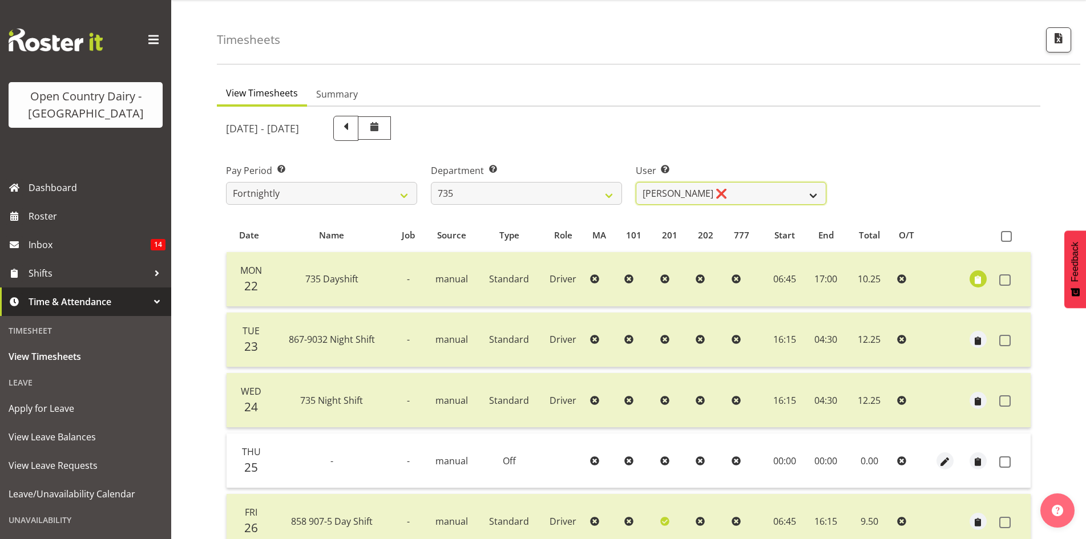
click at [678, 196] on select "[PERSON_NAME] ❌ [PERSON_NAME] ❌ [PERSON_NAME] ❌ [PERSON_NAME] ❌" at bounding box center [731, 193] width 191 height 23
drag, startPoint x: 612, startPoint y: 162, endPoint x: 602, endPoint y: 177, distance: 17.9
click at [612, 162] on div "Department Select which department you would like to view. 734 735 736 737 738 …" at bounding box center [526, 180] width 205 height 64
click at [539, 203] on select "734 735 736 737 738 739 851 853 854 855 856 858 861 862 865 867-9032 868 869 87…" at bounding box center [526, 193] width 191 height 23
click at [431, 182] on select "734 735 736 737 738 739 851 853 854 855 856 858 861 862 865 867-9032 868 869 87…" at bounding box center [526, 193] width 191 height 23
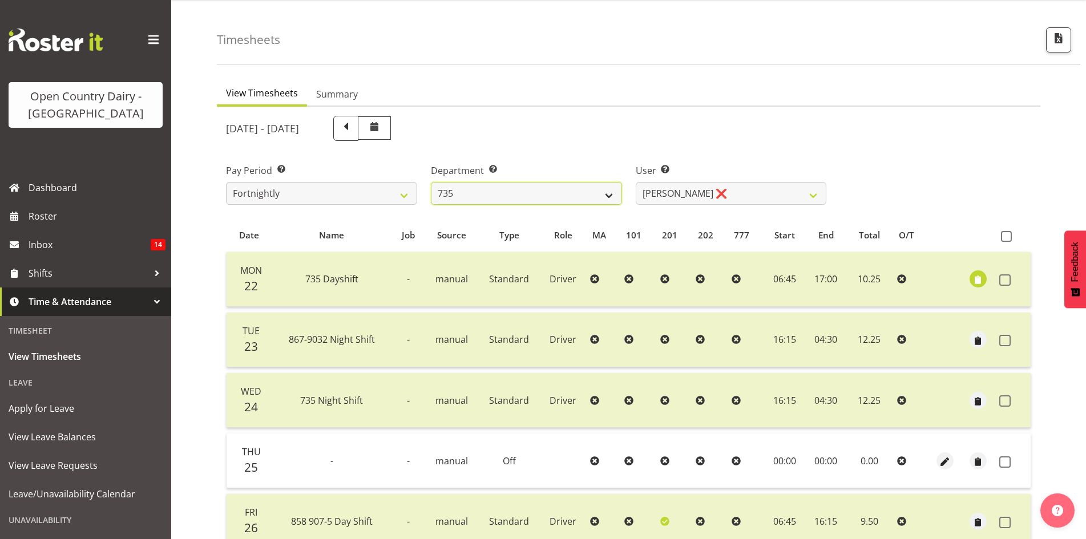
click at [534, 196] on select "734 735 736 737 738 739 851 853 854 855 856 858 861 862 865 867-9032 868 869 87…" at bounding box center [526, 193] width 191 height 23
click at [431, 182] on select "734 735 736 737 738 739 851 853 854 855 856 858 861 862 865 867-9032 868 869 87…" at bounding box center [526, 193] width 191 height 23
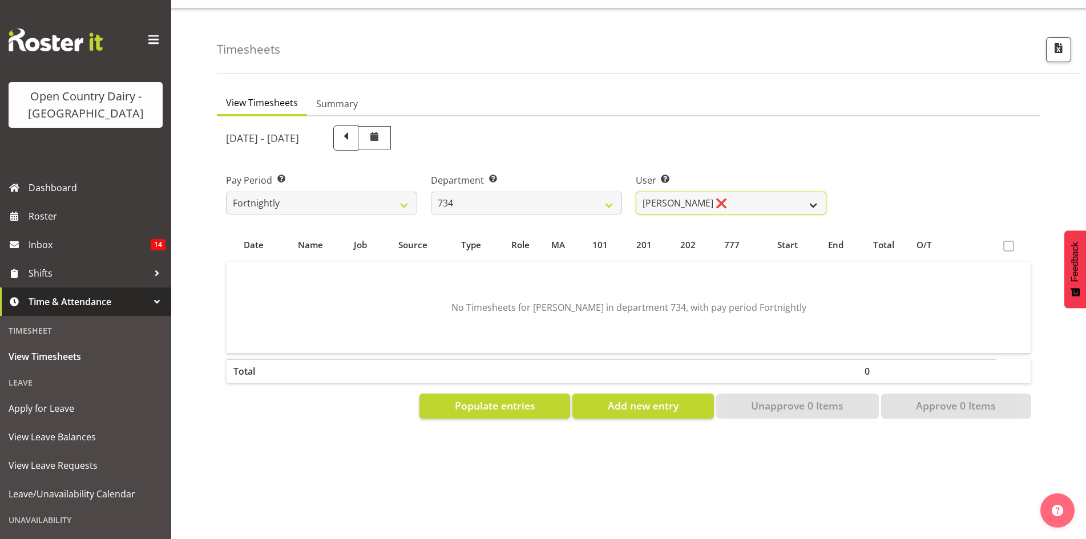
click at [718, 192] on select "[PERSON_NAME] ❌ [PERSON_NAME] ❌ [PERSON_NAME] ❌ [PERSON_NAME] ❌" at bounding box center [731, 203] width 191 height 23
click at [668, 157] on div "User Select user. Note: This is filtered down by the previous two drop-down ite…" at bounding box center [731, 189] width 205 height 64
click at [514, 200] on select "734 735 736 737 738 739 851 853 854 855 856 858 861 862 865 867-9032 868 869 87…" at bounding box center [526, 203] width 191 height 23
click at [431, 192] on select "734 735 736 737 738 739 851 853 854 855 856 858 861 862 865 867-9032 868 869 87…" at bounding box center [526, 203] width 191 height 23
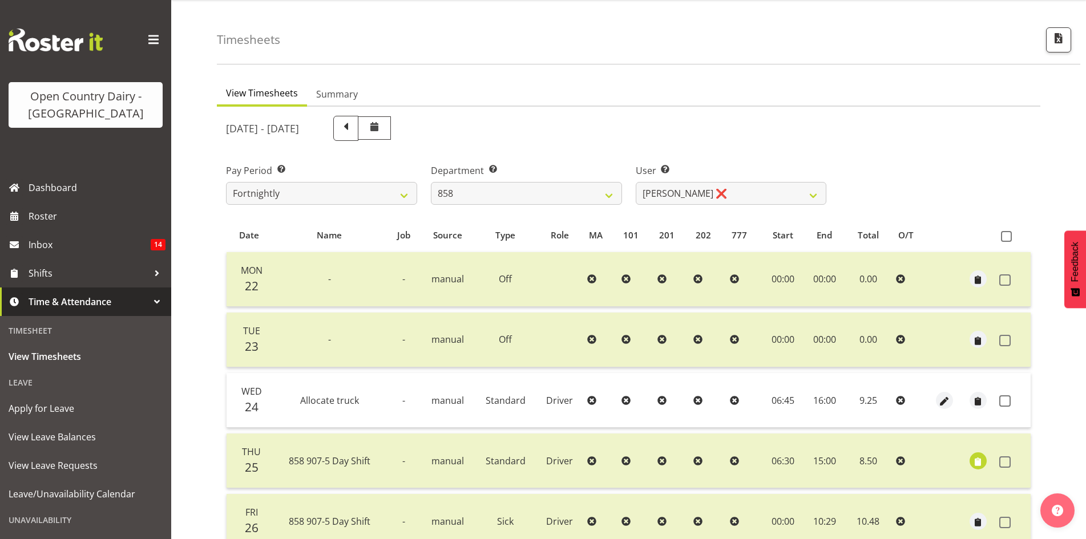
click at [673, 197] on div "[DATE] - [DATE] Pay Period Select which pay period you would like to view. Fort…" at bounding box center [628, 362] width 805 height 506
click at [673, 197] on select "[PERSON_NAME] ❌ [PERSON_NAME] ❌ [PERSON_NAME] ❌" at bounding box center [731, 193] width 191 height 23
click at [635, 155] on div "User Select user. Note: This is filtered down by the previous two drop-down ite…" at bounding box center [731, 180] width 205 height 64
click at [508, 206] on div "Department Select which department you would like to view. 734 735 736 737 738 …" at bounding box center [526, 180] width 205 height 64
click at [507, 197] on select "734 735 736 737 738 739 851 853 854 855 856 858 861 862 865 867-9032 868 869 87…" at bounding box center [526, 193] width 191 height 23
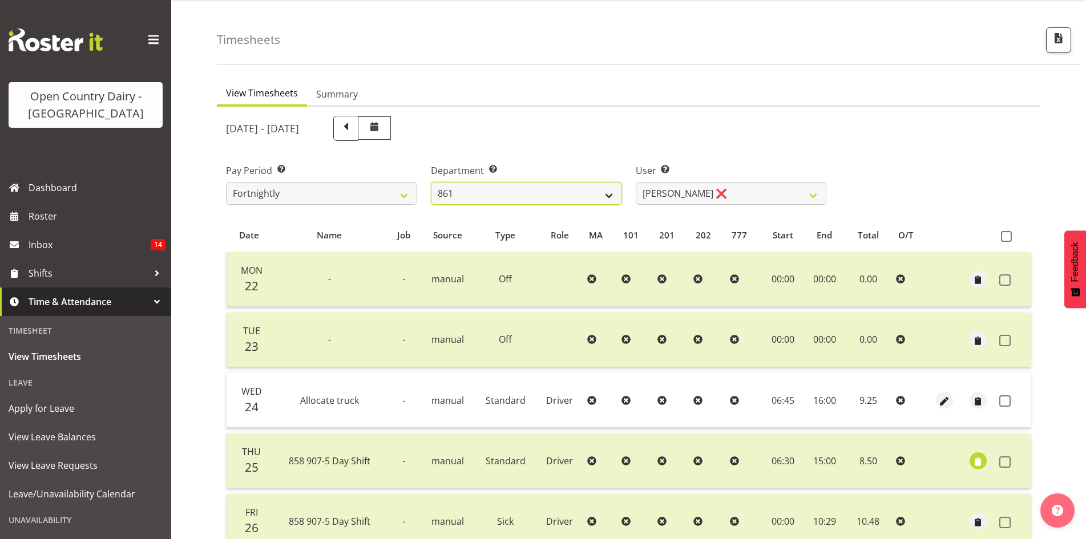
click at [431, 182] on select "734 735 736 737 738 739 851 853 854 855 856 858 861 862 865 867-9032 868 869 87…" at bounding box center [526, 193] width 191 height 23
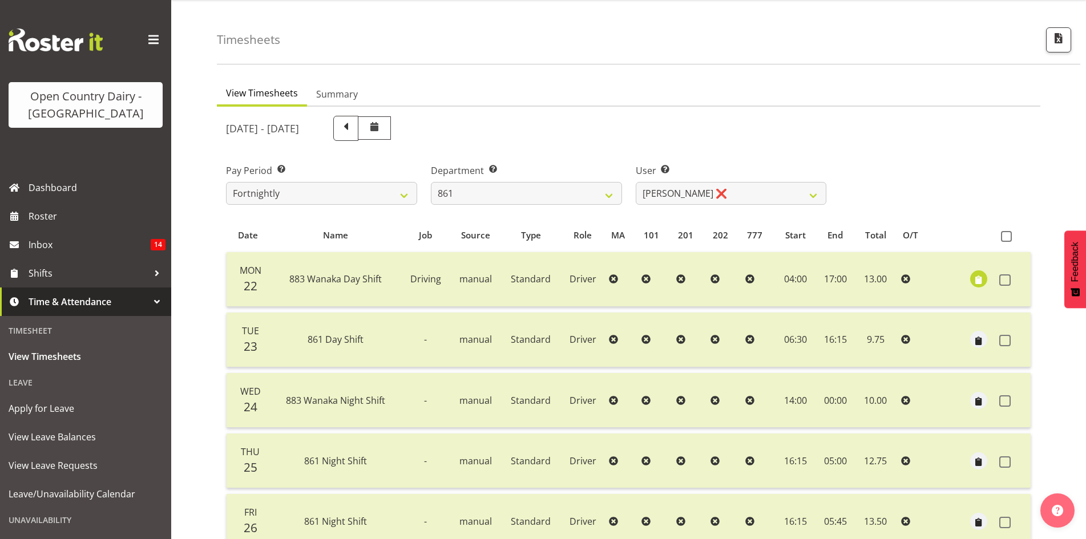
click at [591, 215] on div "[DATE] - [DATE] Pay Period Select which pay period you would like to view. Fort…" at bounding box center [628, 422] width 805 height 626
click at [583, 205] on div "Department Select which department you would like to view. 734 735 736 737 738 …" at bounding box center [526, 180] width 205 height 64
click at [575, 186] on select "734 735 736 737 738 739 851 853 854 855 856 858 861 862 865 867-9032 868 869 87…" at bounding box center [526, 193] width 191 height 23
click at [431, 182] on select "734 735 736 737 738 739 851 853 854 855 856 858 861 862 865 867-9032 868 869 87…" at bounding box center [526, 193] width 191 height 23
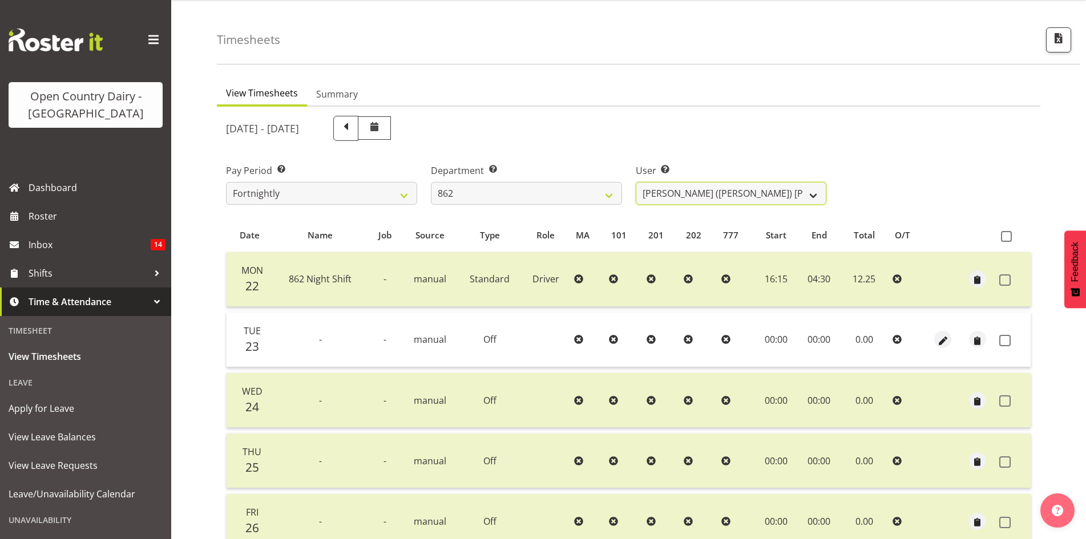
click at [669, 189] on select "[PERSON_NAME] ([PERSON_NAME]) [PERSON_NAME] ❌ [PERSON_NAME] ❌ Forbes [PERSON_NA…" at bounding box center [731, 193] width 191 height 23
click at [644, 157] on div "User Select user. Note: This is filtered down by the previous two drop-down ite…" at bounding box center [731, 180] width 205 height 64
click at [565, 203] on select "734 735 736 737 738 739 851 853 854 855 856 858 861 862 865 867-9032 868 869 87…" at bounding box center [526, 193] width 191 height 23
click at [431, 182] on select "734 735 736 737 738 739 851 853 854 855 856 858 861 862 865 867-9032 868 869 87…" at bounding box center [526, 193] width 191 height 23
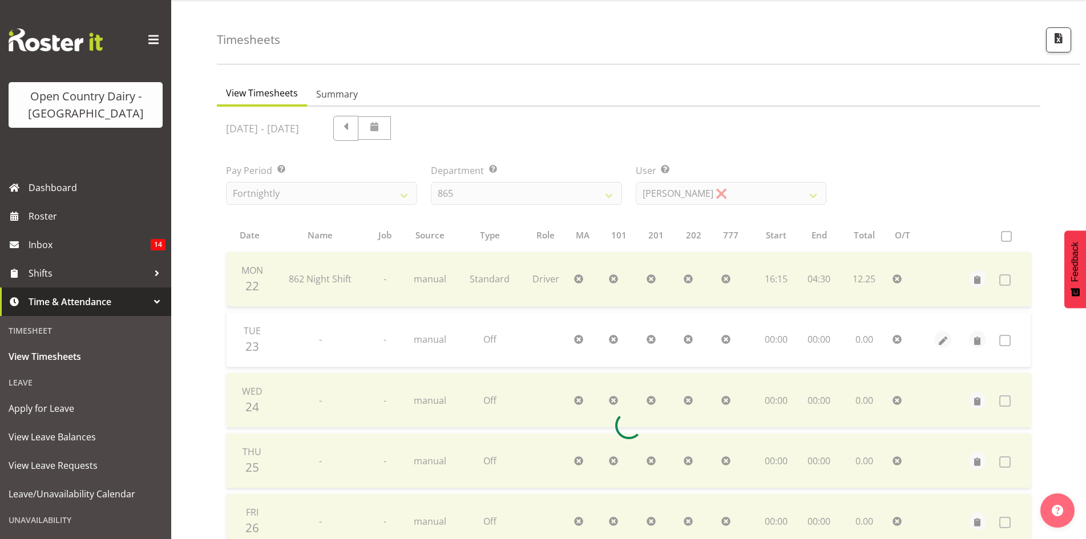
click at [654, 201] on div at bounding box center [628, 426] width 823 height 638
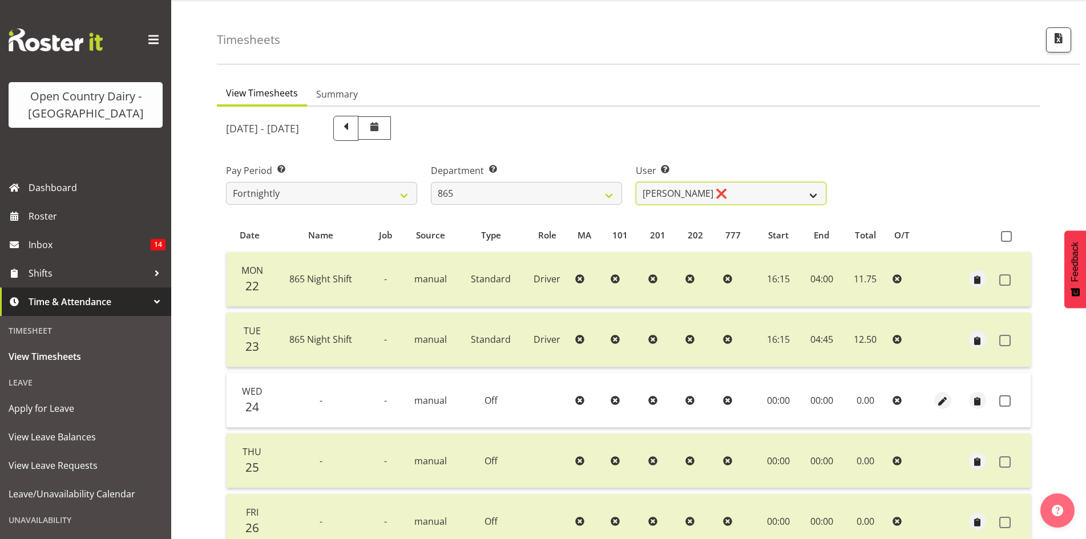
click at [654, 201] on select "[PERSON_NAME] ❌ [PERSON_NAME] ❌ [PERSON_NAME] ❌" at bounding box center [731, 193] width 191 height 23
click at [642, 172] on label "User Select user. Note: This is filtered down by the previous two drop-down ite…" at bounding box center [731, 171] width 191 height 14
click at [549, 208] on div "Department Select which department you would like to view. 734 735 736 737 738 …" at bounding box center [526, 180] width 205 height 64
click at [547, 197] on select "734 735 736 737 738 739 851 853 854 855 856 858 861 862 865 867-9032 868 869 87…" at bounding box center [526, 193] width 191 height 23
select select "927"
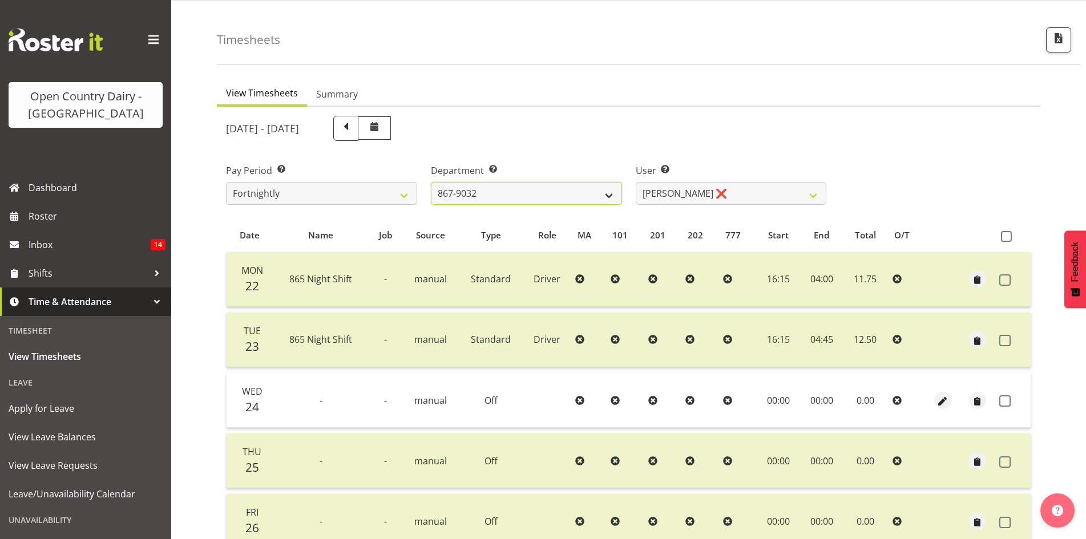
click at [431, 182] on select "734 735 736 737 738 739 851 853 854 855 856 858 861 862 865 867-9032 868 869 87…" at bounding box center [526, 193] width 191 height 23
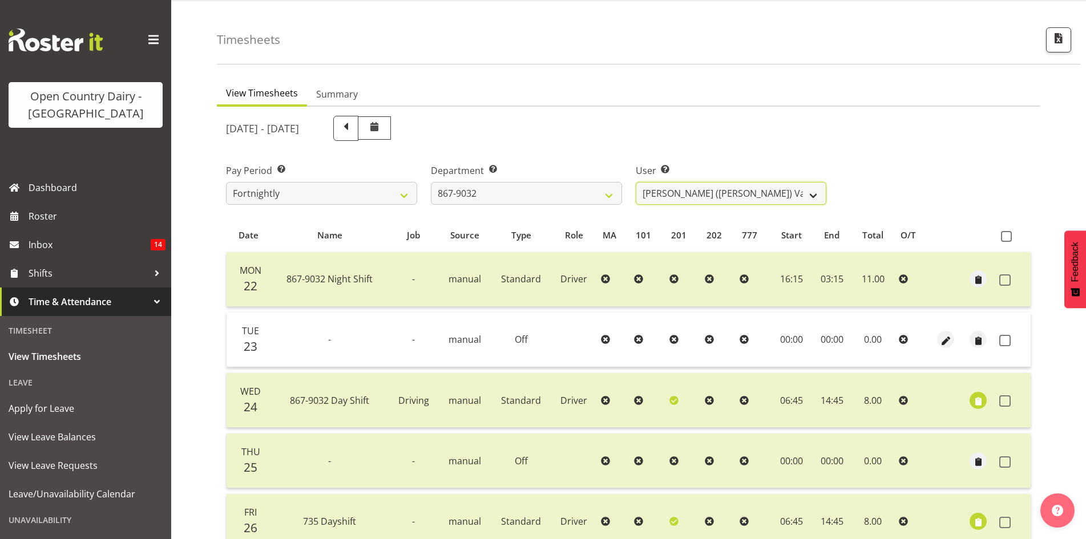
click at [722, 193] on select "[PERSON_NAME] ([PERSON_NAME]) [PERSON_NAME] ❌ [PERSON_NAME] ❌ [PERSON_NAME] ❌ […" at bounding box center [731, 193] width 191 height 23
select select "11799"
click at [636, 182] on select "[PERSON_NAME] ([PERSON_NAME]) [PERSON_NAME] ❌ [PERSON_NAME] ❌ [PERSON_NAME] ❌ […" at bounding box center [731, 193] width 191 height 23
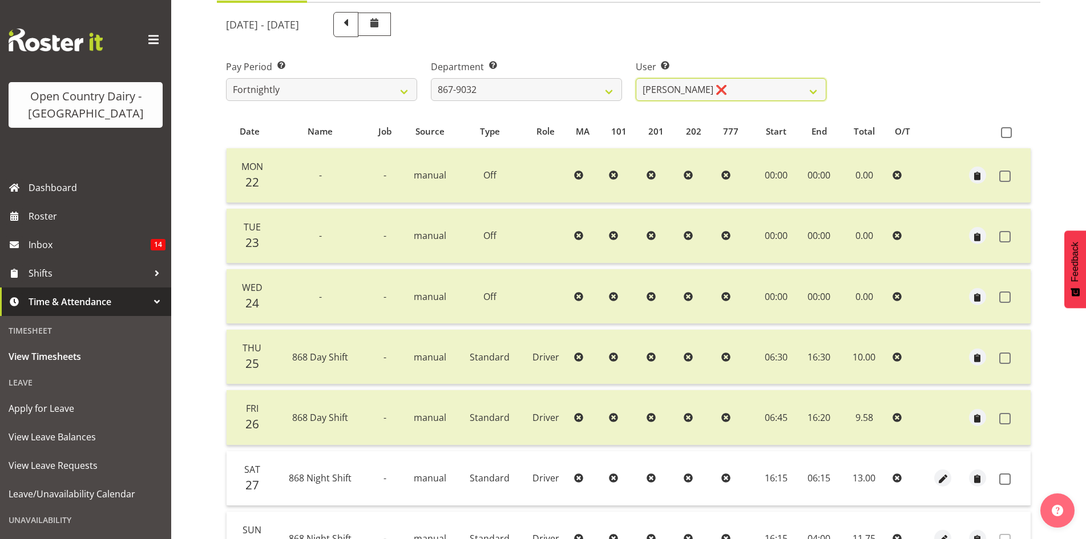
scroll to position [256, 0]
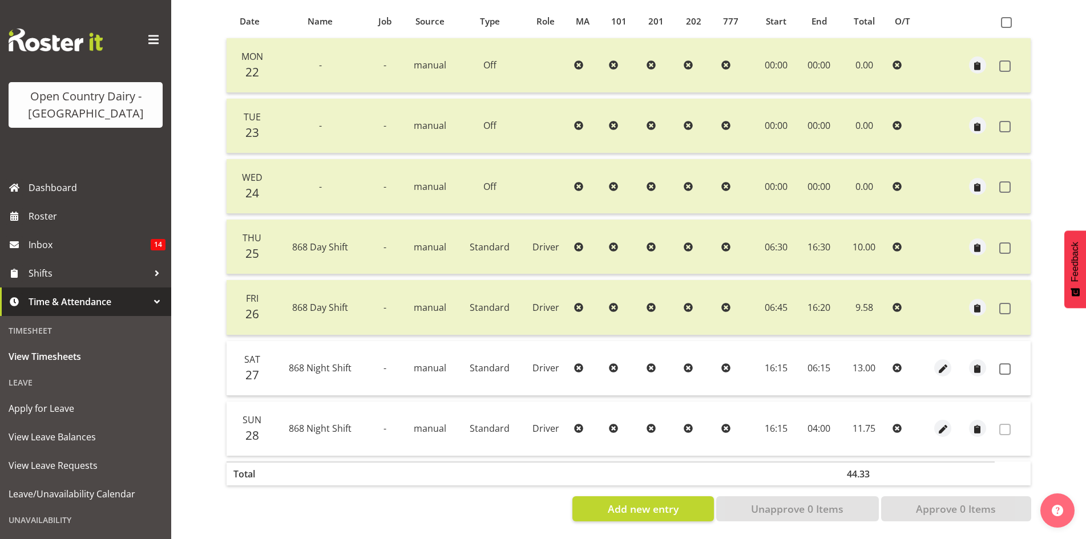
click at [1002, 363] on span at bounding box center [1004, 368] width 11 height 11
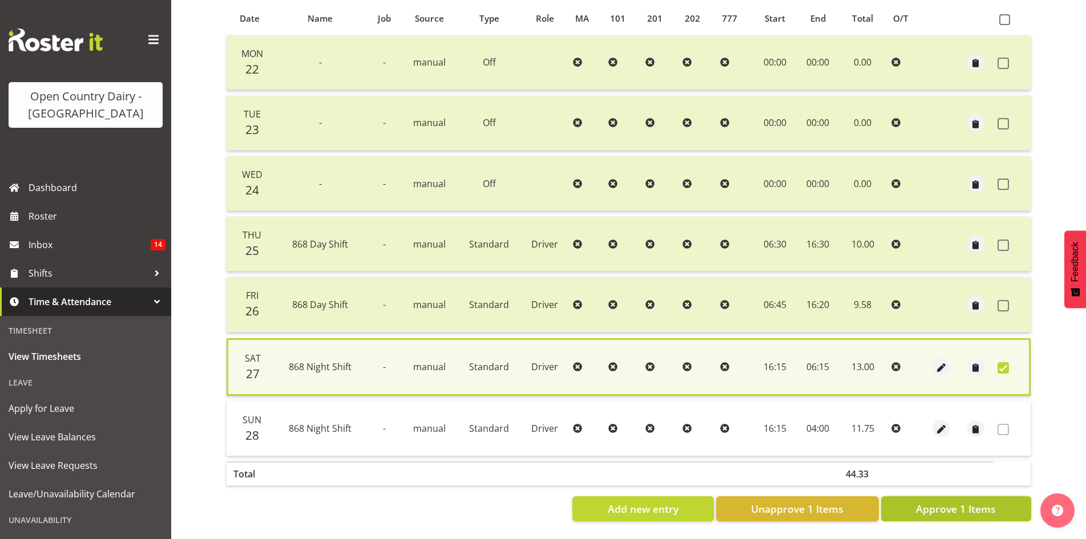
click at [973, 503] on span "Approve 1 Items" at bounding box center [956, 509] width 80 height 15
checkbox input "false"
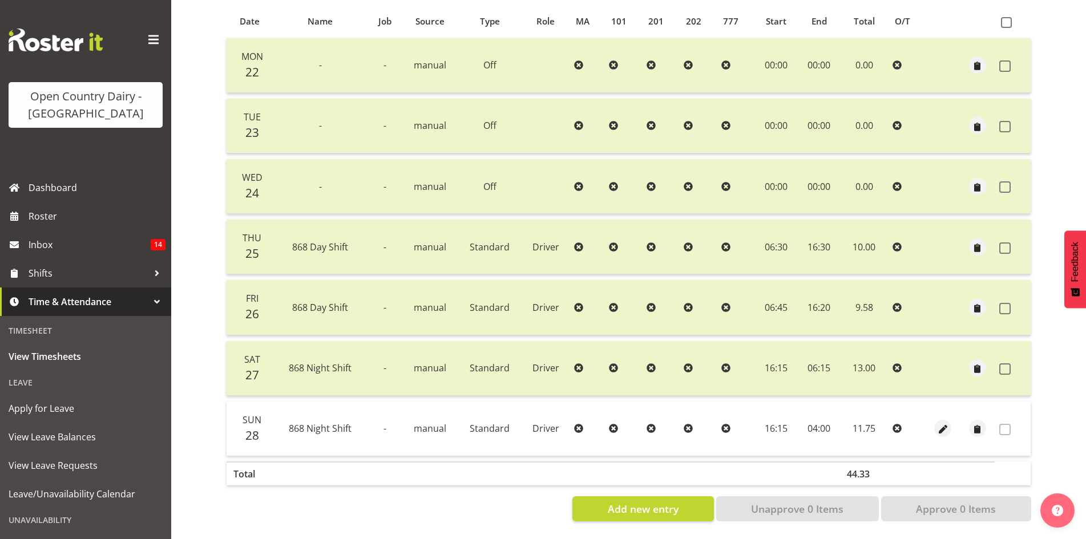
scroll to position [84, 0]
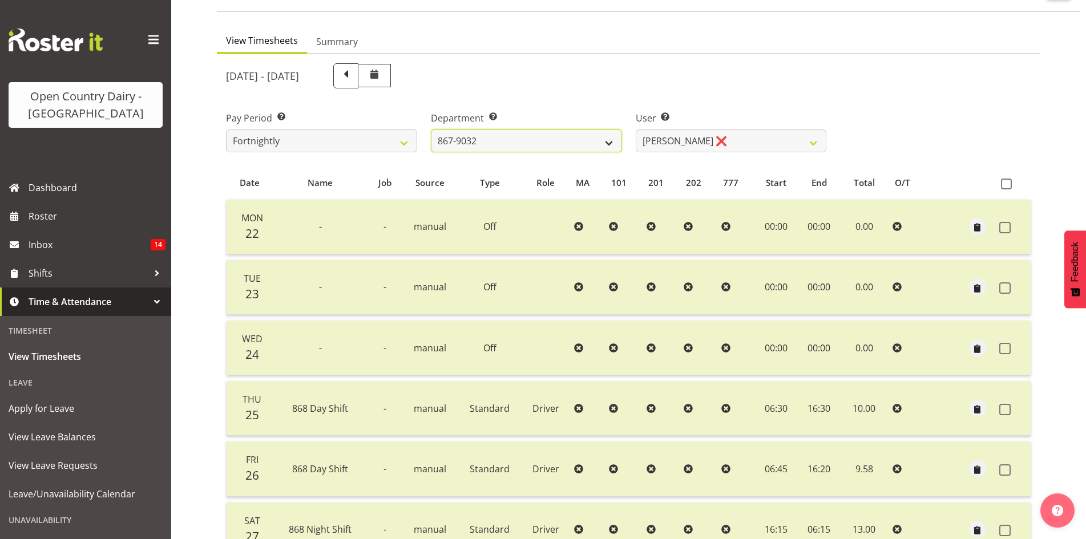
click at [531, 133] on select "734 735 736 737 738 739 851 853 854 855 856 858 861 862 865 867-9032 868 869 87…" at bounding box center [526, 141] width 191 height 23
select select "682"
click at [431, 130] on select "734 735 736 737 738 739 851 853 854 855 856 858 861 862 865 867-9032 868 869 87…" at bounding box center [526, 141] width 191 height 23
select select "7387"
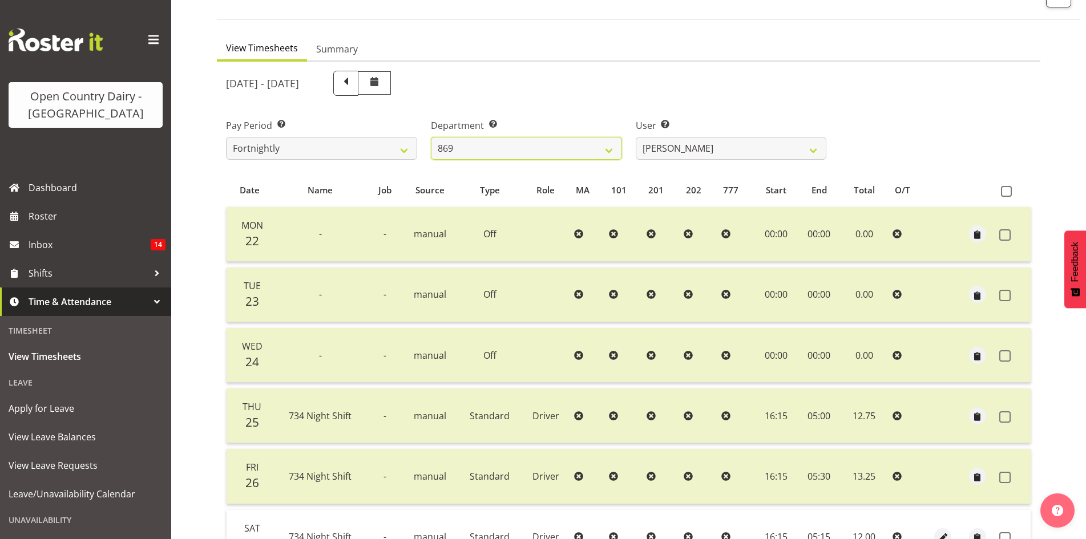
scroll to position [0, 0]
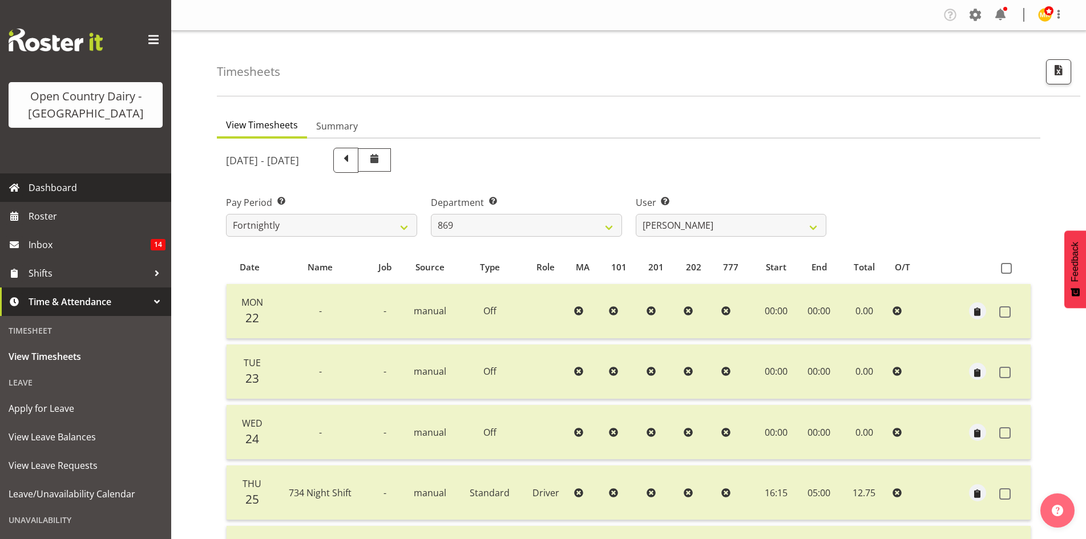
click at [64, 195] on span "Dashboard" at bounding box center [97, 187] width 137 height 17
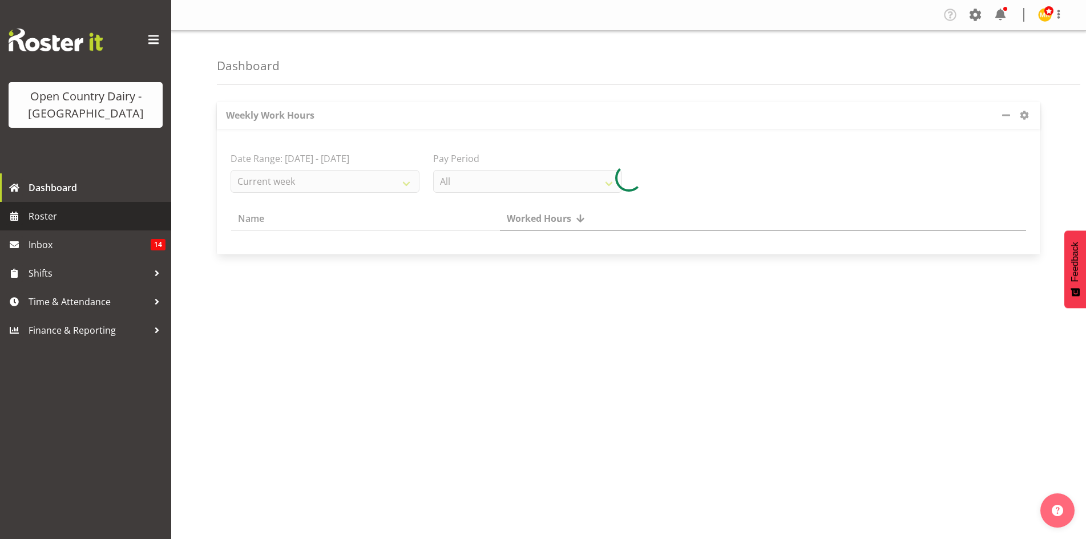
click at [78, 218] on span "Roster" at bounding box center [97, 216] width 137 height 17
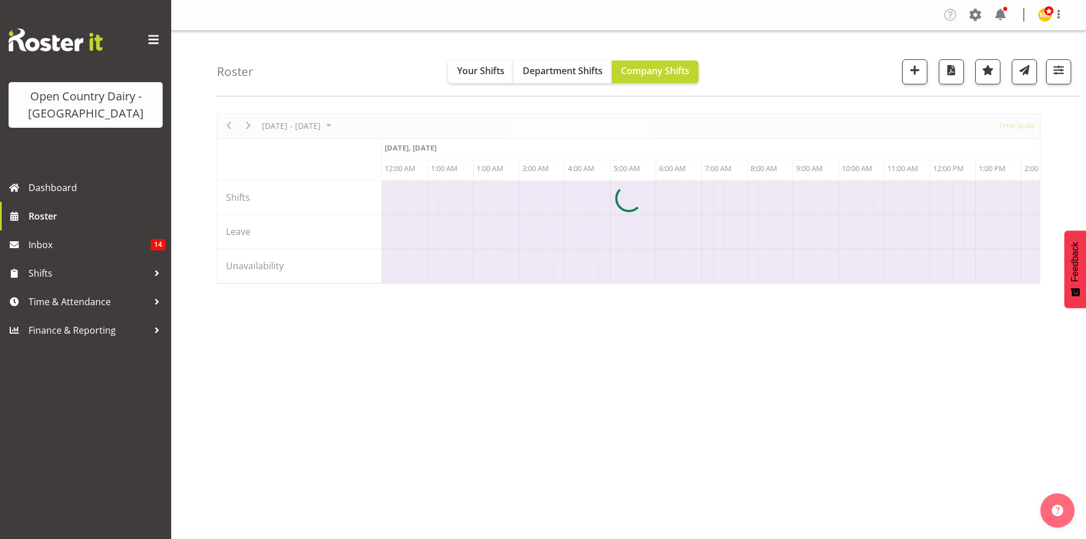
scroll to position [0, 6573]
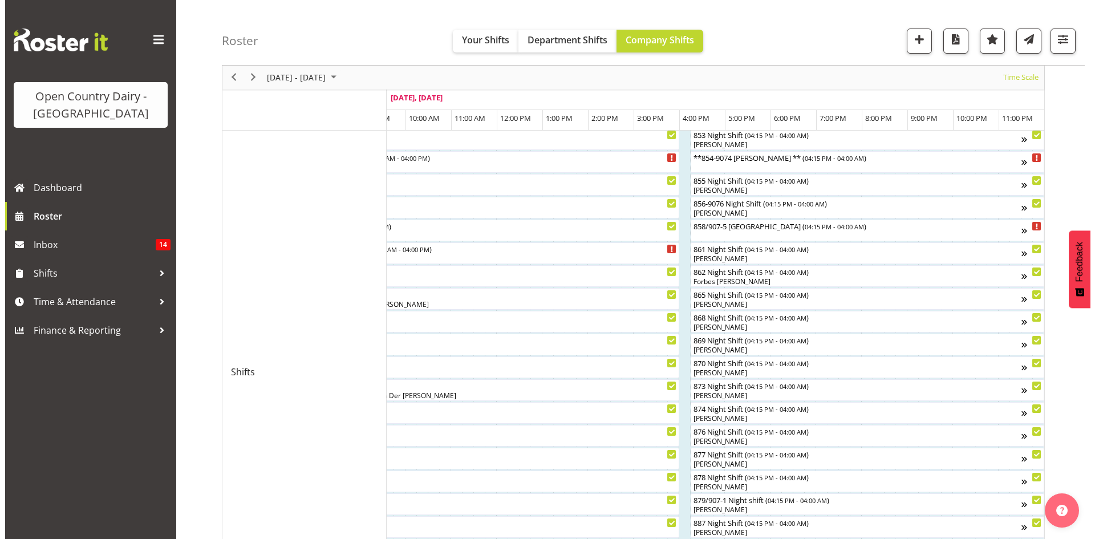
scroll to position [241, 0]
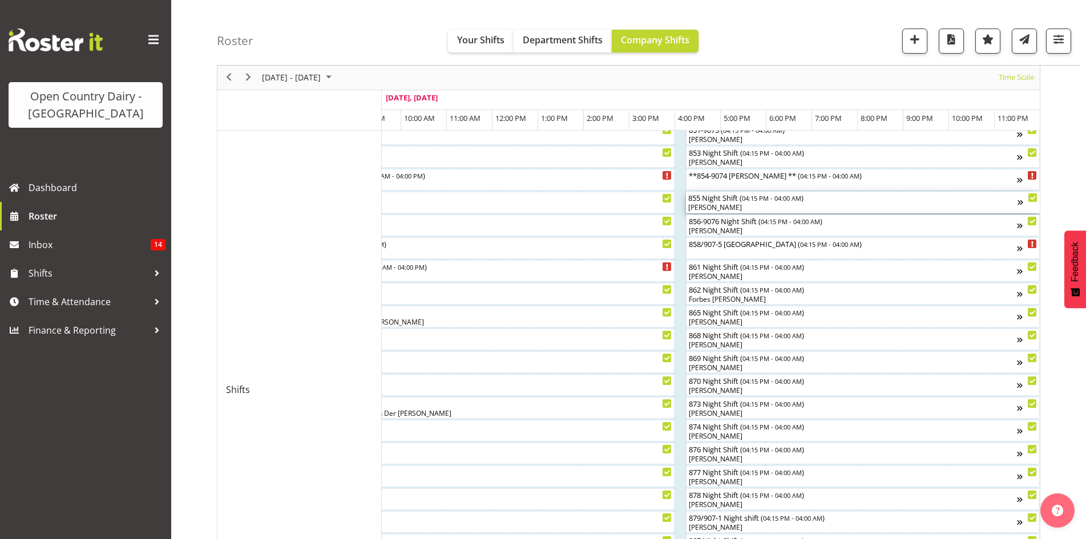
click at [749, 204] on div "[PERSON_NAME]" at bounding box center [852, 208] width 329 height 10
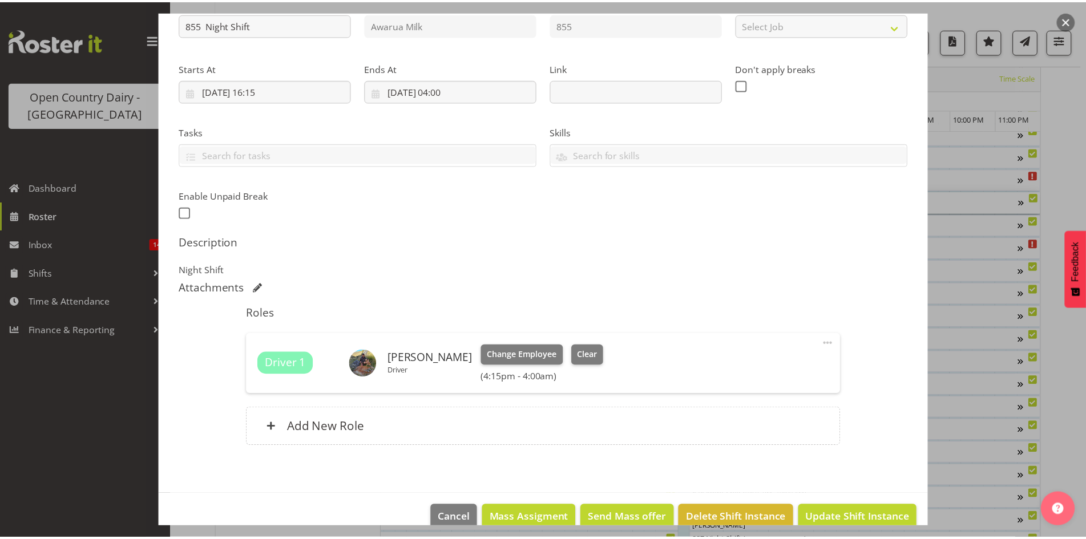
scroll to position [159, 0]
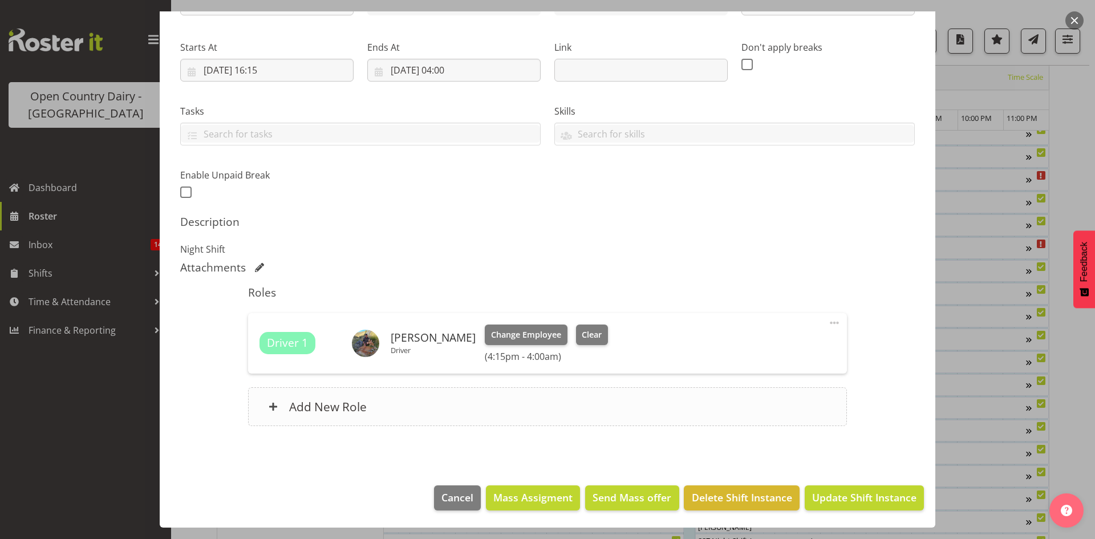
click at [424, 400] on div "Add New Role" at bounding box center [547, 406] width 599 height 39
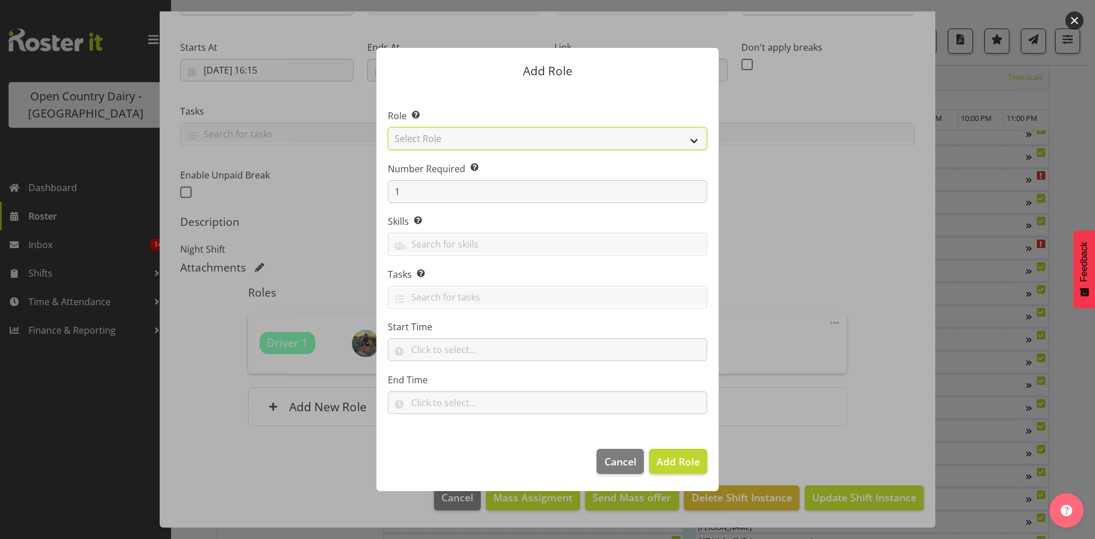
click at [494, 141] on select "Select Role Crew Leader Driver Driver Assessor Dayshift Driver Assessor Nightsh…" at bounding box center [548, 138] width 320 height 23
select select "1154"
click at [388, 127] on select "Select Role Crew Leader Driver Driver Assessor Dayshift Driver Assessor Nightsh…" at bounding box center [548, 138] width 320 height 23
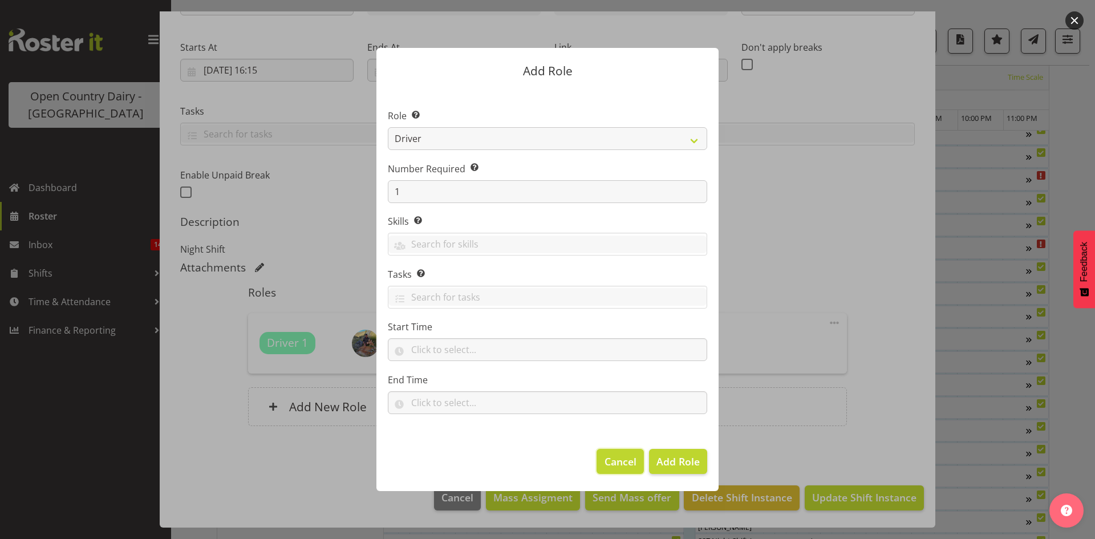
click at [623, 452] on button "Cancel" at bounding box center [620, 461] width 47 height 25
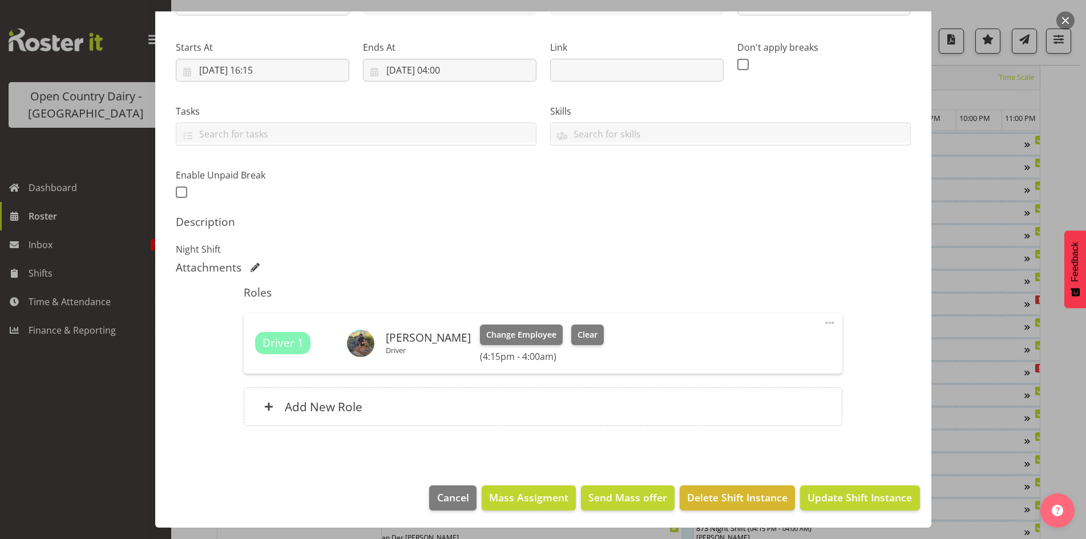
scroll to position [70, 0]
click at [1065, 14] on button "button" at bounding box center [1065, 20] width 18 height 18
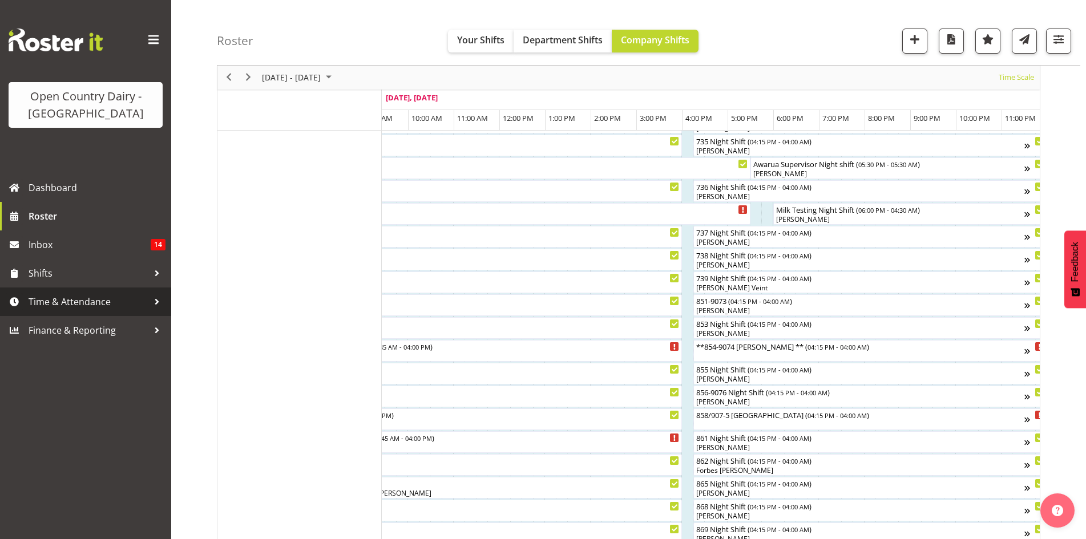
click at [68, 293] on link "Time & Attendance" at bounding box center [85, 302] width 171 height 29
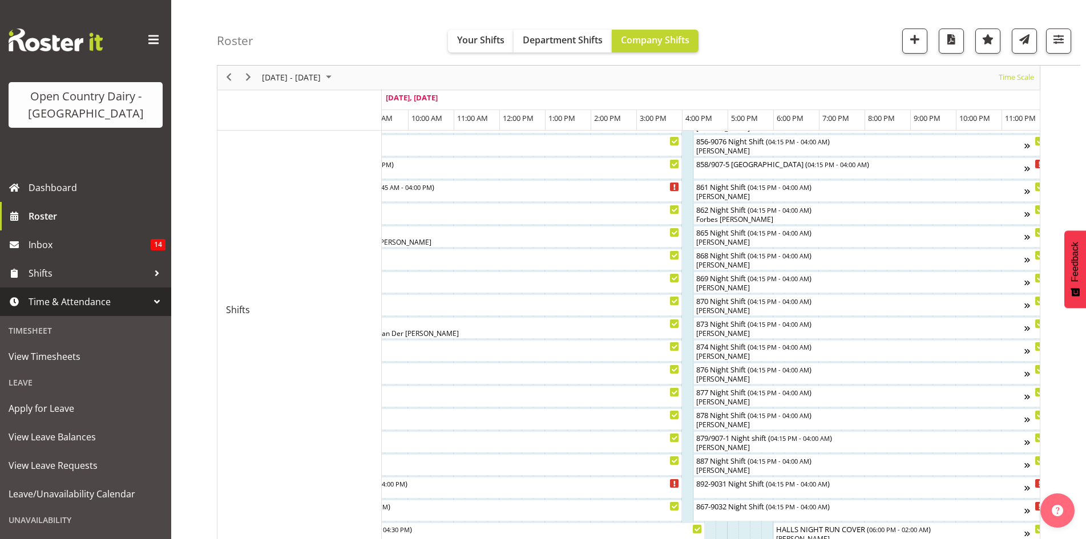
scroll to position [241, 0]
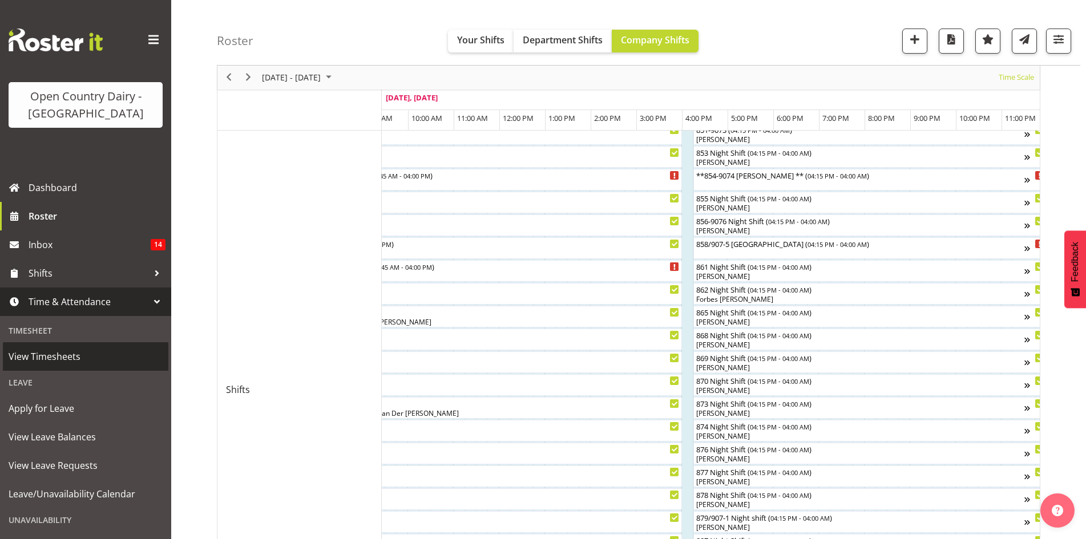
click at [67, 367] on link "View Timesheets" at bounding box center [85, 356] width 165 height 29
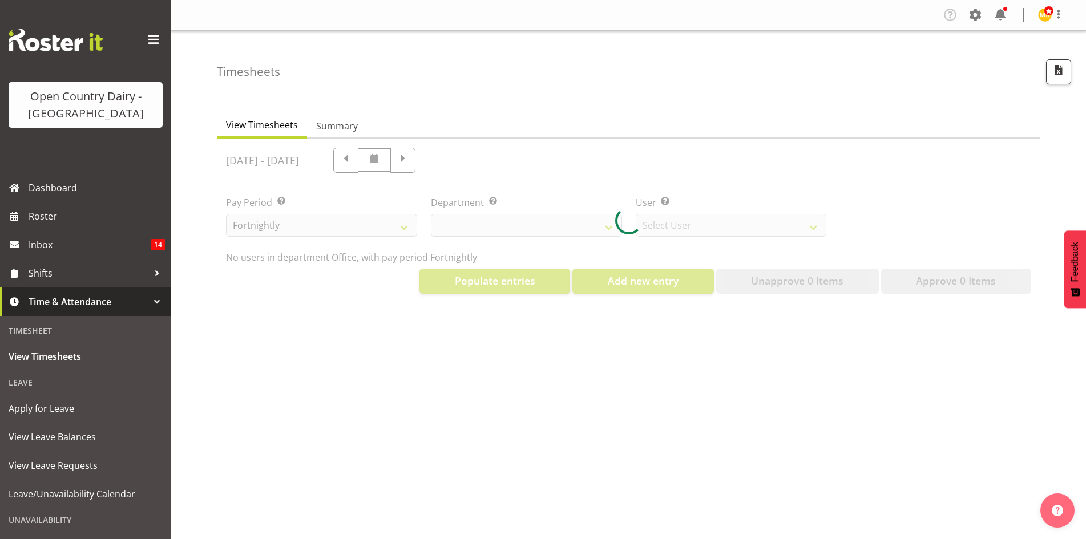
select select "699"
select select "8449"
